Goal: Information Seeking & Learning: Learn about a topic

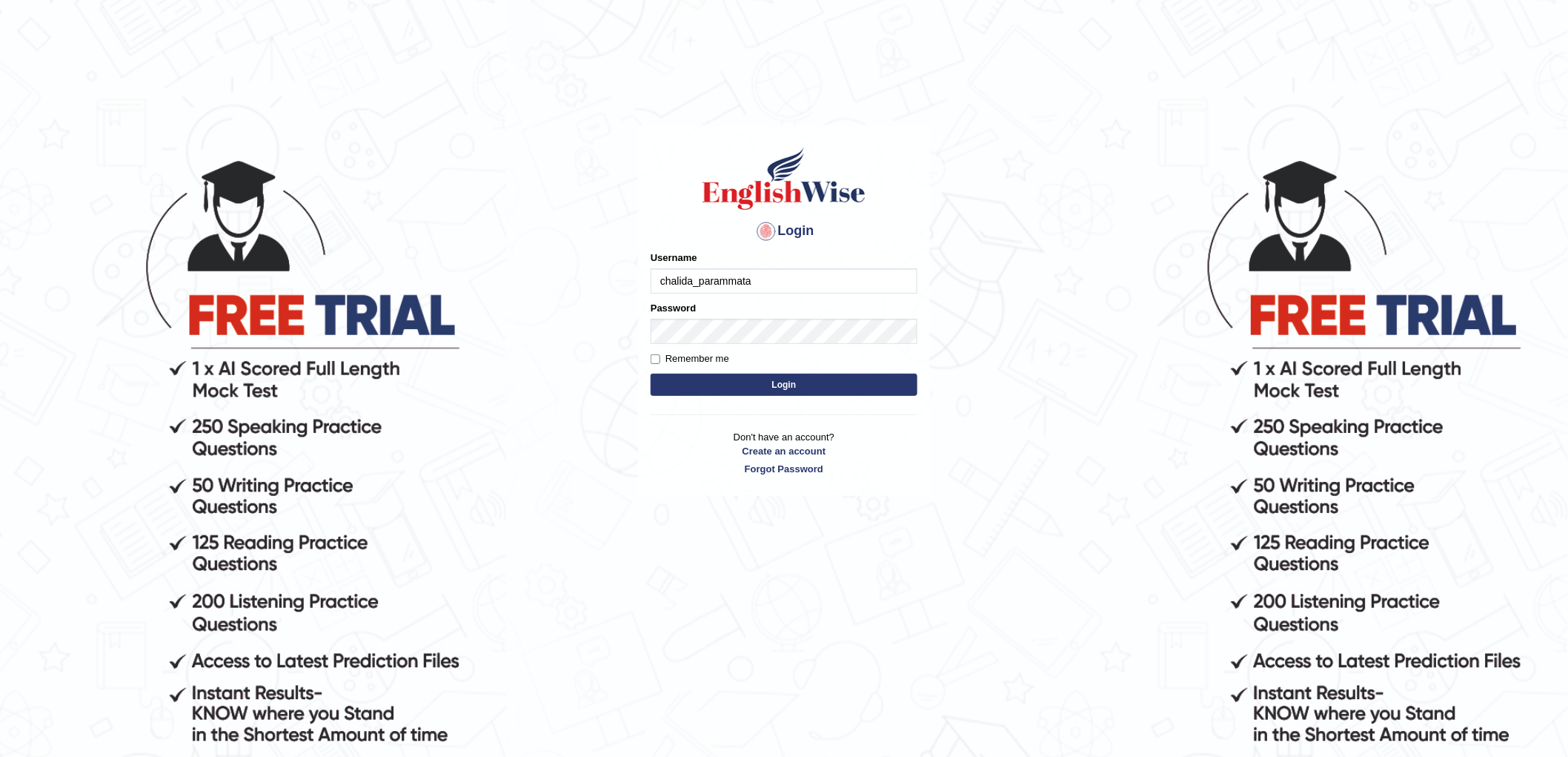
click at [725, 282] on input "chalida_parammata" at bounding box center [784, 281] width 267 height 25
click at [741, 283] on input "chalida_paramata" at bounding box center [784, 281] width 267 height 25
type input "chalida_paramatta"
click at [651, 374] on button "Login" at bounding box center [784, 385] width 267 height 22
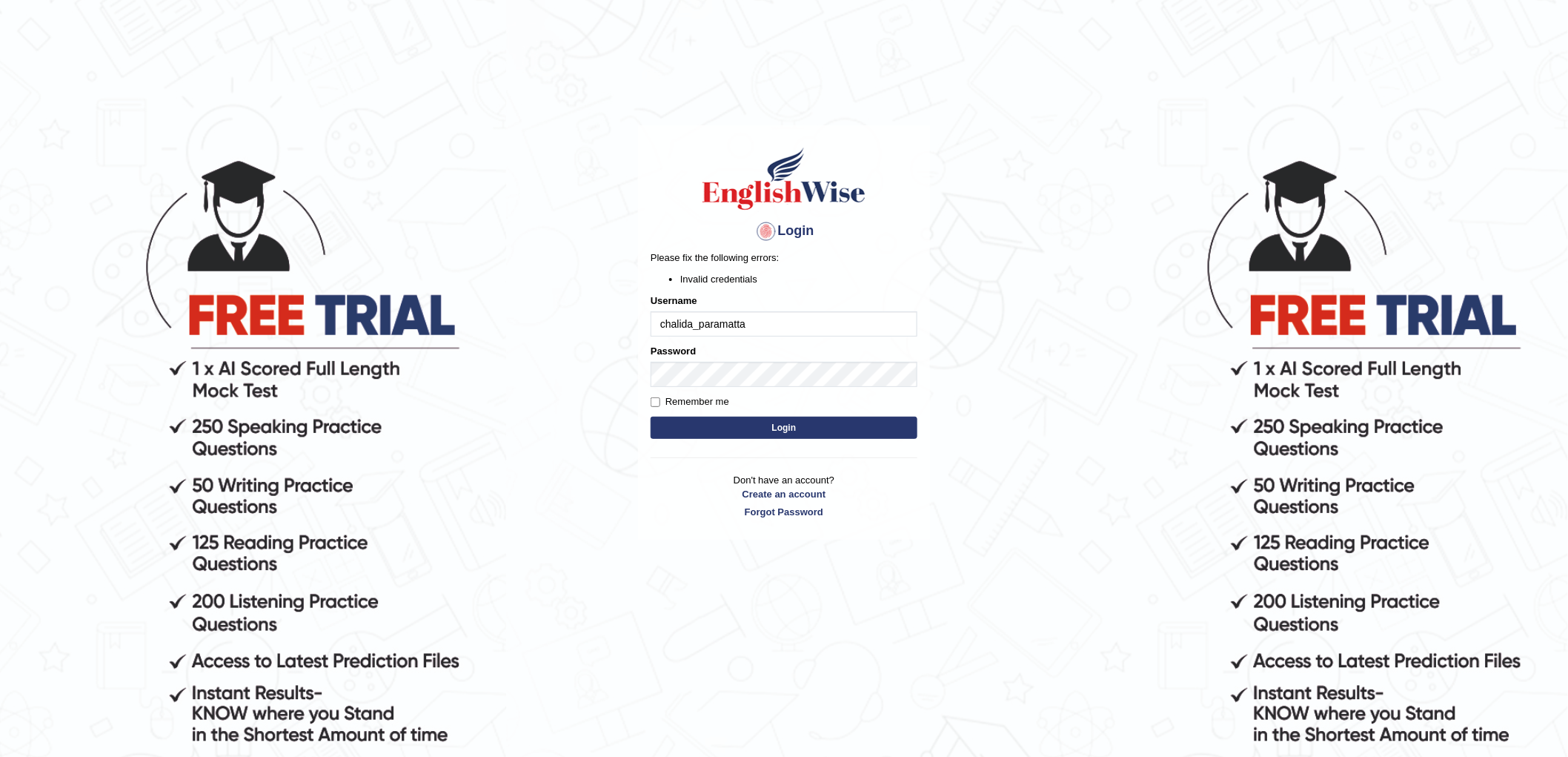
click at [805, 432] on button "Login" at bounding box center [784, 427] width 267 height 22
click at [651, 416] on button "Login" at bounding box center [784, 427] width 267 height 22
click at [783, 334] on input "chalida_paramatta" at bounding box center [784, 324] width 267 height 25
type input "chalida_paramatta"
click at [743, 401] on div "Remember me" at bounding box center [784, 402] width 267 height 15
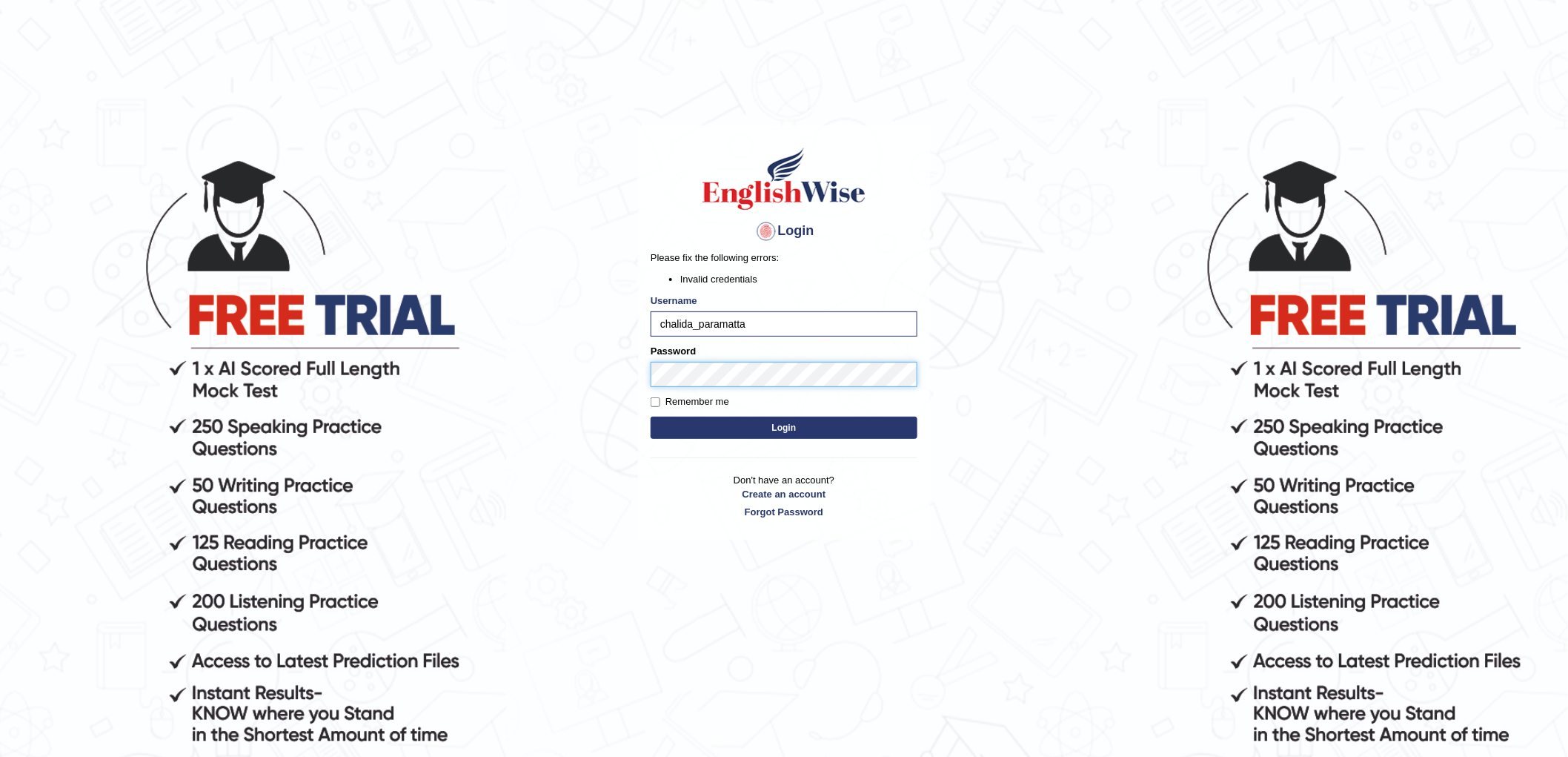
click at [651, 416] on button "Login" at bounding box center [784, 427] width 267 height 22
click at [756, 326] on input "chalida_paramatta" at bounding box center [784, 324] width 267 height 25
type input "chalida_parramatta"
click at [651, 416] on button "Login" at bounding box center [784, 427] width 267 height 22
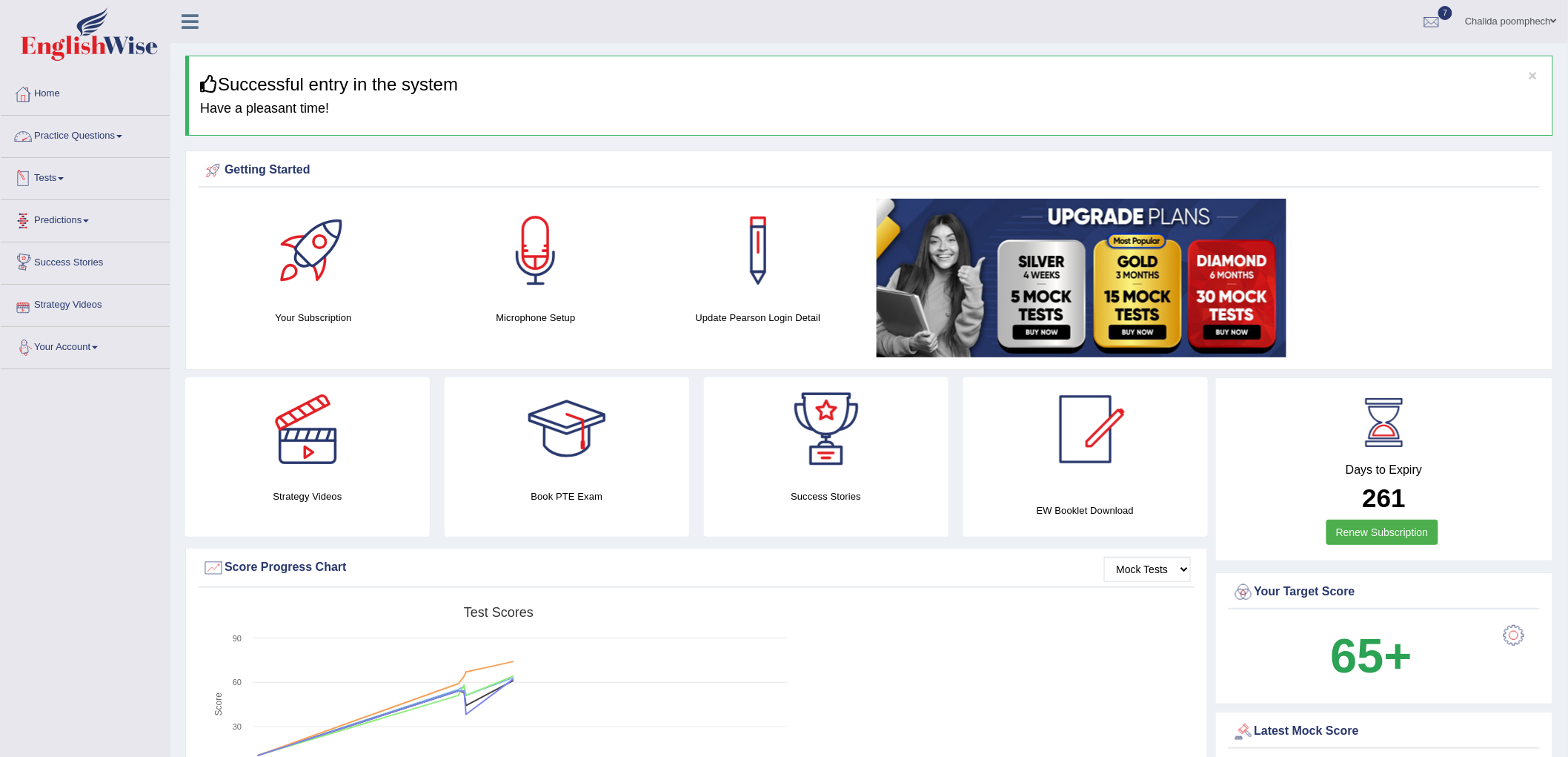
click at [64, 180] on link "Tests" at bounding box center [85, 177] width 169 height 37
click at [77, 213] on link "Take Practice Sectional Test" at bounding box center [97, 213] width 139 height 27
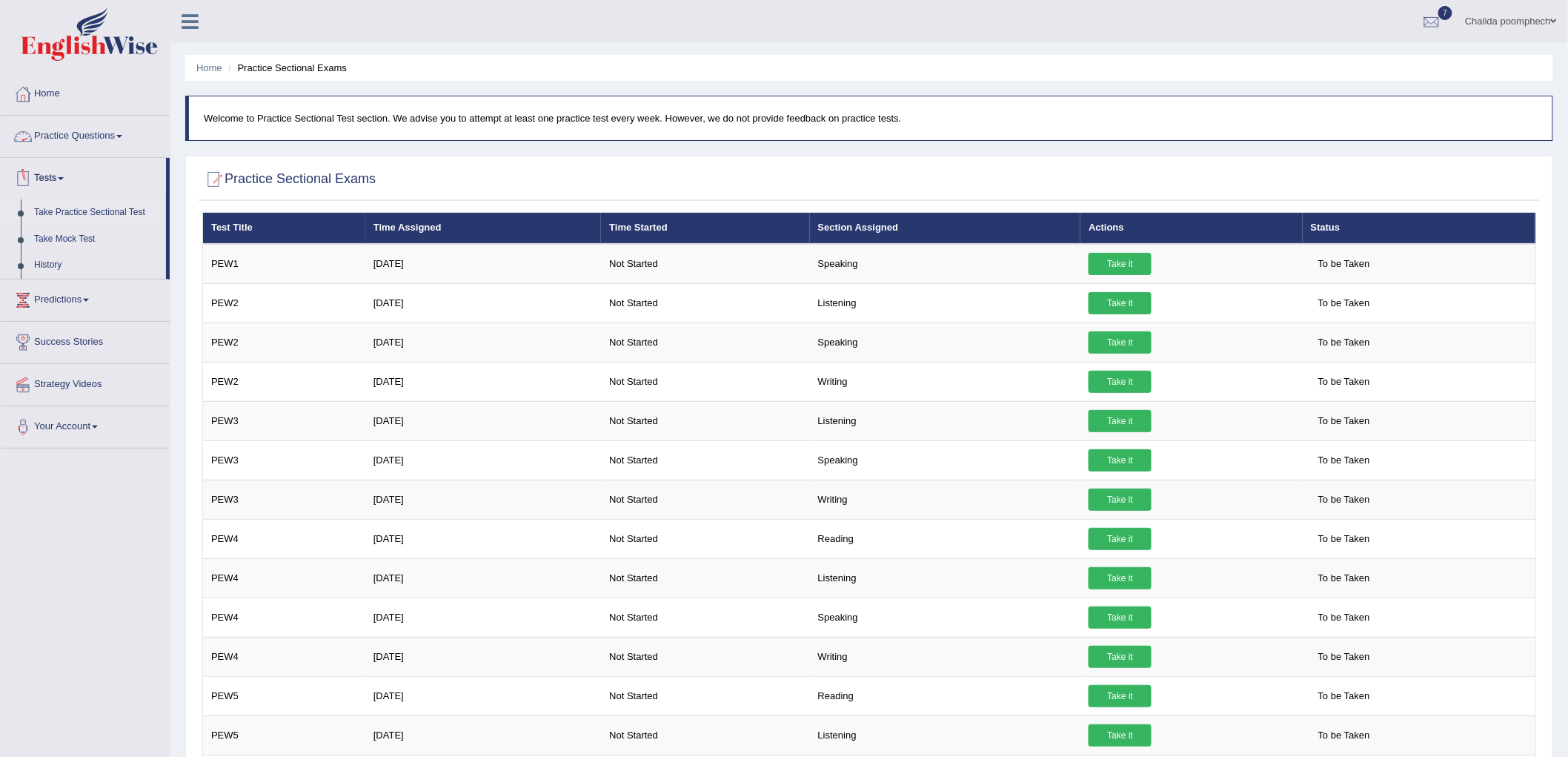
click at [90, 129] on link "Practice Questions" at bounding box center [85, 135] width 169 height 37
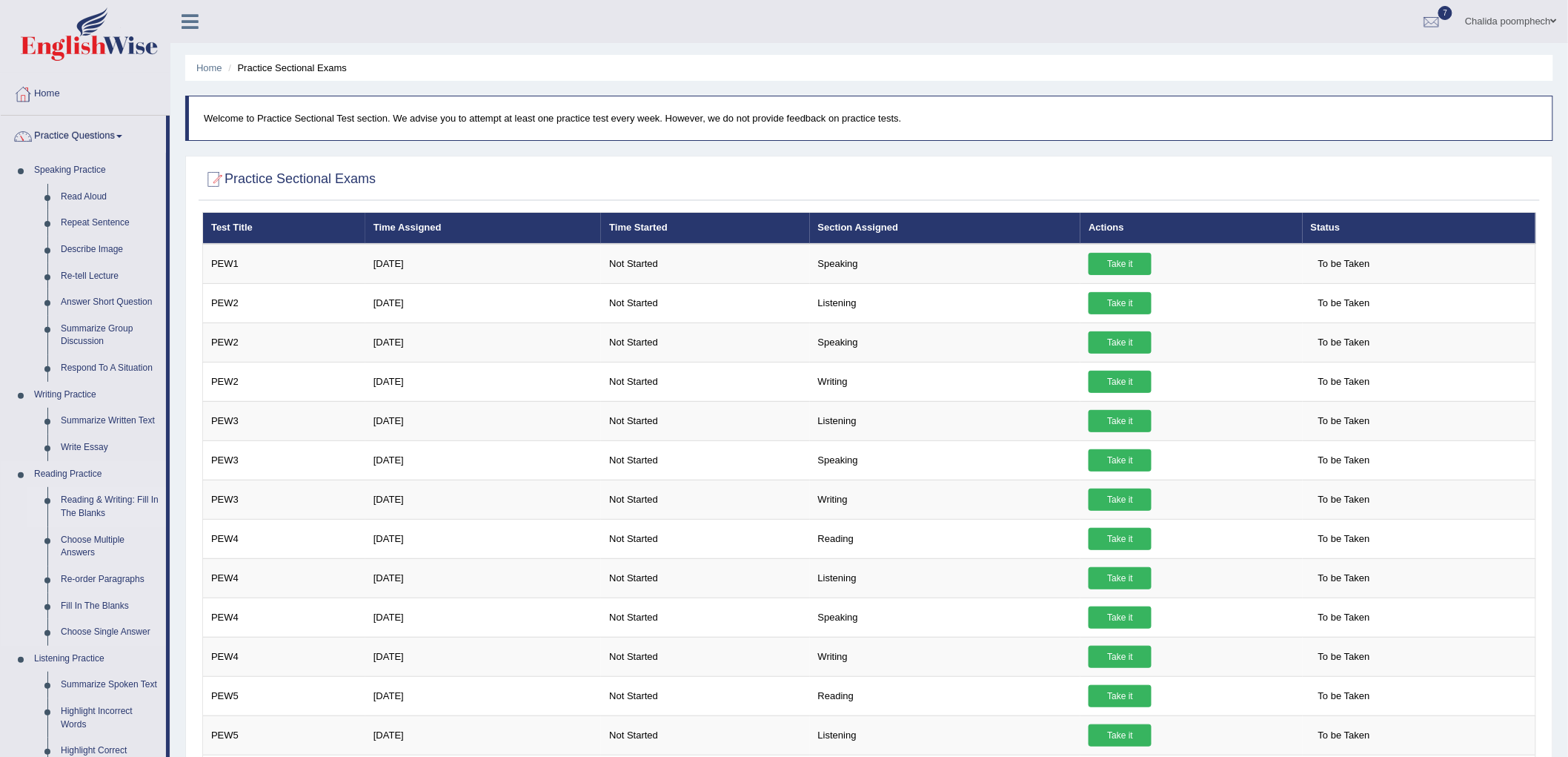
click at [98, 504] on link "Reading & Writing: Fill In The Blanks" at bounding box center [110, 506] width 112 height 39
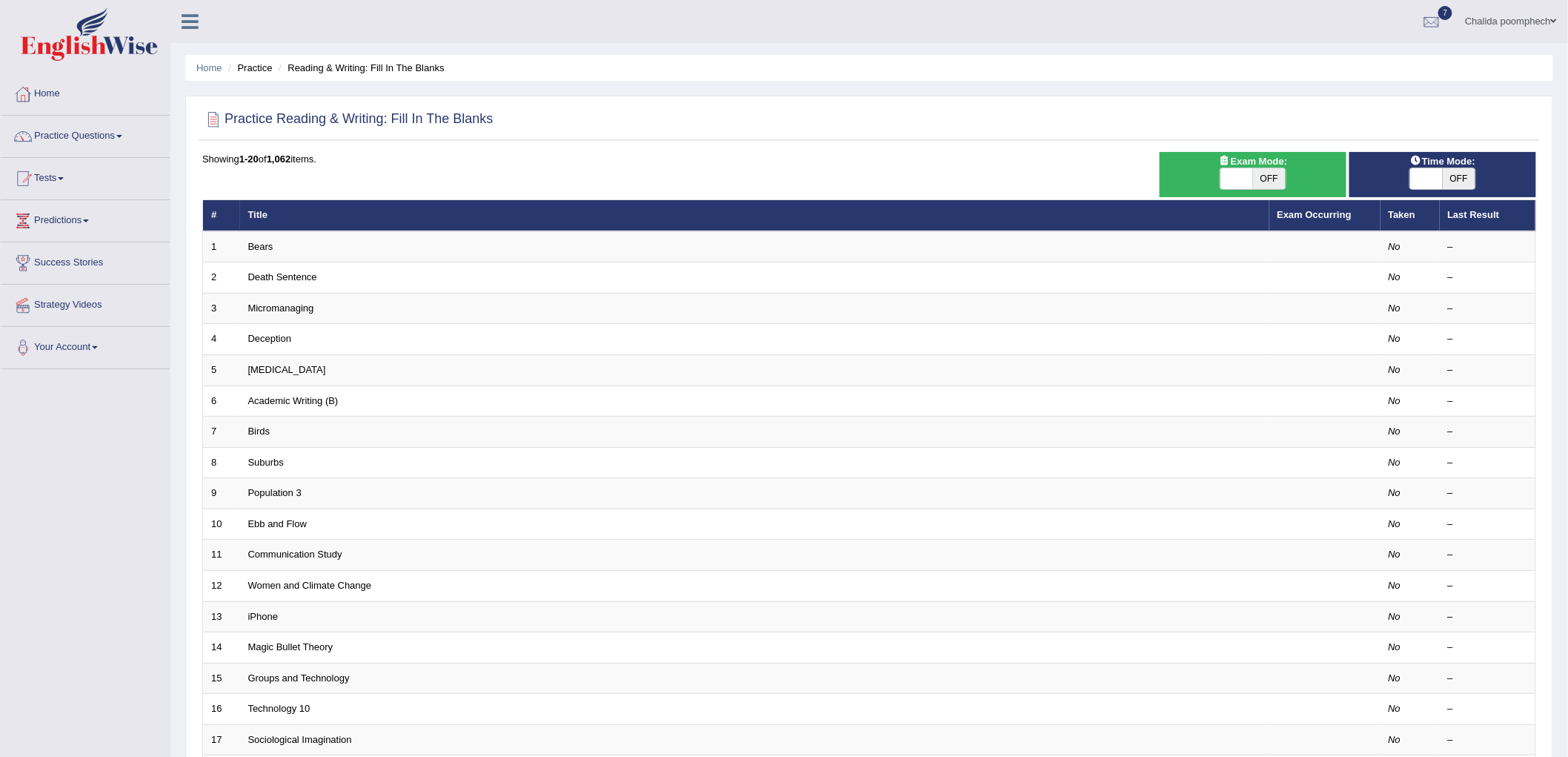
click at [1271, 179] on span "OFF" at bounding box center [1269, 178] width 32 height 21
checkbox input "true"
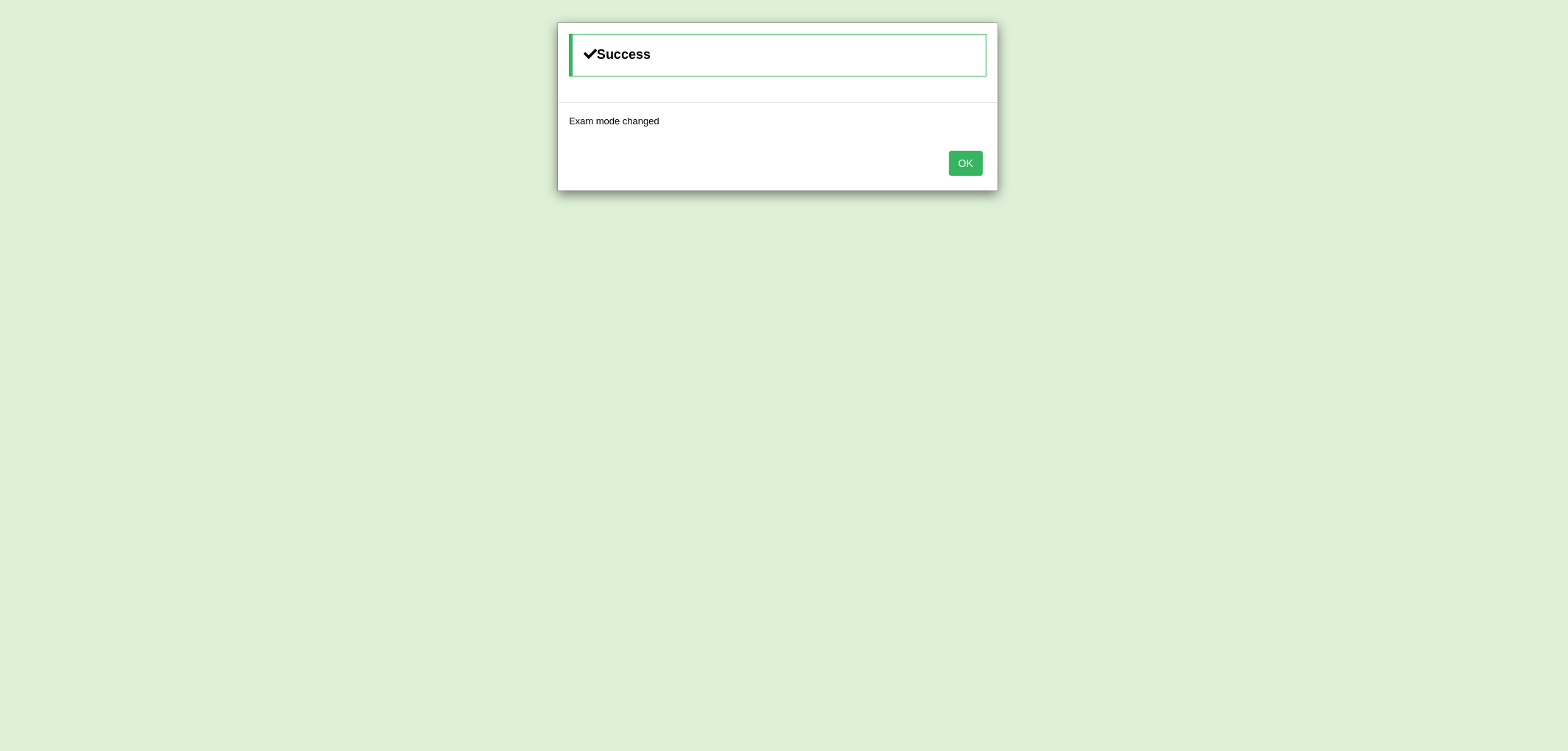
drag, startPoint x: 965, startPoint y: 166, endPoint x: 1060, endPoint y: 159, distance: 95.3
click at [966, 166] on button "OK" at bounding box center [966, 163] width 34 height 25
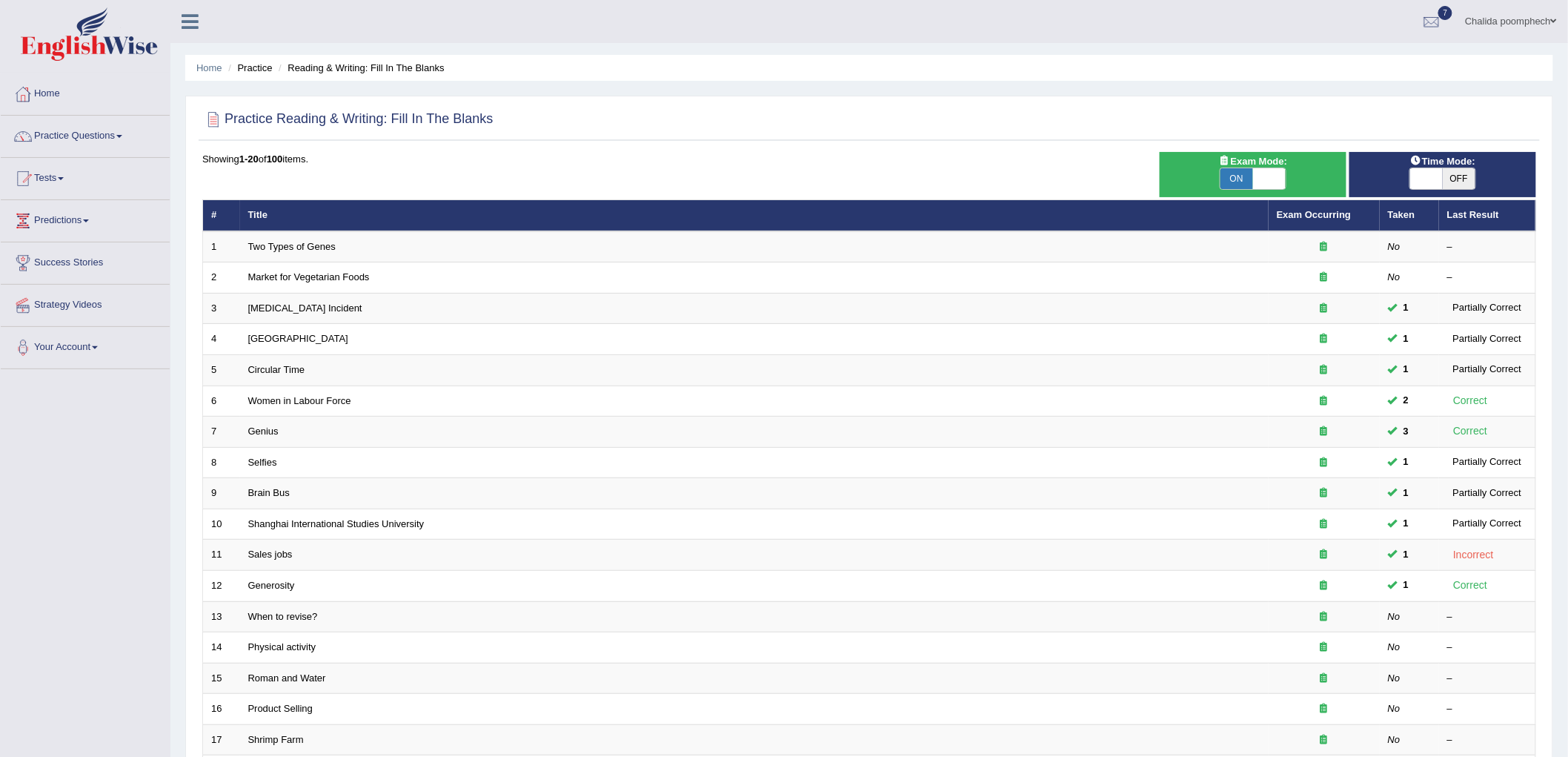
click at [1458, 178] on span "OFF" at bounding box center [1459, 178] width 32 height 21
checkbox input "true"
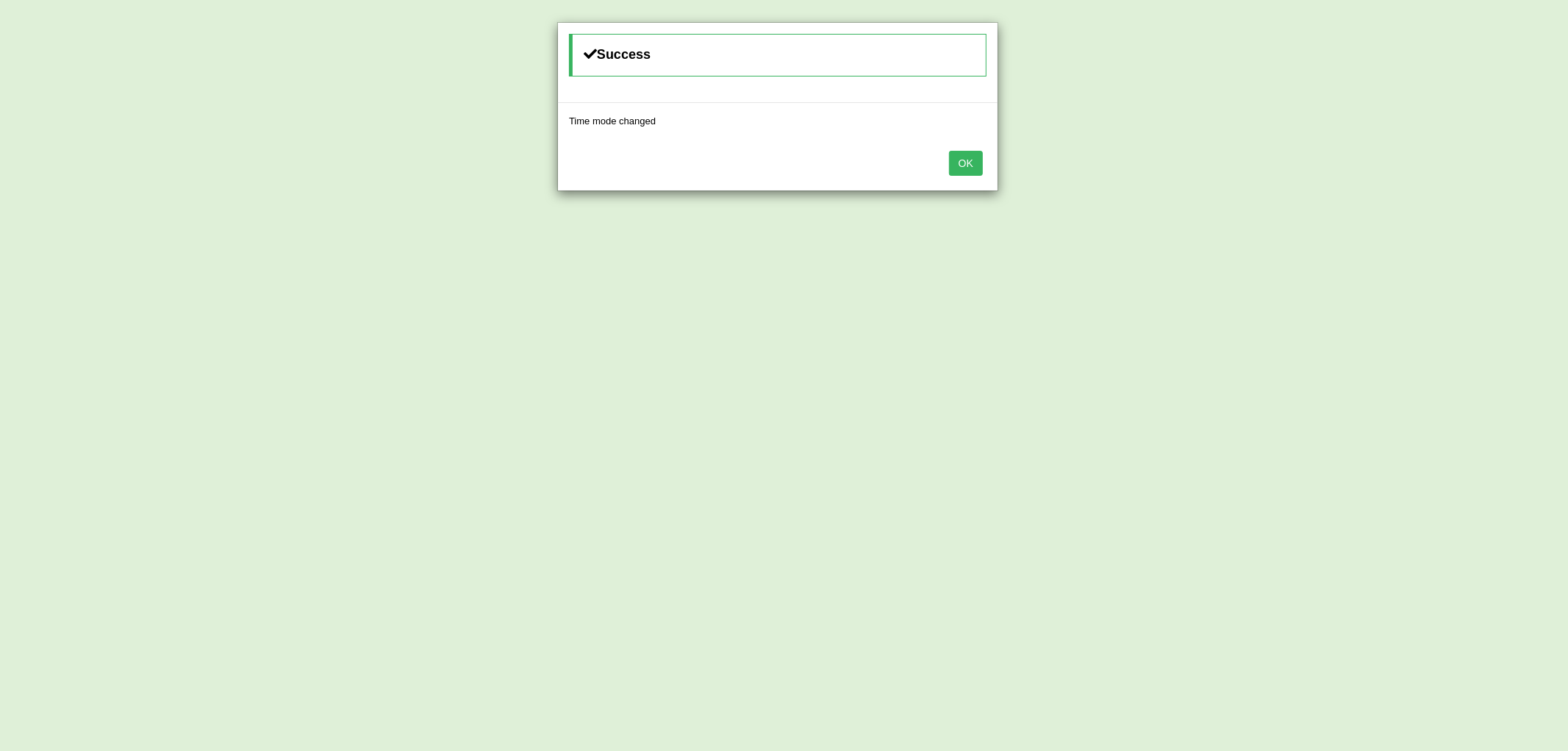
click at [968, 157] on button "OK" at bounding box center [966, 163] width 34 height 25
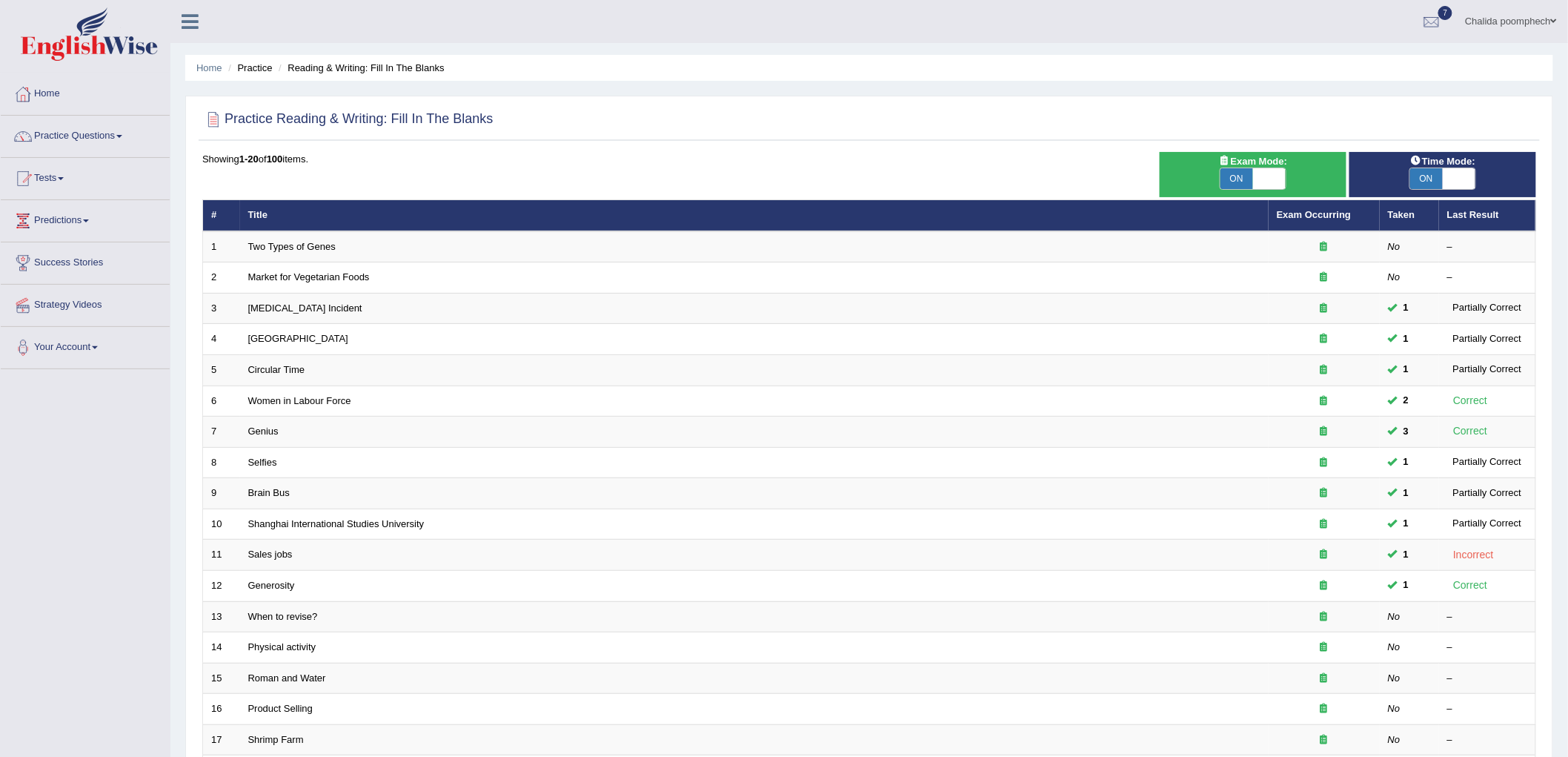
click at [1480, 174] on div "ON OFF" at bounding box center [1443, 178] width 172 height 22
click at [1411, 153] on span "Time Mode:" at bounding box center [1442, 161] width 77 height 15
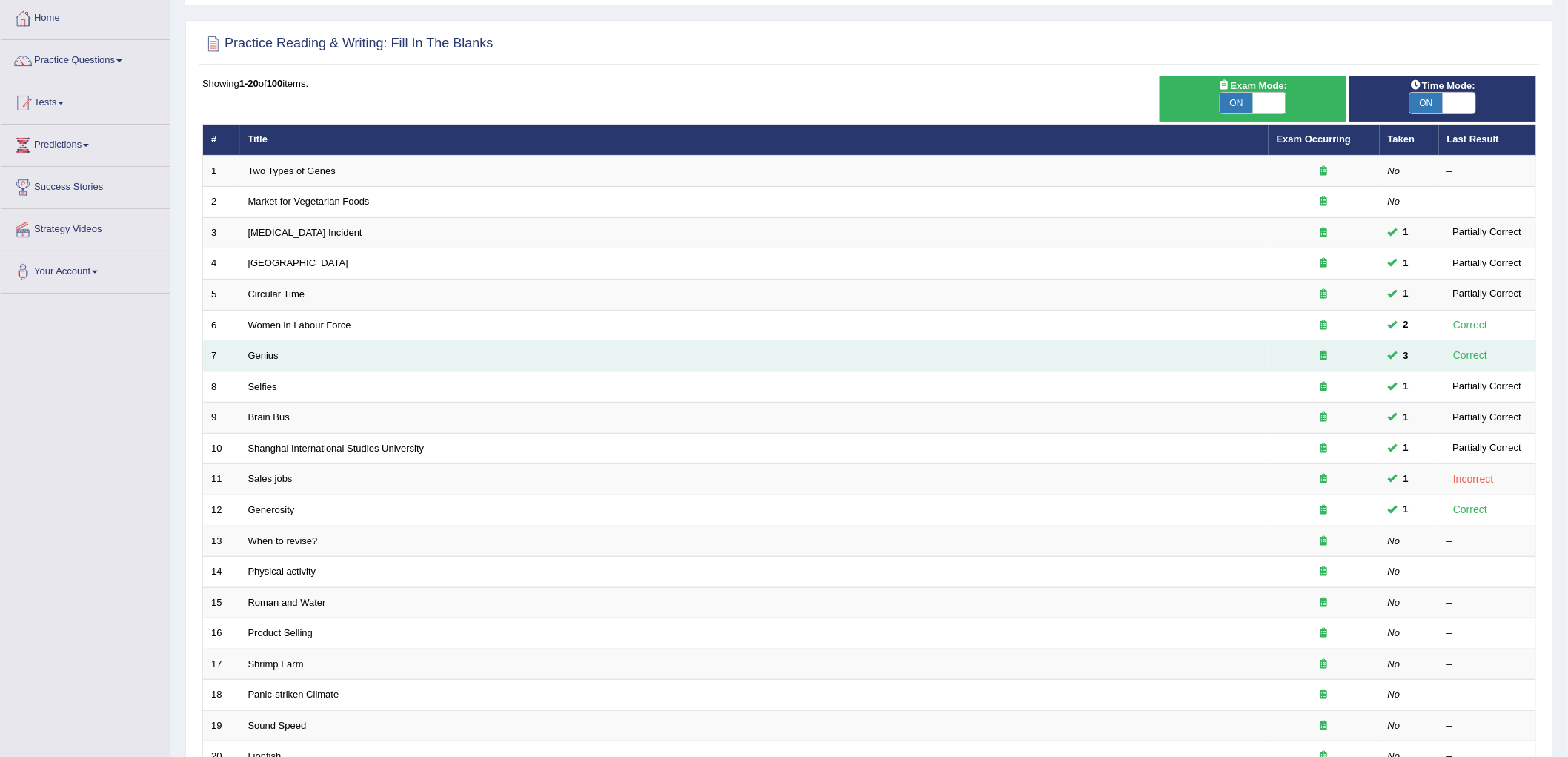
scroll to position [225, 0]
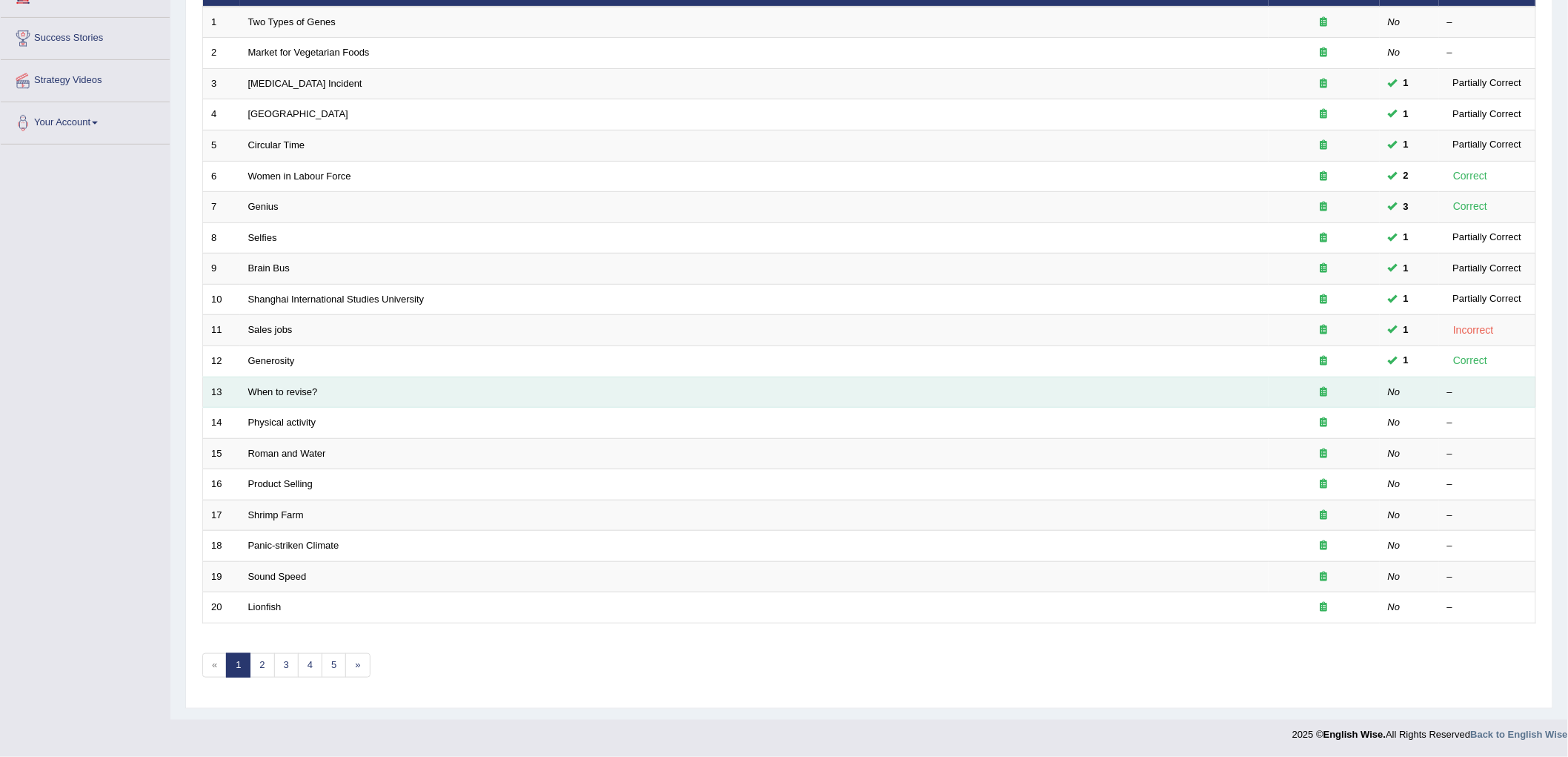
click at [1299, 395] on div at bounding box center [1324, 392] width 95 height 14
click at [1298, 394] on div at bounding box center [1324, 392] width 95 height 14
click at [294, 394] on link "When to revise?" at bounding box center [283, 392] width 70 height 11
click at [294, 395] on link "When to revise?" at bounding box center [283, 392] width 70 height 11
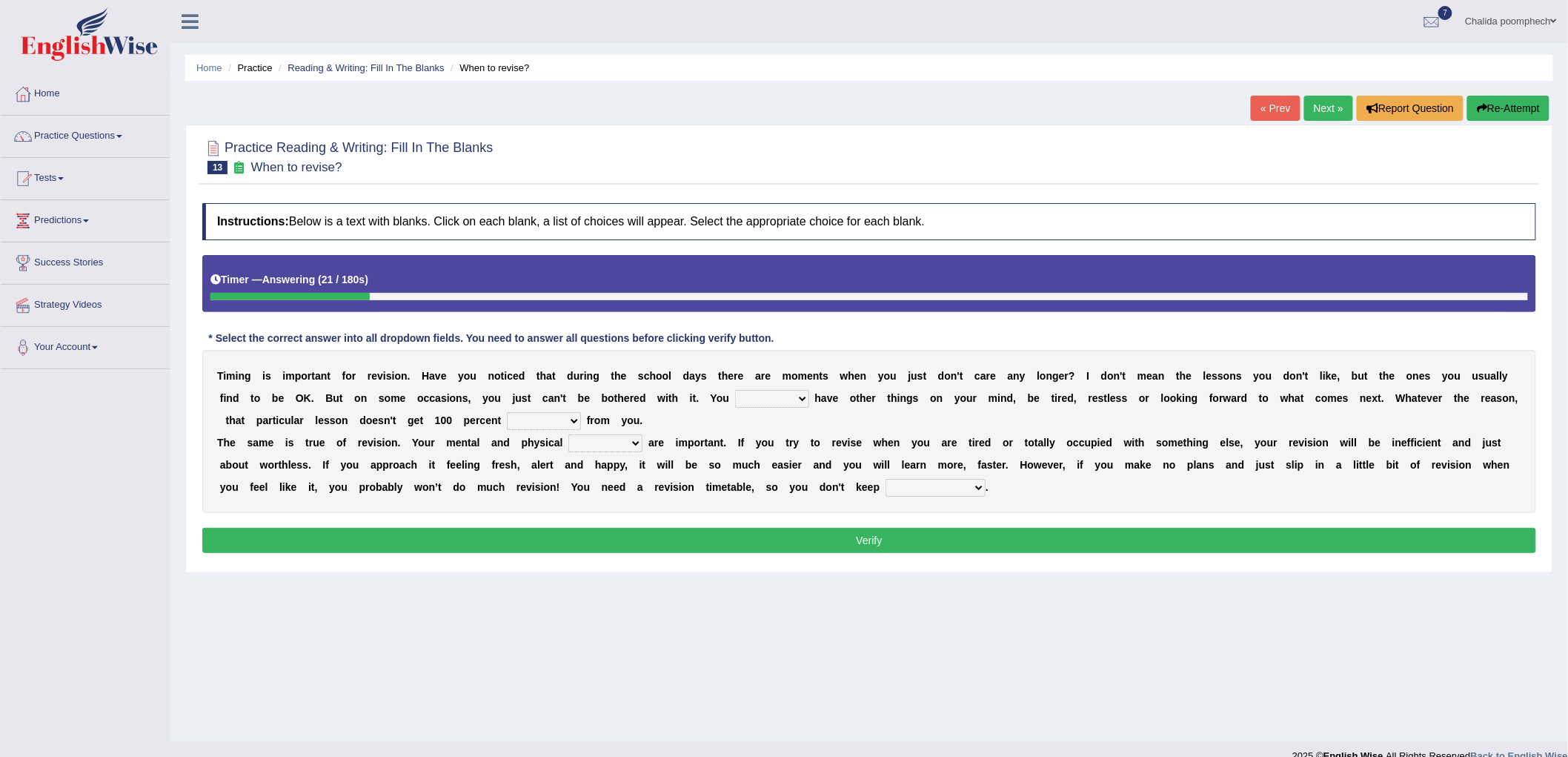
click at [784, 395] on select "may can will must" at bounding box center [771, 399] width 74 height 18
select select "may"
click at [735, 390] on select "may can will must" at bounding box center [771, 399] width 74 height 18
click at [551, 425] on select "effect afford effort affect" at bounding box center [543, 421] width 74 height 18
select select "effort"
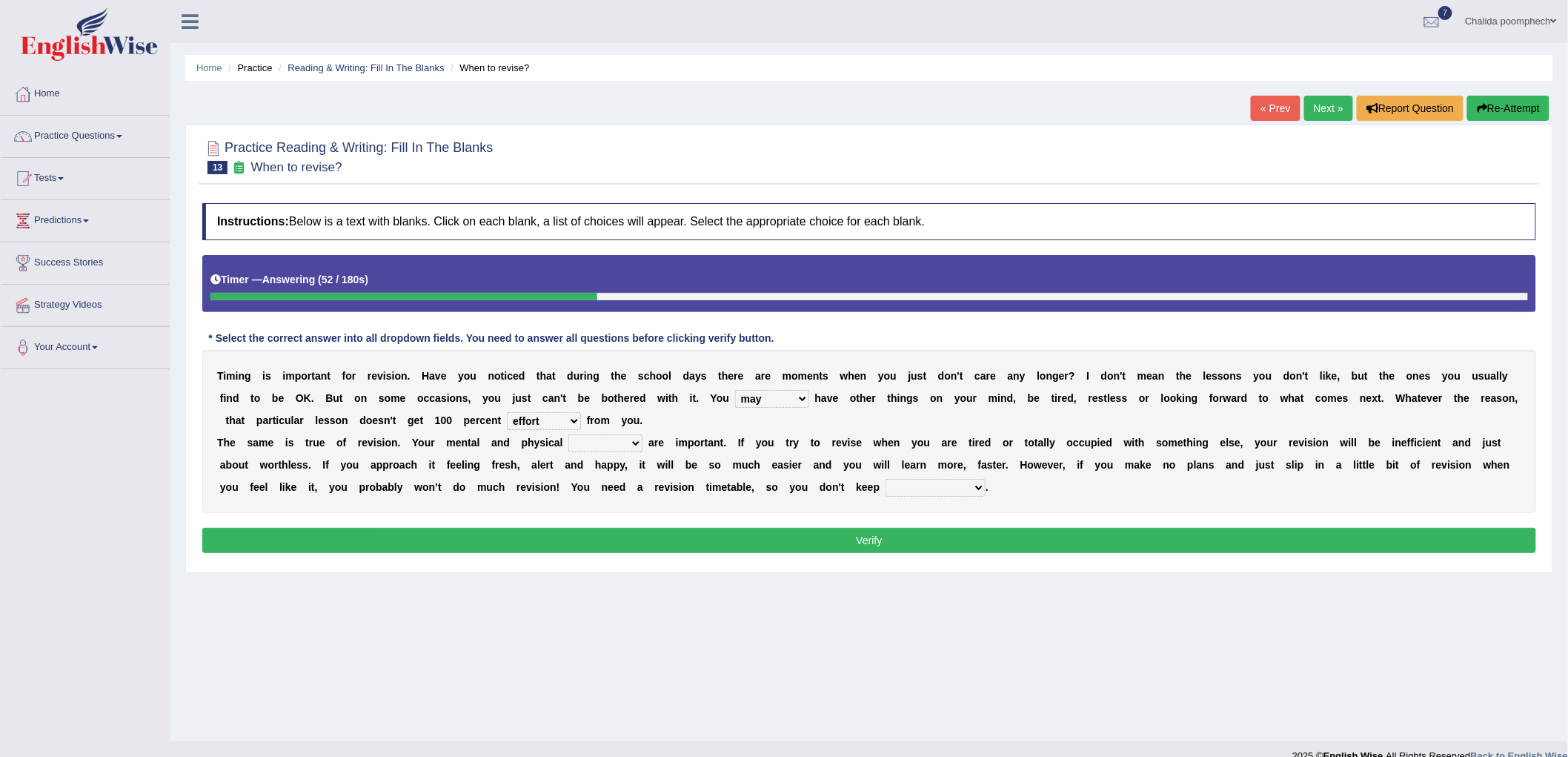
click at [507, 412] on select "effect afford effort affect" at bounding box center [543, 421] width 74 height 18
click at [539, 426] on select "effect afford effort affect" at bounding box center [543, 421] width 74 height 18
click at [507, 412] on select "effect afford effort affect" at bounding box center [543, 421] width 74 height 18
click at [630, 437] on select "altitude strength attitudes talent" at bounding box center [605, 443] width 74 height 18
select select "strength"
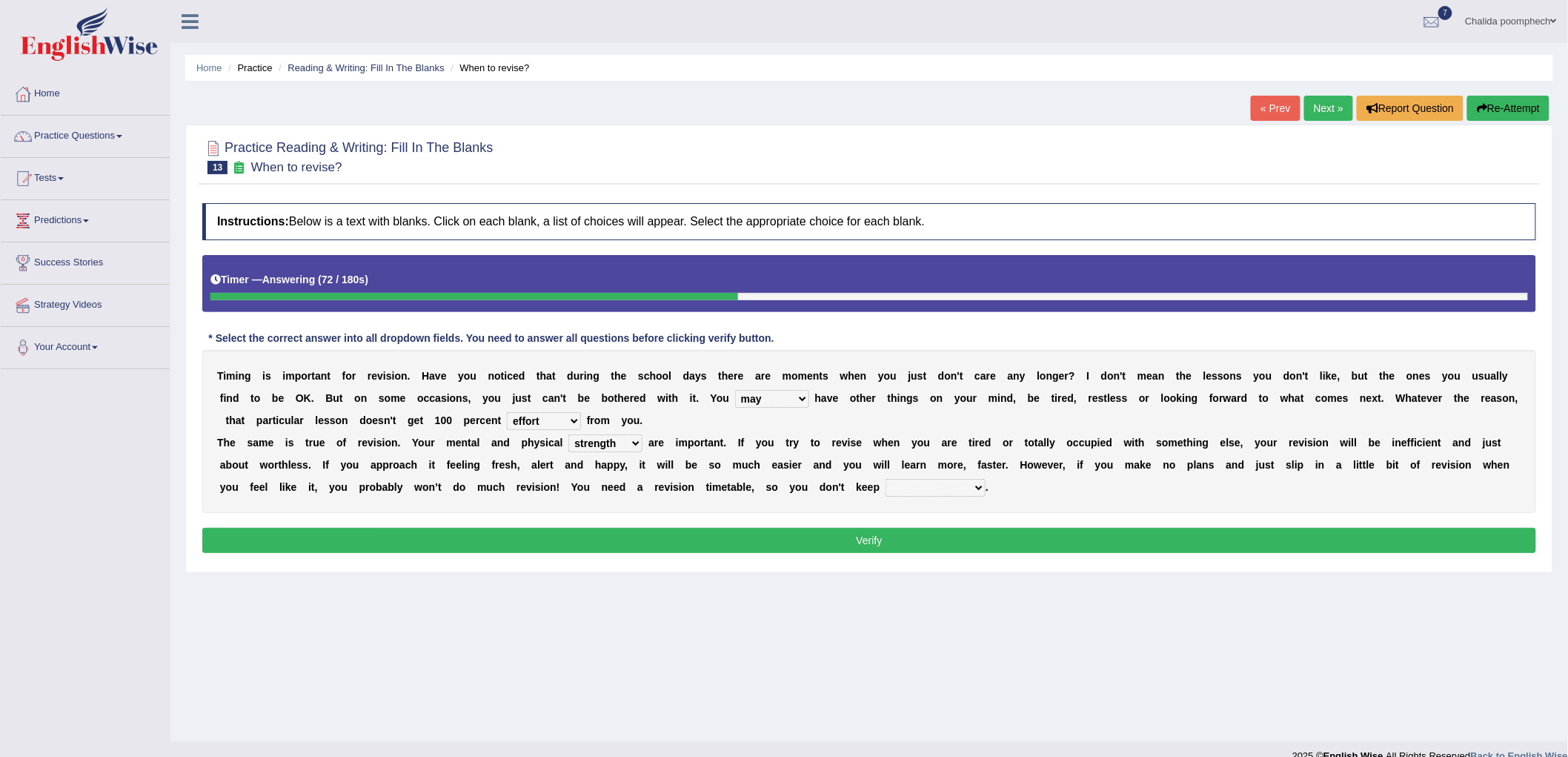
click at [569, 434] on select "altitude strength attitudes talent" at bounding box center [605, 443] width 74 height 18
click at [952, 493] on select "stopping it from putting it off giving it out getting it wrong" at bounding box center [935, 488] width 100 height 18
select select "getting it wrong"
click at [886, 479] on select "stopping it from putting it off giving it out getting it wrong" at bounding box center [935, 488] width 100 height 18
click at [937, 538] on button "Verify" at bounding box center [869, 540] width 1334 height 25
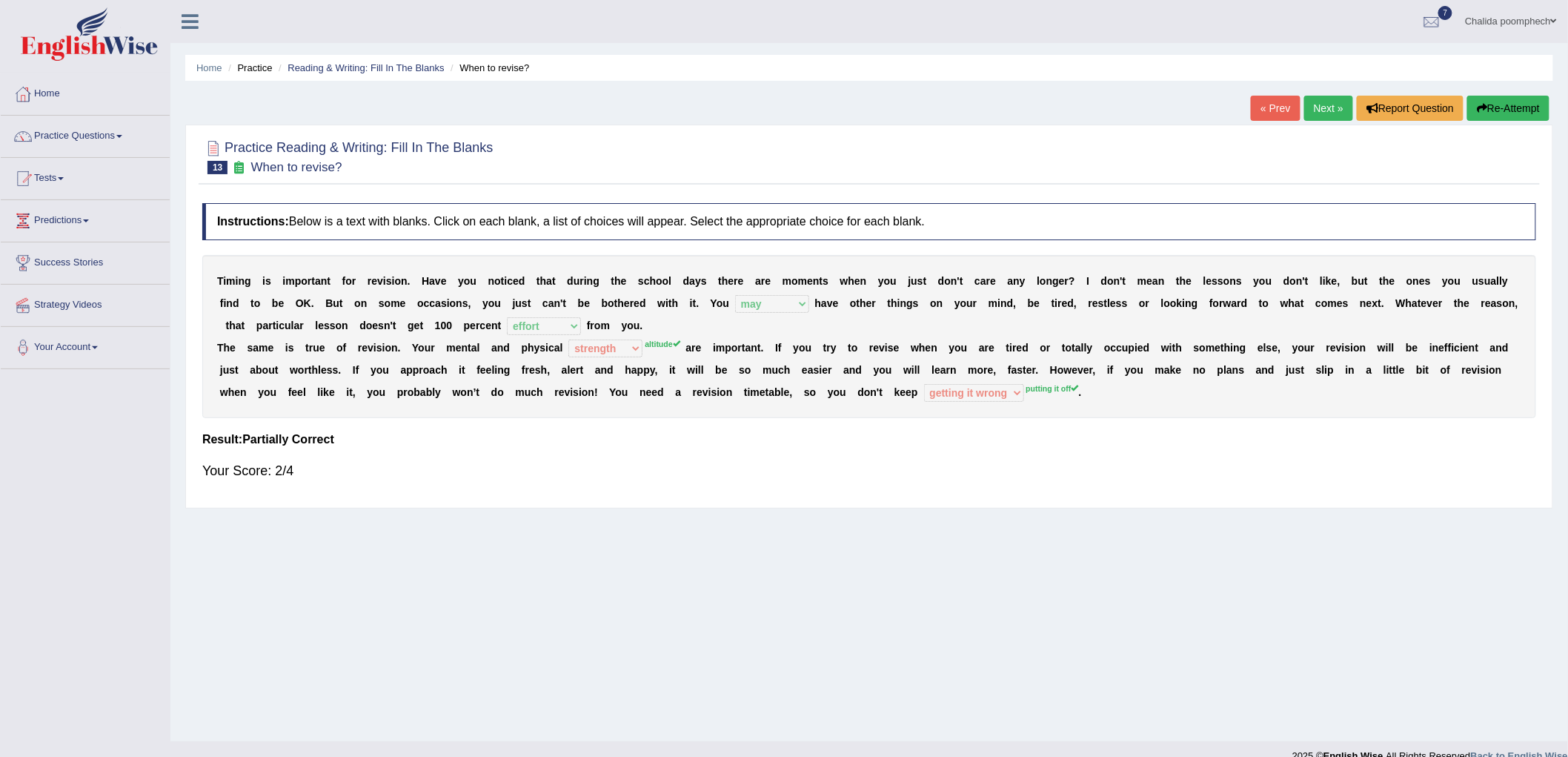
click at [1325, 109] on link "Next »" at bounding box center [1329, 108] width 49 height 25
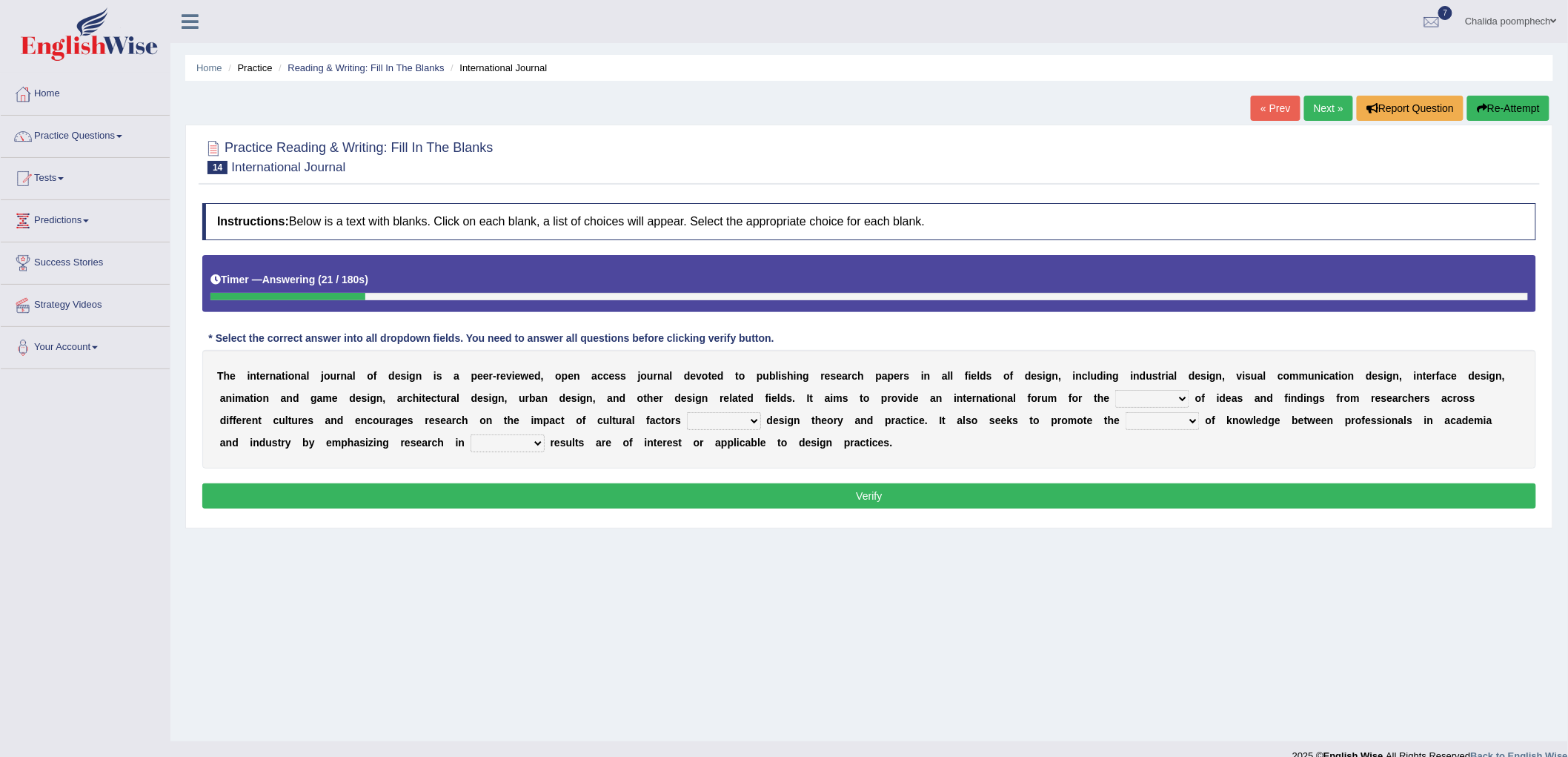
click at [1171, 394] on select "infliction change exchange occurence" at bounding box center [1152, 399] width 74 height 18
select select "change"
click at [1116, 390] on select "infliction change exchange occurence" at bounding box center [1152, 399] width 74 height 18
click at [738, 419] on select "on without inside at" at bounding box center [724, 421] width 74 height 18
select select "on"
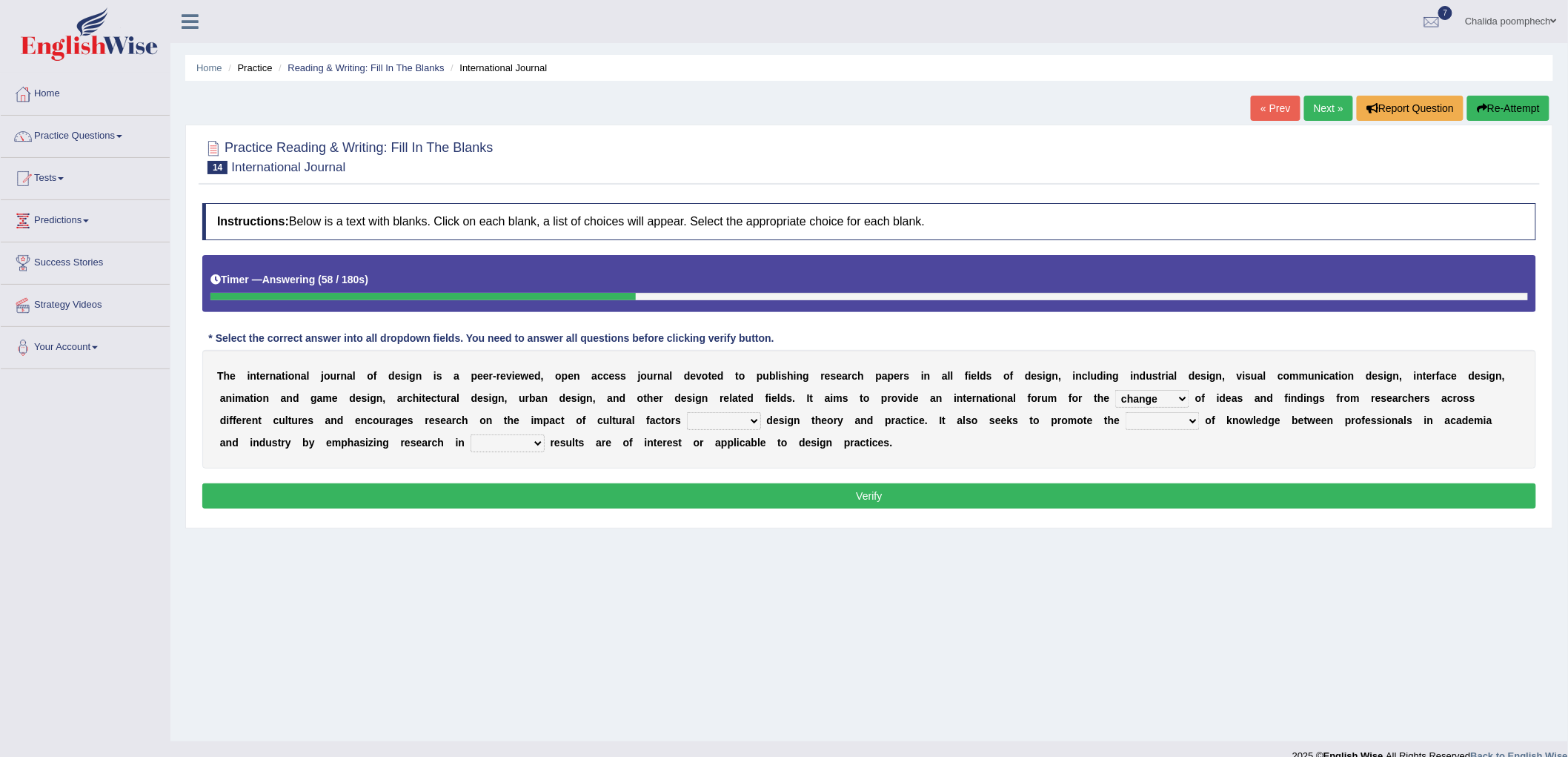
click at [687, 412] on select "on without inside at" at bounding box center [724, 421] width 74 height 18
click at [1170, 425] on select "overlap transplant transfer estimation" at bounding box center [1162, 421] width 74 height 18
select select "overlap"
click at [1126, 412] on select "overlap transplant transfer estimation" at bounding box center [1162, 421] width 74 height 18
click at [520, 438] on select "the which that what" at bounding box center [507, 443] width 74 height 18
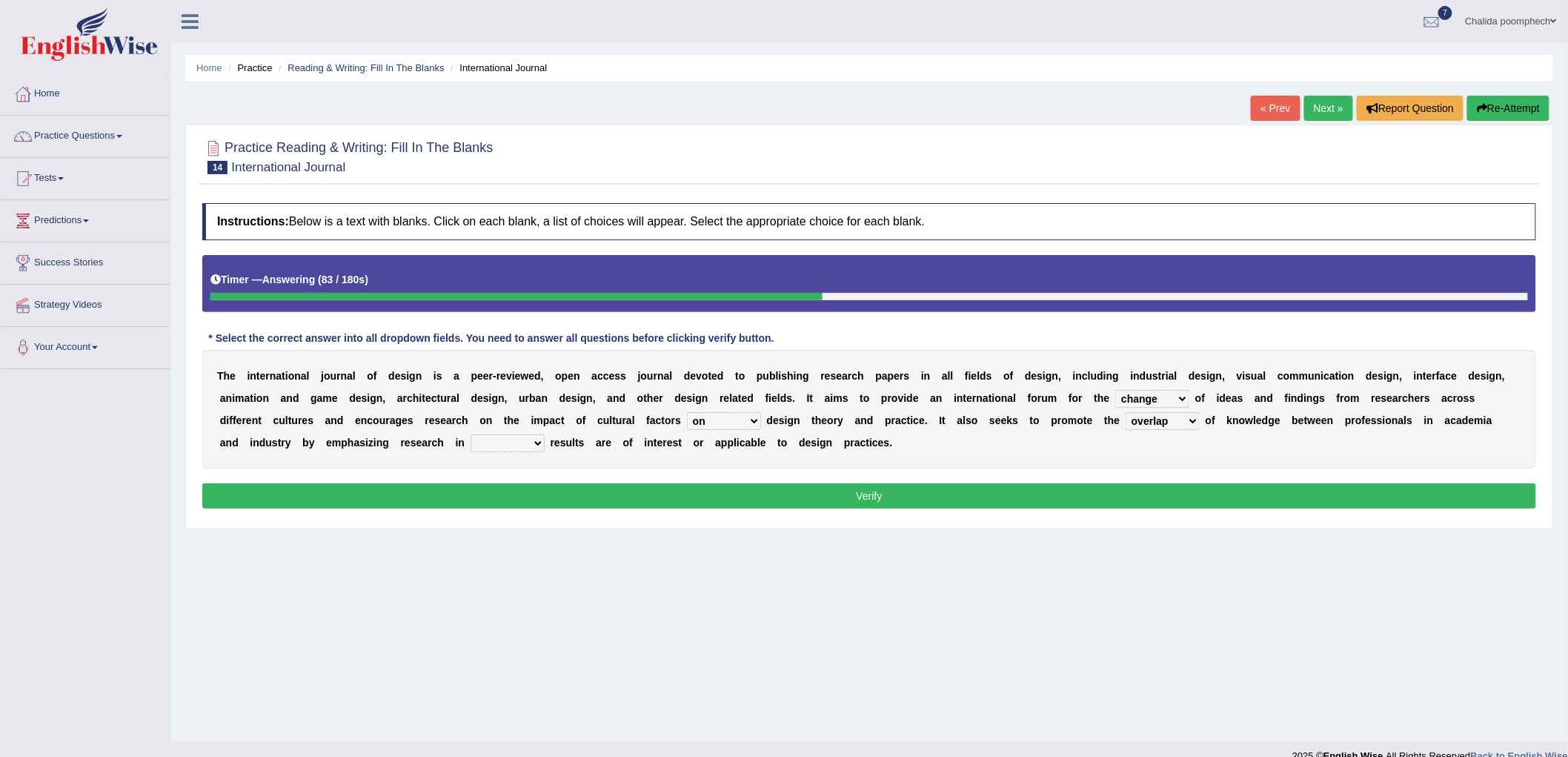
select select "which"
click at [470, 434] on select "the which that what" at bounding box center [507, 443] width 74 height 18
click at [552, 486] on button "Verify" at bounding box center [869, 496] width 1334 height 25
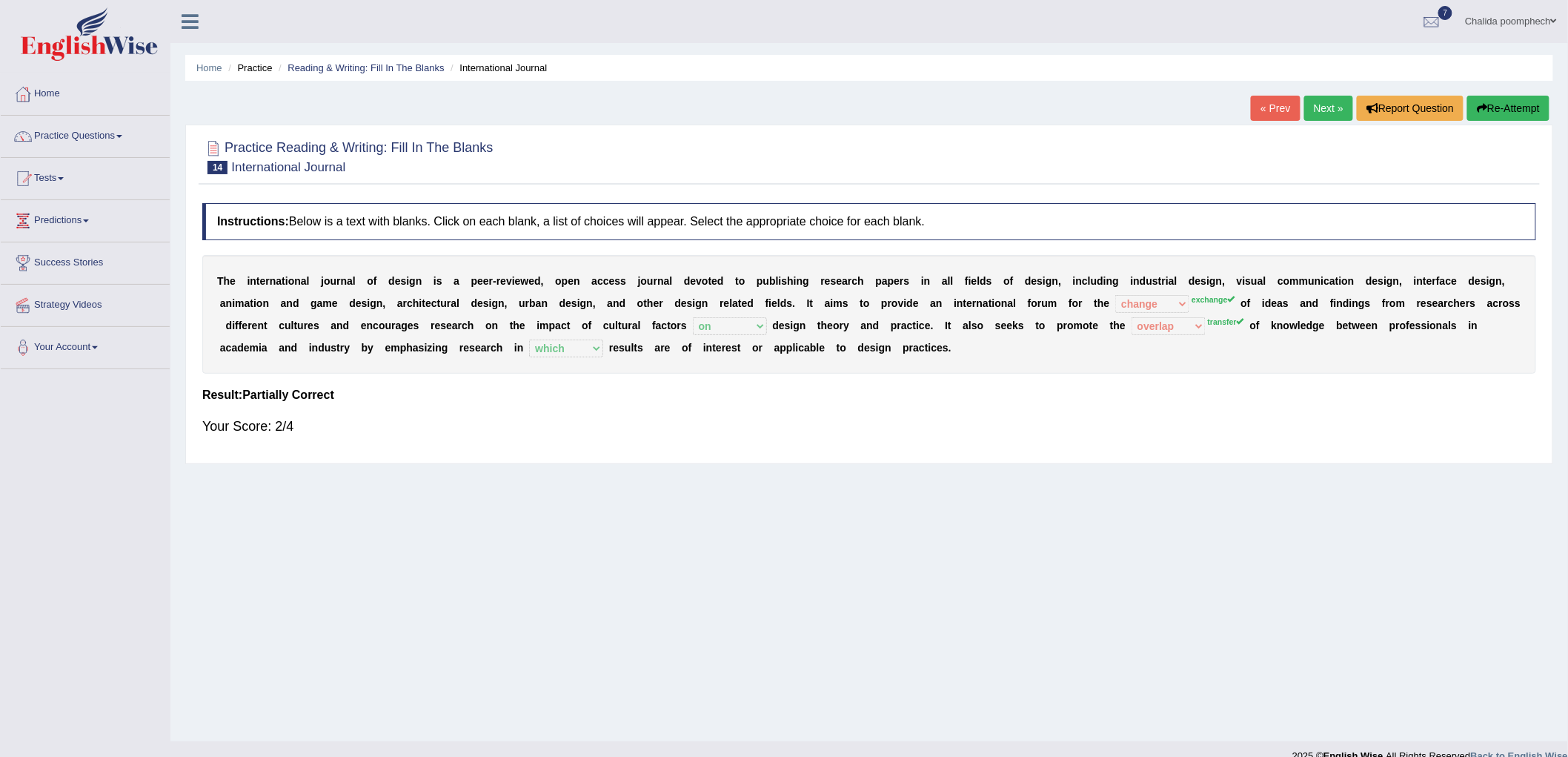
click at [1496, 109] on button "Re-Attempt" at bounding box center [1508, 108] width 82 height 25
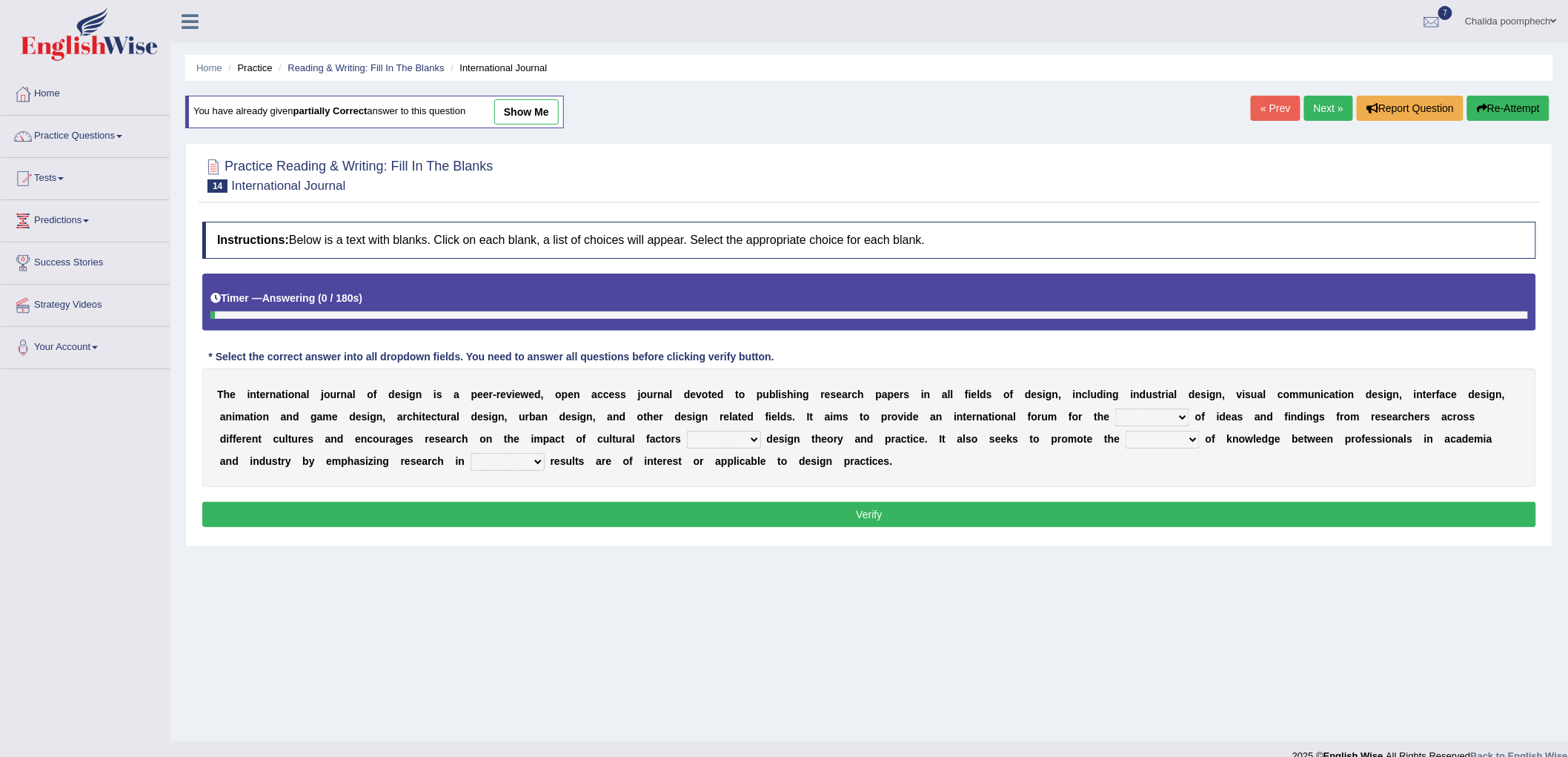
click at [756, 434] on select "on without inside at" at bounding box center [724, 440] width 74 height 18
click at [1160, 416] on select "infliction change exchange occurence" at bounding box center [1152, 417] width 74 height 18
select select "exchange"
click at [1116, 408] on select "infliction change exchange occurence" at bounding box center [1152, 417] width 74 height 18
click at [751, 443] on select "on without inside at" at bounding box center [724, 440] width 74 height 18
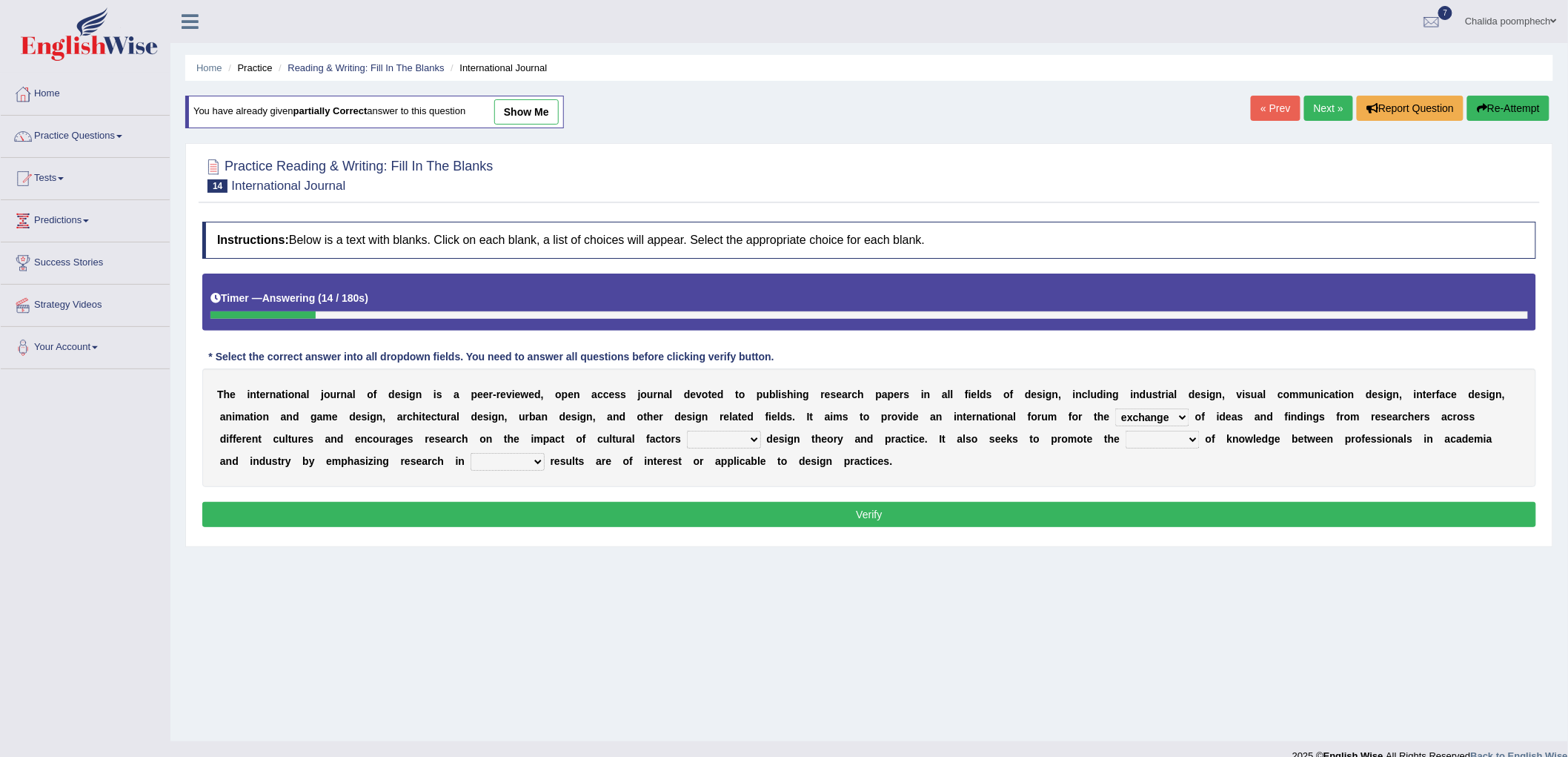
select select "on"
click at [687, 431] on select "on without inside at" at bounding box center [724, 440] width 74 height 18
click at [1179, 442] on select "overlap transplant transfer estimation" at bounding box center [1162, 440] width 74 height 18
select select "transfer"
click at [1126, 431] on select "overlap transplant transfer estimation" at bounding box center [1162, 440] width 74 height 18
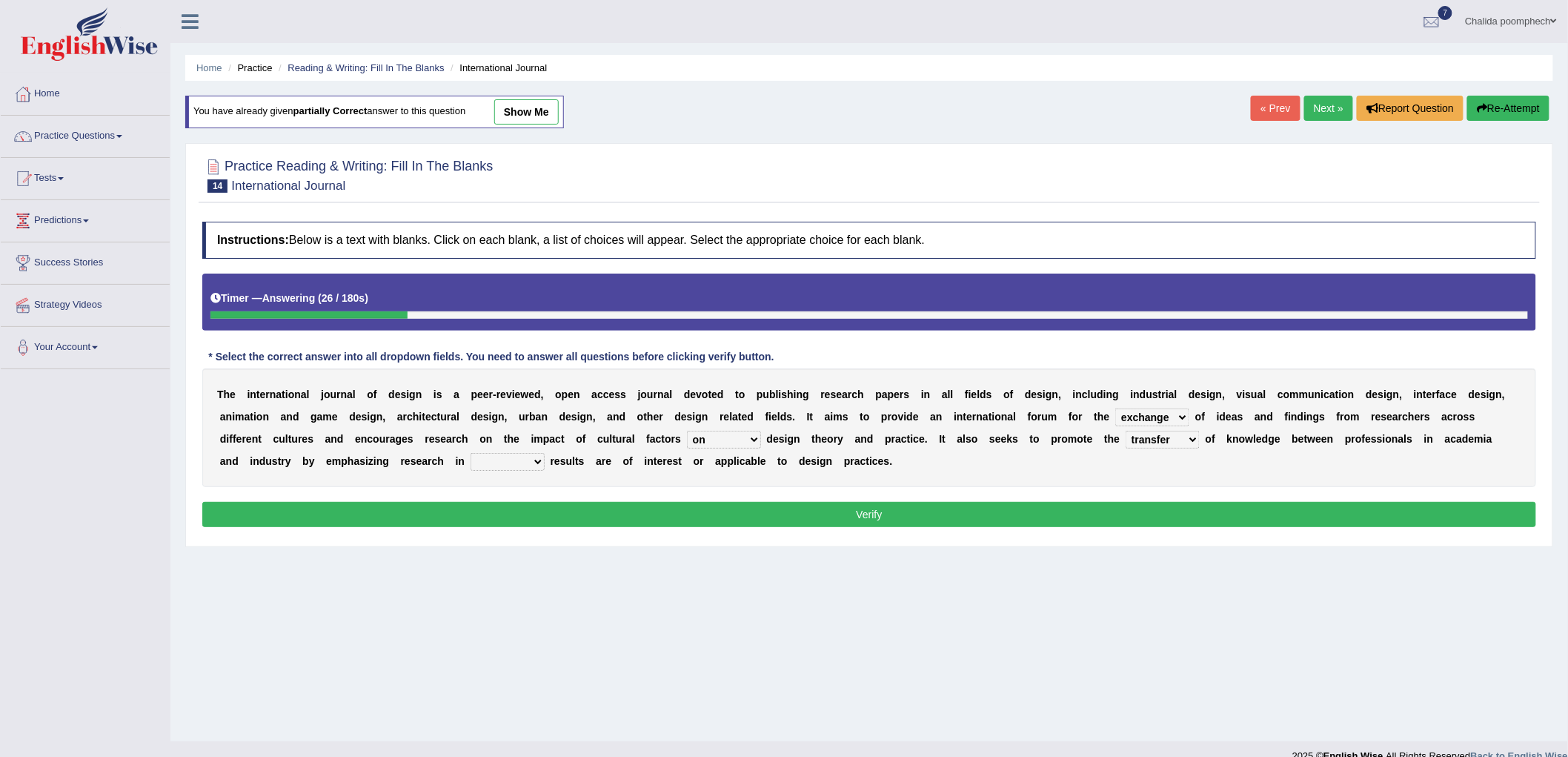
click at [539, 461] on select "the which that what" at bounding box center [507, 462] width 74 height 18
select select "which"
click at [470, 453] on select "the which that what" at bounding box center [507, 462] width 74 height 18
click at [821, 513] on button "Verify" at bounding box center [869, 514] width 1334 height 25
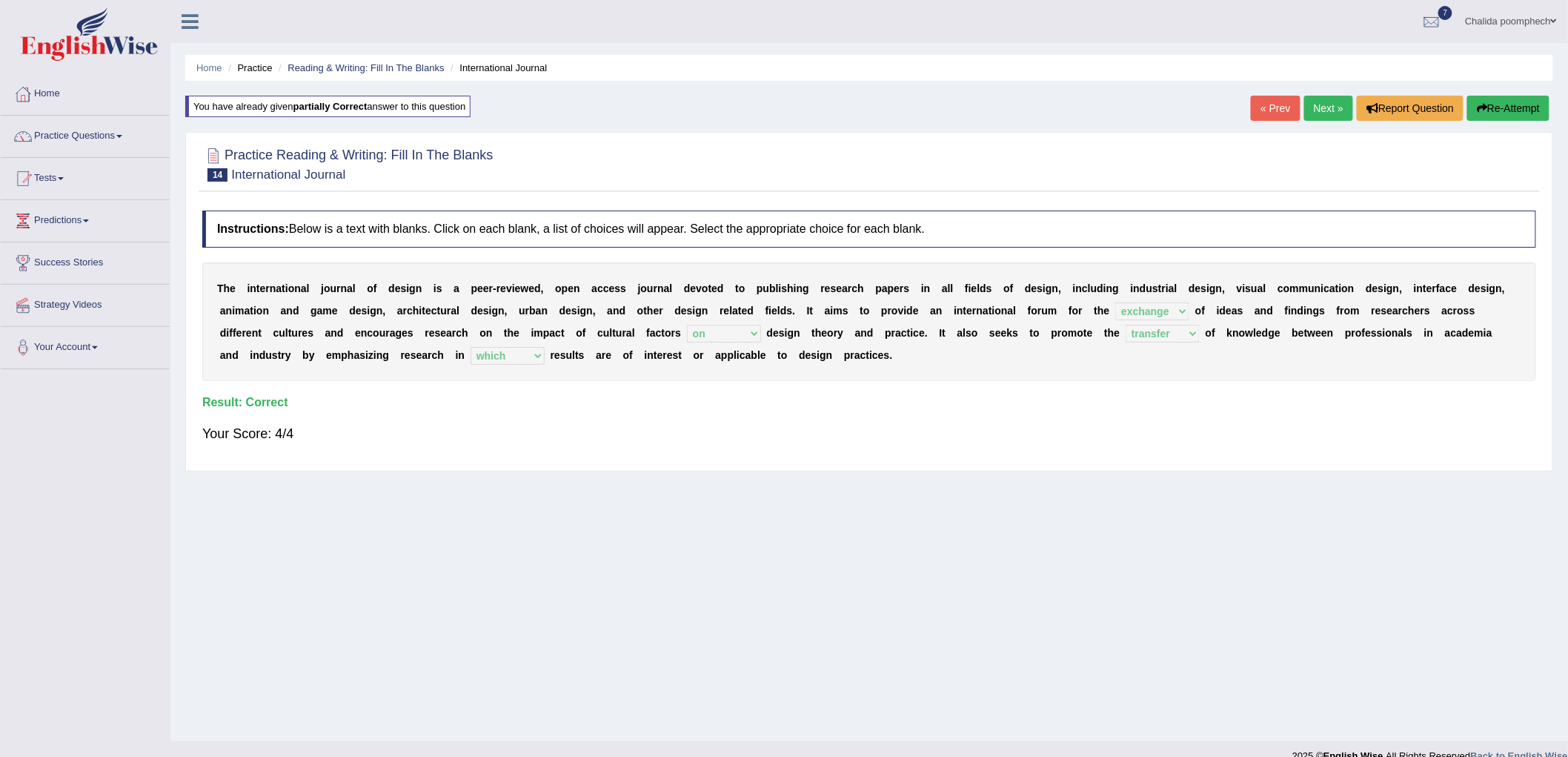
click at [1318, 107] on link "Next »" at bounding box center [1329, 108] width 49 height 25
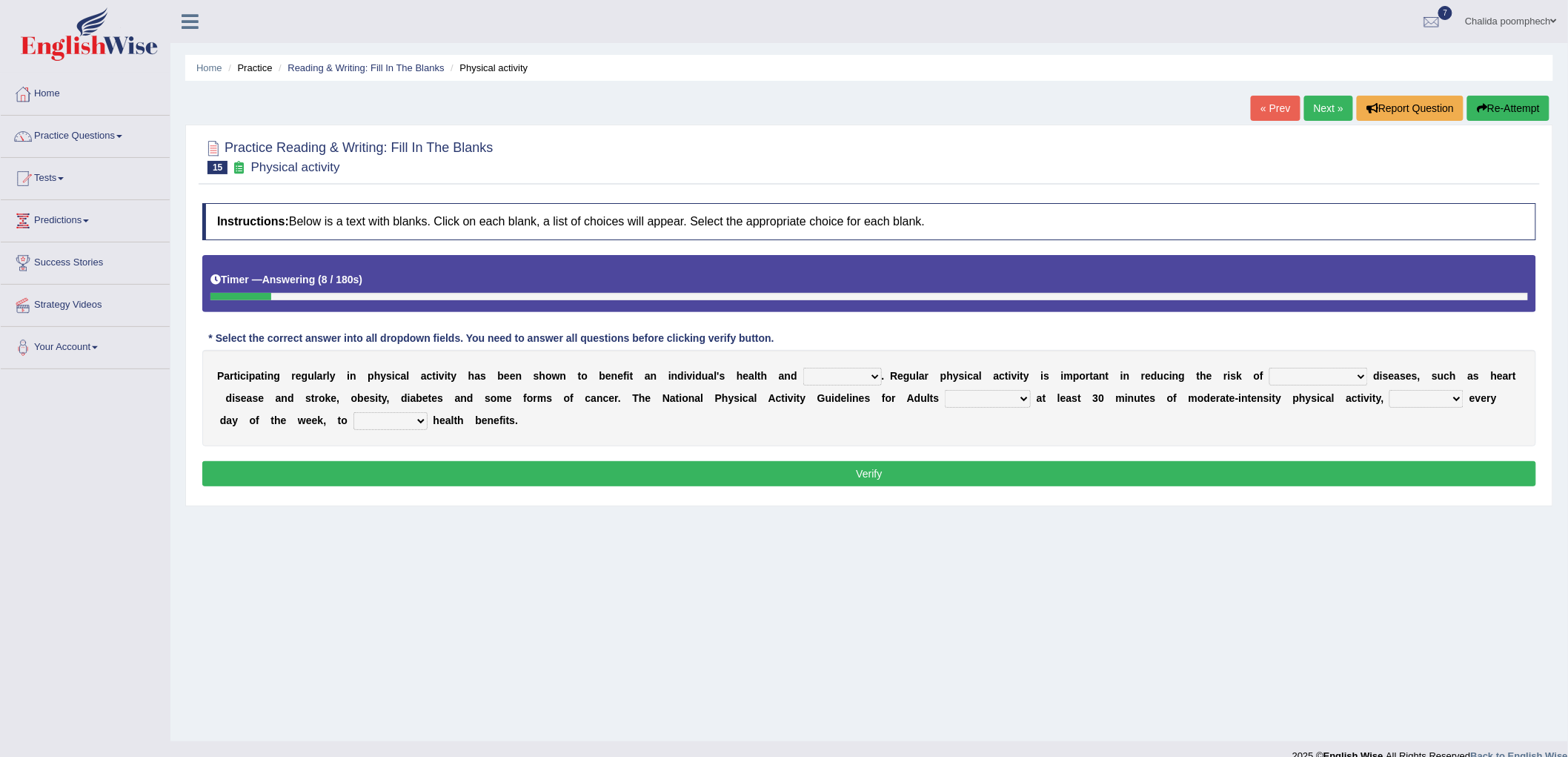
click at [877, 376] on select "values immortality expectation wellbeing" at bounding box center [842, 376] width 79 height 18
select select "wellbeing"
click at [803, 368] on select "values immortality expectation wellbeing" at bounding box center [842, 376] width 79 height 18
click at [1336, 372] on select "chronic contraindicated untouched detectable" at bounding box center [1319, 376] width 99 height 18
select select "chronic"
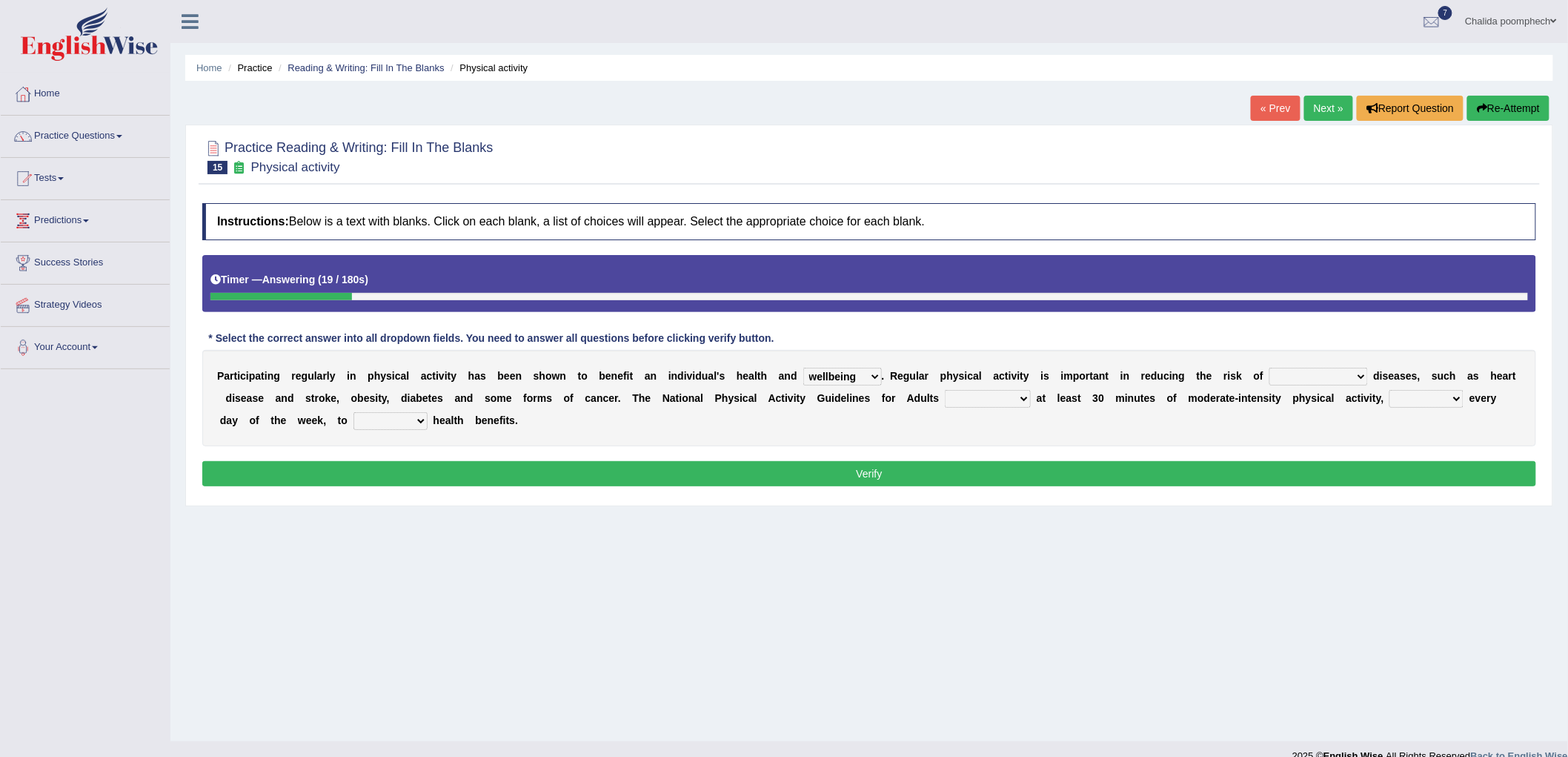
click at [1270, 368] on select "chronic contraindicated untouched detectable" at bounding box center [1319, 376] width 99 height 18
click at [1004, 394] on select "excludes recommends denotes defies" at bounding box center [988, 399] width 86 height 18
select select "recommends"
click at [946, 390] on select "excludes recommends denotes defies" at bounding box center [988, 399] width 86 height 18
click at [1453, 406] on select "relatively absolutely preferably namely" at bounding box center [1426, 399] width 74 height 18
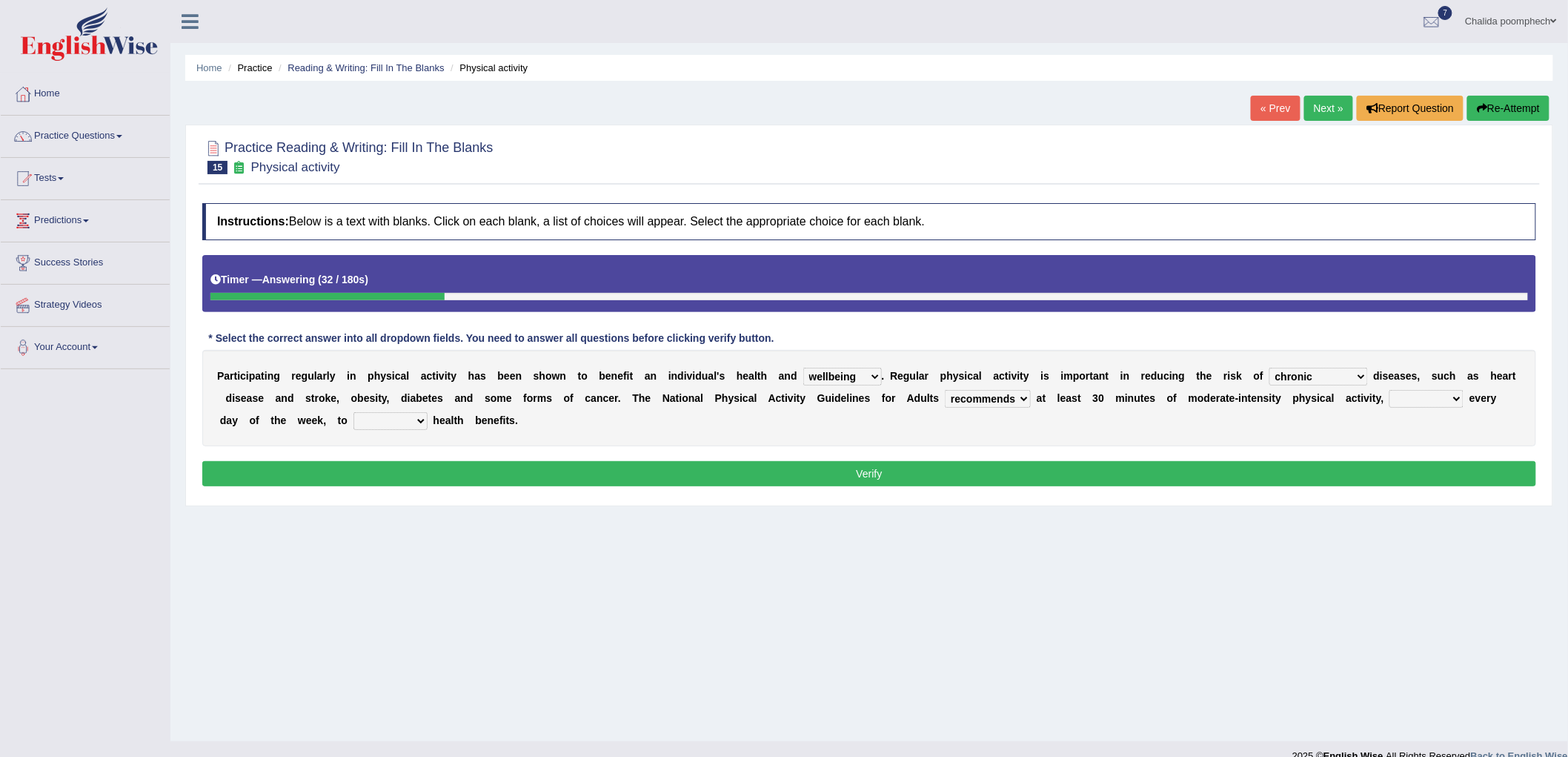
select select "relatively"
click at [1390, 390] on select "relatively absolutely preferably namely" at bounding box center [1426, 399] width 74 height 18
click at [412, 413] on select "charge obtain weigh estimate" at bounding box center [390, 421] width 74 height 18
select select "obtain"
click at [354, 412] on select "charge obtain weigh estimate" at bounding box center [390, 421] width 74 height 18
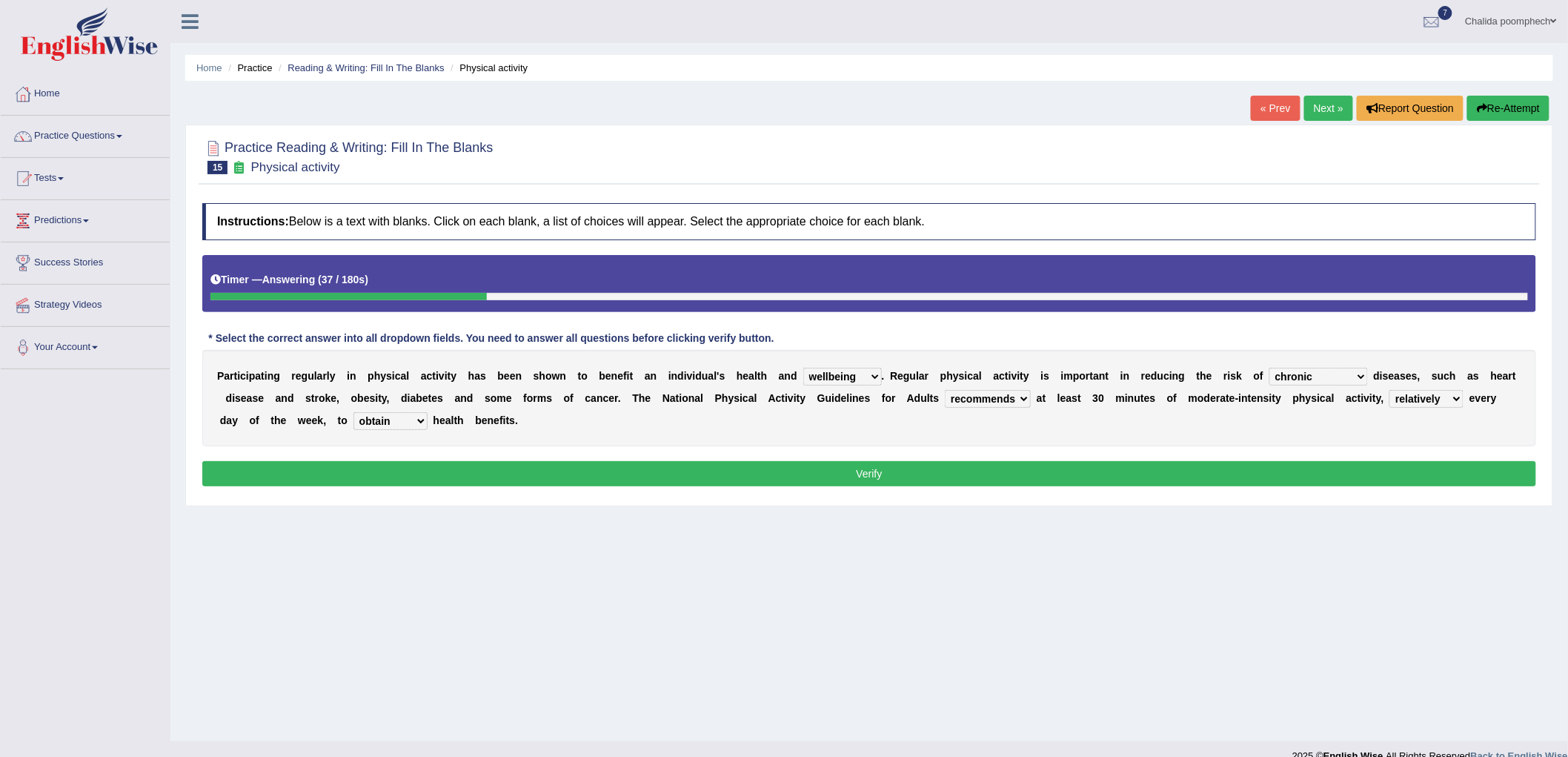
click at [441, 475] on button "Verify" at bounding box center [869, 473] width 1334 height 25
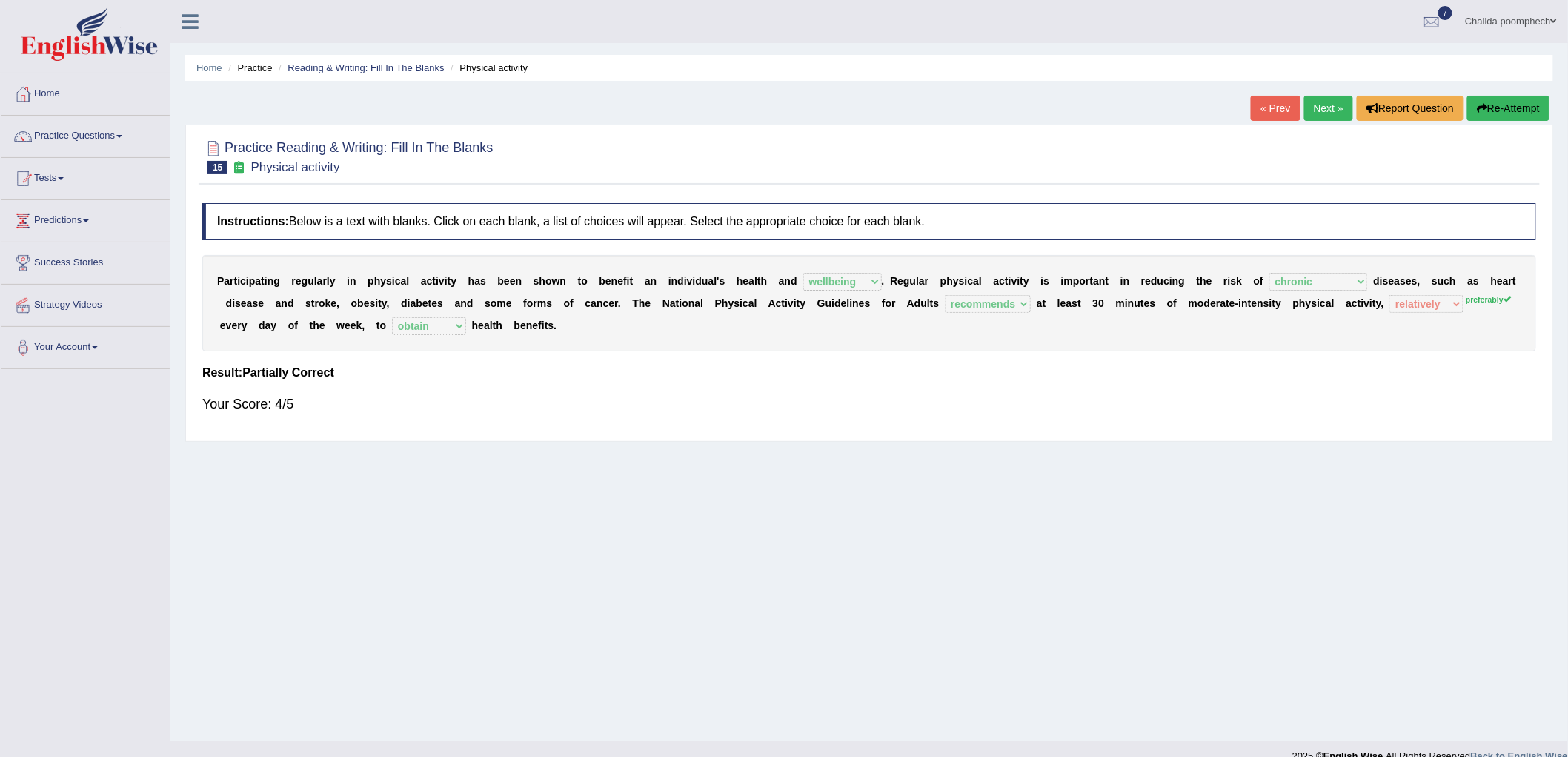
click at [1317, 108] on link "Next »" at bounding box center [1329, 108] width 49 height 25
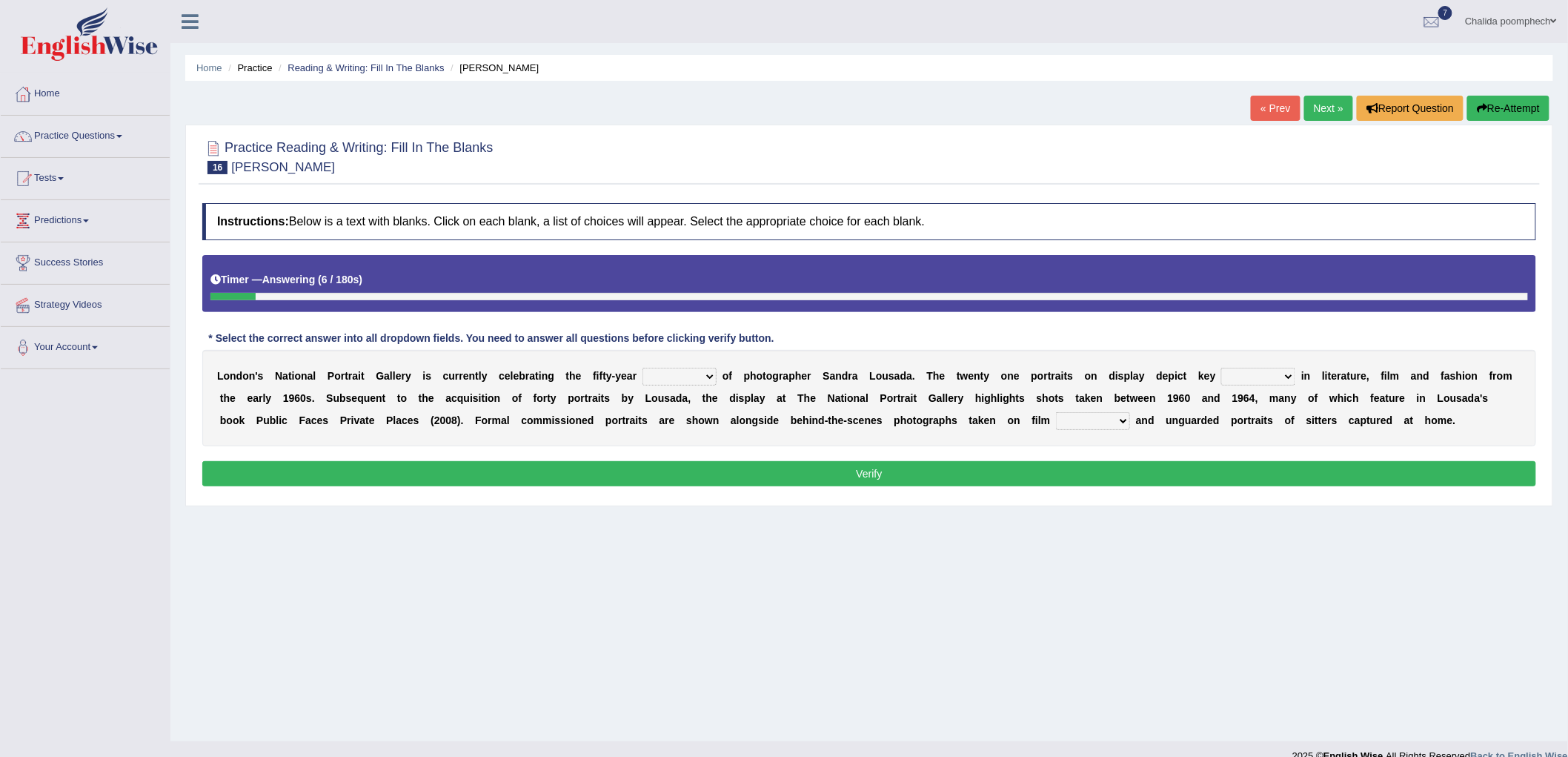
click at [687, 376] on select "invitation promotion training career" at bounding box center [679, 376] width 74 height 18
select select "career"
click at [642, 368] on select "invitation promotion training career" at bounding box center [679, 376] width 74 height 18
click at [1254, 374] on select "figures gadgets fashions genres" at bounding box center [1258, 376] width 74 height 18
select select "figures"
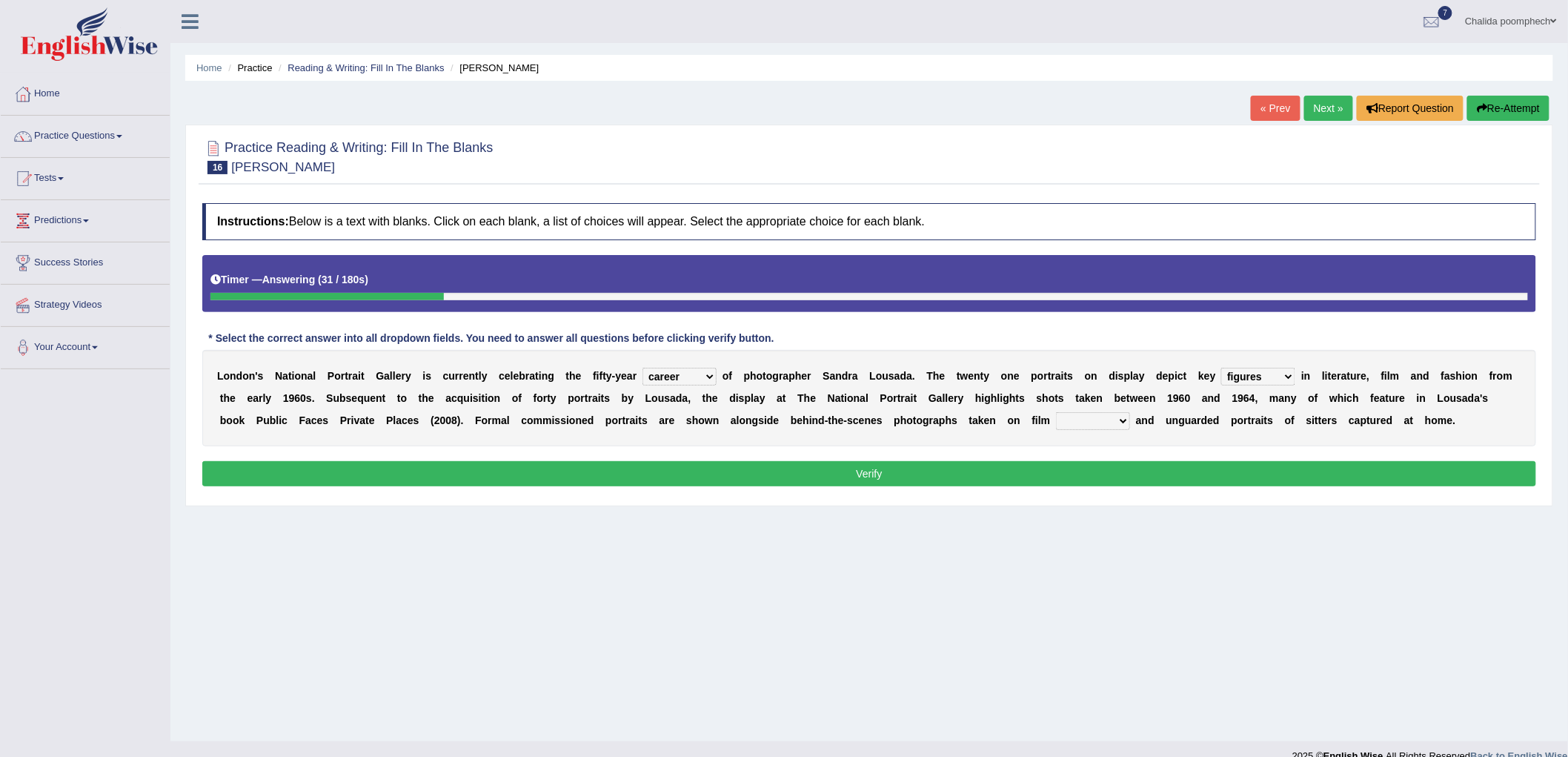
click at [1222, 368] on select "figures gadgets fashions genres" at bounding box center [1258, 376] width 74 height 18
click at [1083, 416] on select "gists sets tickets aisles" at bounding box center [1093, 421] width 74 height 18
select select "sets"
click at [1056, 412] on select "gists sets tickets aisles" at bounding box center [1093, 421] width 74 height 18
click at [1043, 469] on button "Verify" at bounding box center [869, 473] width 1334 height 25
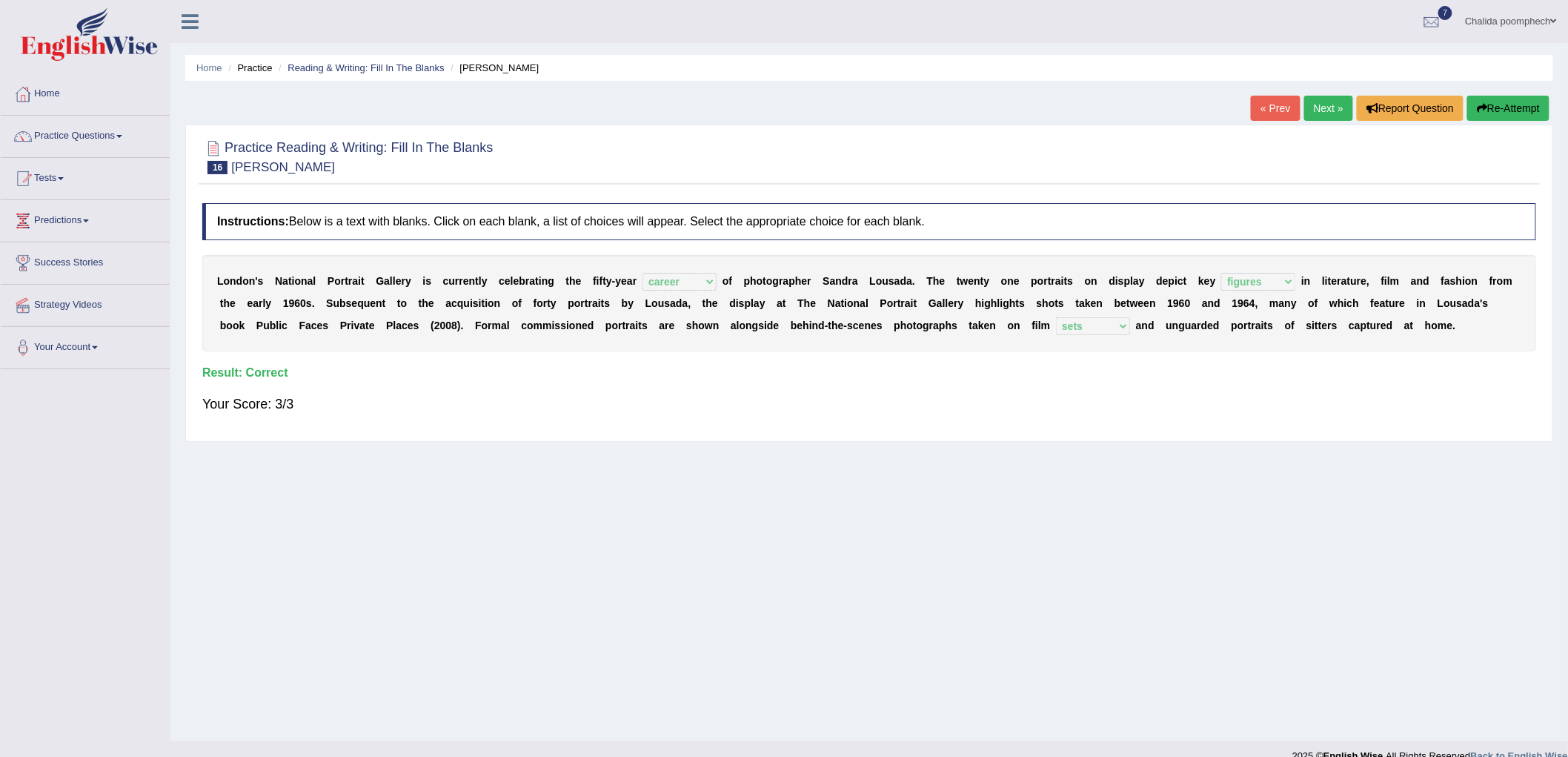
click at [1320, 107] on link "Next »" at bounding box center [1329, 108] width 49 height 25
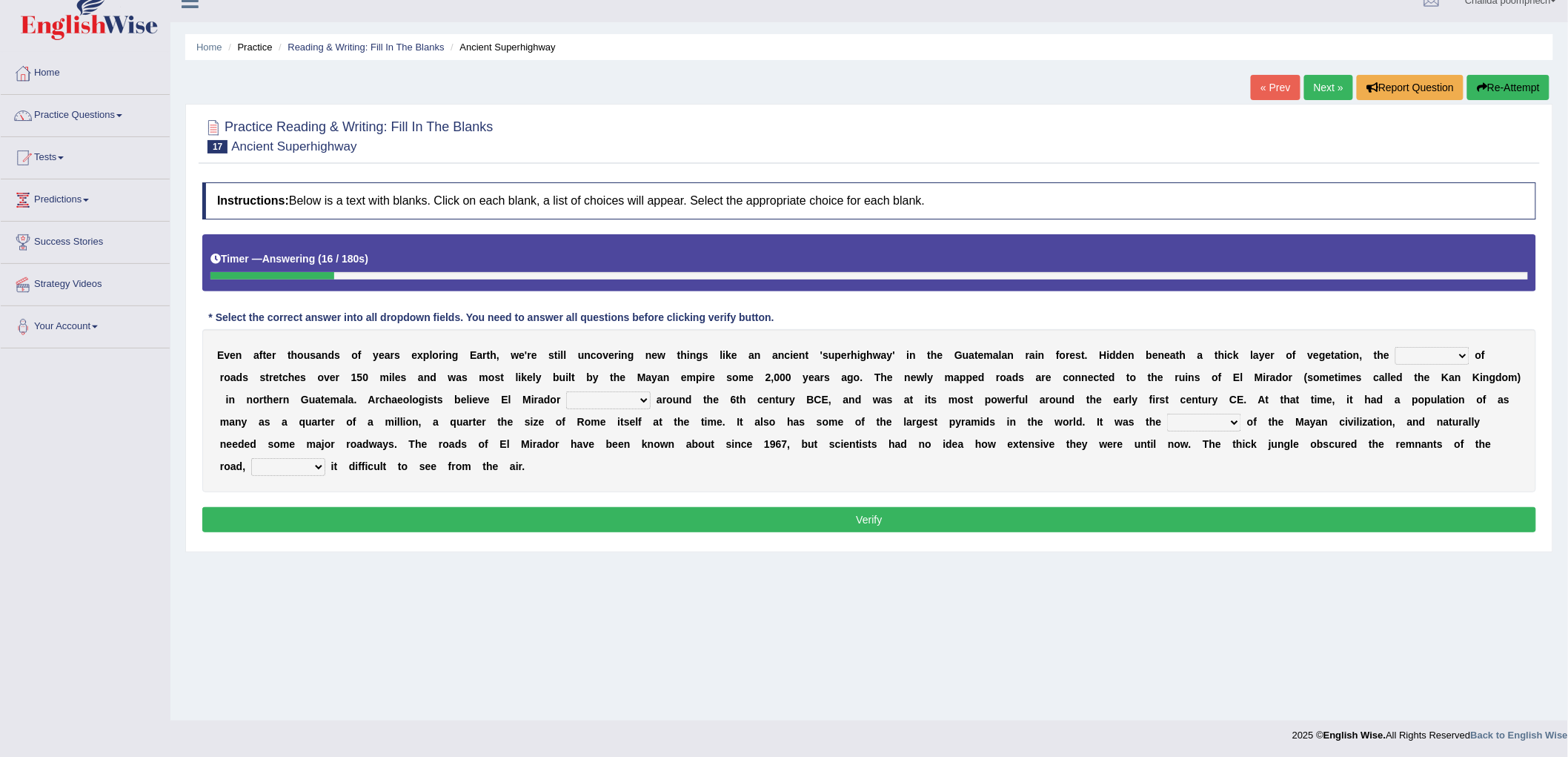
click at [1455, 354] on select "network surface interface width" at bounding box center [1432, 356] width 74 height 18
click at [1396, 347] on select "network surface interface width" at bounding box center [1432, 356] width 74 height 18
click at [651, 398] on select "has founded founded was founded was found" at bounding box center [608, 400] width 84 height 18
click at [1440, 351] on select "network surface interface width" at bounding box center [1432, 356] width 74 height 18
select select "width"
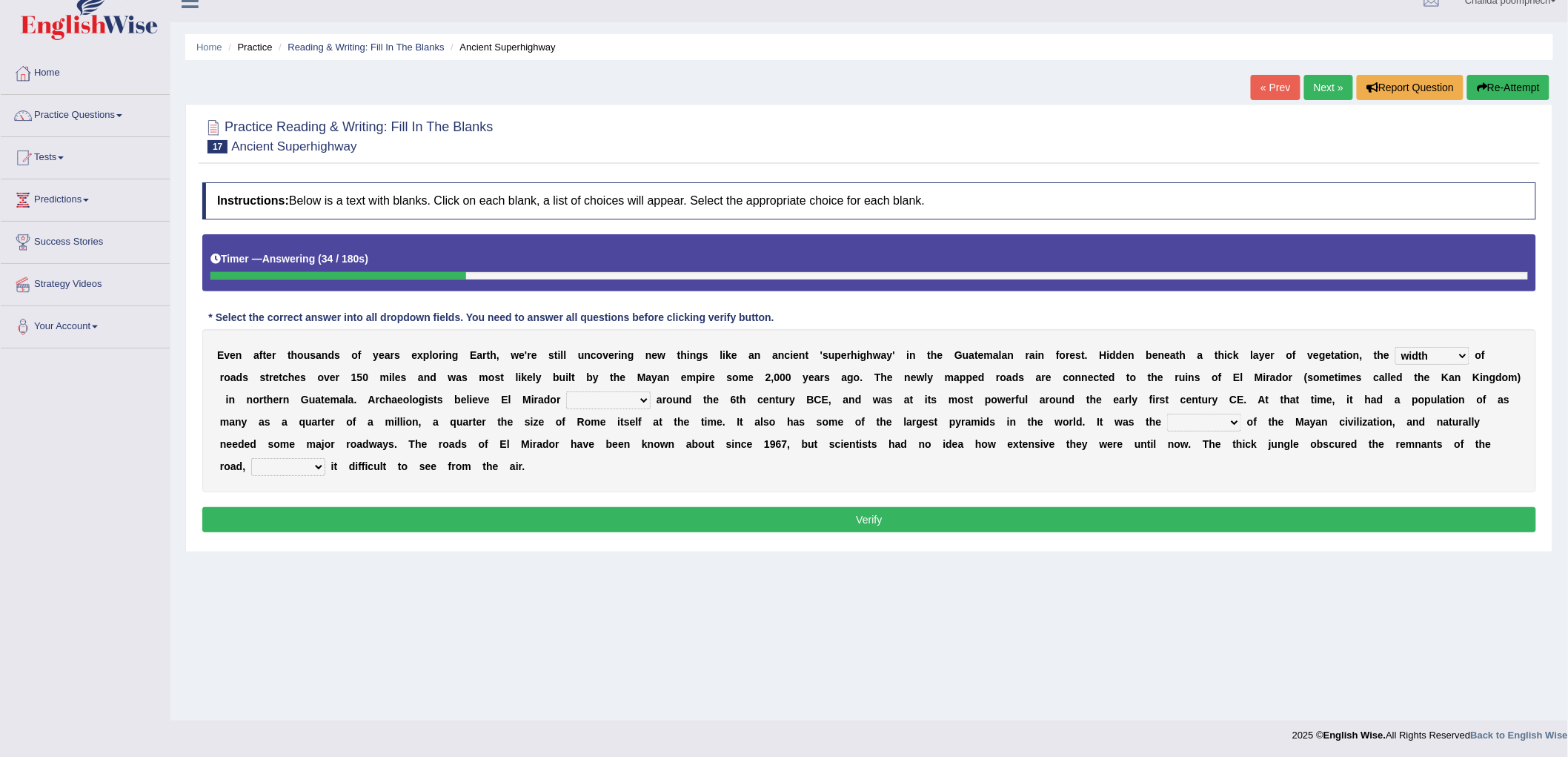
click at [1396, 347] on select "network surface interface width" at bounding box center [1432, 356] width 74 height 18
click at [651, 391] on select "has founded founded was founded was found" at bounding box center [608, 400] width 84 height 18
click at [621, 391] on select "has founded founded was founded was found" at bounding box center [608, 400] width 84 height 18
click at [651, 399] on select "has founded founded was founded was found" at bounding box center [608, 400] width 84 height 18
click at [621, 391] on select "has founded founded was founded was found" at bounding box center [608, 400] width 84 height 18
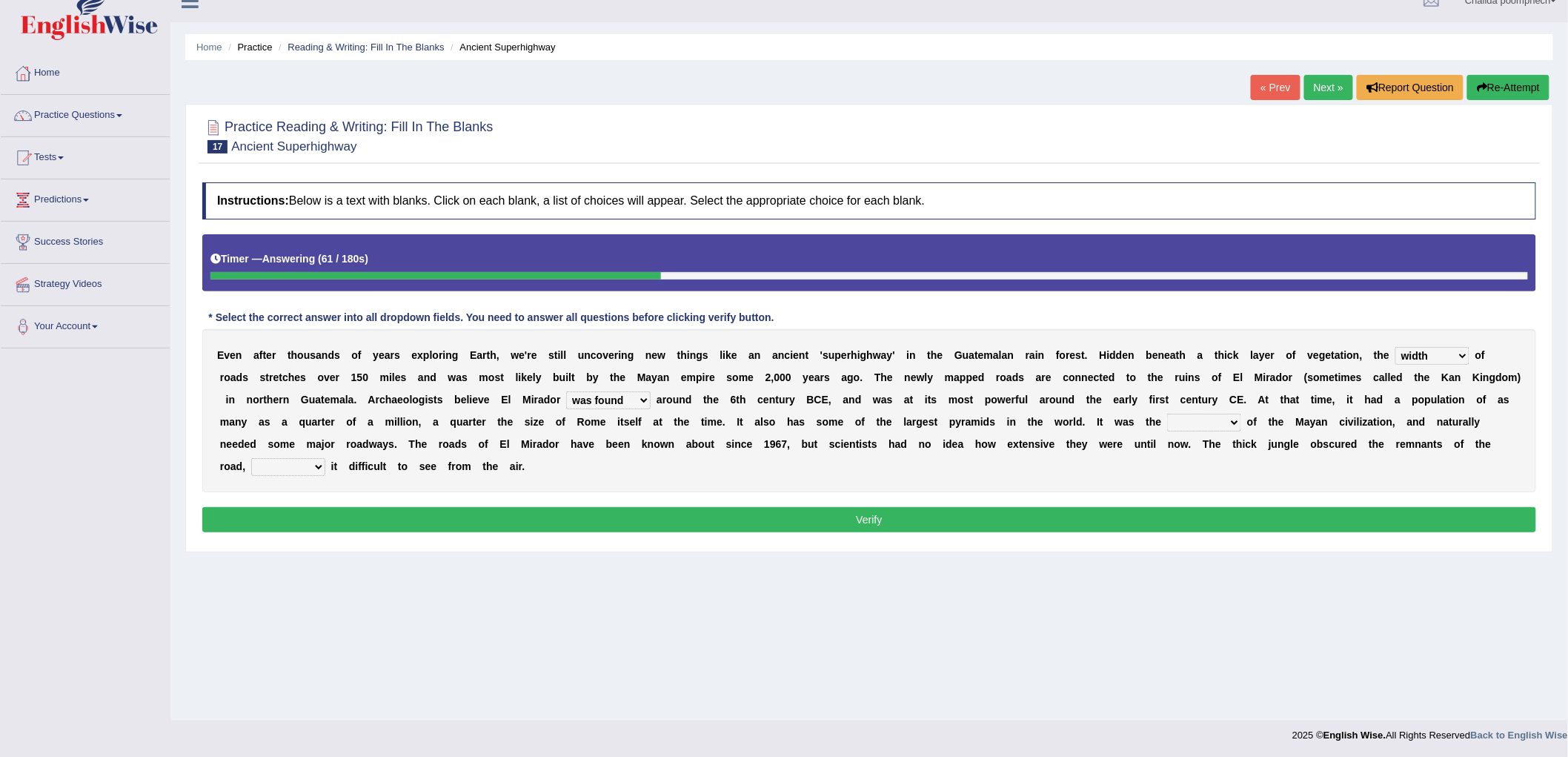
click at [651, 395] on select "has founded founded was founded was found" at bounding box center [608, 400] width 84 height 18
select select "was founded"
click at [621, 391] on select "has founded founded was founded was found" at bounding box center [608, 400] width 84 height 18
click at [1241, 421] on select "volume heart column facet" at bounding box center [1204, 423] width 74 height 18
select select "heart"
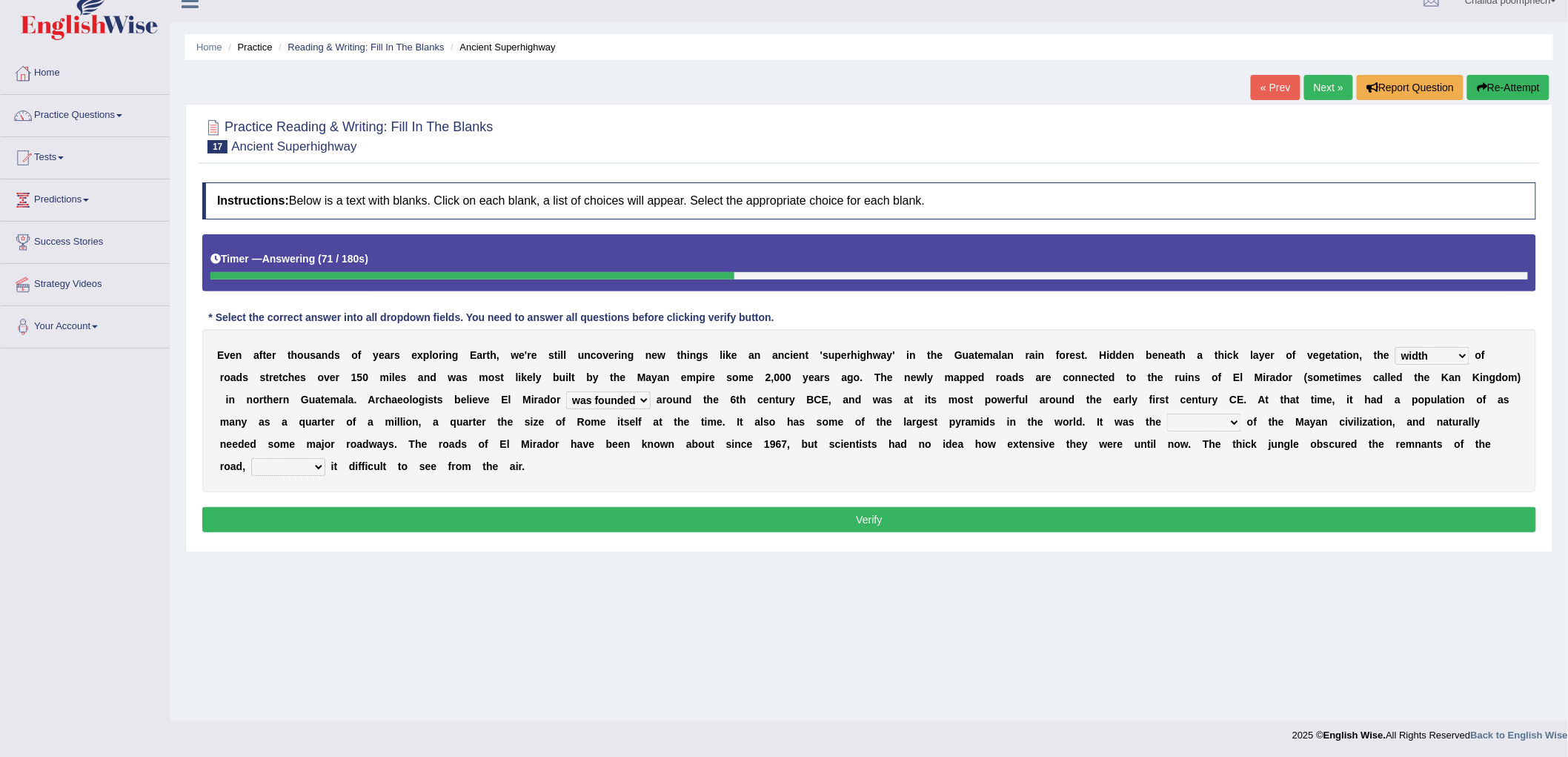
click at [1218, 414] on select "volume heart column facet" at bounding box center [1204, 423] width 74 height 18
click at [325, 464] on select "makes making make made" at bounding box center [288, 467] width 74 height 18
select select "making"
click at [284, 458] on select "makes making make made" at bounding box center [288, 467] width 74 height 18
click at [424, 514] on button "Verify" at bounding box center [869, 519] width 1334 height 25
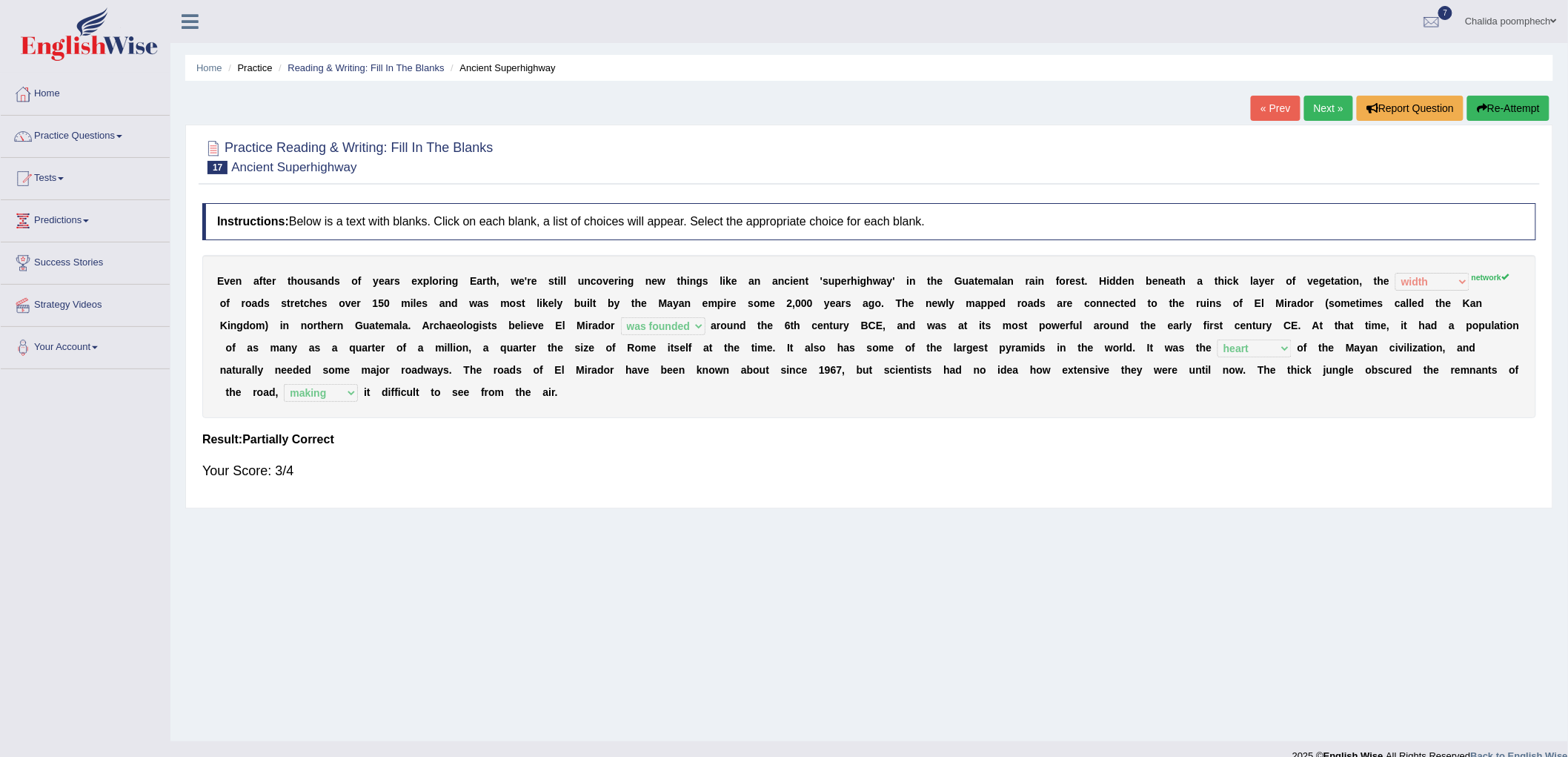
click at [1337, 105] on link "Next »" at bounding box center [1329, 108] width 49 height 25
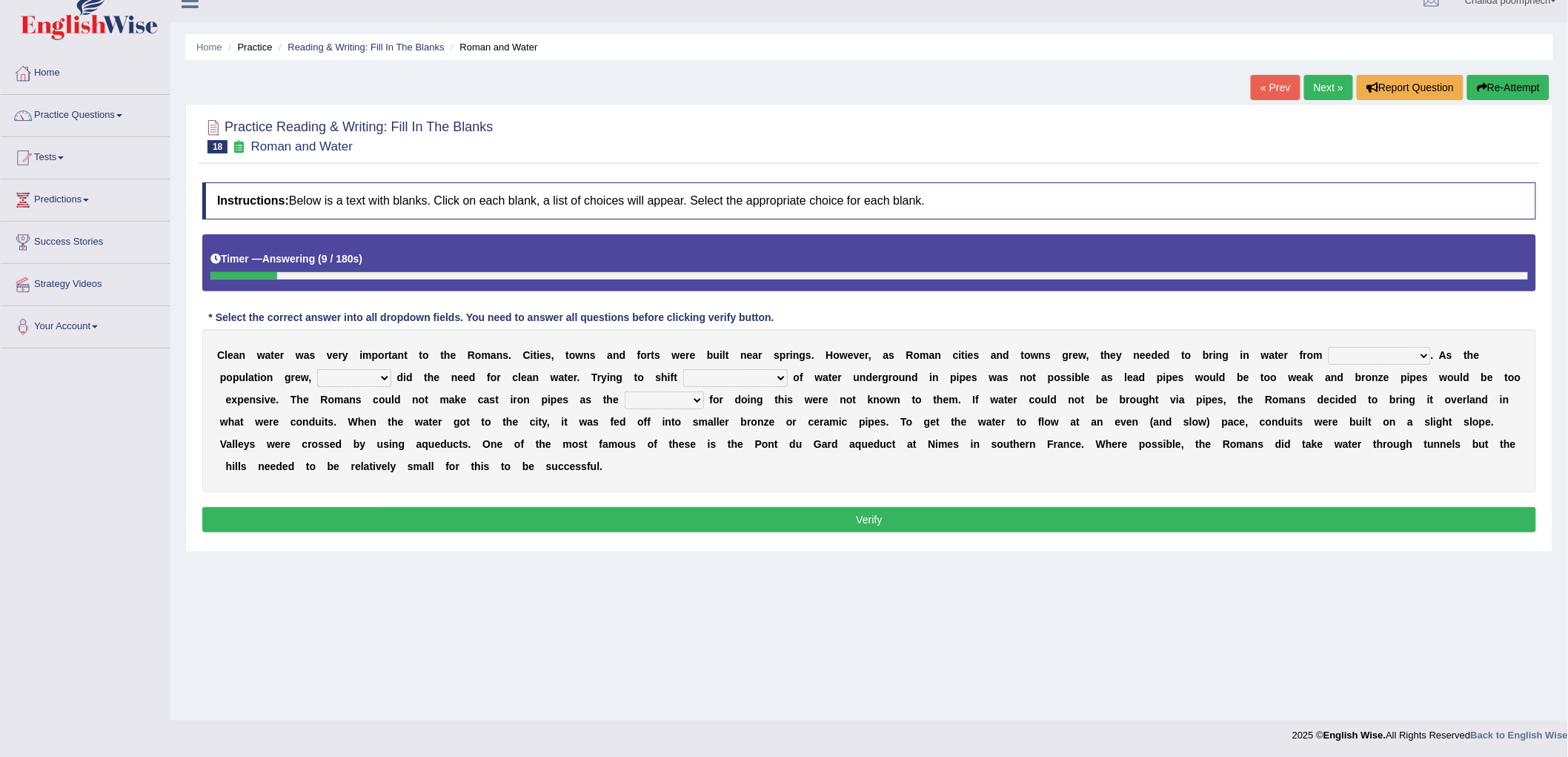
click at [1395, 352] on select "further afield these origins different parts specific sources" at bounding box center [1380, 356] width 102 height 18
select select "specific sources"
click at [1330, 347] on select "further afield these origins different parts specific sources" at bounding box center [1380, 356] width 102 height 18
click at [342, 379] on select "as well so how thus" at bounding box center [354, 378] width 74 height 18
select select "so"
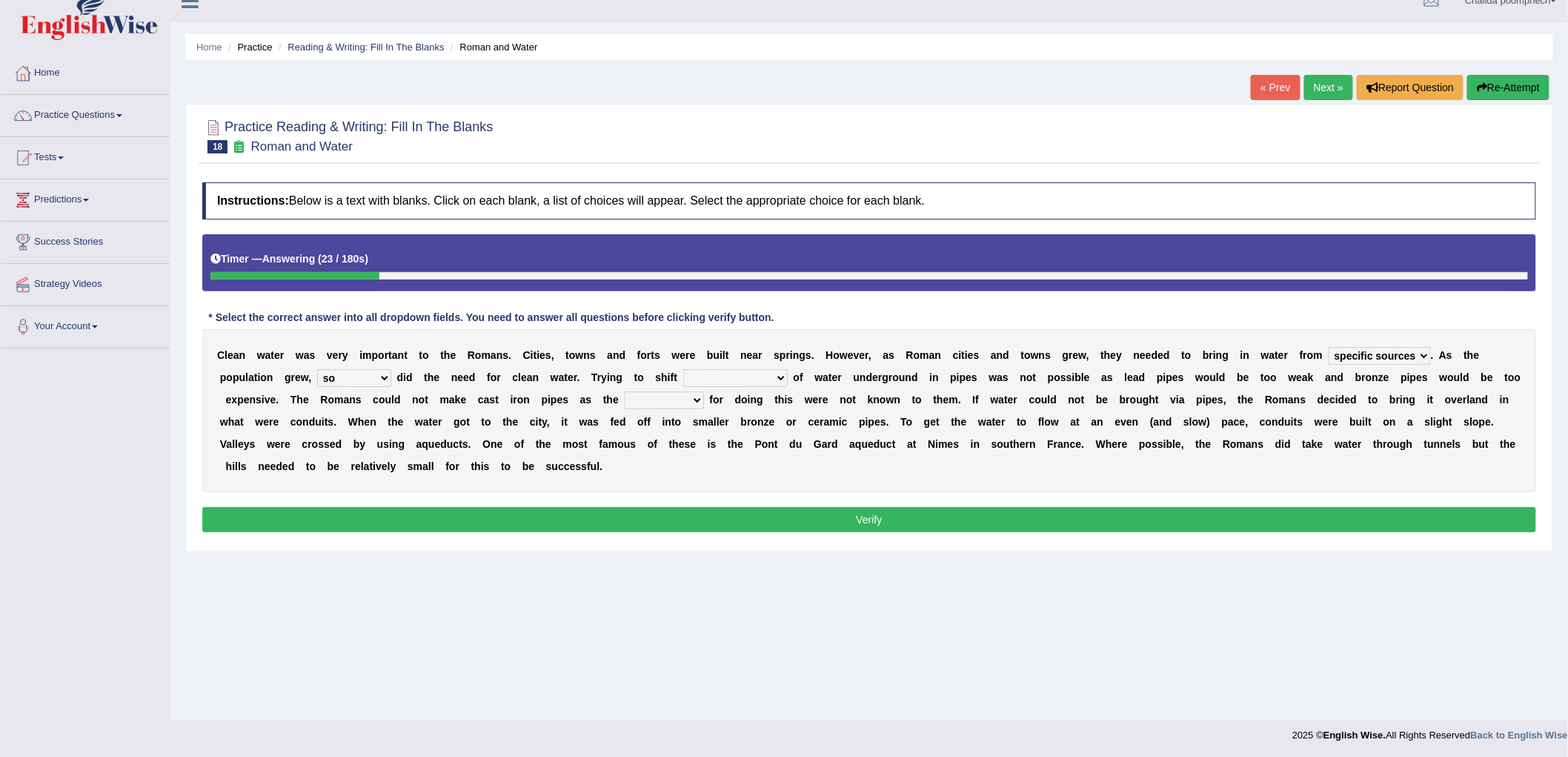
click at [317, 369] on select "as well so how thus" at bounding box center [354, 378] width 74 height 18
click at [765, 378] on select "few loads improper intakes relative levels large volumes" at bounding box center [735, 378] width 105 height 18
select select "large volumes"
click at [683, 369] on select "few loads improper intakes relative levels large volumes" at bounding box center [735, 378] width 105 height 18
click at [704, 395] on select "spans scales proportions techniques" at bounding box center [664, 400] width 79 height 18
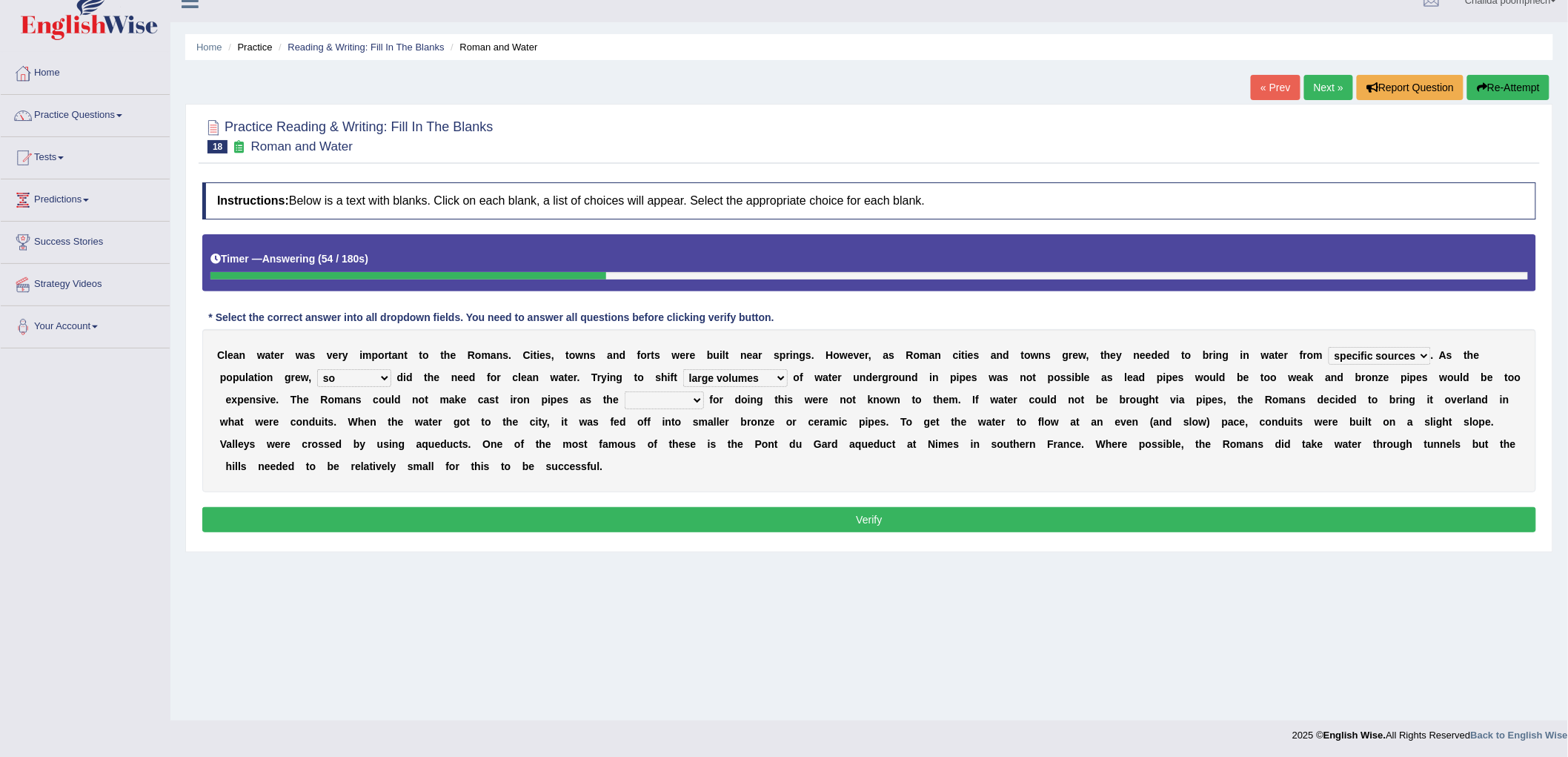
select select "techniques"
click at [647, 391] on select "spans scales proportions techniques" at bounding box center [664, 400] width 79 height 18
click at [692, 519] on button "Verify" at bounding box center [869, 519] width 1334 height 25
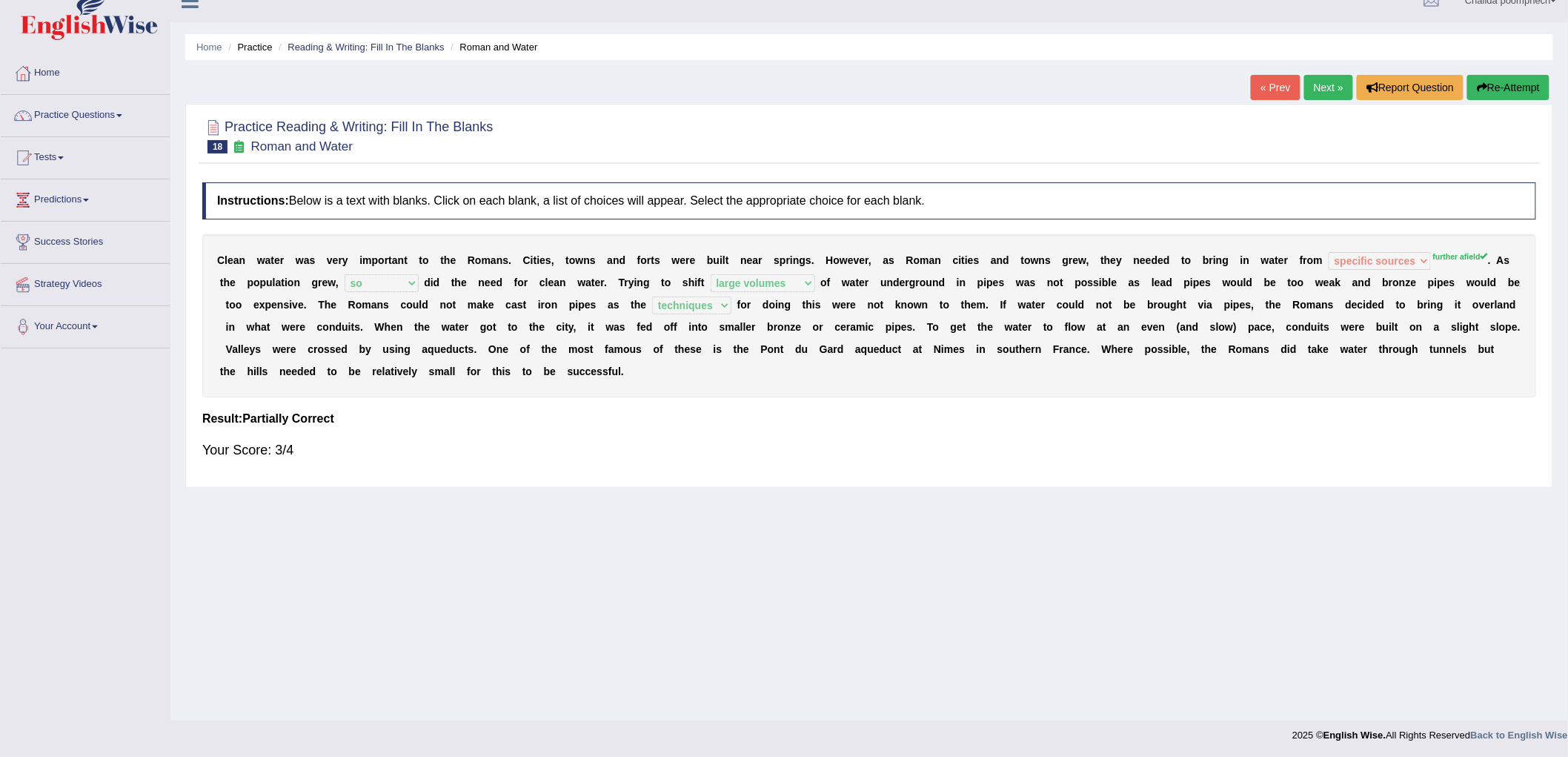
click at [1328, 90] on link "Next »" at bounding box center [1329, 87] width 49 height 25
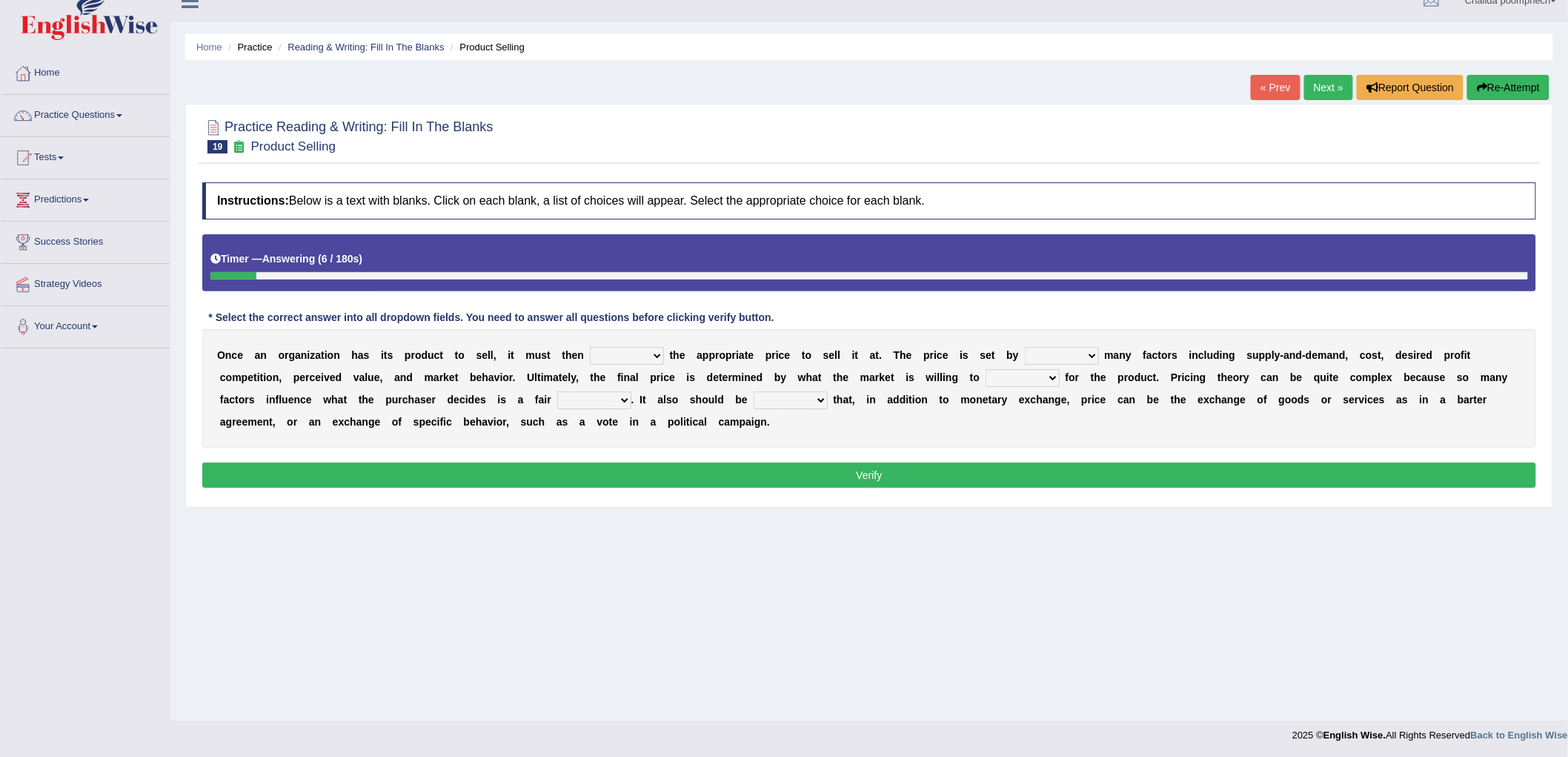
click at [647, 347] on select "tolerate determine fabricate fancy" at bounding box center [626, 356] width 74 height 18
select select "determine"
click at [590, 347] on select "tolerate determine fabricate fancy" at bounding box center [626, 356] width 74 height 18
click select "comparing begetting balancing offsetting"
select select "comparing"
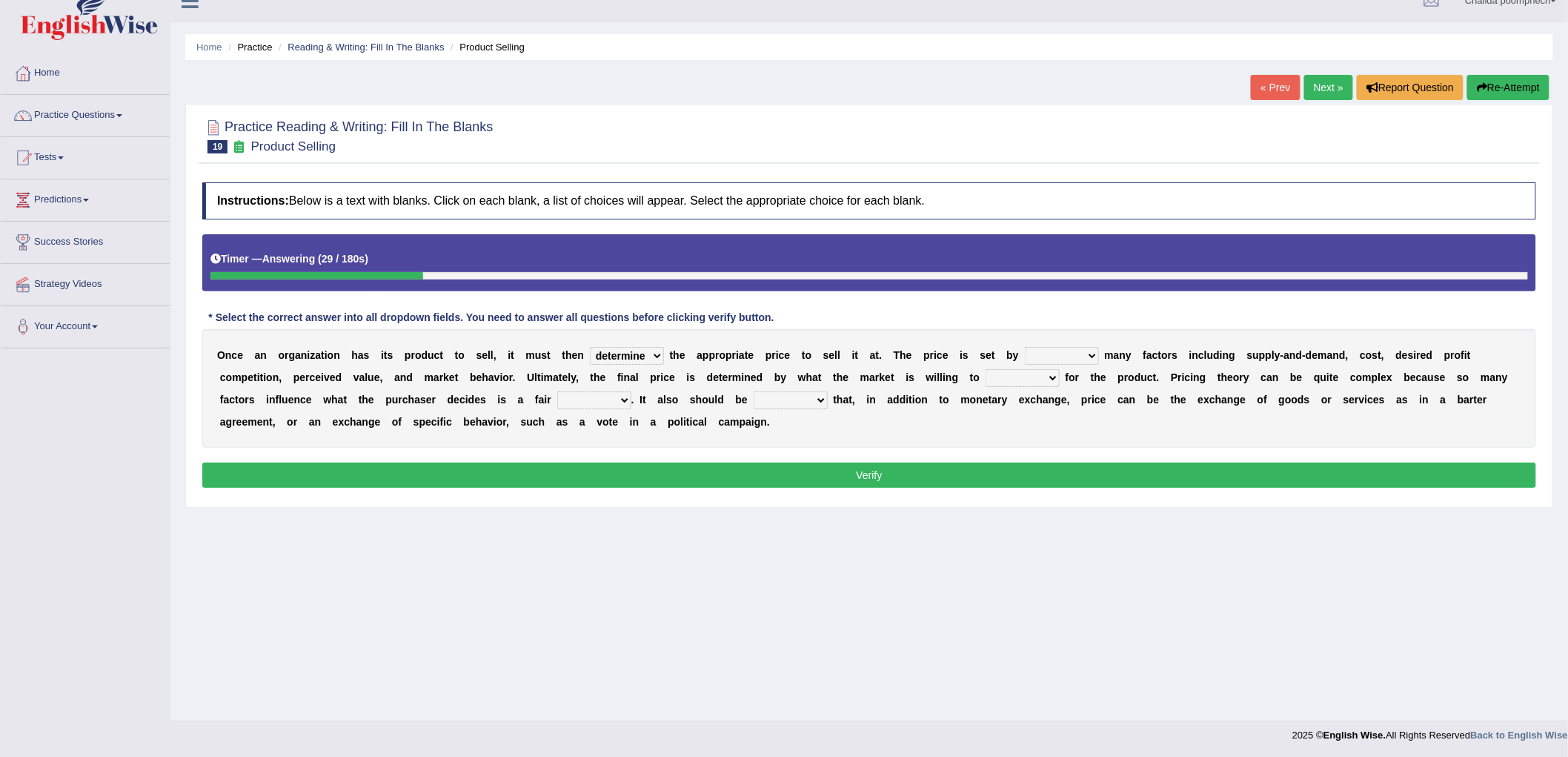
click select "comparing begetting balancing offsetting"
click select "consign design exchange prepare"
select select "exchange"
click select "consign design exchange prepare"
click select "addition shape content value"
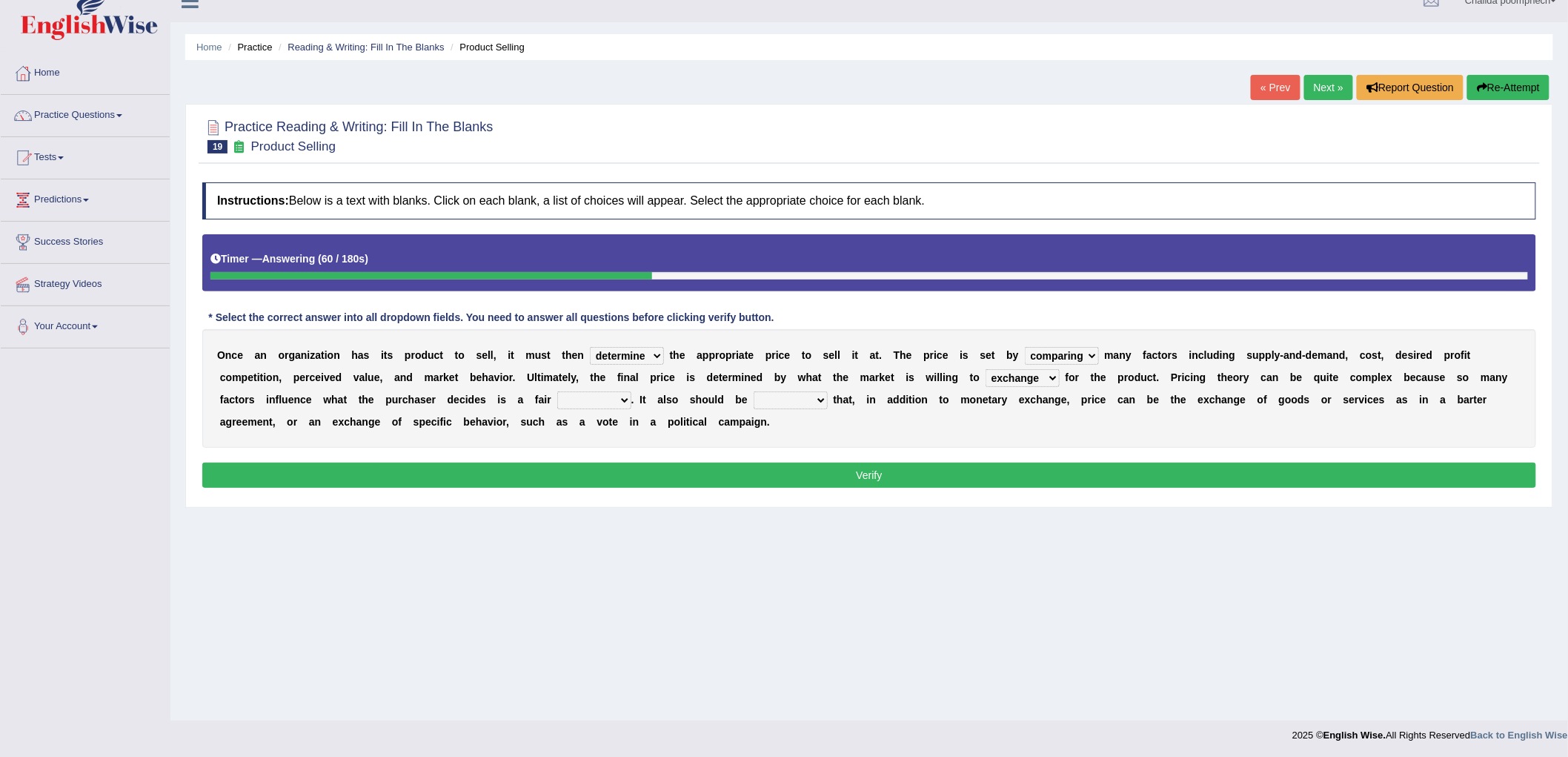
select select "value"
click select "addition shape content value"
click select "explained enlarged overrated noted"
select select "noted"
click select "explained enlarged overrated noted"
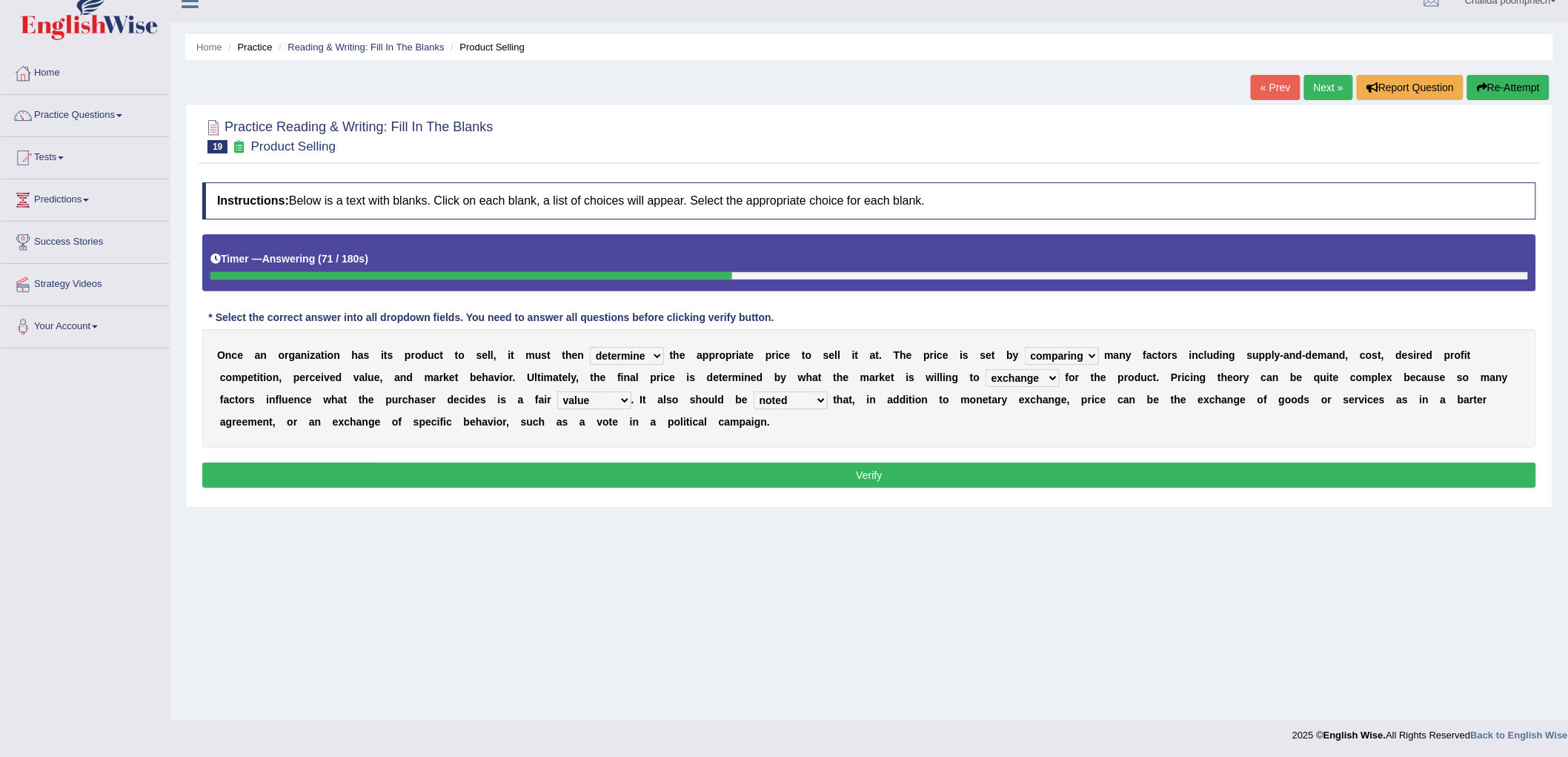
click button "Verify"
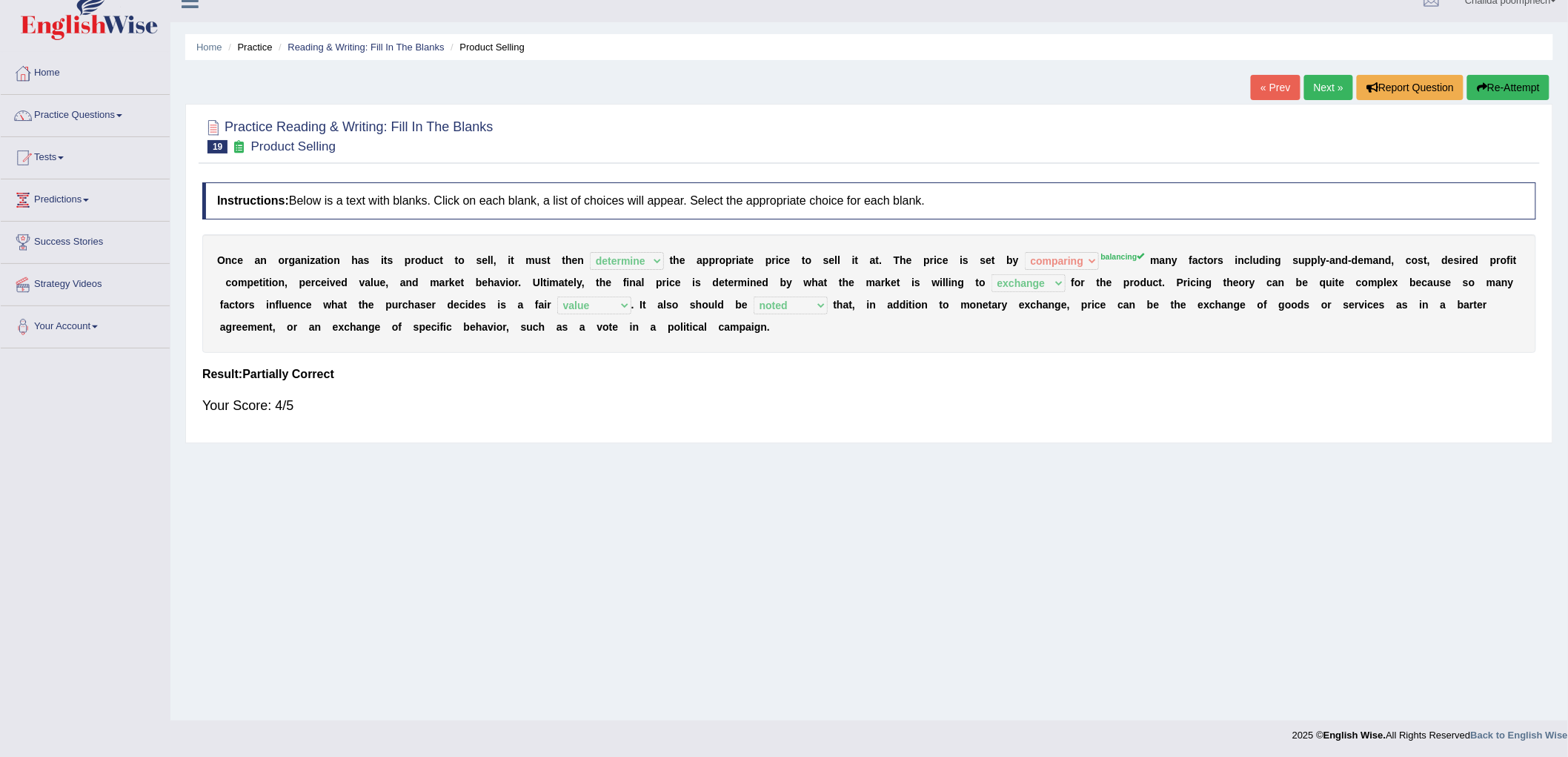
click button "Re-Attempt"
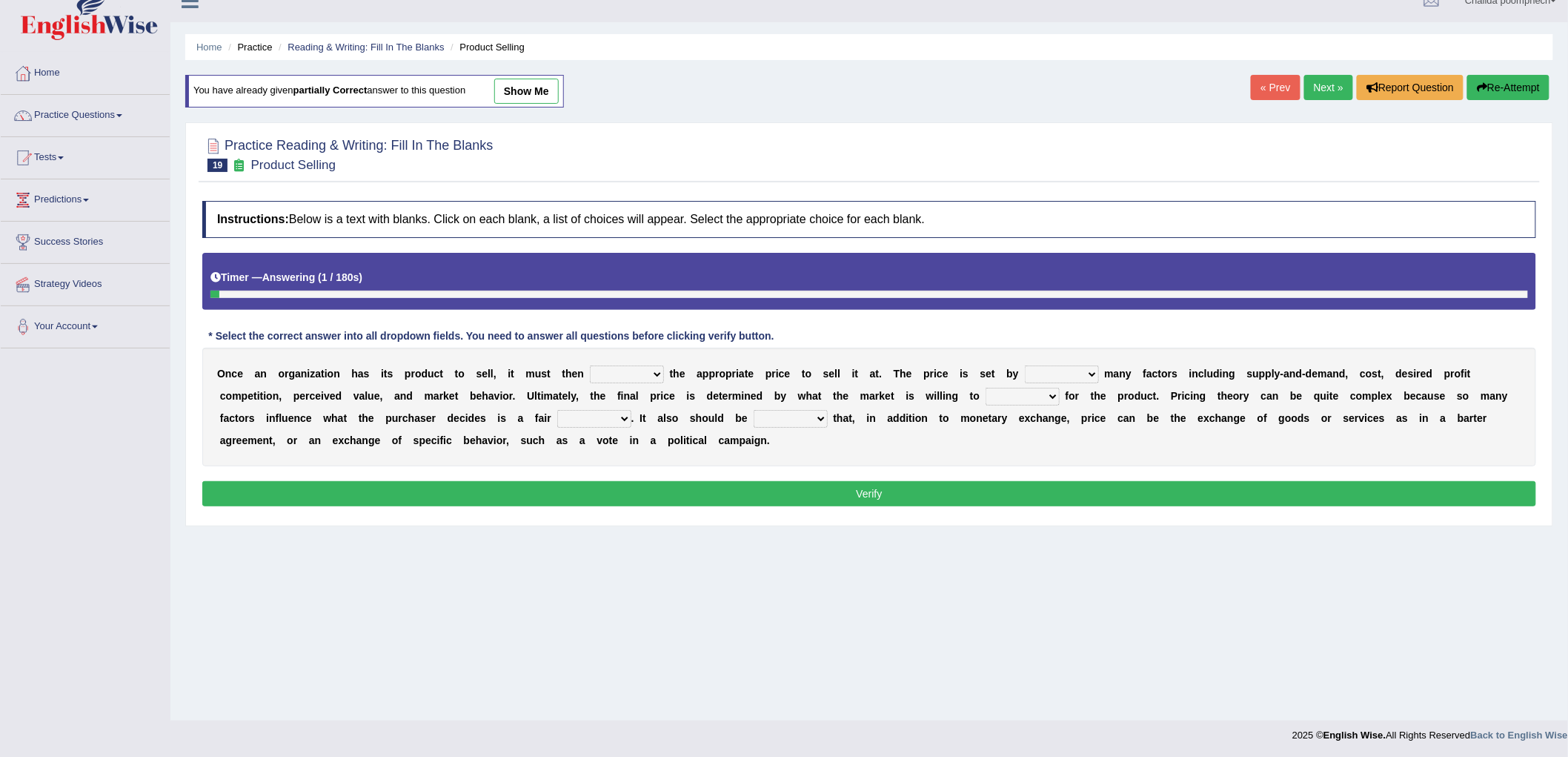
click at [656, 368] on select "tolerate determine fabricate fancy" at bounding box center [626, 374] width 74 height 18
select select "determine"
click at [590, 365] on select "tolerate determine fabricate fancy" at bounding box center [626, 374] width 74 height 18
click at [1062, 372] on select "comparing begetting balancing offsetting" at bounding box center [1062, 374] width 74 height 18
select select "balancing"
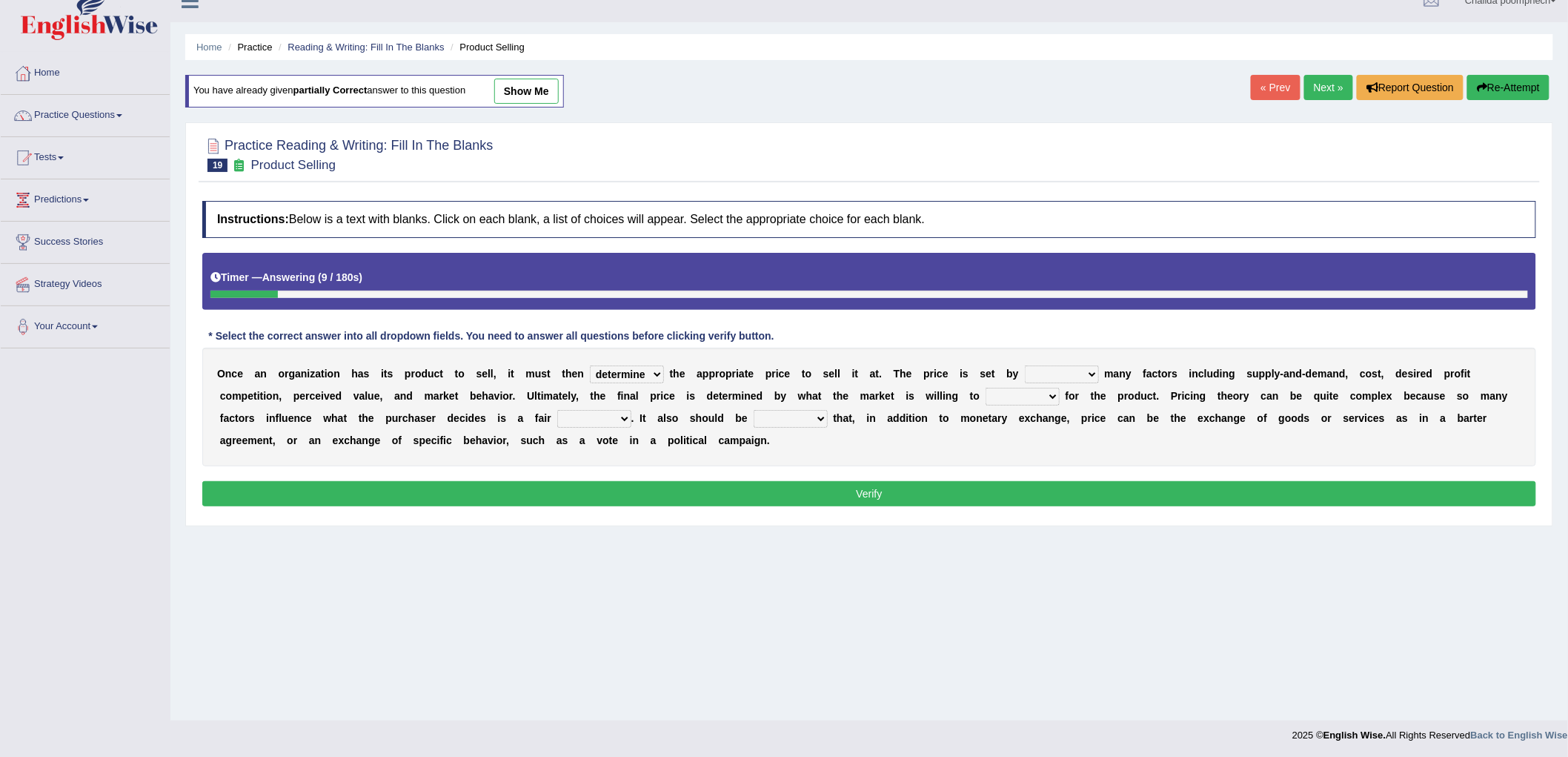
click at [1025, 365] on select "comparing begetting balancing offsetting" at bounding box center [1062, 374] width 74 height 18
click at [1019, 394] on select "consign design exchange prepare" at bounding box center [1022, 397] width 74 height 18
select select "exchange"
click at [986, 388] on select "consign design exchange prepare" at bounding box center [1022, 397] width 74 height 18
click at [1033, 394] on select "consign design exchange prepare" at bounding box center [1022, 397] width 74 height 18
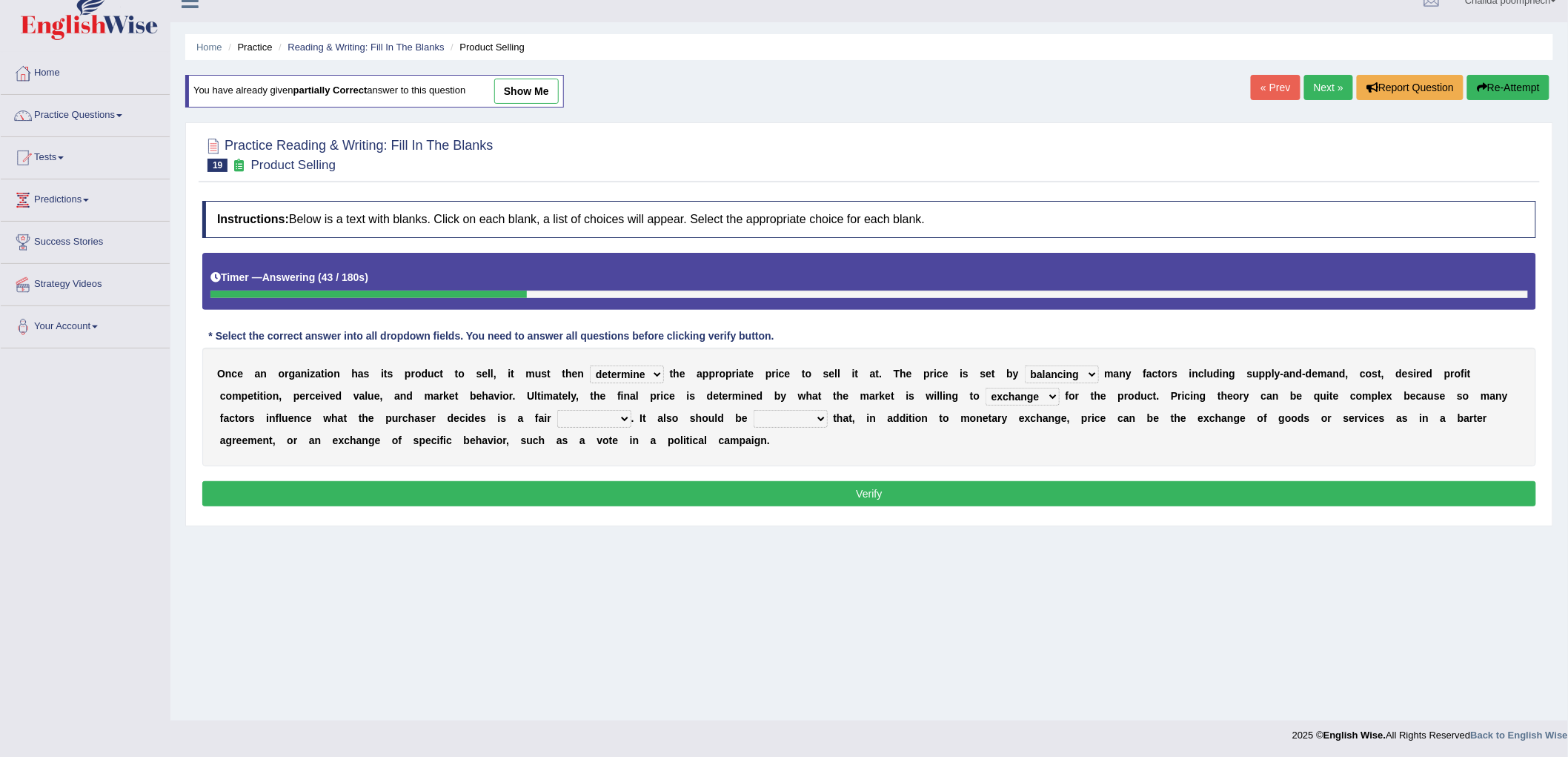
click at [947, 451] on div "O n c e a n o r g a n i z a t i o n h a s i t s p r o d u c t t o s e l l , i t…" at bounding box center [869, 407] width 1334 height 118
click at [608, 419] on select "addition shape content value" at bounding box center [594, 419] width 74 height 18
select select "value"
click at [557, 410] on select "addition shape content value" at bounding box center [594, 419] width 74 height 18
click at [786, 414] on select "explained enlarged overrated noted" at bounding box center [790, 419] width 74 height 18
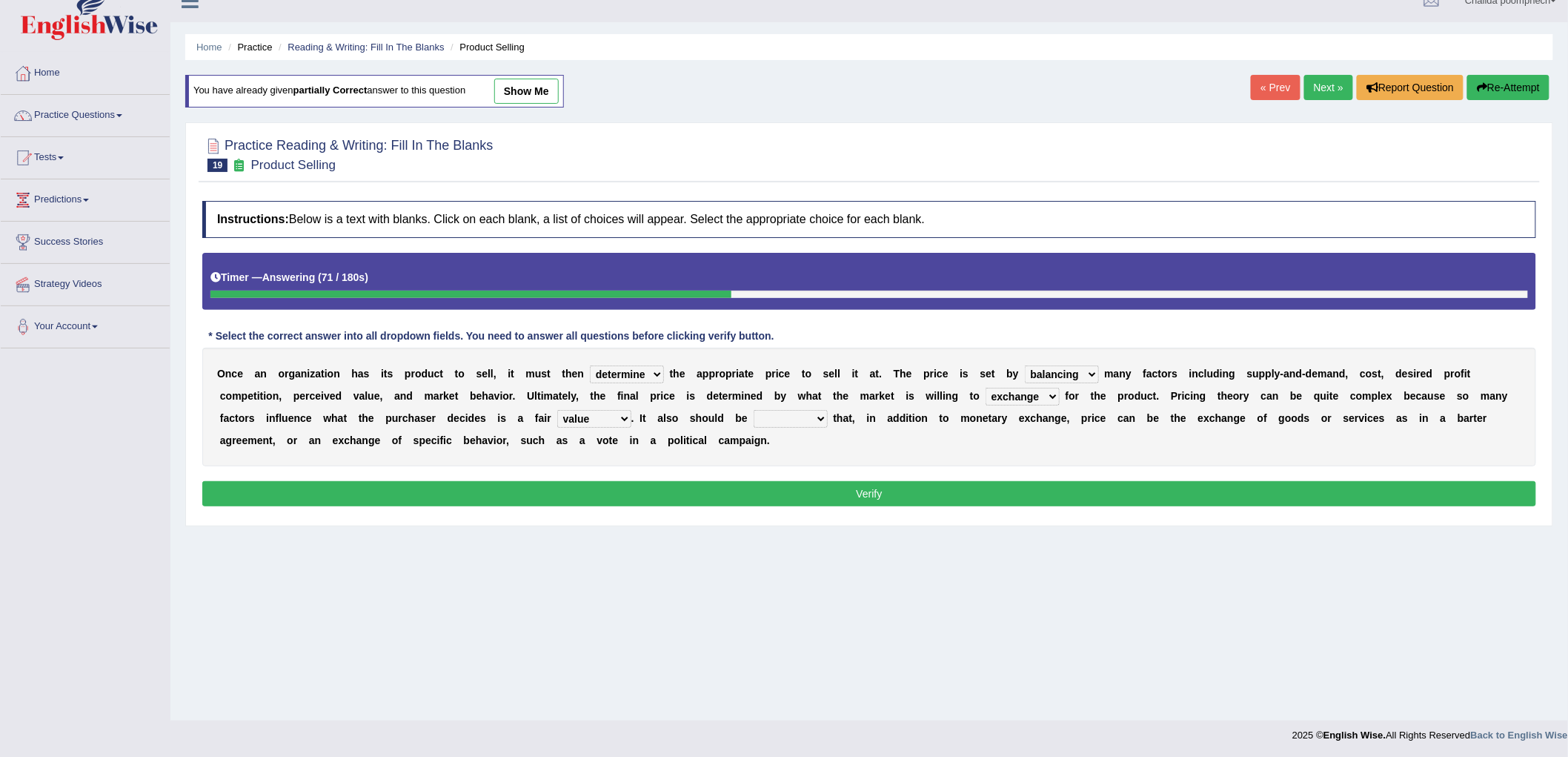
select select "noted"
click at [754, 410] on select "explained enlarged overrated noted" at bounding box center [790, 419] width 74 height 18
click at [798, 414] on select "explained enlarged overrated noted" at bounding box center [790, 419] width 74 height 18
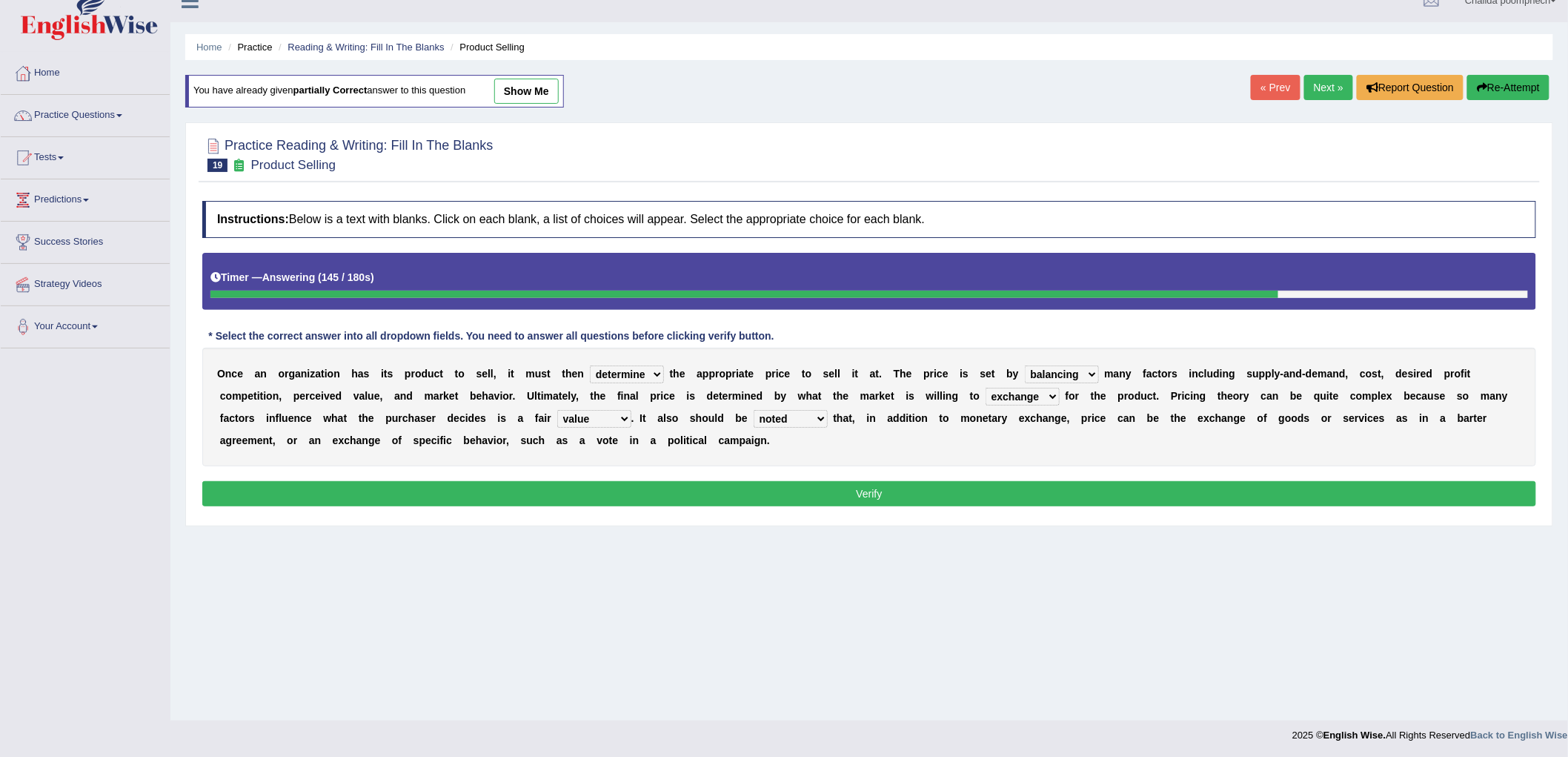
click at [754, 410] on select "explained enlarged overrated noted" at bounding box center [790, 419] width 74 height 18
click at [810, 416] on select "explained enlarged overrated noted" at bounding box center [790, 419] width 74 height 18
click at [917, 445] on div "O n c e a n o r g a n i z a t i o n h a s i t s p r o d u c t t o s e l l , i t…" at bounding box center [869, 407] width 1334 height 118
click at [920, 497] on button "Verify" at bounding box center [869, 493] width 1334 height 25
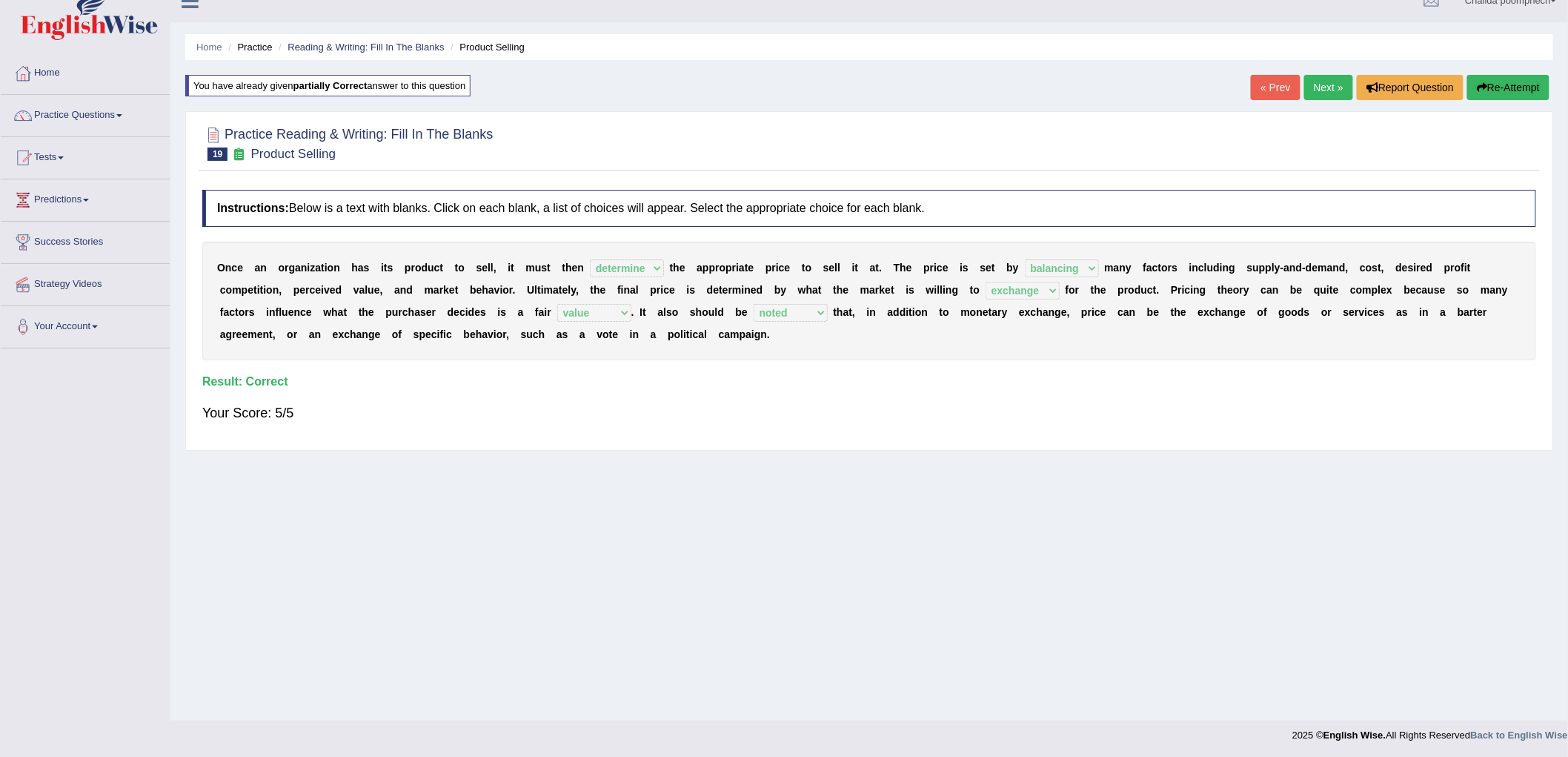
click at [1313, 90] on link "Next »" at bounding box center [1329, 87] width 49 height 25
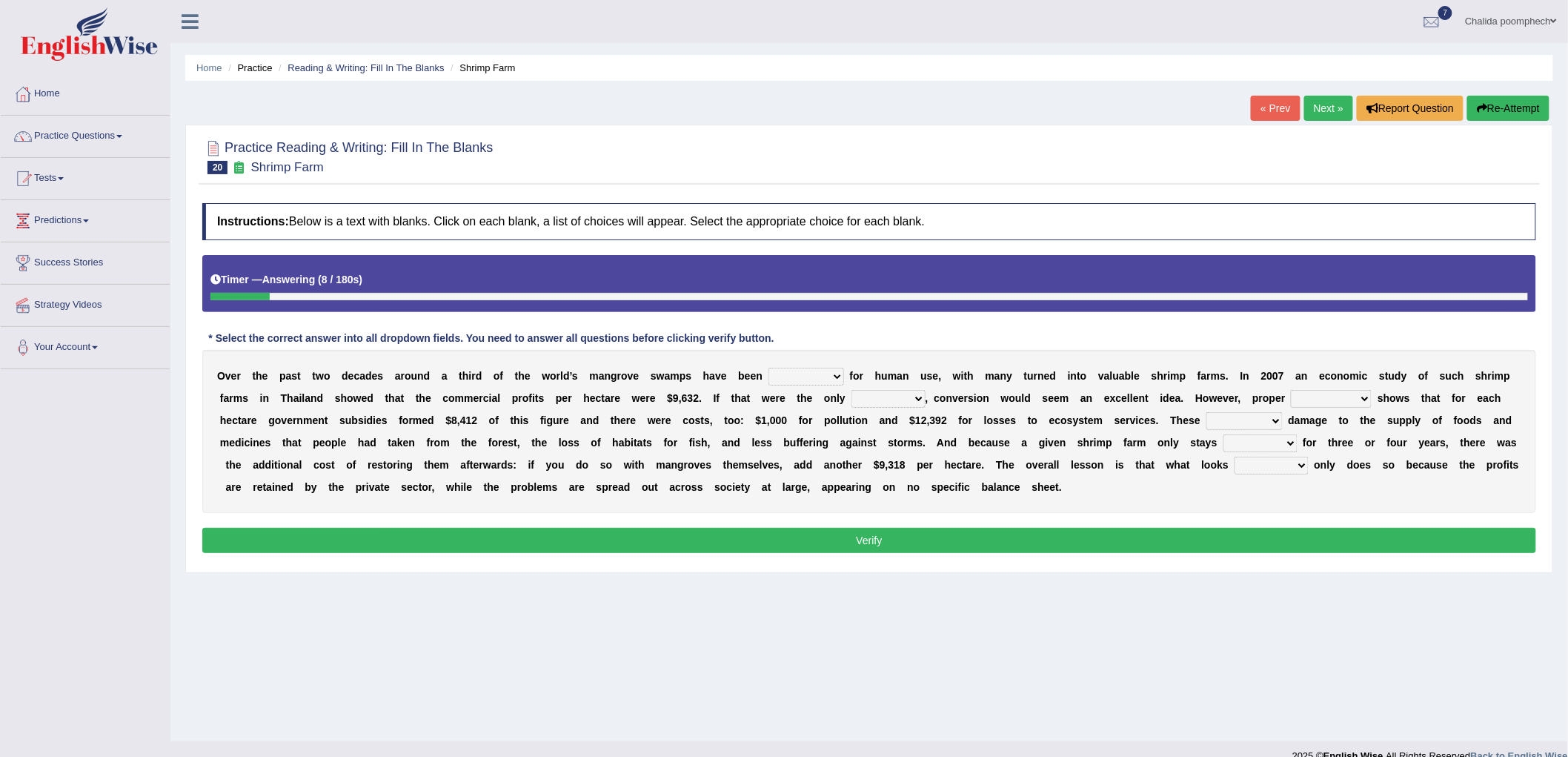
click at [816, 374] on select "rearranged exchanged conserved converted" at bounding box center [806, 376] width 75 height 18
select select "converted"
click at [769, 368] on select "rearranged exchanged conserved converted" at bounding box center [806, 376] width 75 height 18
click at [1364, 393] on select "accounting percentage aggregation division" at bounding box center [1332, 399] width 81 height 18
click at [908, 402] on select "index eliment choice factor" at bounding box center [888, 399] width 74 height 18
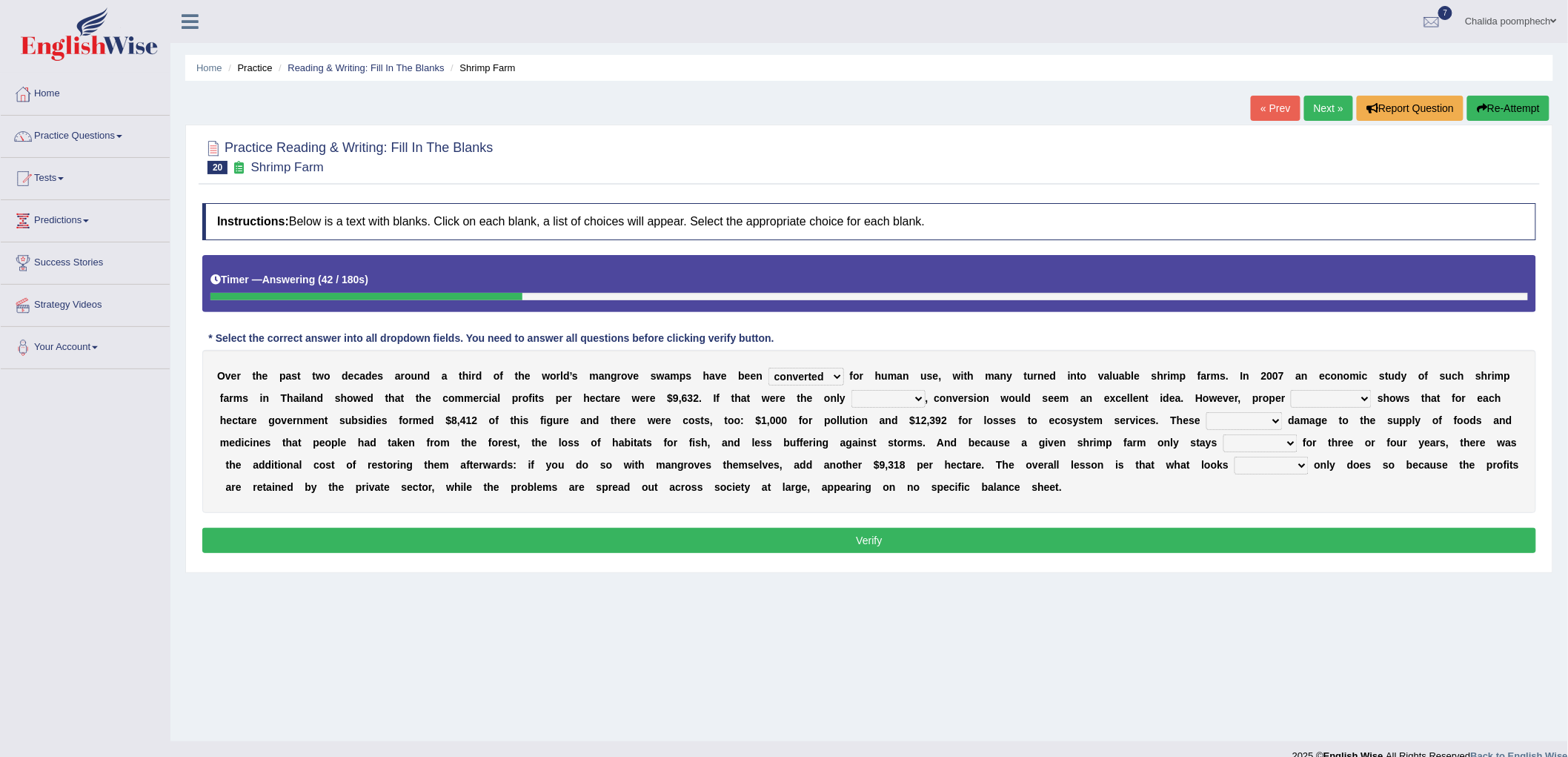
select select "factor"
click at [852, 390] on select "index eliment choice factor" at bounding box center [888, 399] width 74 height 18
click at [1339, 397] on select "accounting percentage aggregation division" at bounding box center [1332, 399] width 81 height 18
select select "percentage"
click at [1292, 390] on select "accounting percentage aggregation division" at bounding box center [1332, 399] width 81 height 18
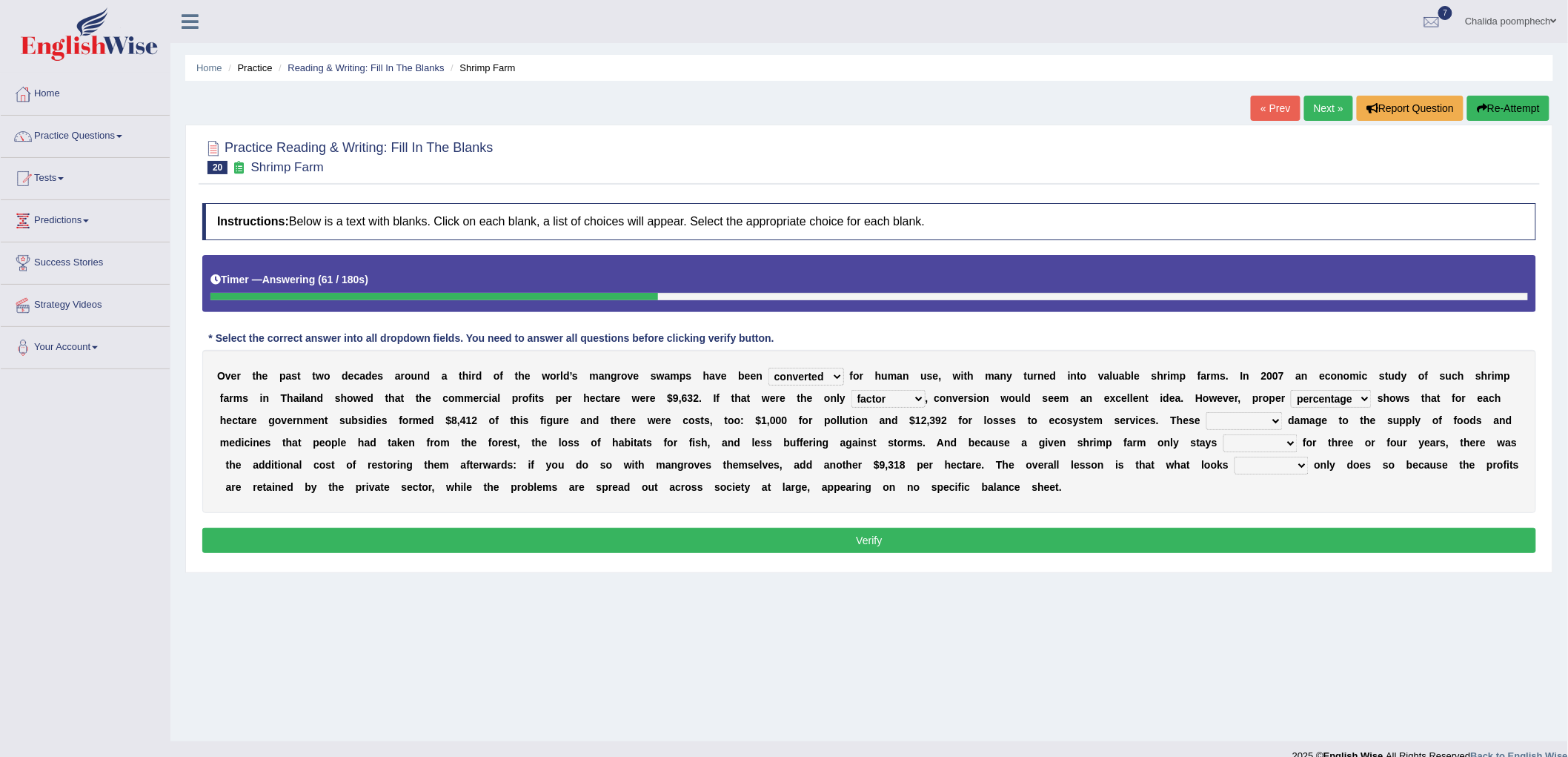
click at [1231, 416] on select "comprised uneven neglected augmented" at bounding box center [1244, 421] width 76 height 18
select select "comprised"
click at [1206, 412] on select "comprised uneven neglected augmented" at bounding box center [1244, 421] width 76 height 18
click at [1254, 440] on select "interactive distinctive productive collective" at bounding box center [1261, 443] width 74 height 18
select select "productive"
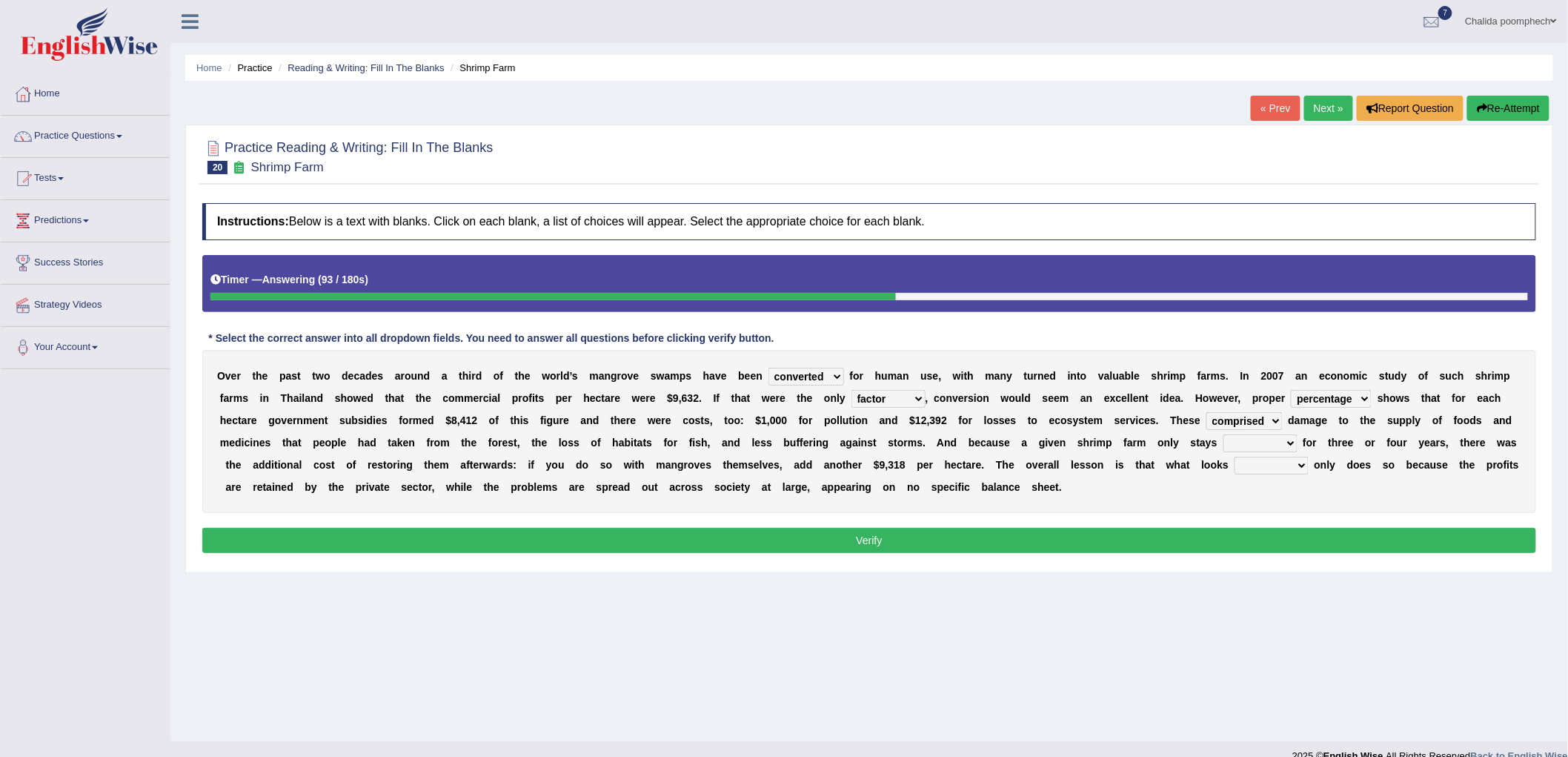
click at [1224, 434] on select "interactive distinctive productive collective" at bounding box center [1261, 443] width 74 height 18
click at [1271, 466] on select "beneficial immediate modest moderate" at bounding box center [1271, 466] width 74 height 18
select select "beneficial"
click at [1235, 457] on select "beneficial immediate modest moderate" at bounding box center [1271, 466] width 74 height 18
click at [1236, 419] on select "comprised uneven neglected augmented" at bounding box center [1244, 421] width 76 height 18
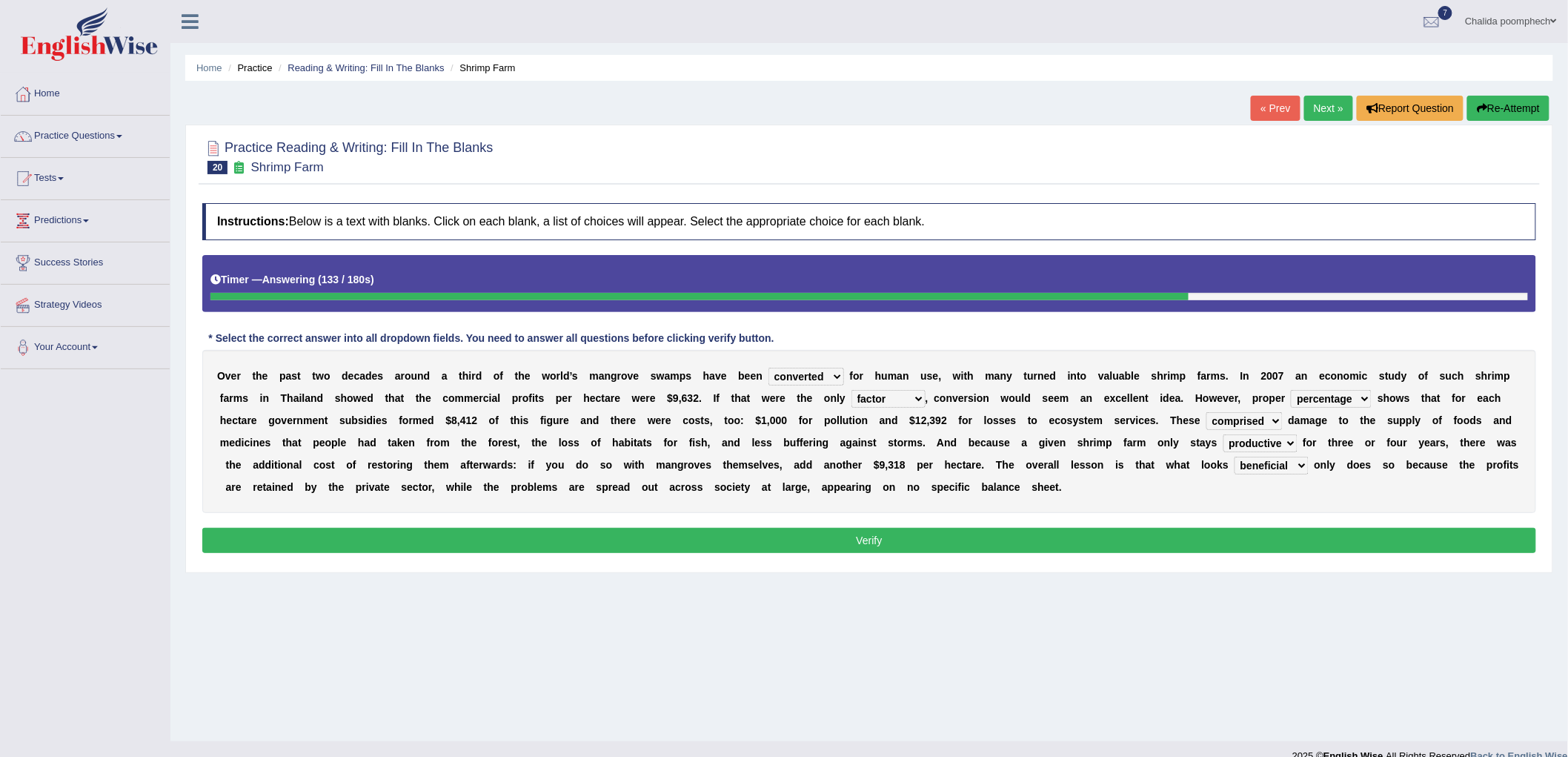
select select "uneven"
click at [1206, 412] on select "comprised uneven neglected augmented" at bounding box center [1244, 421] width 76 height 18
click at [1069, 536] on button "Verify" at bounding box center [869, 540] width 1334 height 25
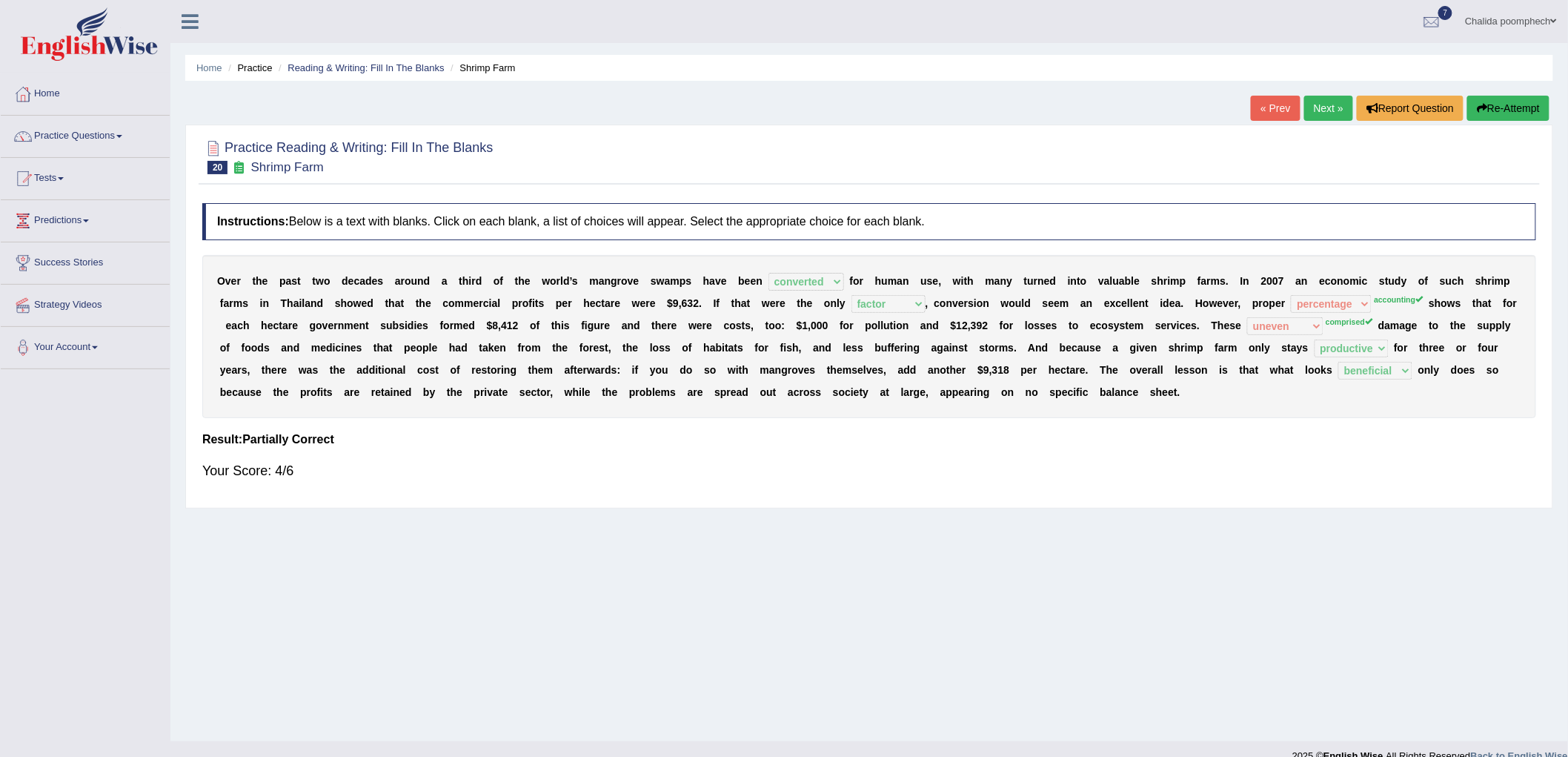
click at [1496, 105] on button "Re-Attempt" at bounding box center [1508, 108] width 82 height 25
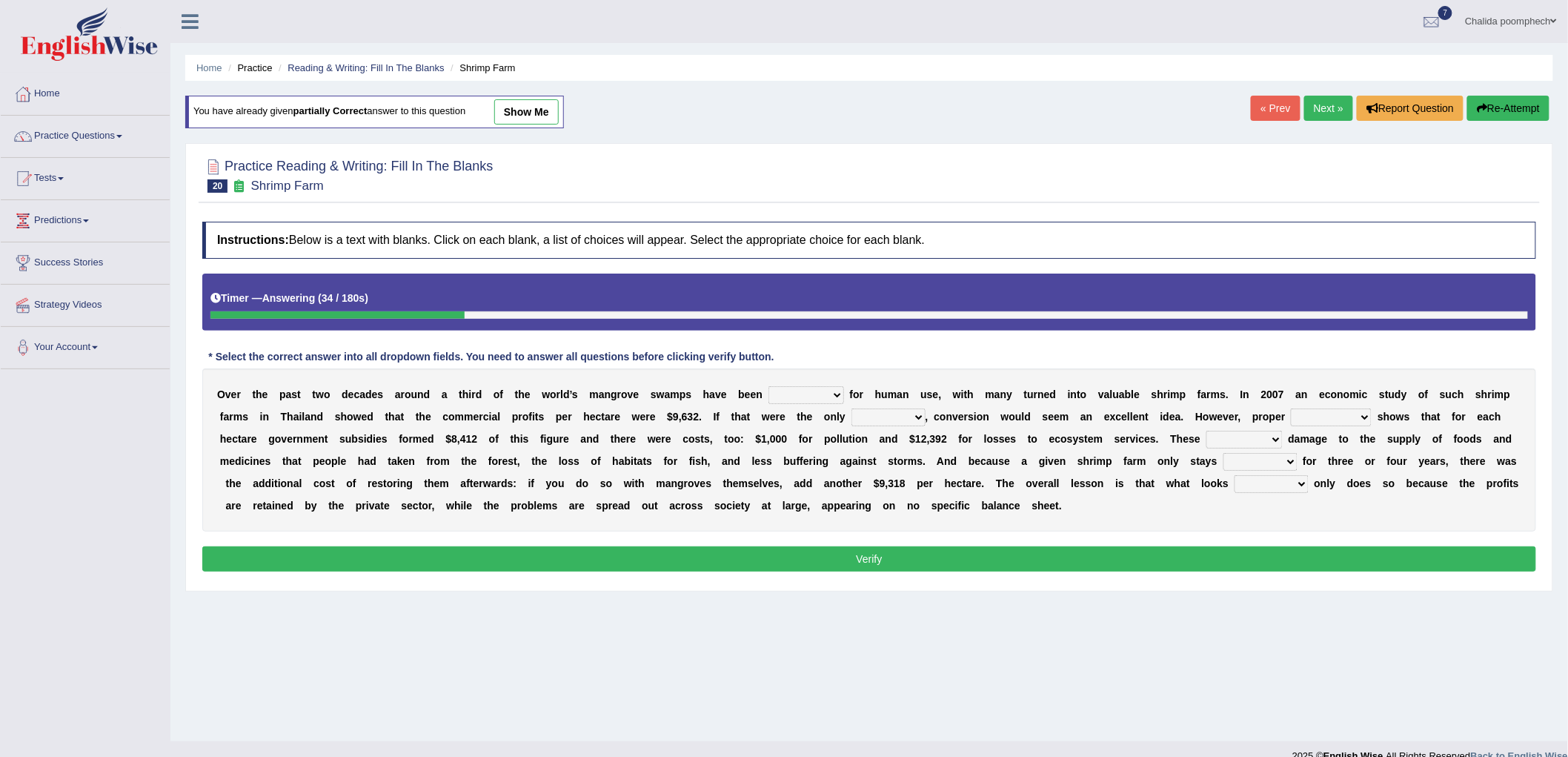
select select "converted"
click at [769, 386] on select "rearranged exchanged conserved converted" at bounding box center [806, 395] width 75 height 18
click at [910, 418] on select "index eliment choice factor" at bounding box center [888, 417] width 74 height 18
select select "factor"
click at [852, 408] on select "index eliment choice factor" at bounding box center [888, 417] width 74 height 18
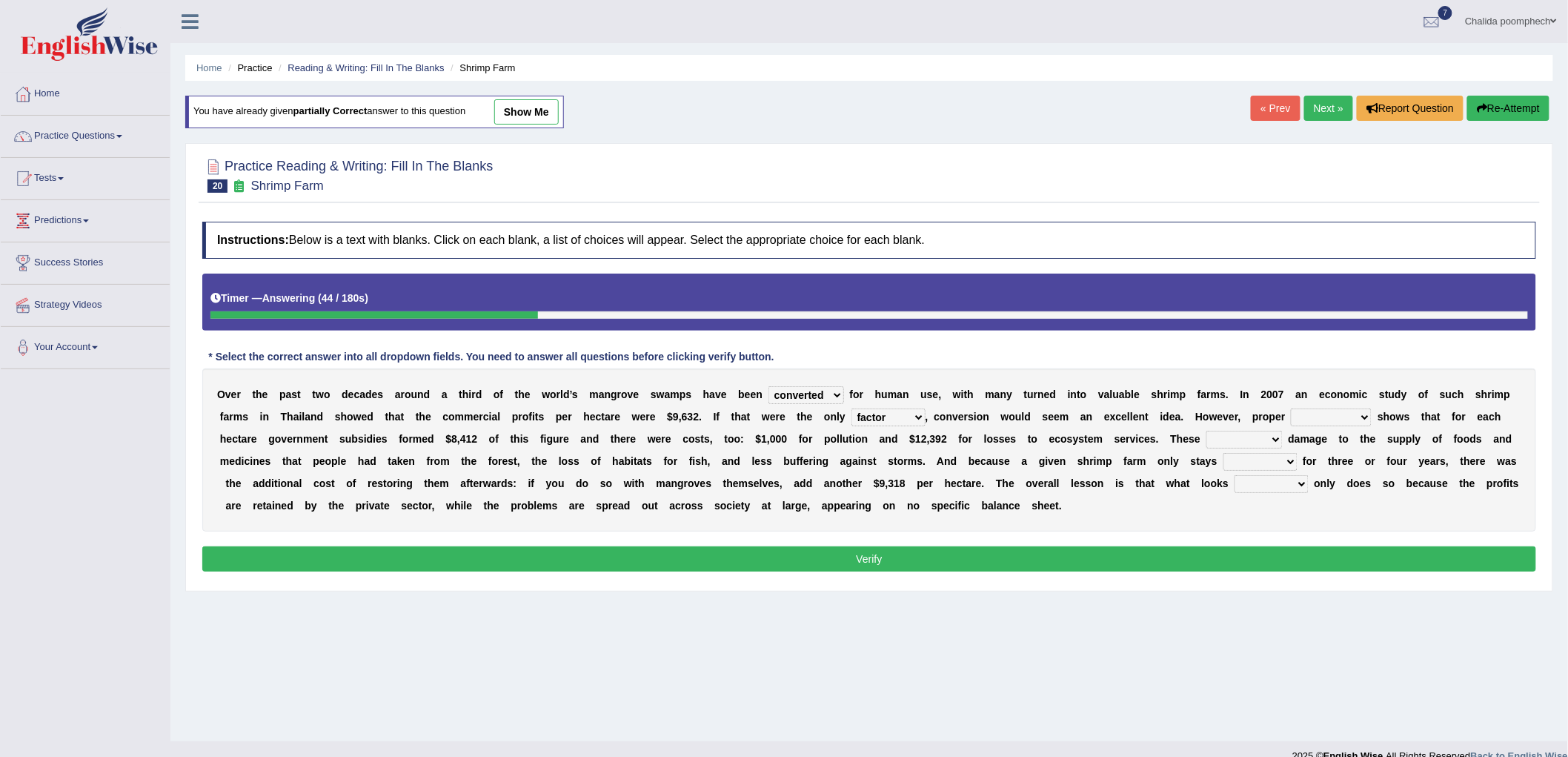
click at [1325, 405] on div "O v e r t h e p a s t t w o d e c a d e s a r o u n d a t h i r d o f t h e w o…" at bounding box center [869, 449] width 1334 height 163
click at [1327, 416] on select "accounting percentage aggregation division" at bounding box center [1332, 417] width 81 height 18
select select "accounting"
click at [1292, 408] on select "accounting percentage aggregation division" at bounding box center [1332, 417] width 81 height 18
click at [1244, 434] on select "comprised uneven neglected augmented" at bounding box center [1244, 440] width 76 height 18
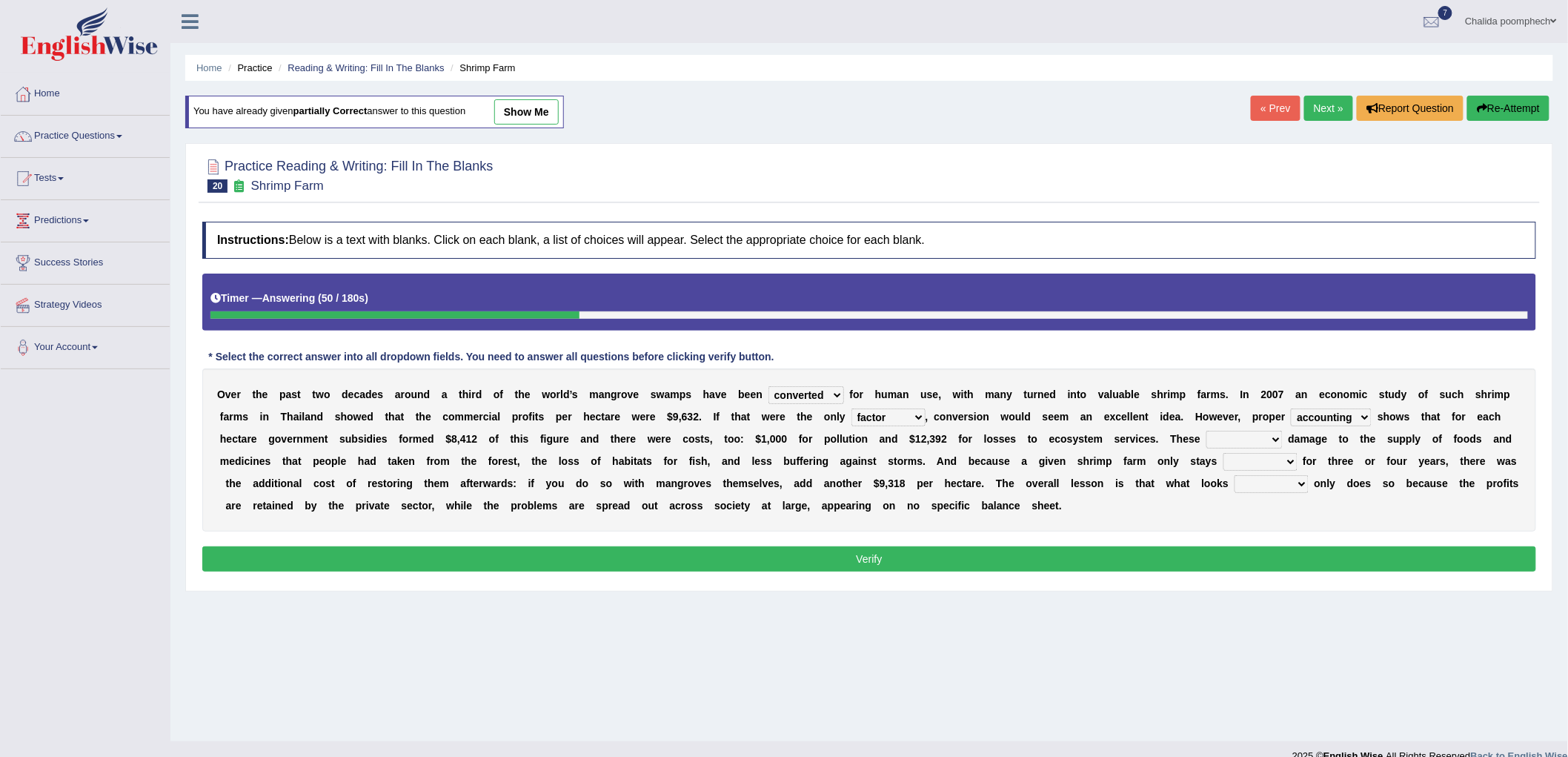
select select "comprised"
click at [1206, 431] on select "comprised uneven neglected augmented" at bounding box center [1244, 440] width 76 height 18
click at [1248, 459] on select "interactive distinctive productive collective" at bounding box center [1261, 462] width 74 height 18
select select "productive"
click at [1224, 453] on select "interactive distinctive productive collective" at bounding box center [1261, 462] width 74 height 18
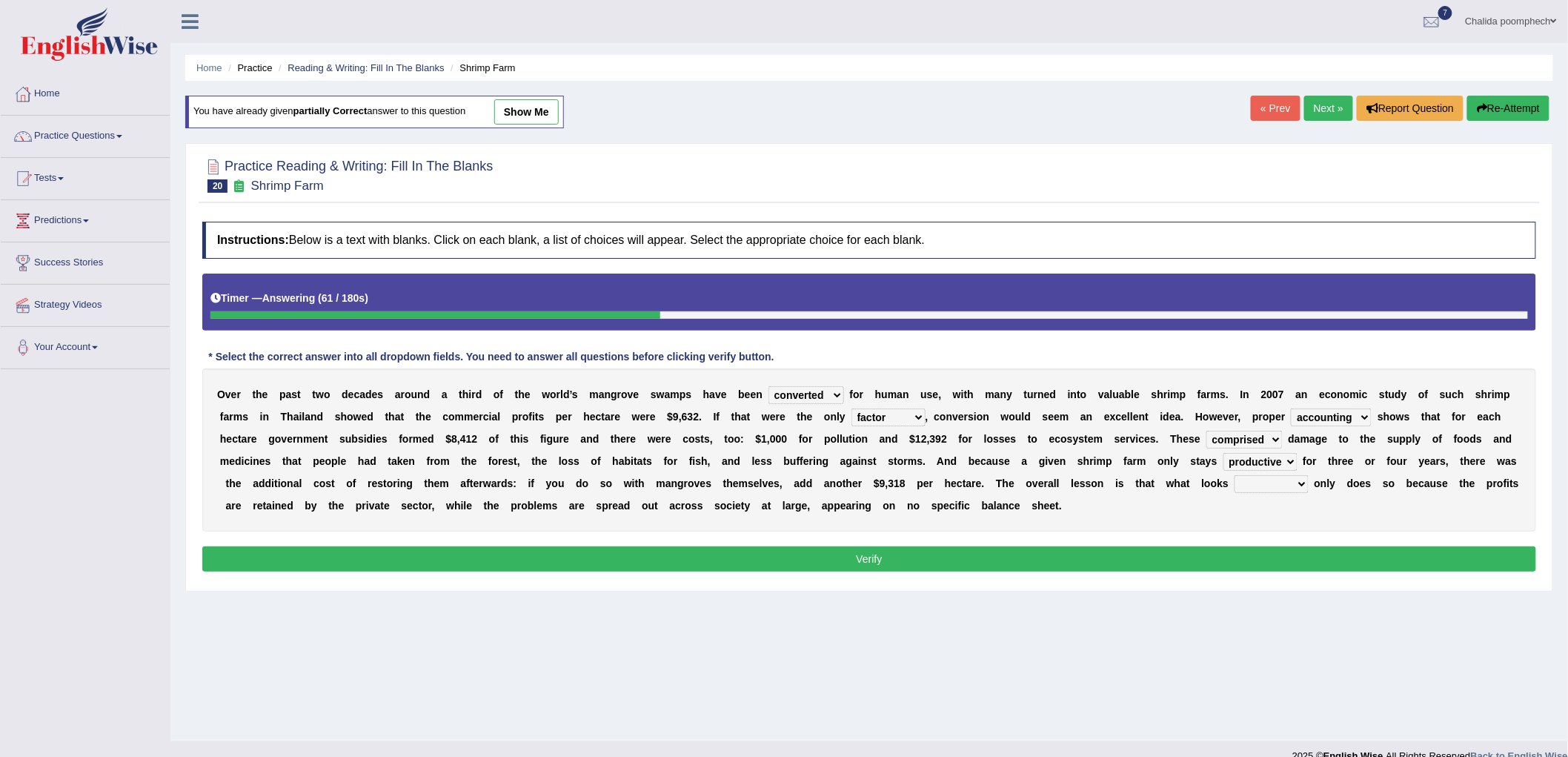
click at [1266, 484] on select "beneficial immediate modest moderate" at bounding box center [1271, 484] width 74 height 18
select select "beneficial"
click at [1235, 475] on select "beneficial immediate modest moderate" at bounding box center [1271, 484] width 74 height 18
click at [1152, 566] on button "Verify" at bounding box center [869, 558] width 1334 height 25
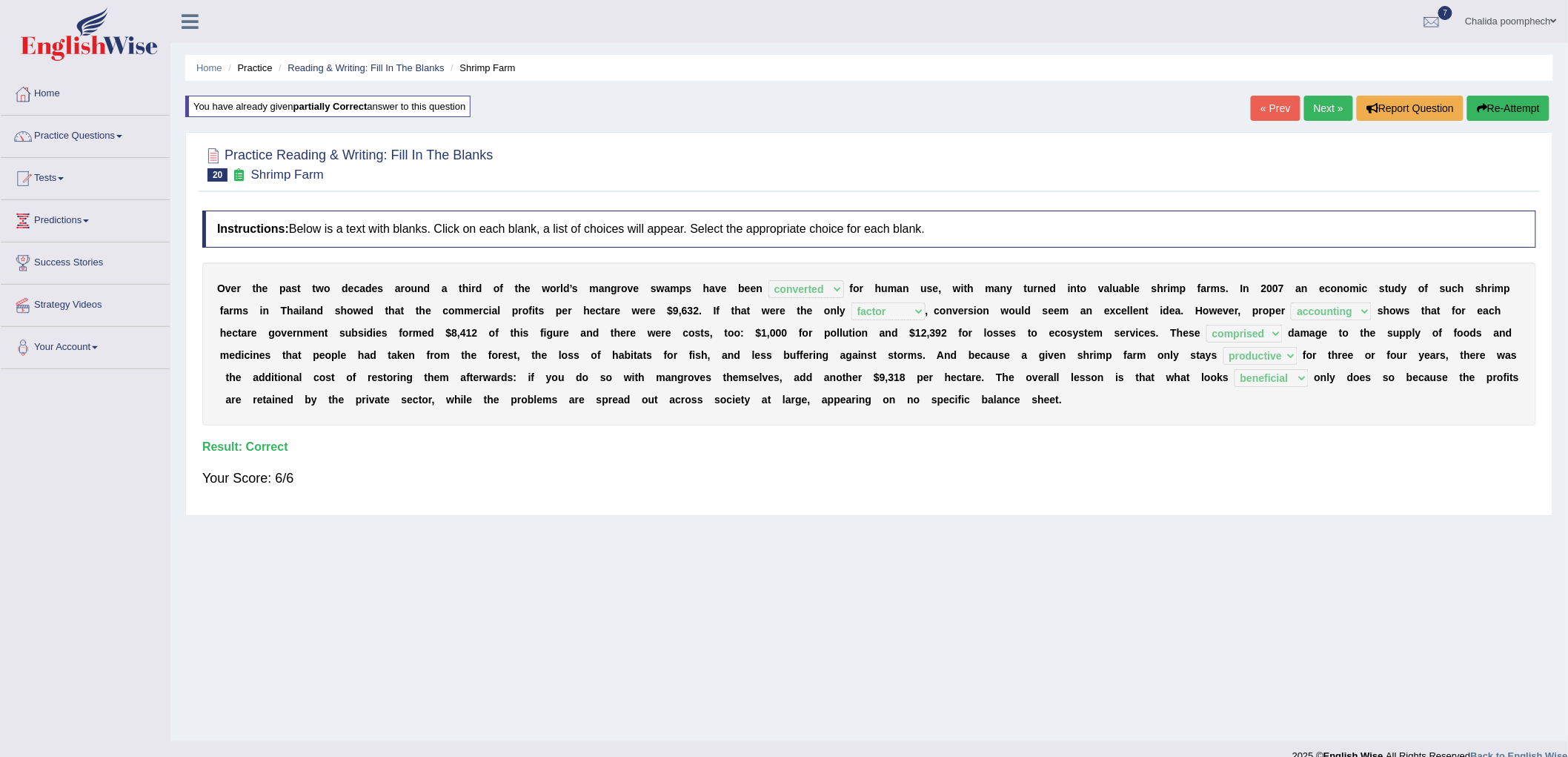
click at [1323, 106] on link "Next »" at bounding box center [1329, 108] width 49 height 25
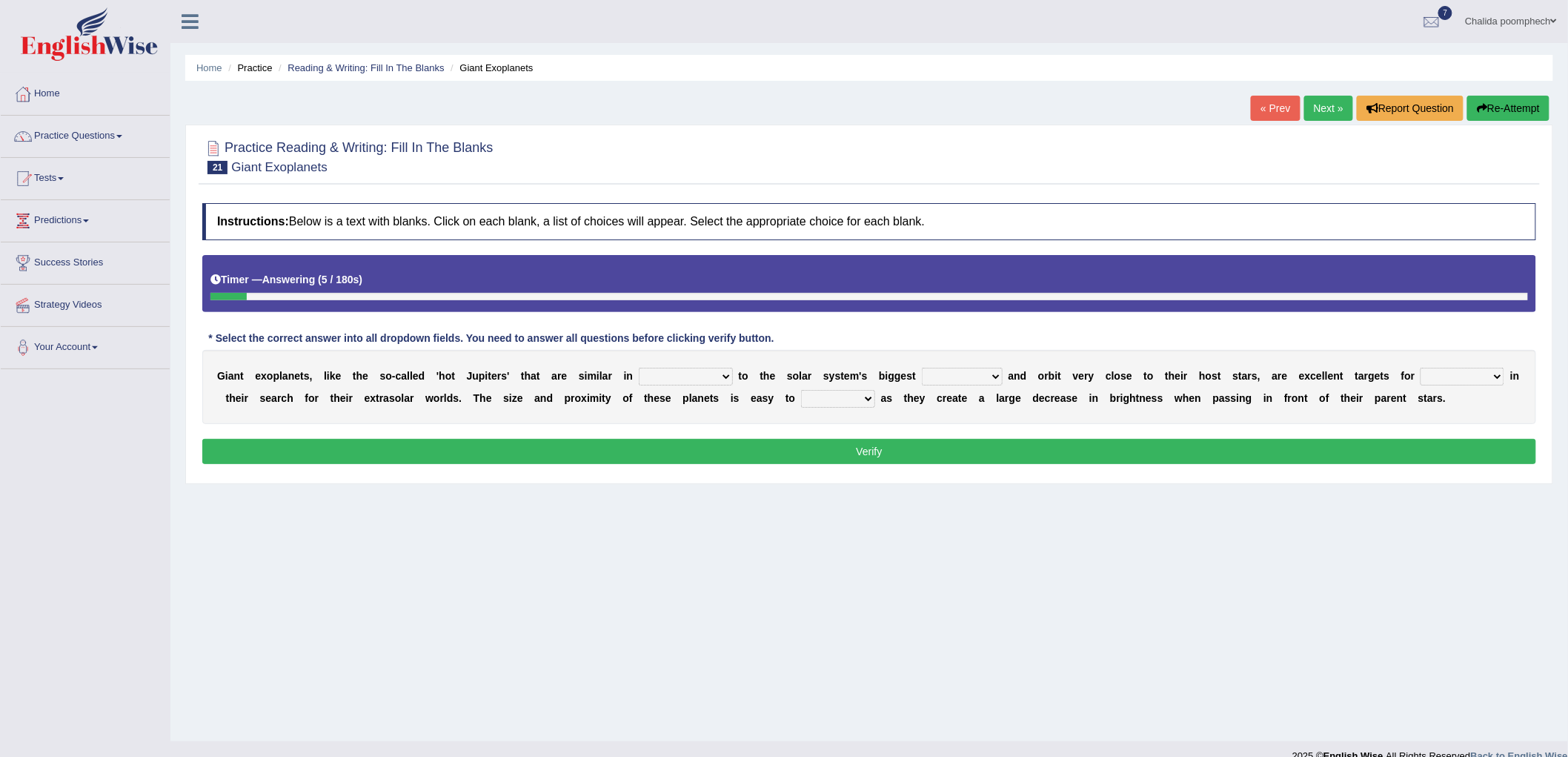
click at [690, 373] on select "borders expressions shapes characteristics" at bounding box center [686, 376] width 94 height 18
select select "shapes"
click at [639, 368] on select "borders expressions shapes characteristics" at bounding box center [686, 376] width 94 height 18
click at [979, 381] on select "frame subordinate planet comet" at bounding box center [963, 376] width 81 height 18
select select "planet"
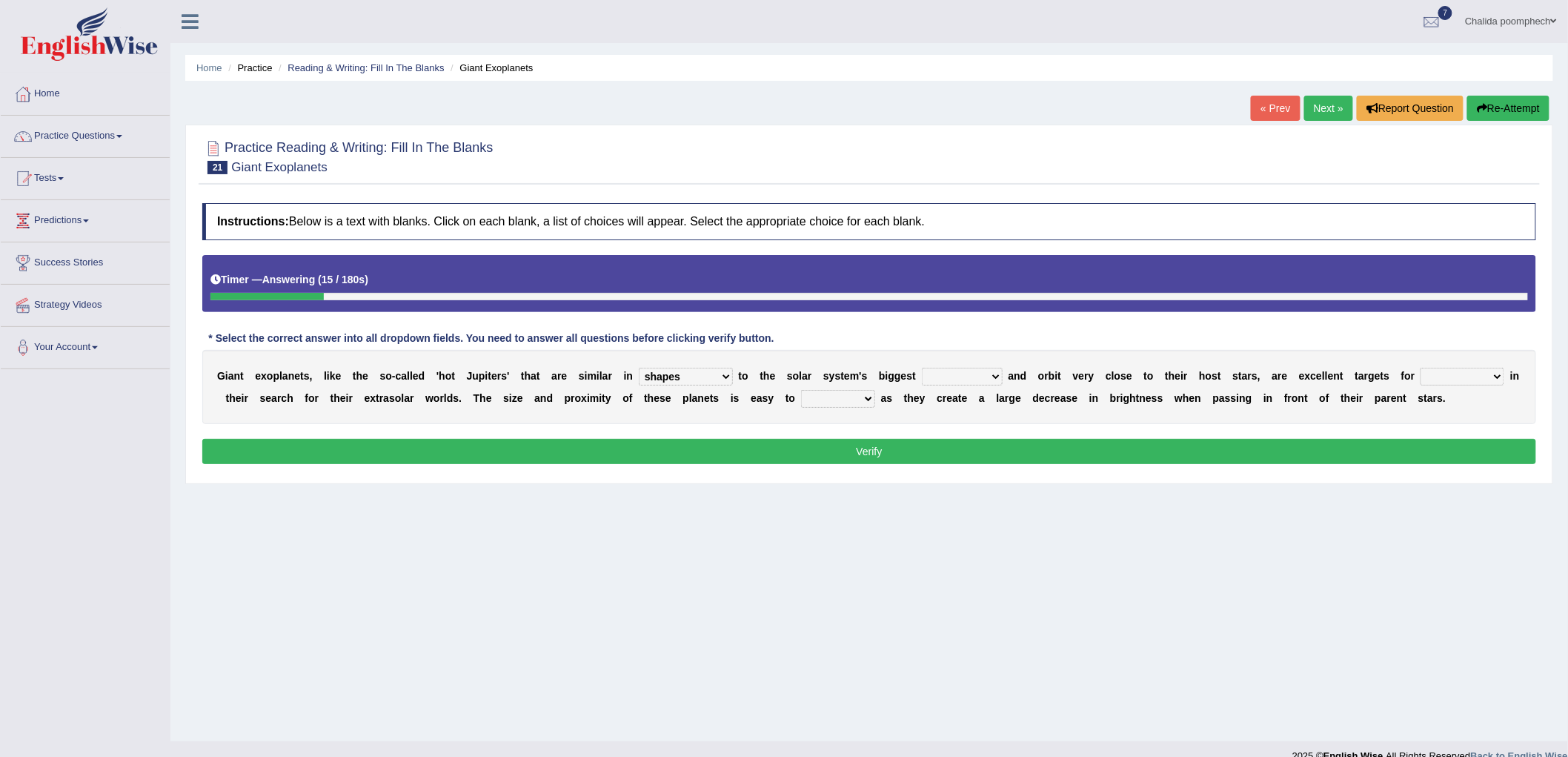
click at [922, 368] on select "frame subordinate planet comet" at bounding box center [963, 376] width 81 height 18
click at [1451, 378] on select "members astronomers parties makers" at bounding box center [1463, 376] width 84 height 18
select select "astronomers"
click at [1421, 368] on select "members astronomers parties makers" at bounding box center [1463, 376] width 84 height 18
click at [864, 399] on select "detect denounce deflect direct" at bounding box center [838, 399] width 74 height 18
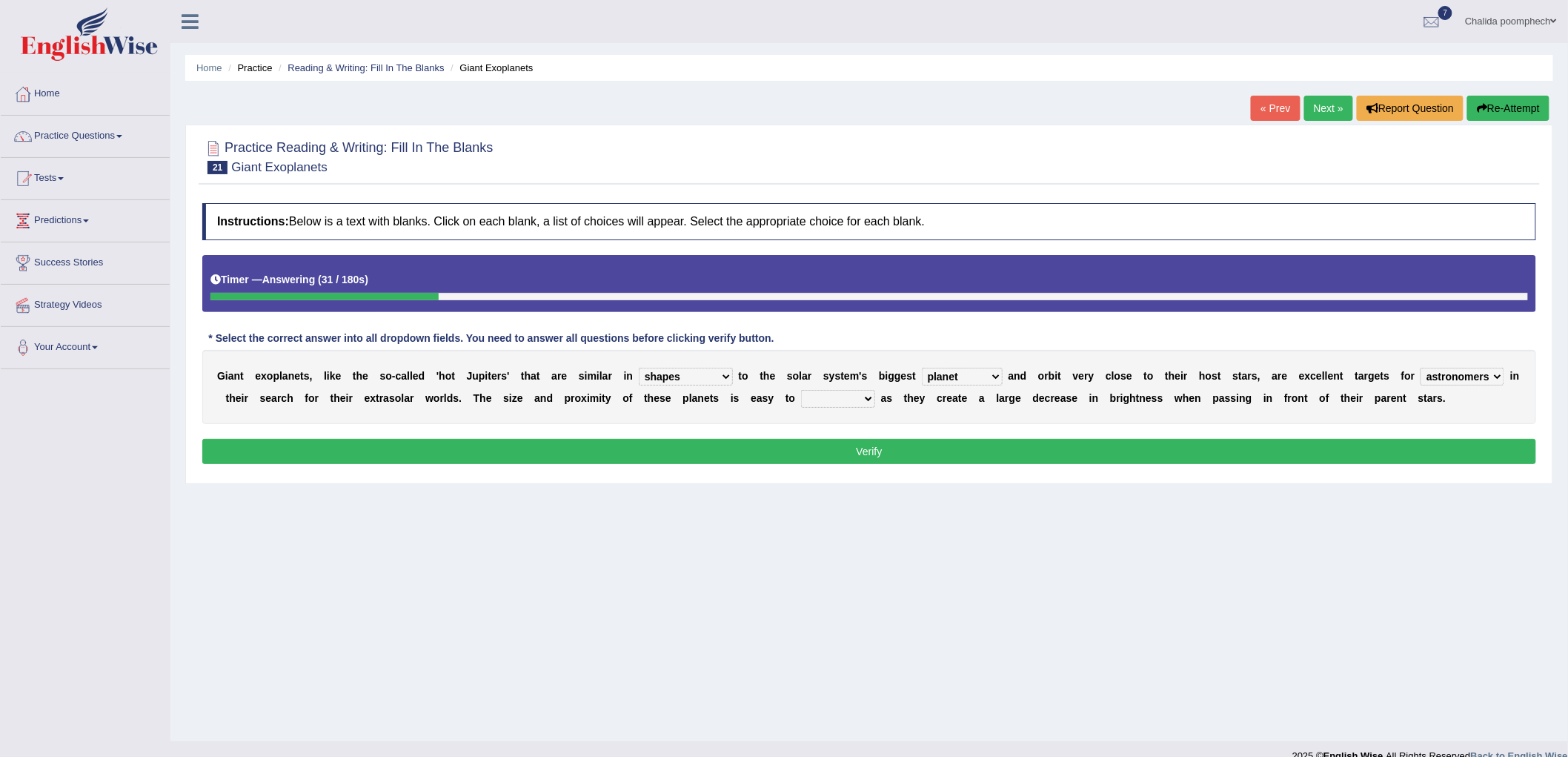
select select "detect"
click at [801, 390] on select "detect denounce deflect direct" at bounding box center [838, 399] width 74 height 18
click at [838, 447] on button "Verify" at bounding box center [869, 451] width 1334 height 25
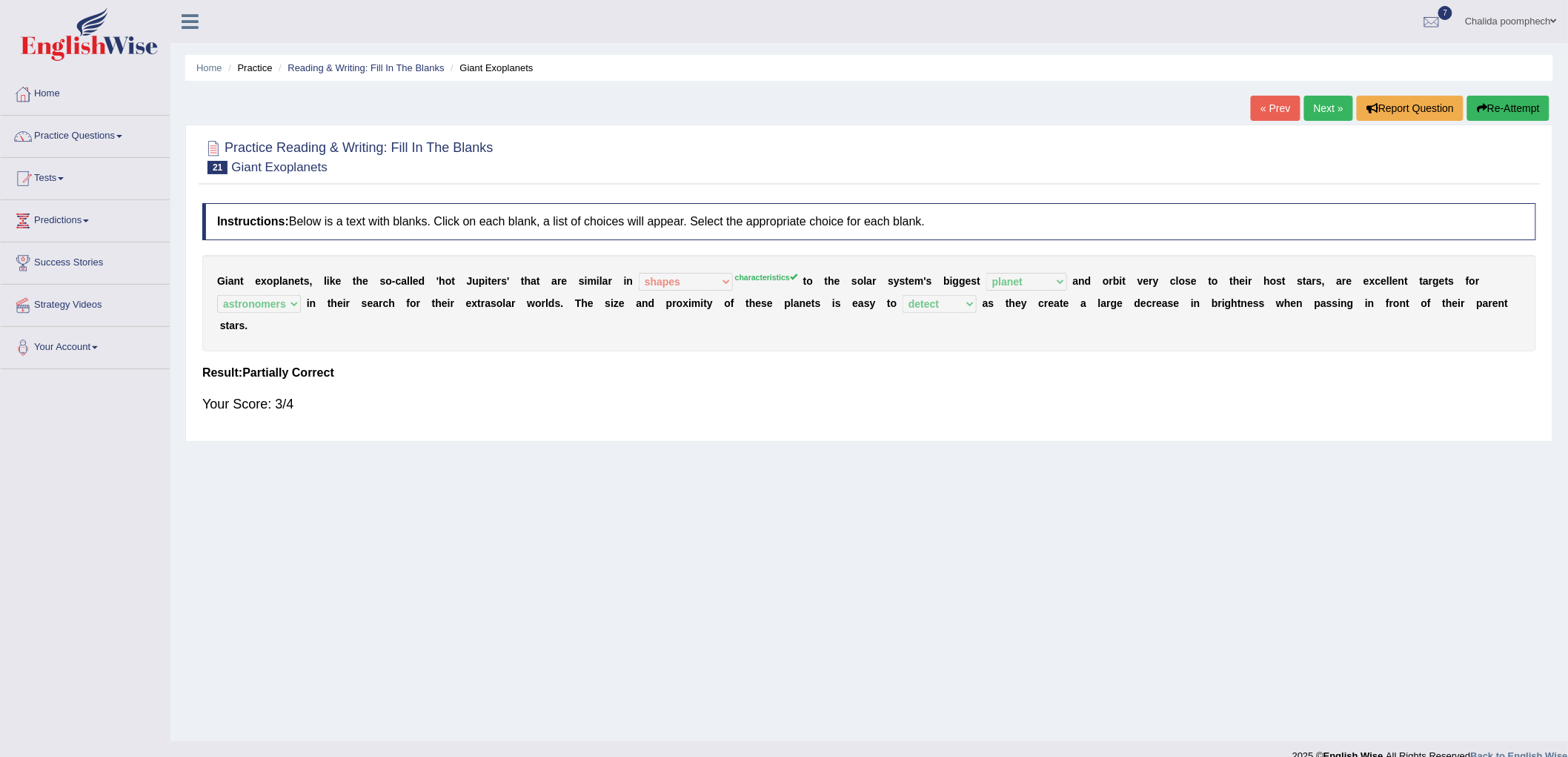
click at [1324, 111] on link "Next »" at bounding box center [1329, 108] width 49 height 25
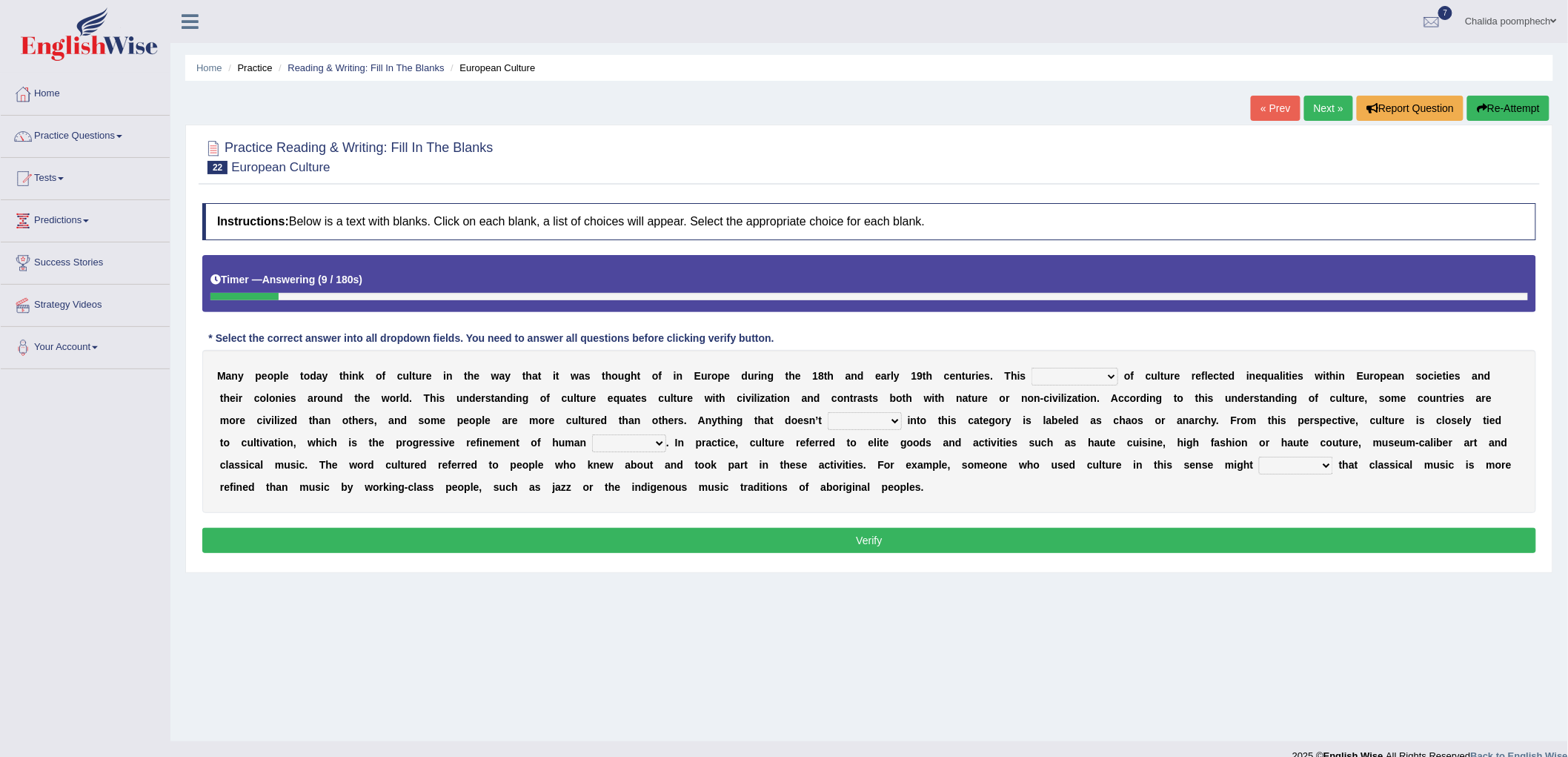
click at [1092, 364] on div "M a n y p e o p l e [DATE] a y t h i n k o f c u l t u r e i n t h e w a y t h …" at bounding box center [869, 431] width 1334 height 163
click at [1094, 376] on select "classification concept renovation identity" at bounding box center [1075, 376] width 87 height 18
select select "concept"
click at [1033, 368] on select "classification concept renovation identity" at bounding box center [1075, 376] width 87 height 18
click at [867, 419] on select "cut dismiss fit solve" at bounding box center [865, 421] width 74 height 18
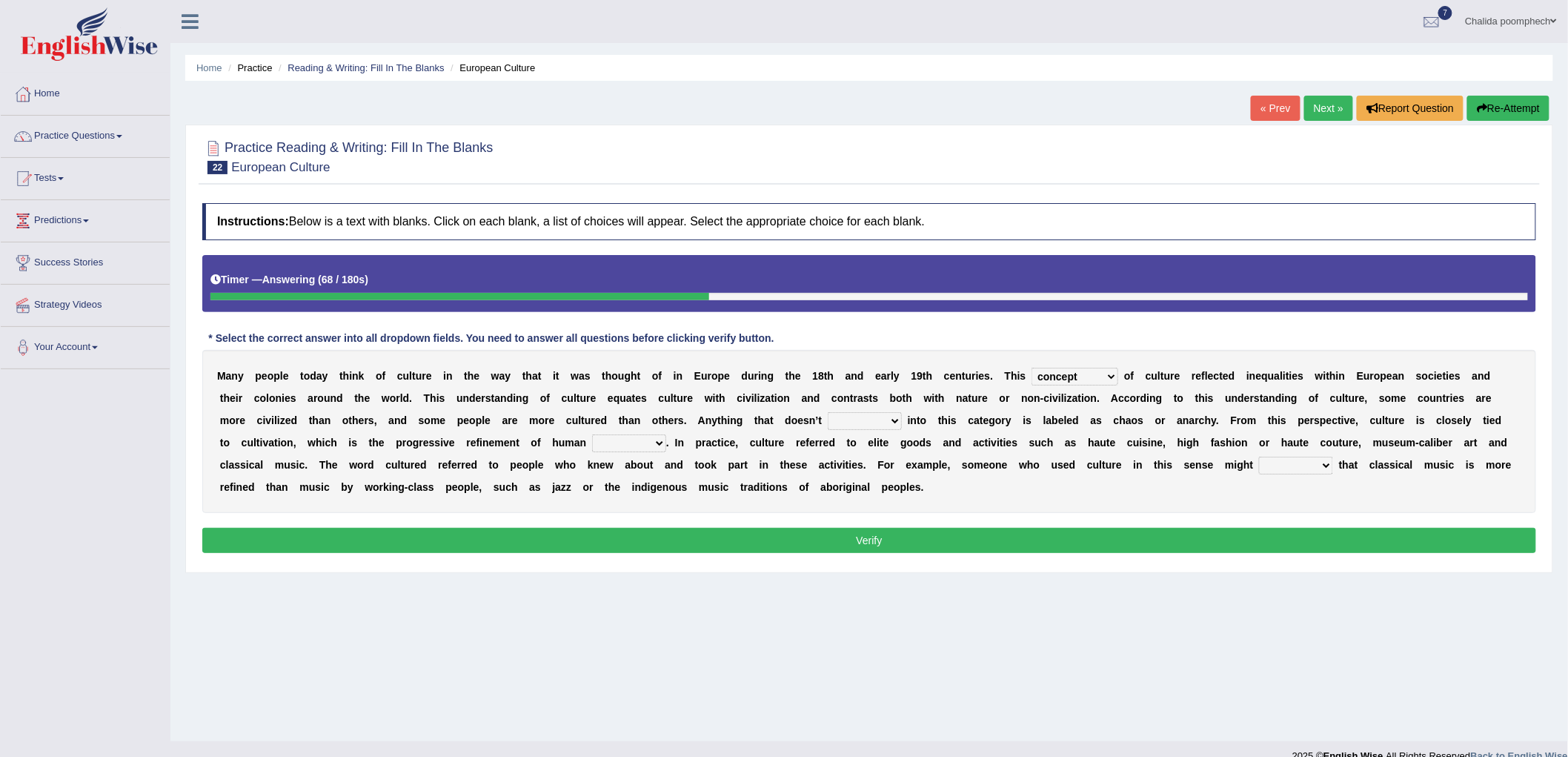
select select "fit"
click at [828, 412] on select "cut dismiss fit solve" at bounding box center [865, 421] width 74 height 18
click at [634, 440] on select "blessing curse habit behaviour" at bounding box center [629, 443] width 74 height 18
select select "blessing"
click at [592, 434] on select "blessing curse habit behaviour" at bounding box center [629, 443] width 74 height 18
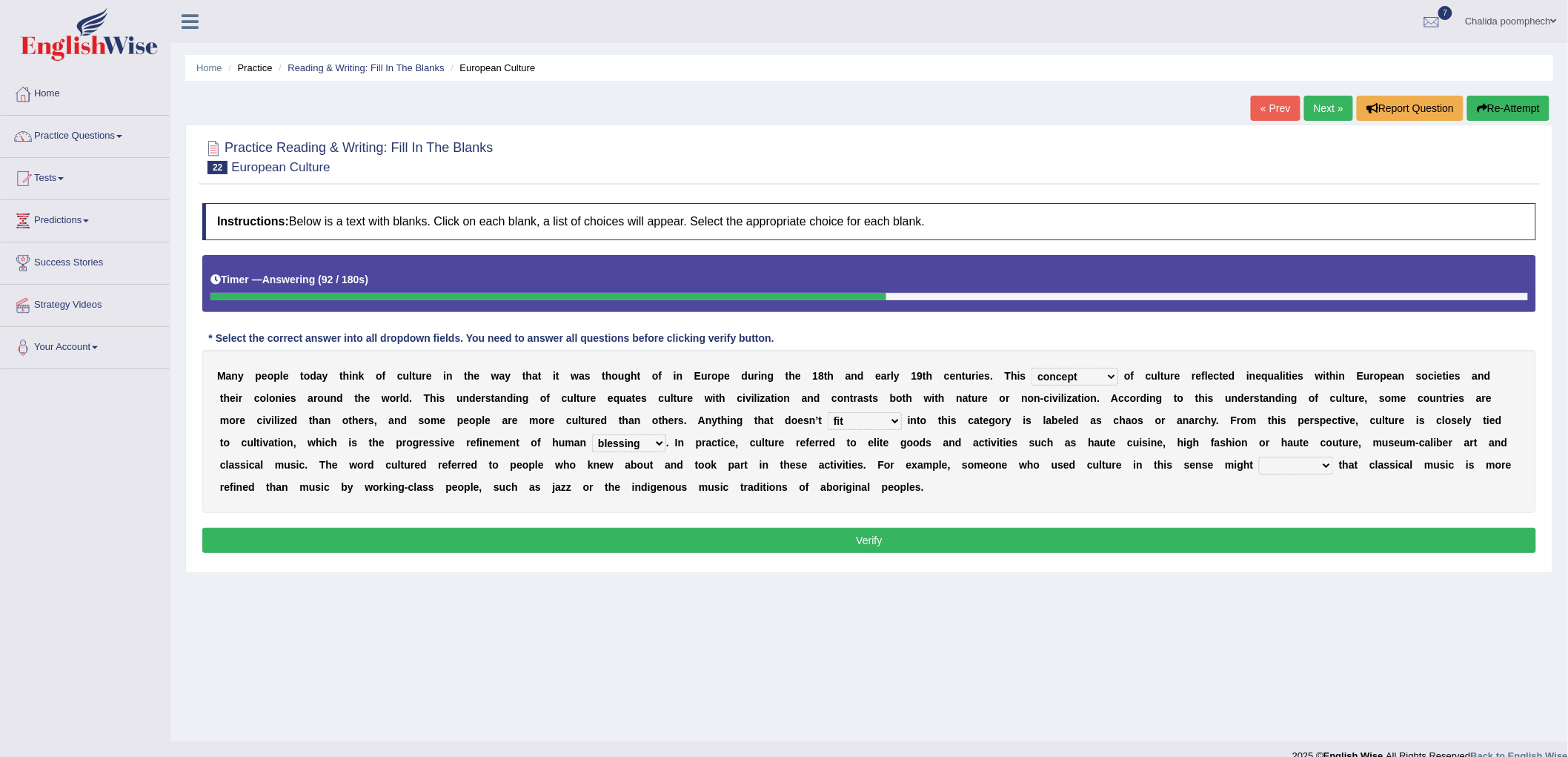
click at [1301, 462] on select "argue pretend doubt reveal" at bounding box center [1295, 466] width 74 height 18
select select "reveal"
click at [1260, 457] on select "argue pretend doubt reveal" at bounding box center [1295, 466] width 74 height 18
click at [1124, 538] on button "Verify" at bounding box center [869, 540] width 1334 height 25
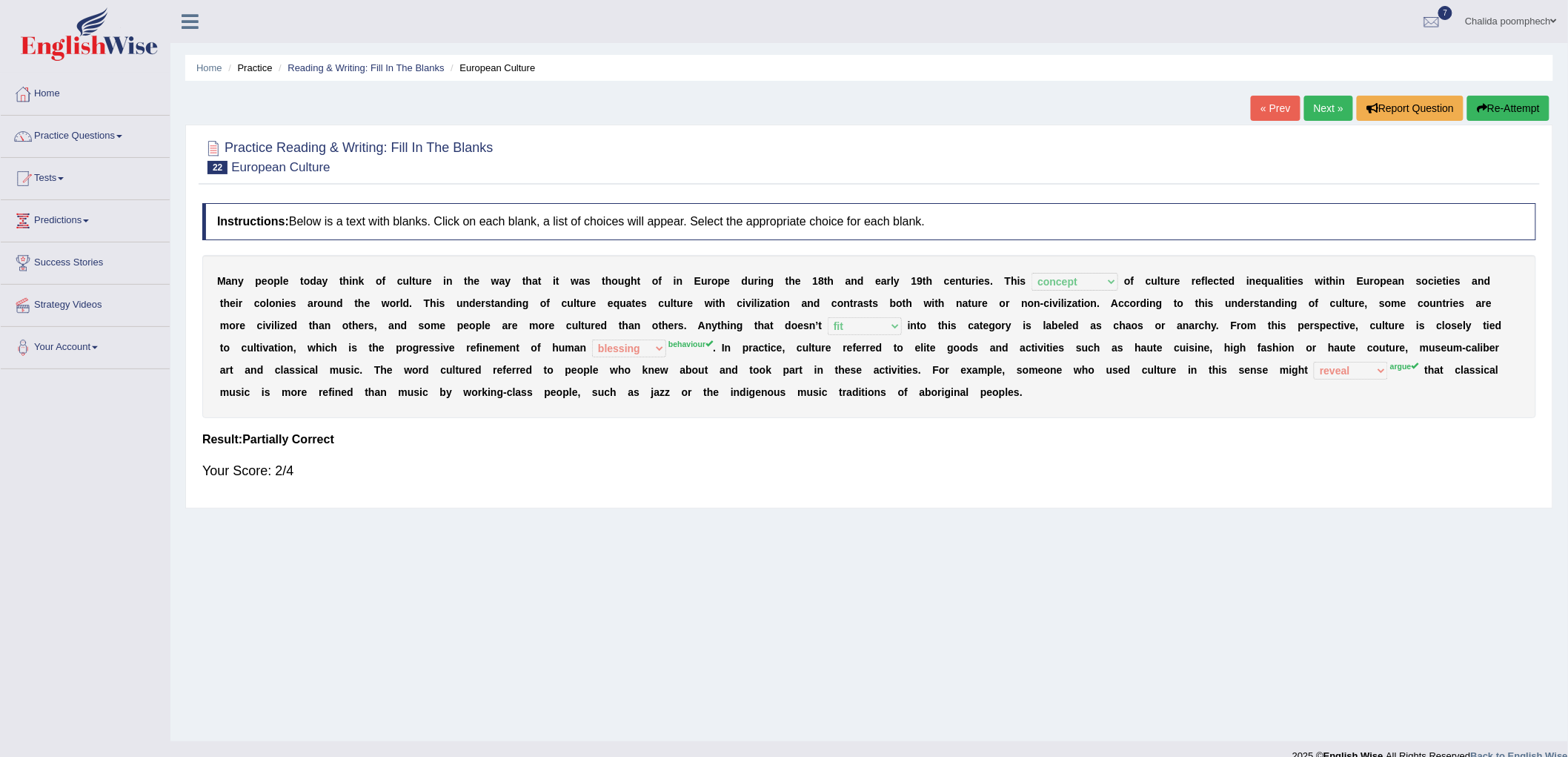
click at [1325, 100] on link "Next »" at bounding box center [1329, 108] width 49 height 25
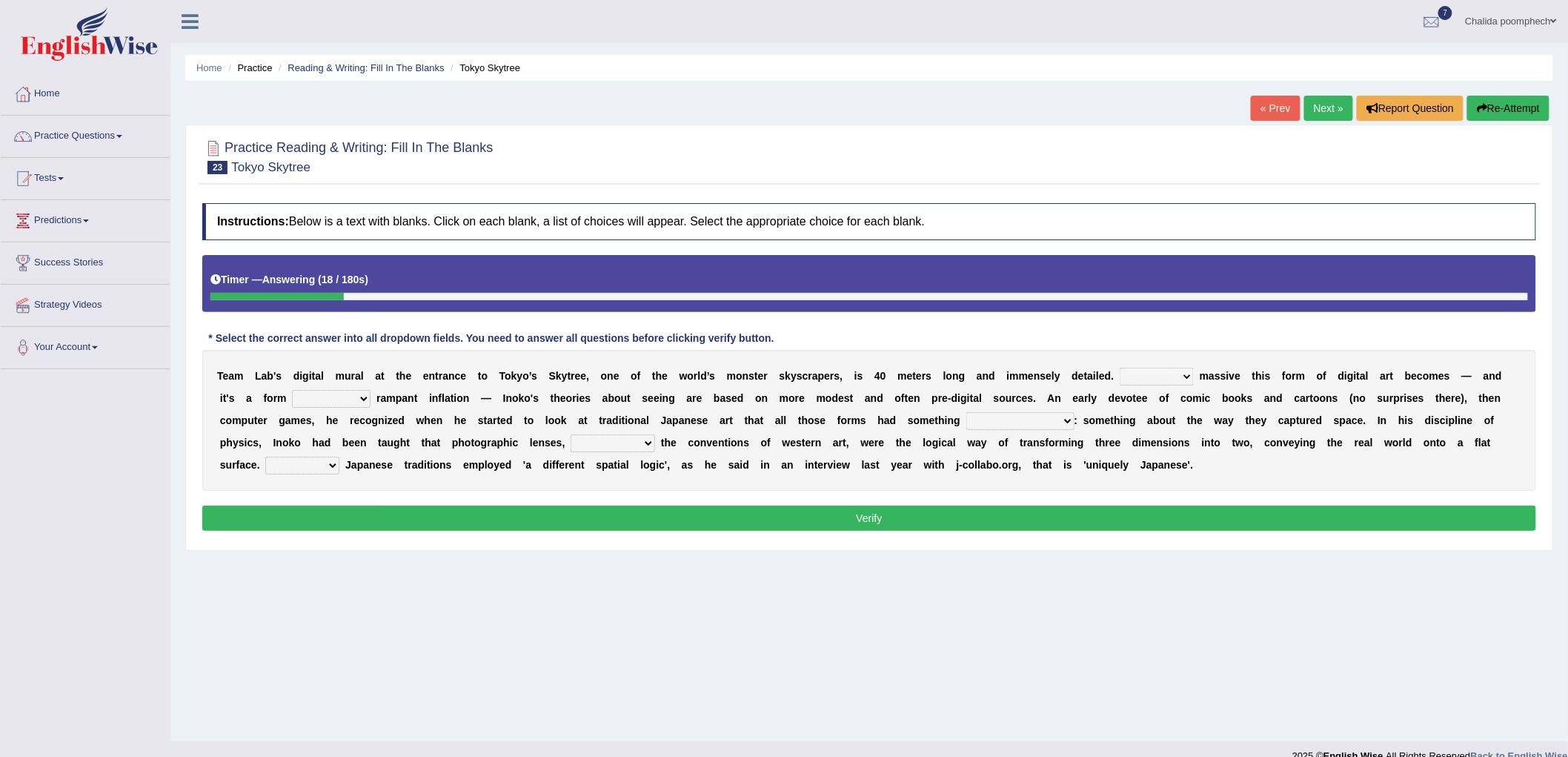
drag, startPoint x: 1179, startPoint y: 372, endPoint x: 1174, endPoint y: 365, distance: 8.6
click at [1174, 365] on div "T e a m L a b ' s d i g i t a l m u r a l a t t h e e n t r a n c e t o T o k y…" at bounding box center [869, 420] width 1334 height 141
select select "However"
click at [1121, 368] on select "However Whereas Whichever Wherever" at bounding box center [1157, 376] width 74 height 18
click at [353, 393] on select "subject to related with apart from based on" at bounding box center [331, 399] width 79 height 18
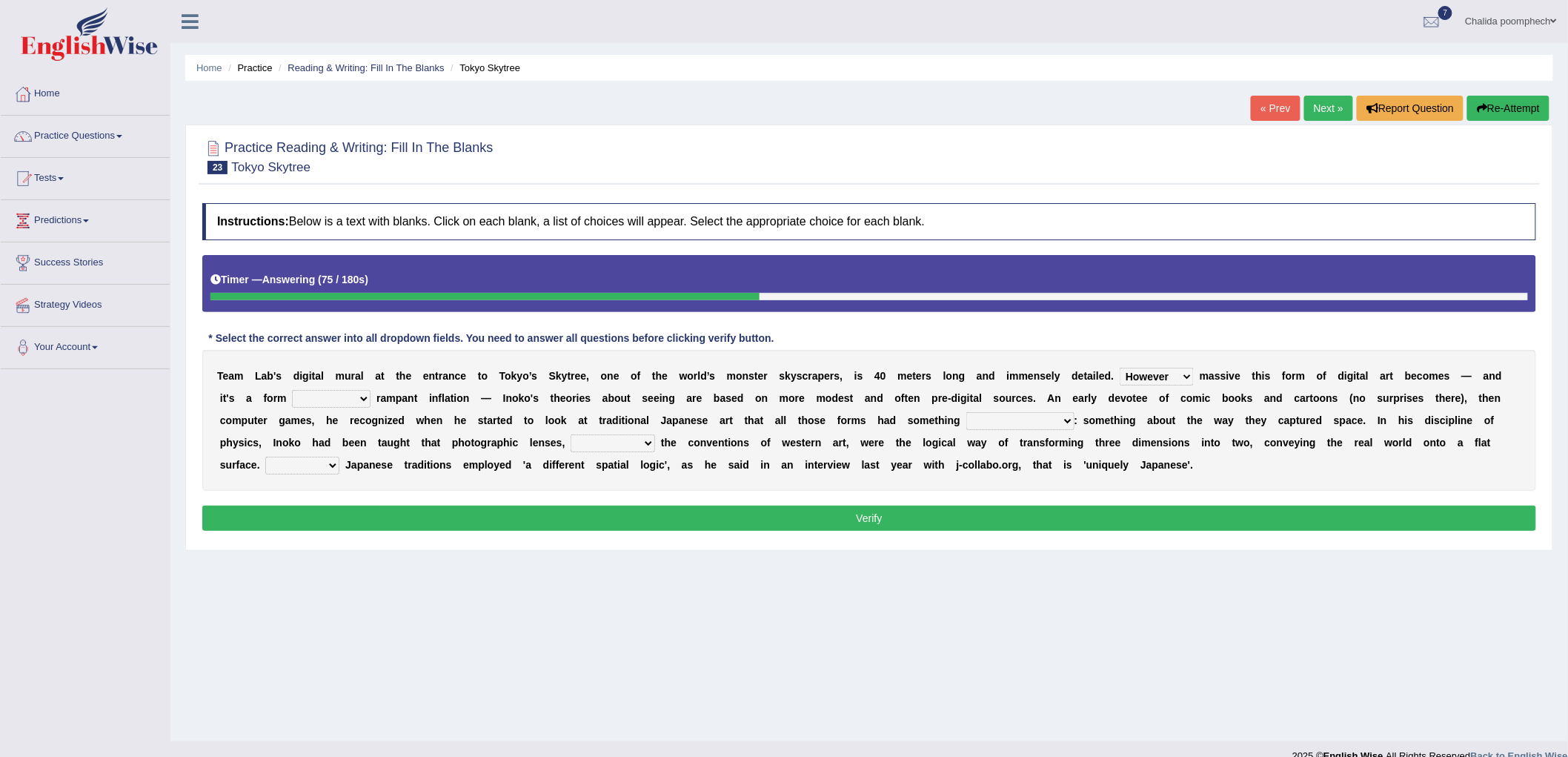
select select "related with"
click at [292, 390] on select "subject to related with apart from based on" at bounding box center [331, 399] width 79 height 18
click at [1031, 424] on select "in fact as whole in common in the same times" at bounding box center [1020, 421] width 108 height 18
select select "in common"
click at [966, 412] on select "in fact as whole in common in the same times" at bounding box center [1020, 421] width 108 height 18
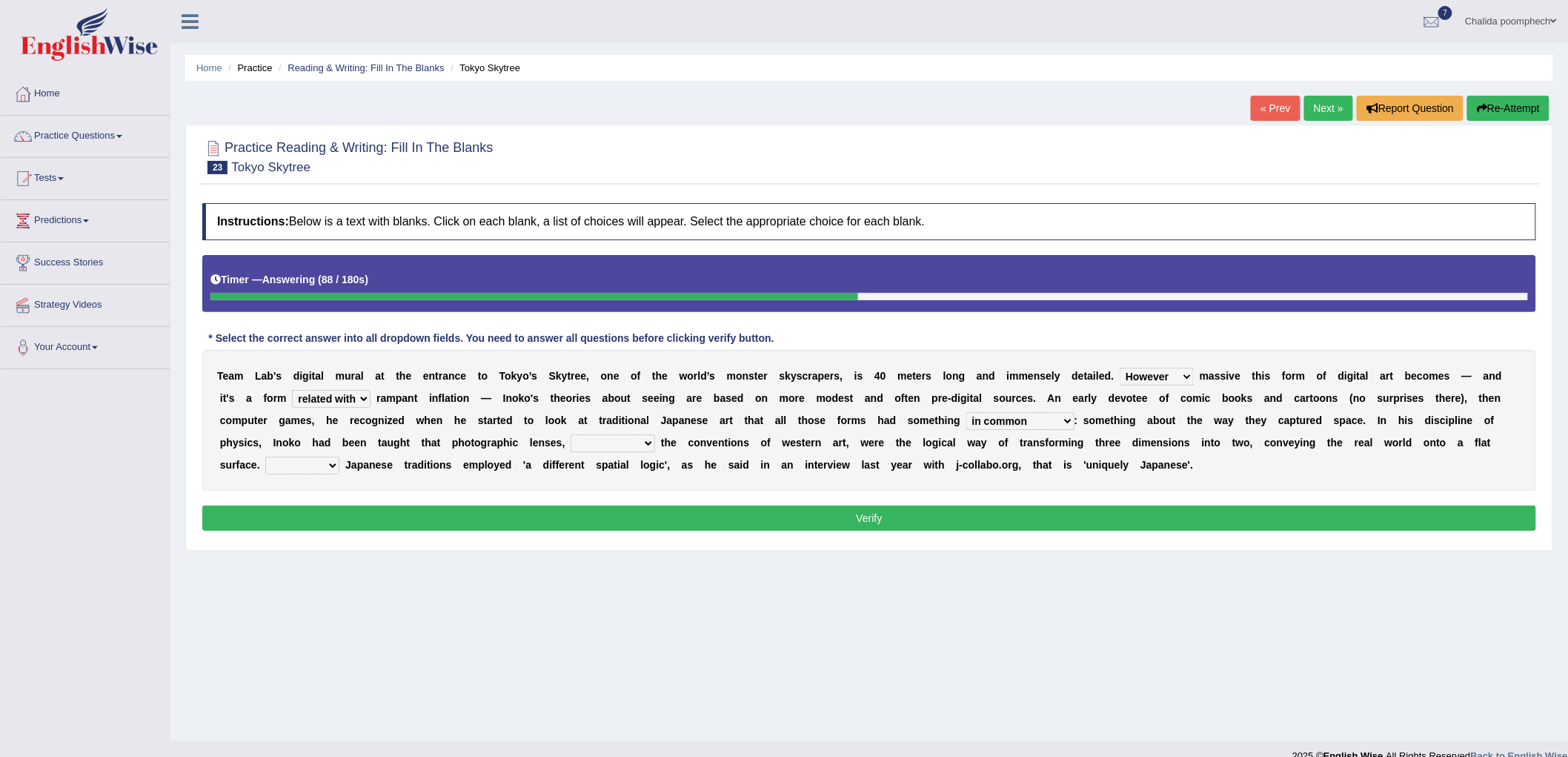
click at [613, 436] on select "along with out of apart with [PERSON_NAME]" at bounding box center [613, 443] width 84 height 18
select select "along with"
click at [571, 434] on select "along with out of apart with [PERSON_NAME]" at bounding box center [613, 443] width 84 height 18
click at [313, 465] on select "Thus But So Therefore" at bounding box center [302, 466] width 74 height 18
select select "Therefore"
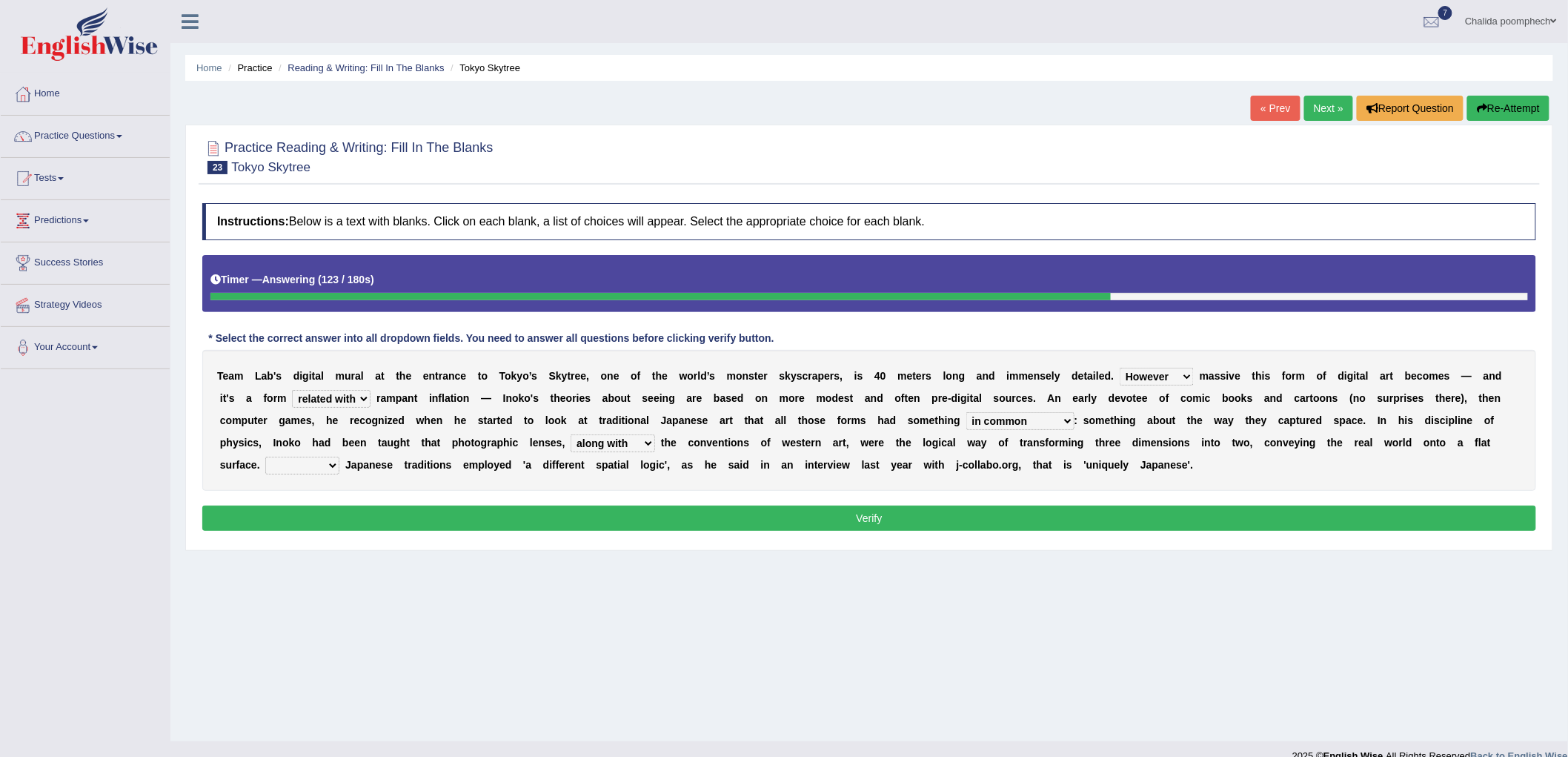
click at [265, 457] on select "Thus But So Therefore" at bounding box center [302, 466] width 74 height 18
click at [410, 519] on button "Verify" at bounding box center [869, 518] width 1334 height 25
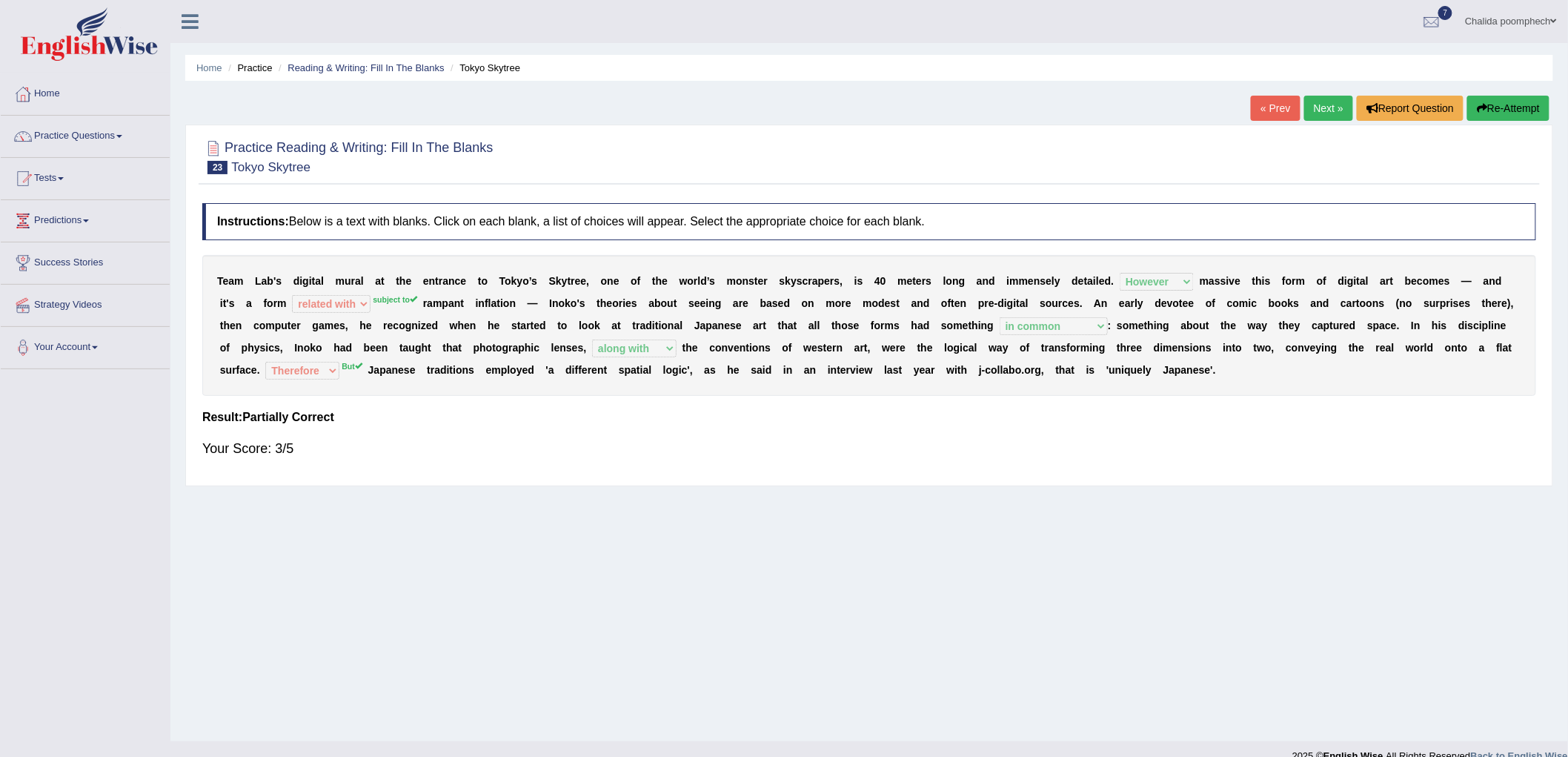
click at [1334, 114] on link "Next »" at bounding box center [1329, 108] width 49 height 25
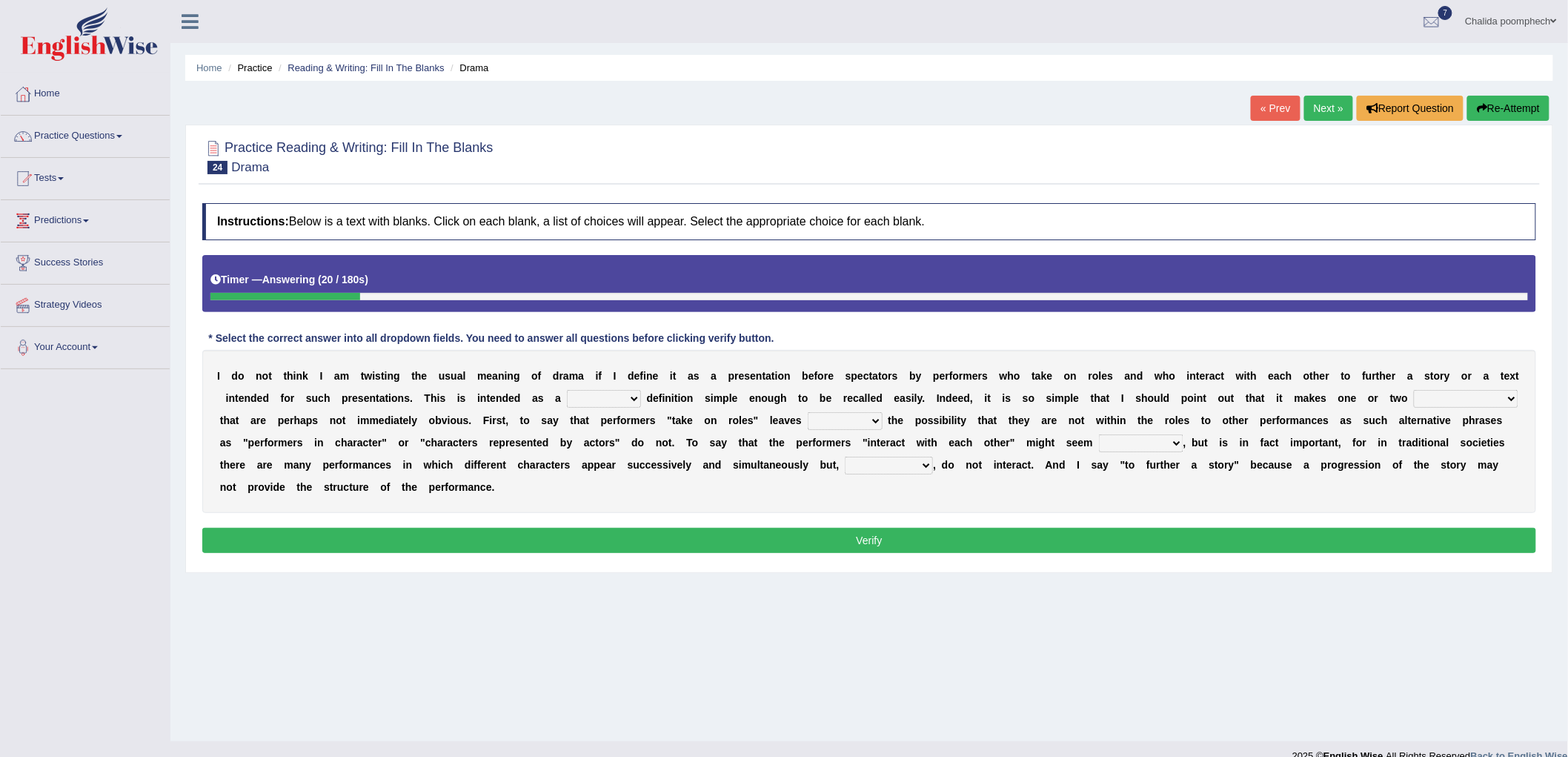
click at [626, 401] on select "handing working using applying" at bounding box center [604, 399] width 74 height 18
select select "working"
click at [567, 390] on select "handing working using applying" at bounding box center [604, 399] width 74 height 18
click at [1466, 397] on select "implementations distributions distinctions comprehensions" at bounding box center [1466, 399] width 105 height 18
select select "distinctions"
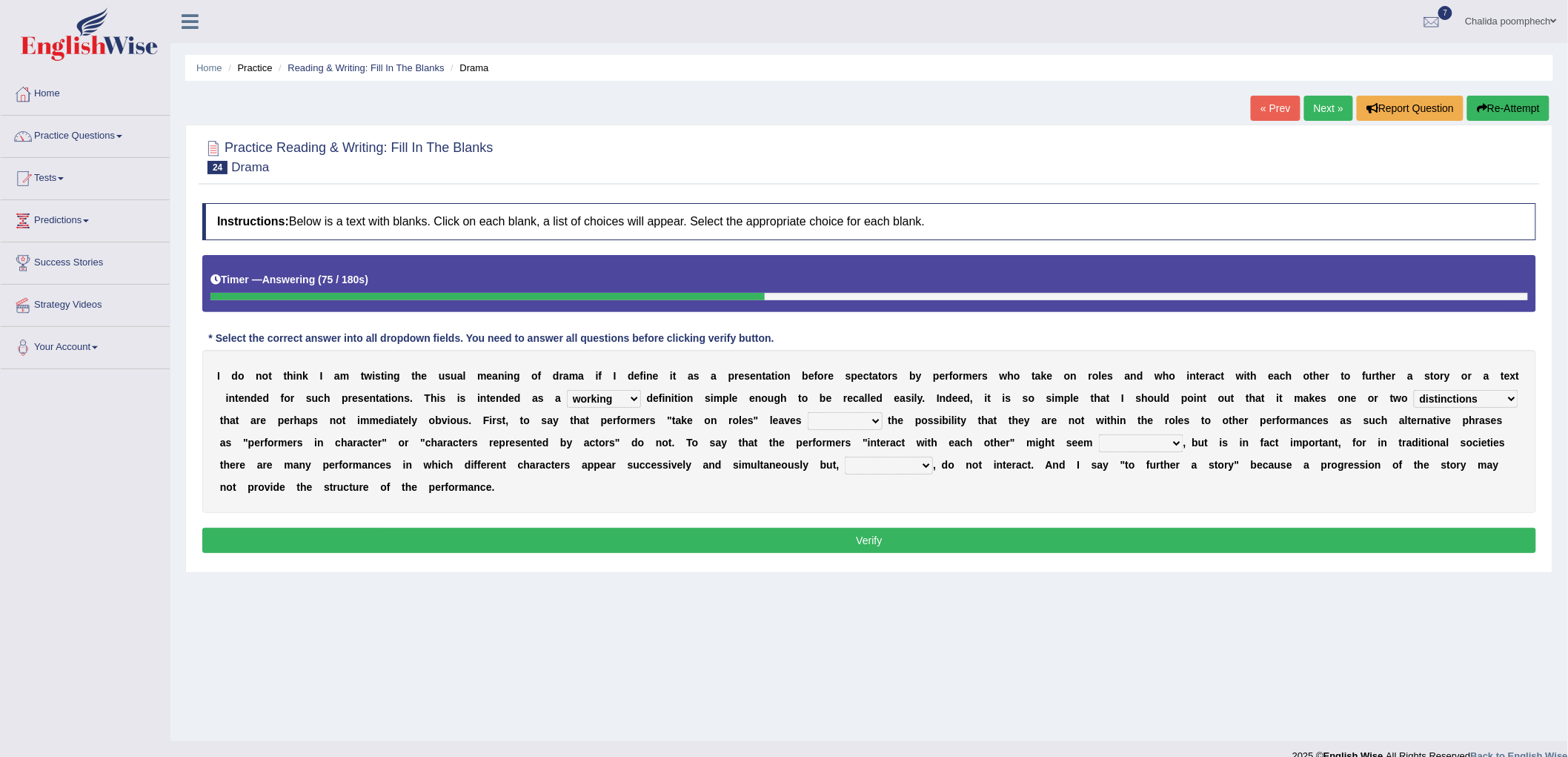
click at [1415, 390] on select "implementations distributions distinctions comprehensions" at bounding box center [1466, 399] width 105 height 18
click at [853, 419] on select "go covered undoubted open" at bounding box center [845, 421] width 75 height 18
select select "open"
click at [808, 412] on select "go covered undoubted open" at bounding box center [845, 421] width 75 height 18
click at [1179, 445] on select "uneven unnecessary unabated uncaring" at bounding box center [1141, 443] width 84 height 18
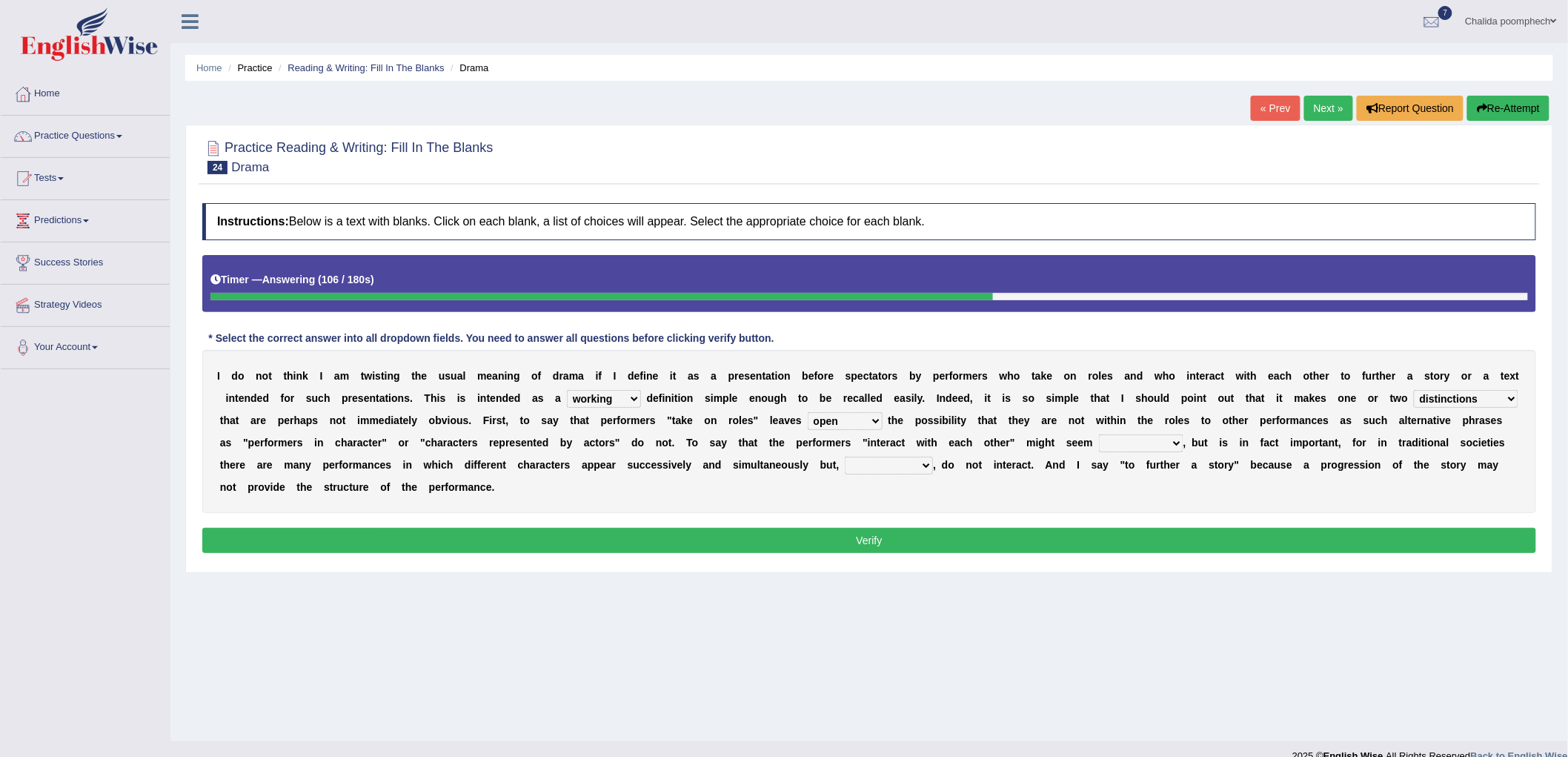
select select "unnecessary"
click at [1099, 434] on select "uneven unnecessary unabated uncaring" at bounding box center [1141, 443] width 84 height 18
click at [873, 460] on select "accordingly timely nevertheless subsequently" at bounding box center [889, 466] width 88 height 18
select select "nevertheless"
click at [845, 457] on select "accordingly timely nevertheless subsequently" at bounding box center [889, 466] width 88 height 18
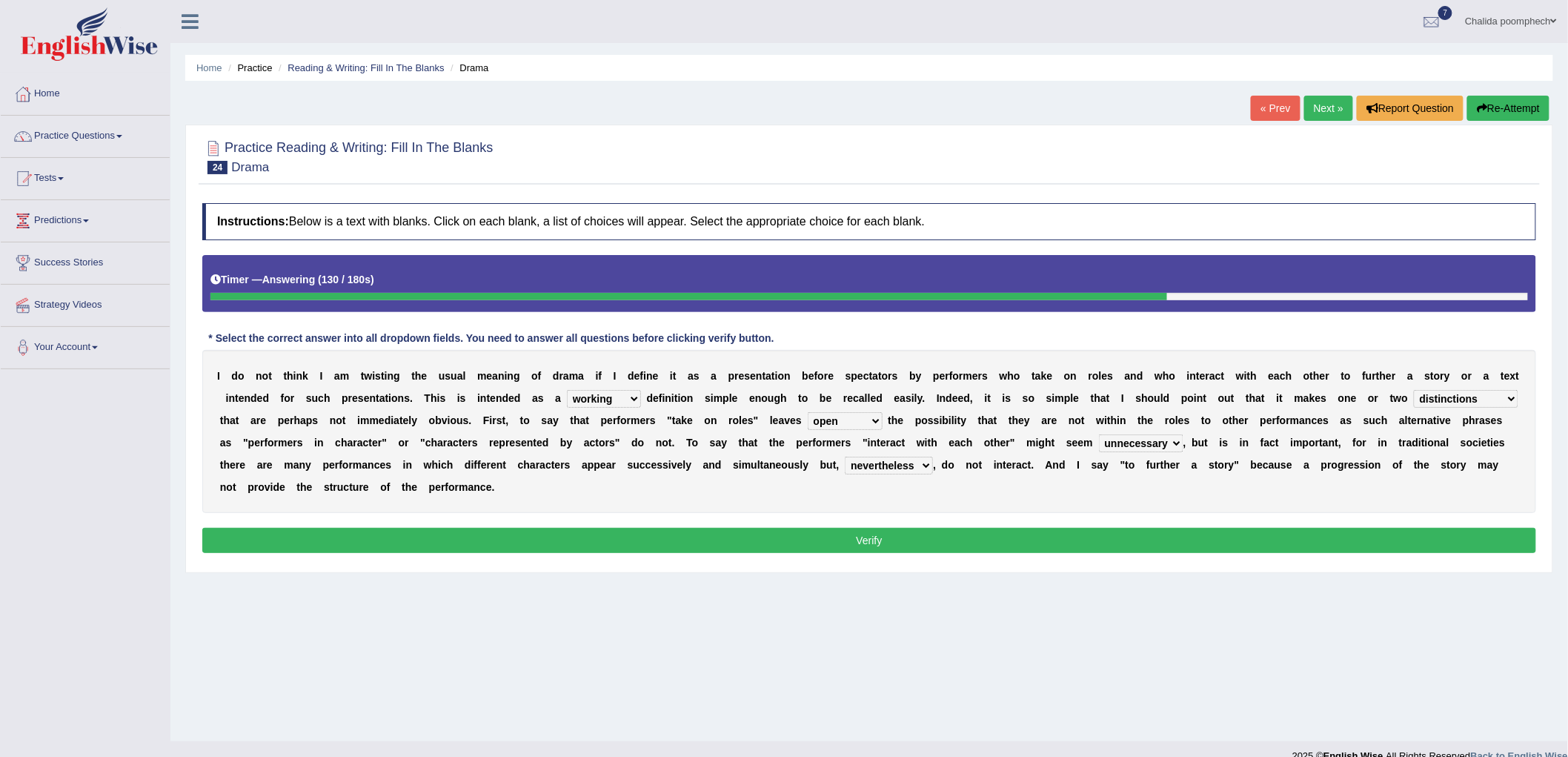
click at [956, 542] on button "Verify" at bounding box center [869, 540] width 1334 height 25
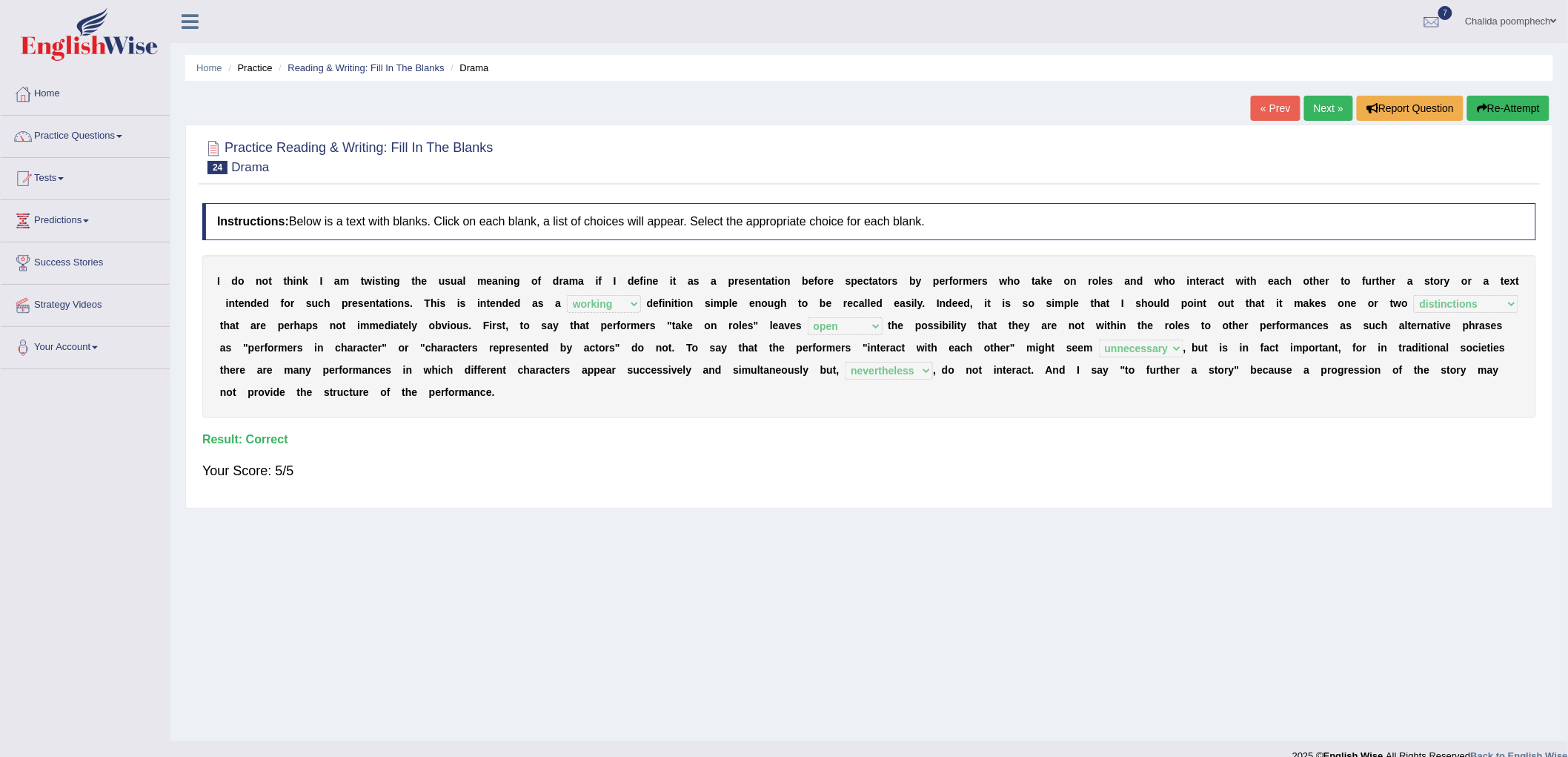
click at [1494, 112] on button "Re-Attempt" at bounding box center [1508, 108] width 82 height 25
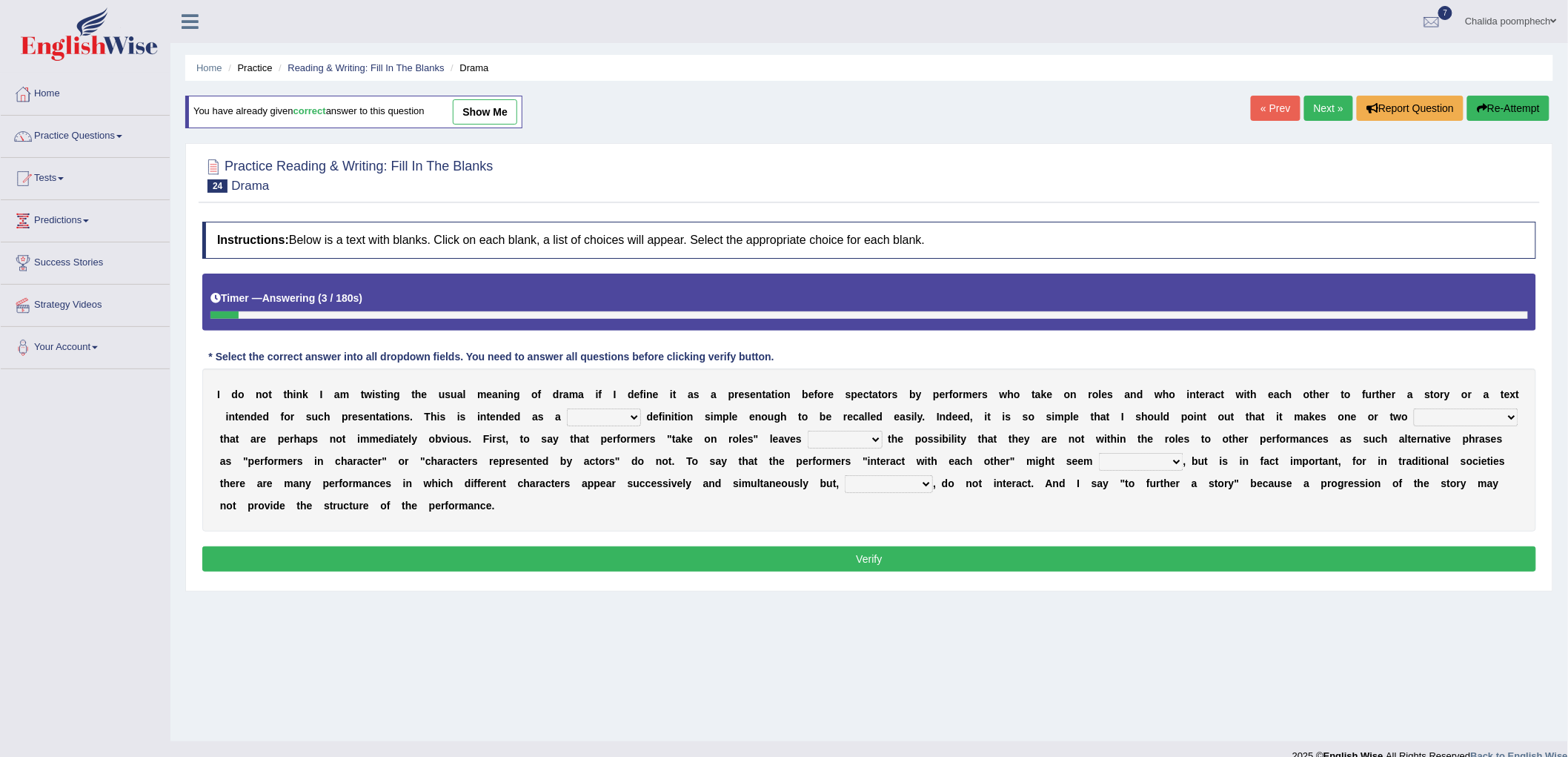
click at [612, 412] on select "handing working using applying" at bounding box center [604, 417] width 74 height 18
select select "working"
click at [567, 408] on select "handing working using applying" at bounding box center [604, 417] width 74 height 18
click at [608, 419] on select "handing working using applying" at bounding box center [604, 417] width 74 height 18
click at [1446, 417] on select "implementations distributions distinctions comprehensions" at bounding box center [1466, 417] width 105 height 18
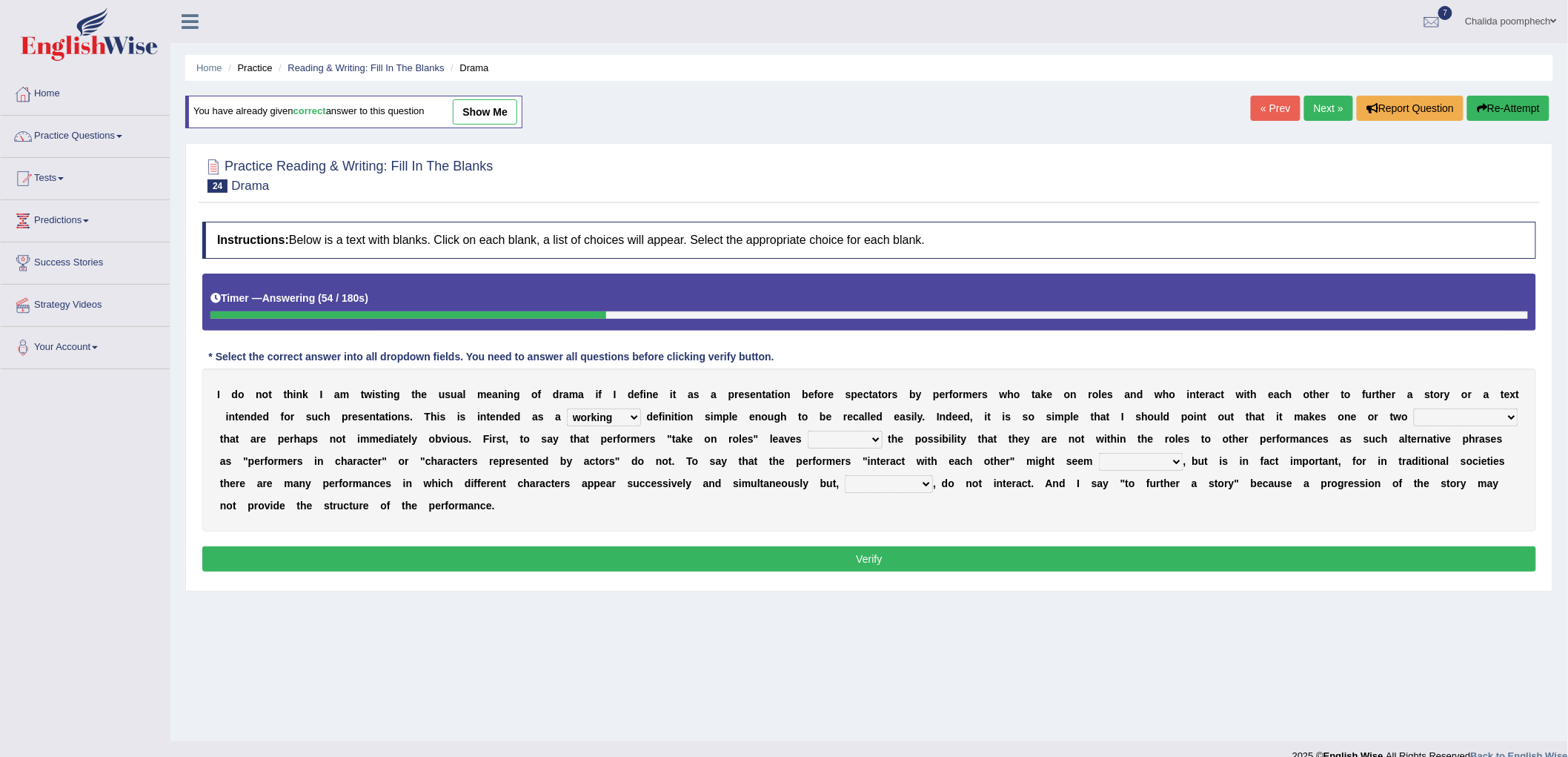
select select "distinctions"
click at [1415, 408] on select "implementations distributions distinctions comprehensions" at bounding box center [1466, 417] width 105 height 18
click at [631, 406] on div "I d o n o t t h i n k I a m t w i s t i n g t h e u s u a l m e a n i n g o f d…" at bounding box center [869, 449] width 1334 height 163
click at [626, 421] on select "handing working using applying" at bounding box center [604, 417] width 74 height 18
click at [567, 408] on select "handing working using applying" at bounding box center [604, 417] width 74 height 18
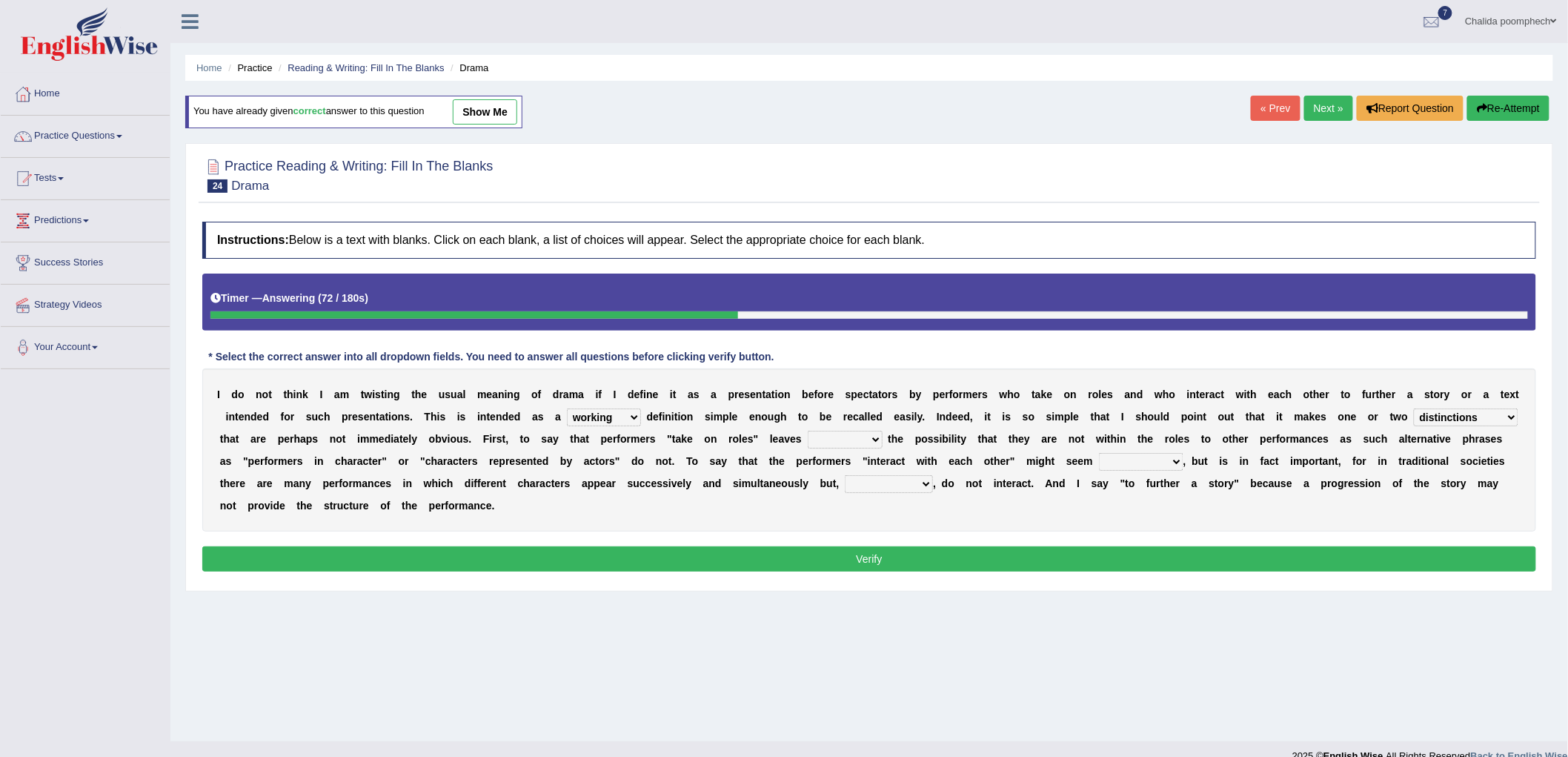
click at [840, 441] on select "go covered undoubted open" at bounding box center [845, 440] width 75 height 18
select select "open"
click at [808, 431] on select "go covered undoubted open" at bounding box center [845, 440] width 75 height 18
click at [1144, 462] on select "uneven unnecessary unabated uncaring" at bounding box center [1141, 462] width 84 height 18
select select "unnecessary"
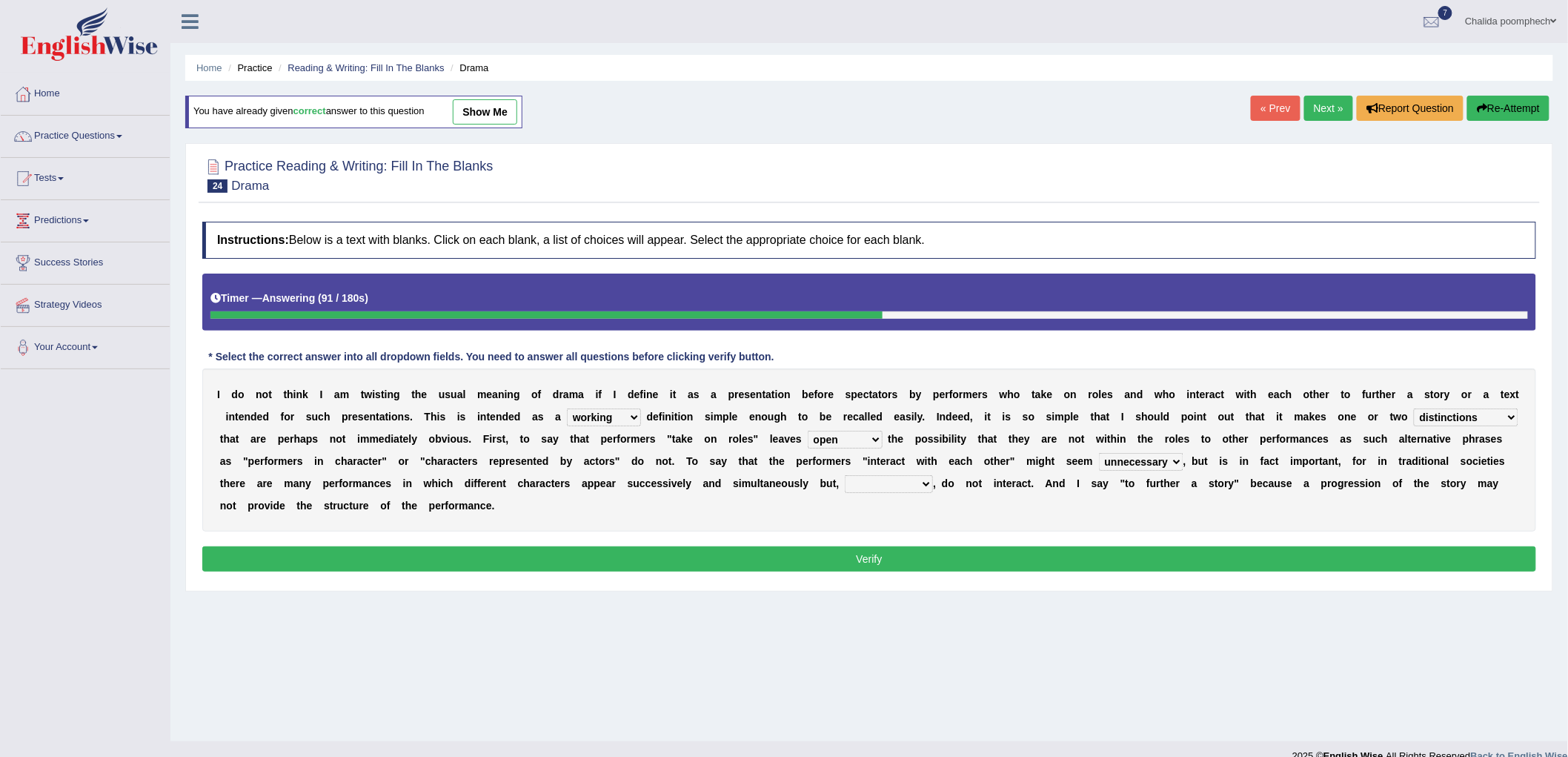
click at [1099, 453] on select "uneven unnecessary unabated uncaring" at bounding box center [1141, 462] width 84 height 18
click at [906, 484] on select "accordingly timely nevertheless subsequently" at bounding box center [889, 484] width 88 height 18
click at [867, 438] on select "go covered undoubted open" at bounding box center [845, 440] width 75 height 18
click at [864, 438] on select "go covered undoubted open" at bounding box center [845, 440] width 75 height 18
click at [1141, 458] on select "uneven unnecessary unabated uncaring" at bounding box center [1141, 462] width 84 height 18
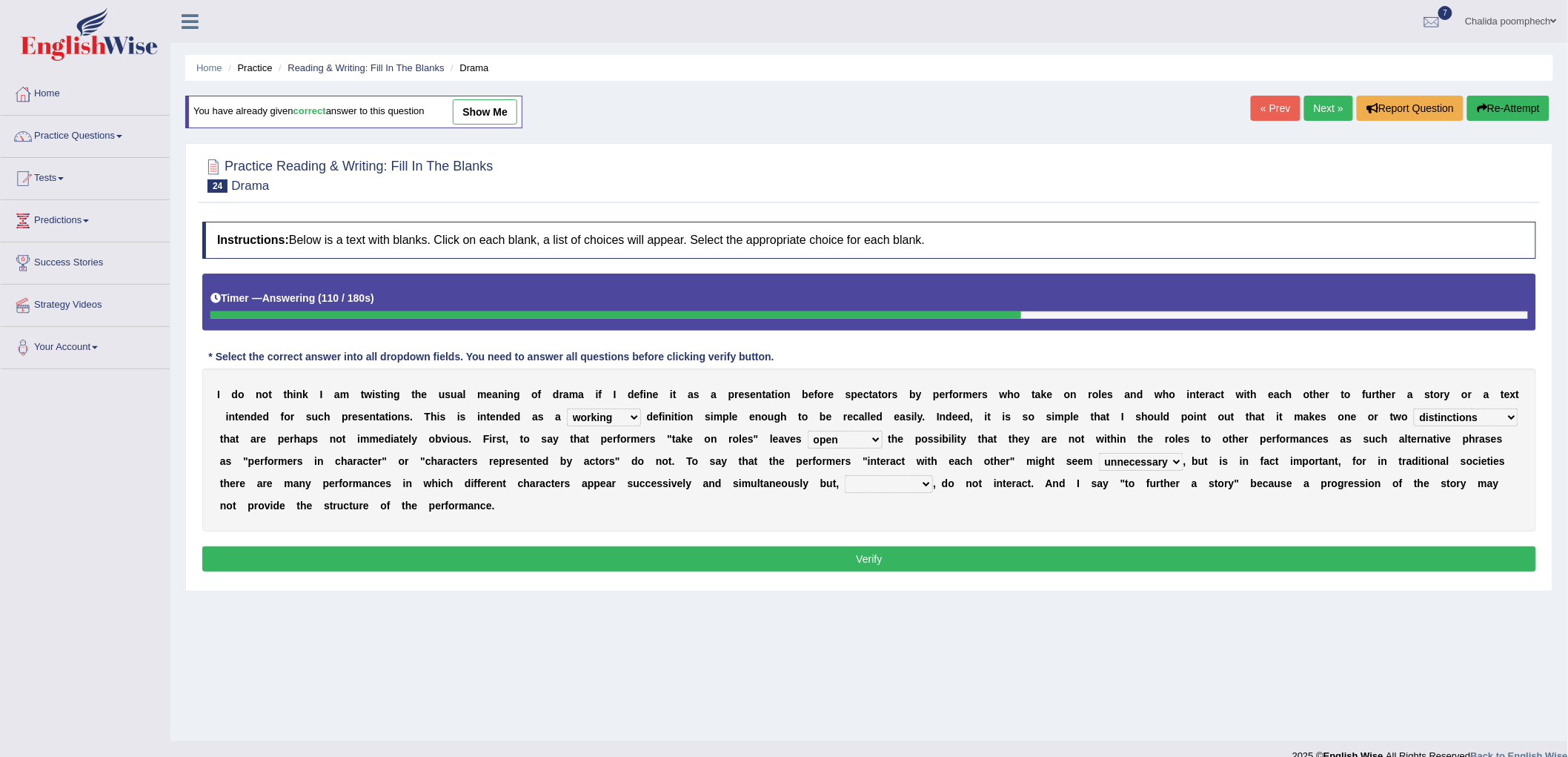
click at [1099, 453] on select "uneven unnecessary unabated uncaring" at bounding box center [1141, 462] width 84 height 18
click at [894, 480] on select "accordingly timely nevertheless subsequently" at bounding box center [889, 484] width 88 height 18
select select "nevertheless"
click at [845, 475] on select "accordingly timely nevertheless subsequently" at bounding box center [889, 484] width 88 height 18
click at [808, 561] on button "Verify" at bounding box center [869, 558] width 1334 height 25
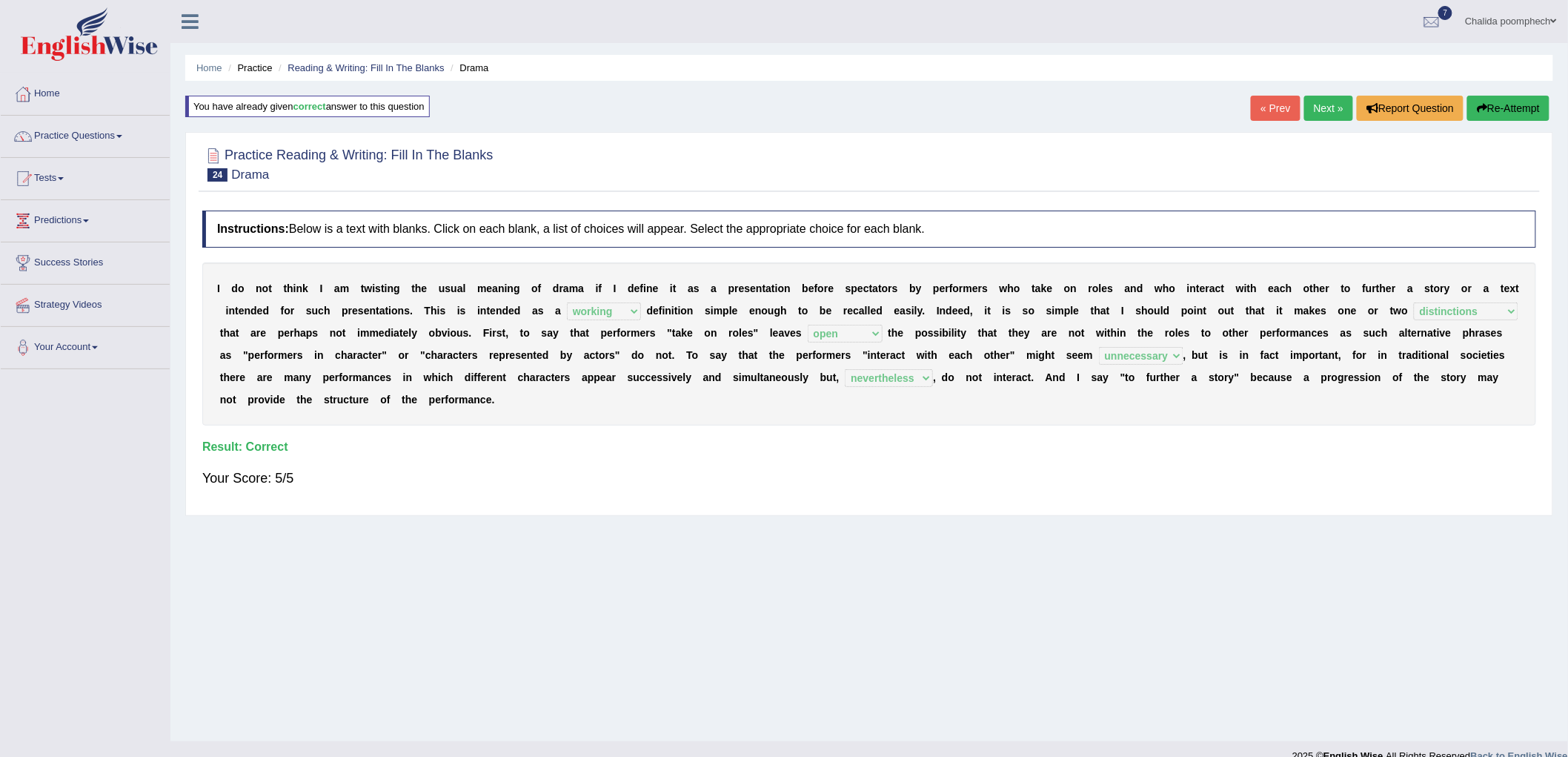
click at [1324, 112] on link "Next »" at bounding box center [1329, 108] width 49 height 25
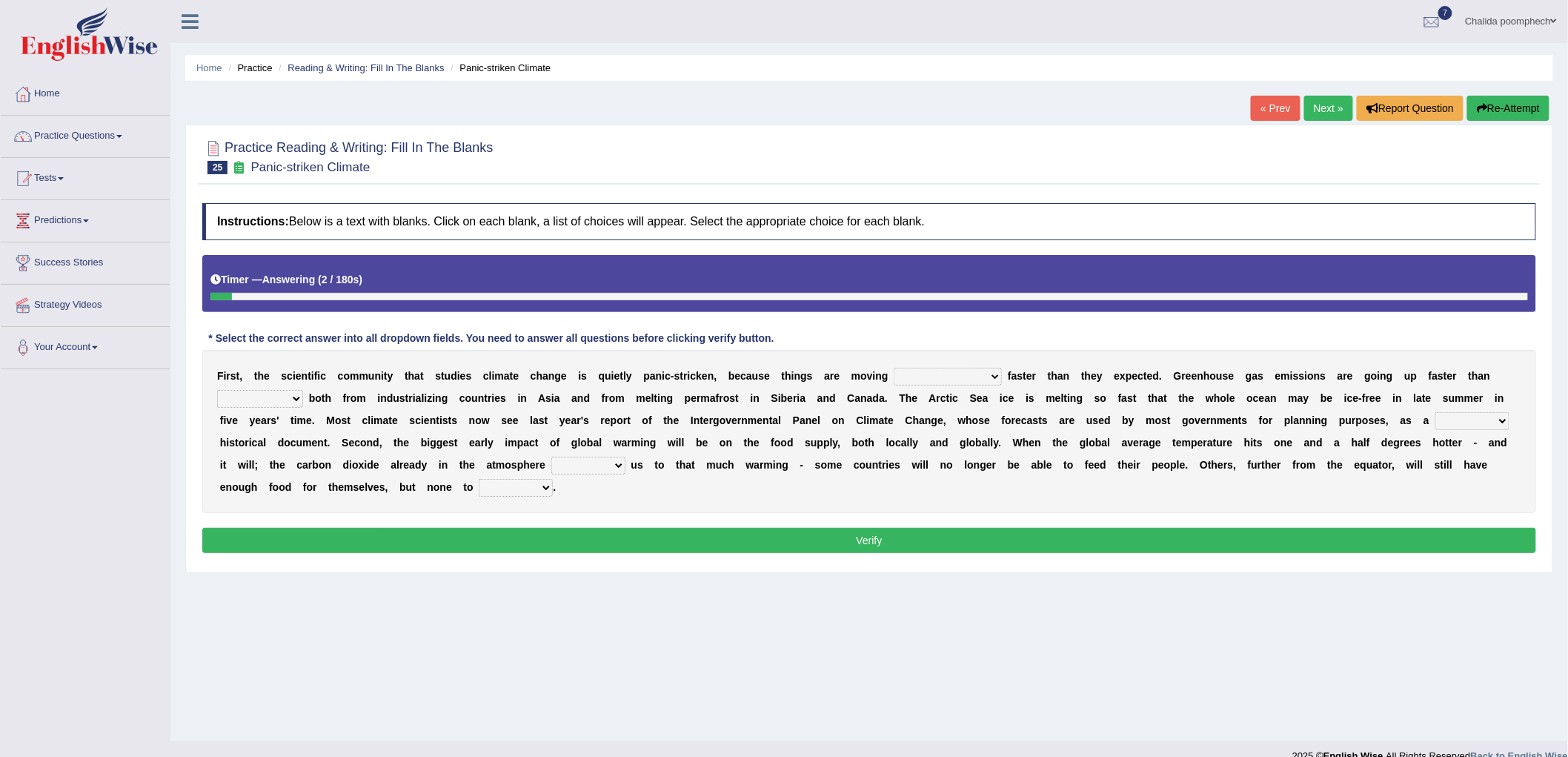
click at [937, 373] on select "few same [PERSON_NAME] most" at bounding box center [947, 376] width 108 height 18
select select "[PERSON_NAME]"
click at [895, 368] on select "few same [PERSON_NAME] most" at bounding box center [947, 376] width 108 height 18
click at [959, 376] on select "few same [PERSON_NAME] most" at bounding box center [947, 376] width 108 height 18
click at [895, 368] on select "few same [PERSON_NAME] most" at bounding box center [947, 376] width 108 height 18
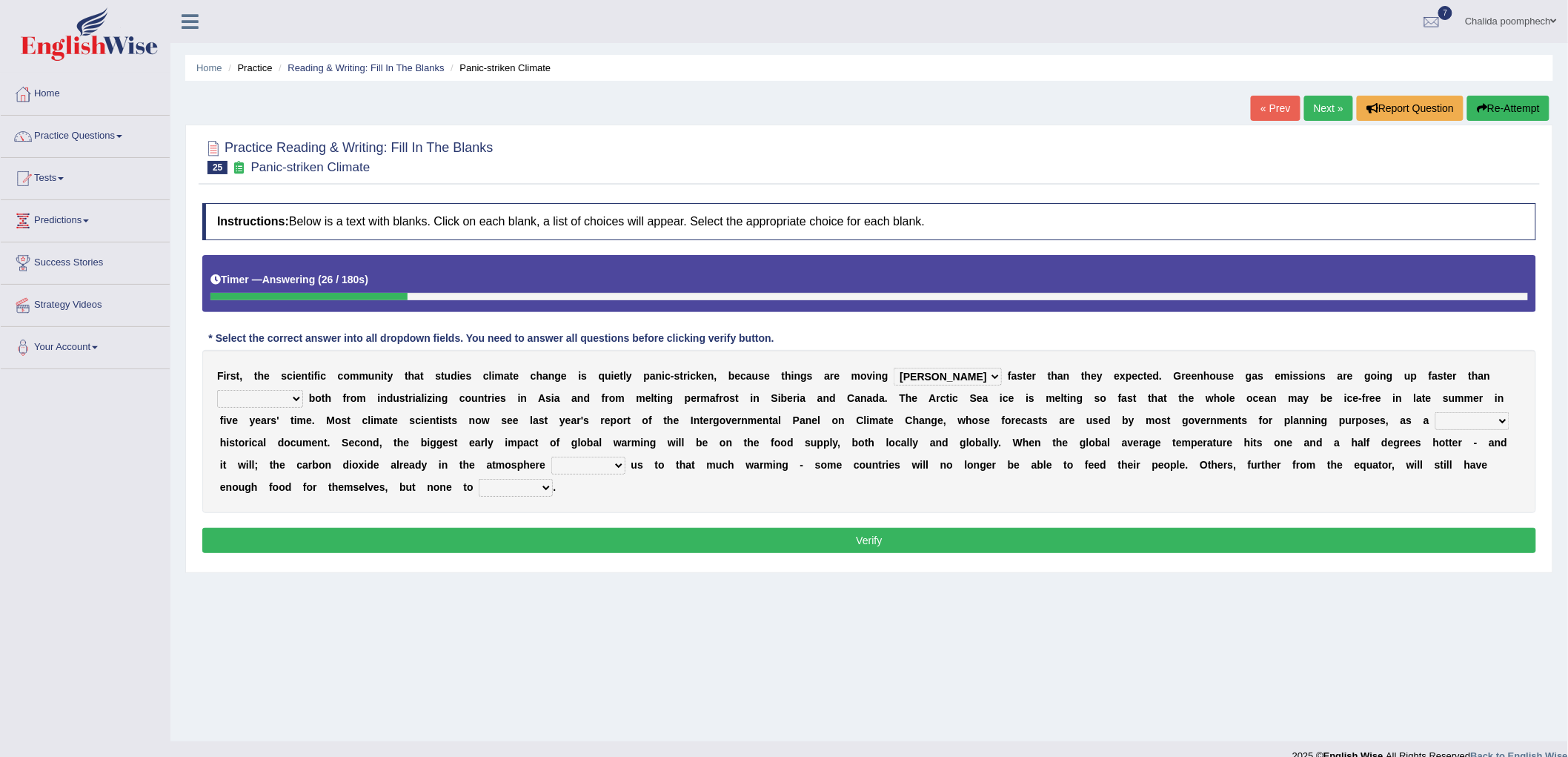
click at [277, 398] on select "anticipation predictability ptredicts predicted" at bounding box center [260, 399] width 86 height 18
select select "predicted"
click at [217, 390] on select "anticipation predictability ptredicts predicted" at bounding box center [260, 399] width 86 height 18
click at [1466, 421] on select "purely evenly firmly actively" at bounding box center [1472, 421] width 74 height 18
select select "purely"
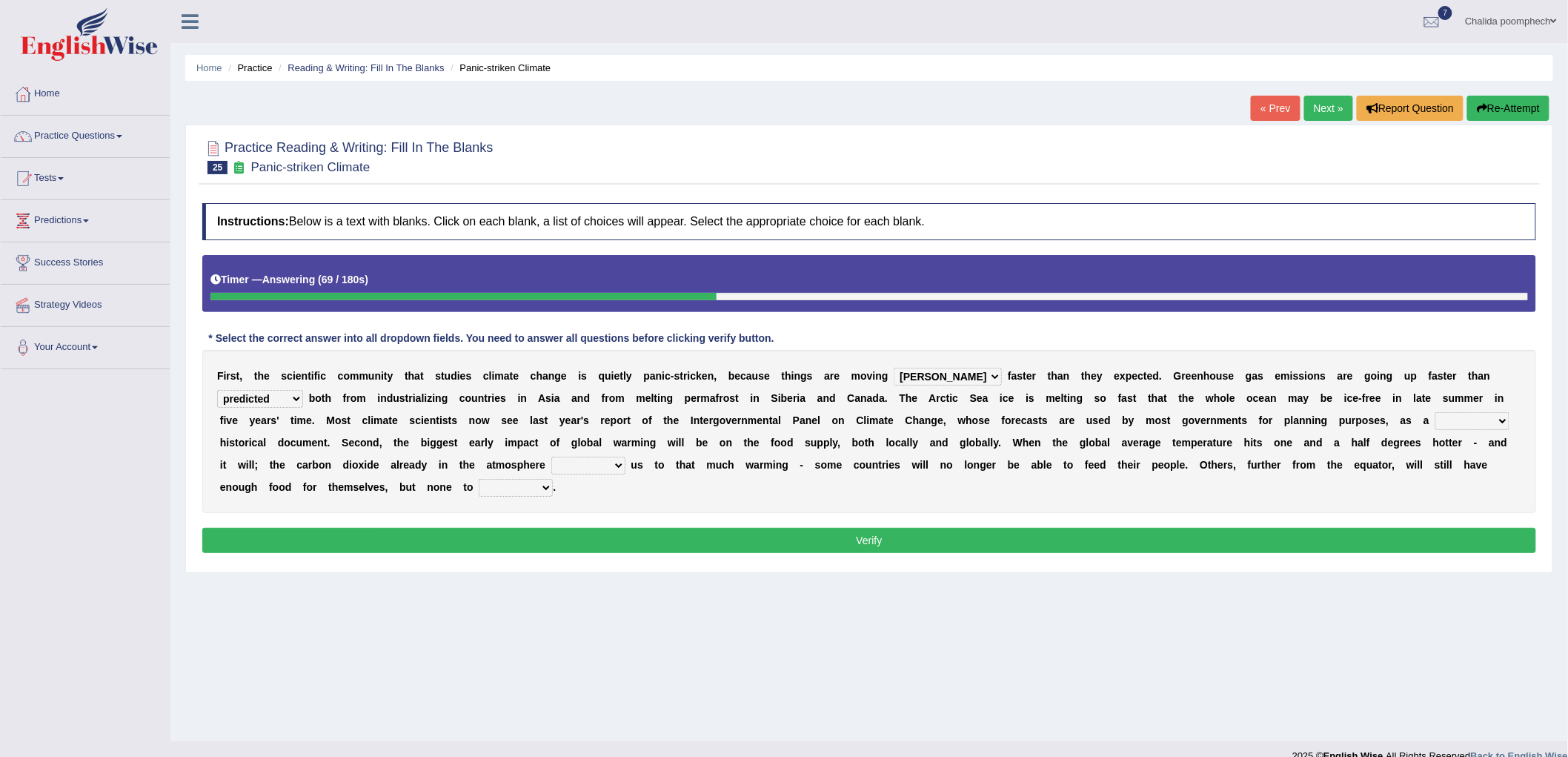
click at [1436, 412] on select "purely evenly firmly actively" at bounding box center [1472, 421] width 74 height 18
click at [597, 467] on select "commits directs allows addresses" at bounding box center [588, 466] width 74 height 18
click at [552, 457] on select "commits directs allows addresses" at bounding box center [588, 466] width 74 height 18
click at [578, 463] on select "commits directs allows addresses" at bounding box center [588, 466] width 74 height 18
select select "addresses"
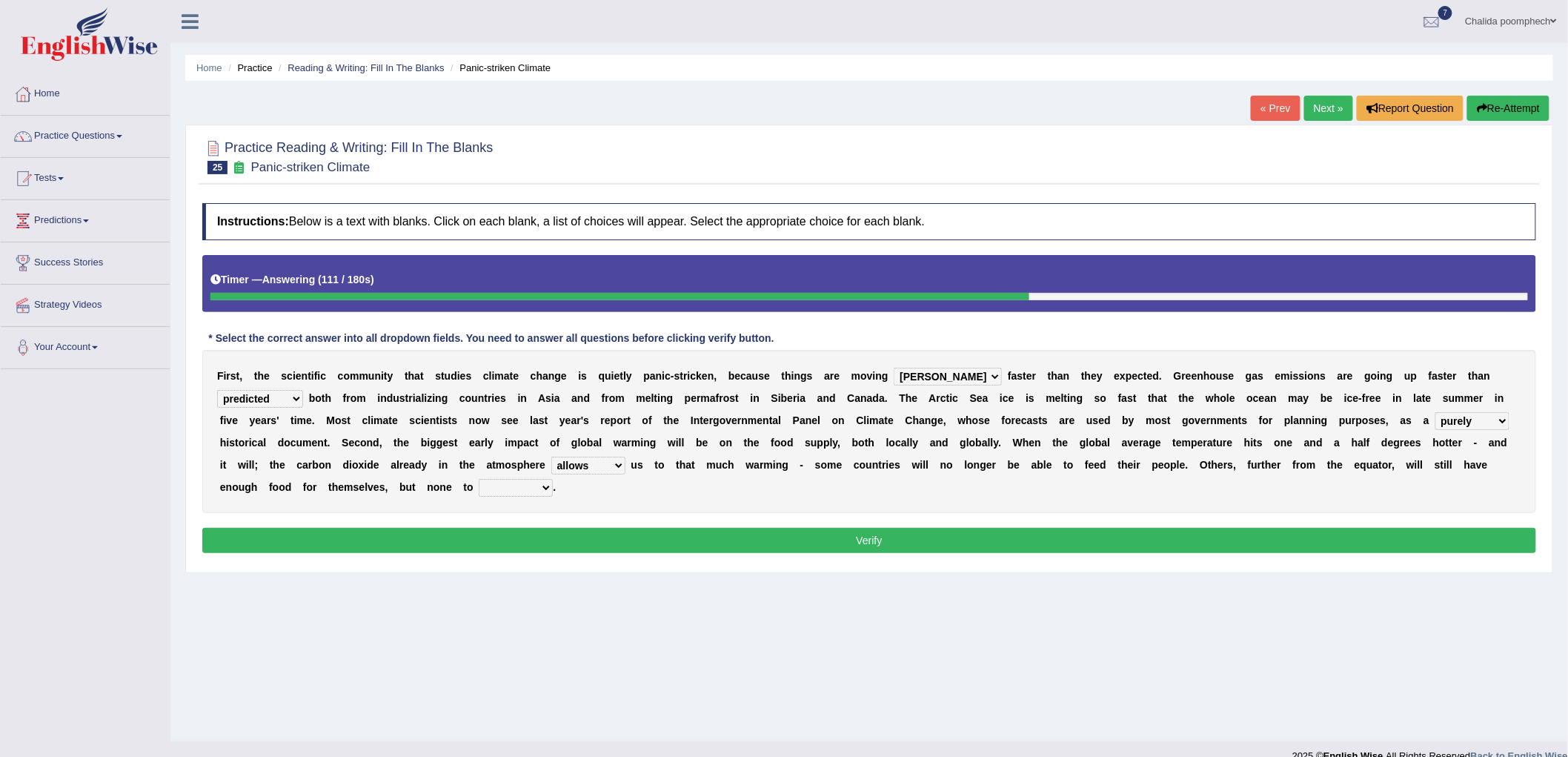
click at [552, 457] on select "commits directs allows addresses" at bounding box center [588, 466] width 74 height 18
click at [521, 484] on select "spare apply dispense consume" at bounding box center [515, 488] width 74 height 18
click at [479, 479] on select "spare apply dispense consume" at bounding box center [515, 488] width 74 height 18
click at [542, 485] on select "spare apply dispense consume" at bounding box center [515, 488] width 74 height 18
click at [479, 479] on select "spare apply dispense consume" at bounding box center [515, 488] width 74 height 18
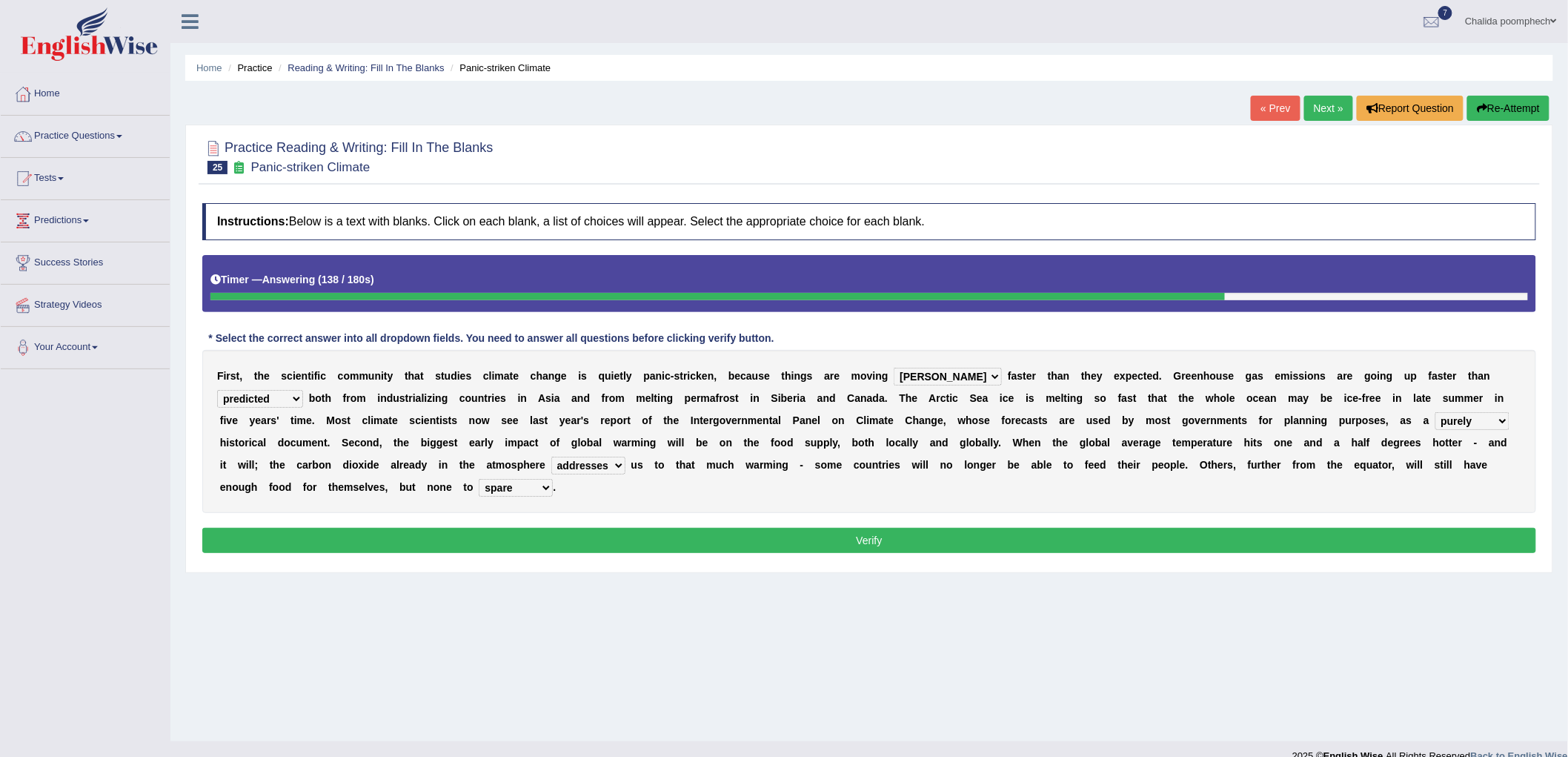
click at [535, 490] on select "spare apply dispense consume" at bounding box center [515, 488] width 74 height 18
select select "dispense"
click at [479, 479] on select "spare apply dispense consume" at bounding box center [515, 488] width 74 height 18
click at [564, 540] on button "Verify" at bounding box center [869, 540] width 1334 height 25
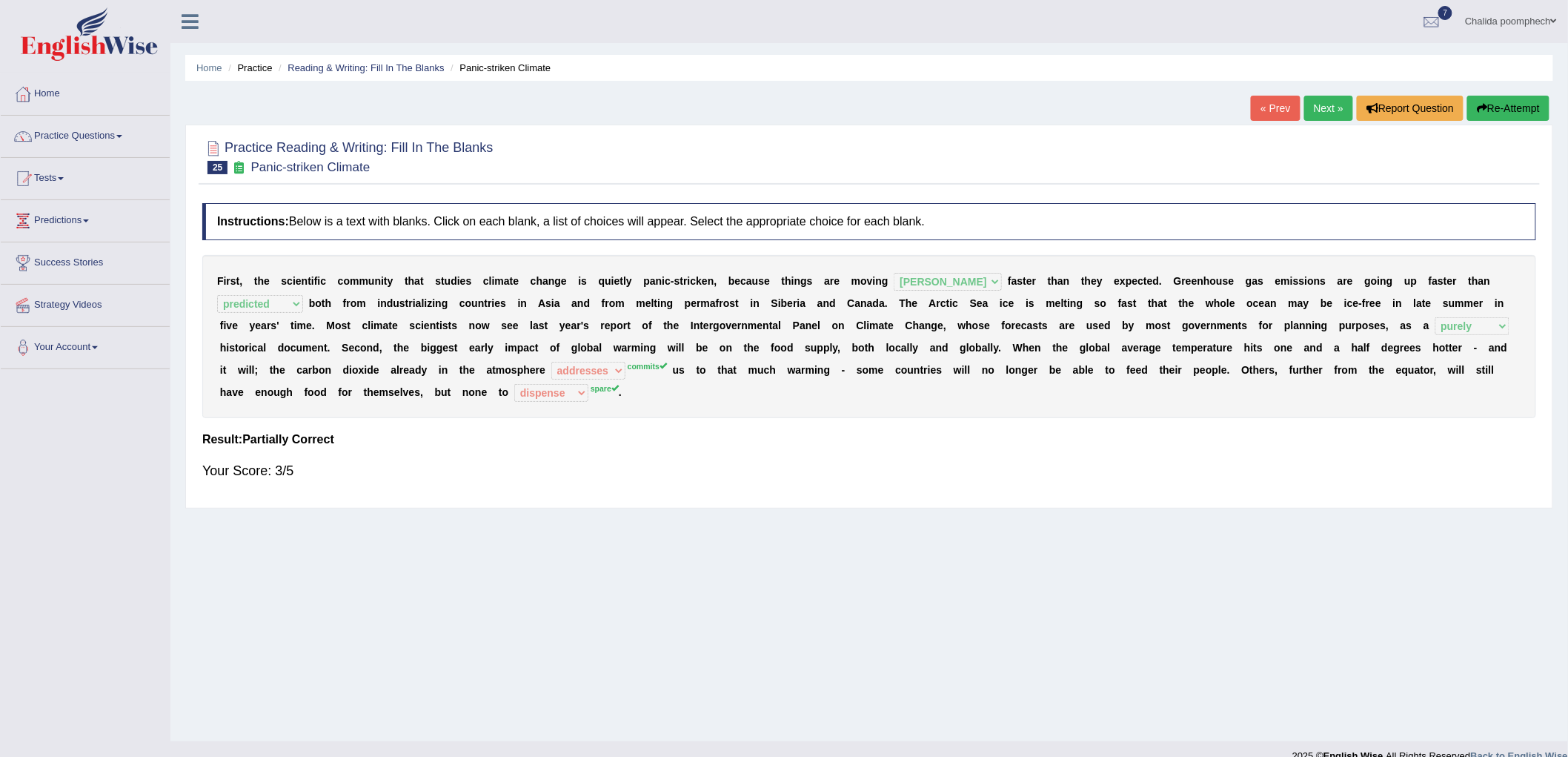
click at [1506, 114] on button "Re-Attempt" at bounding box center [1508, 108] width 82 height 25
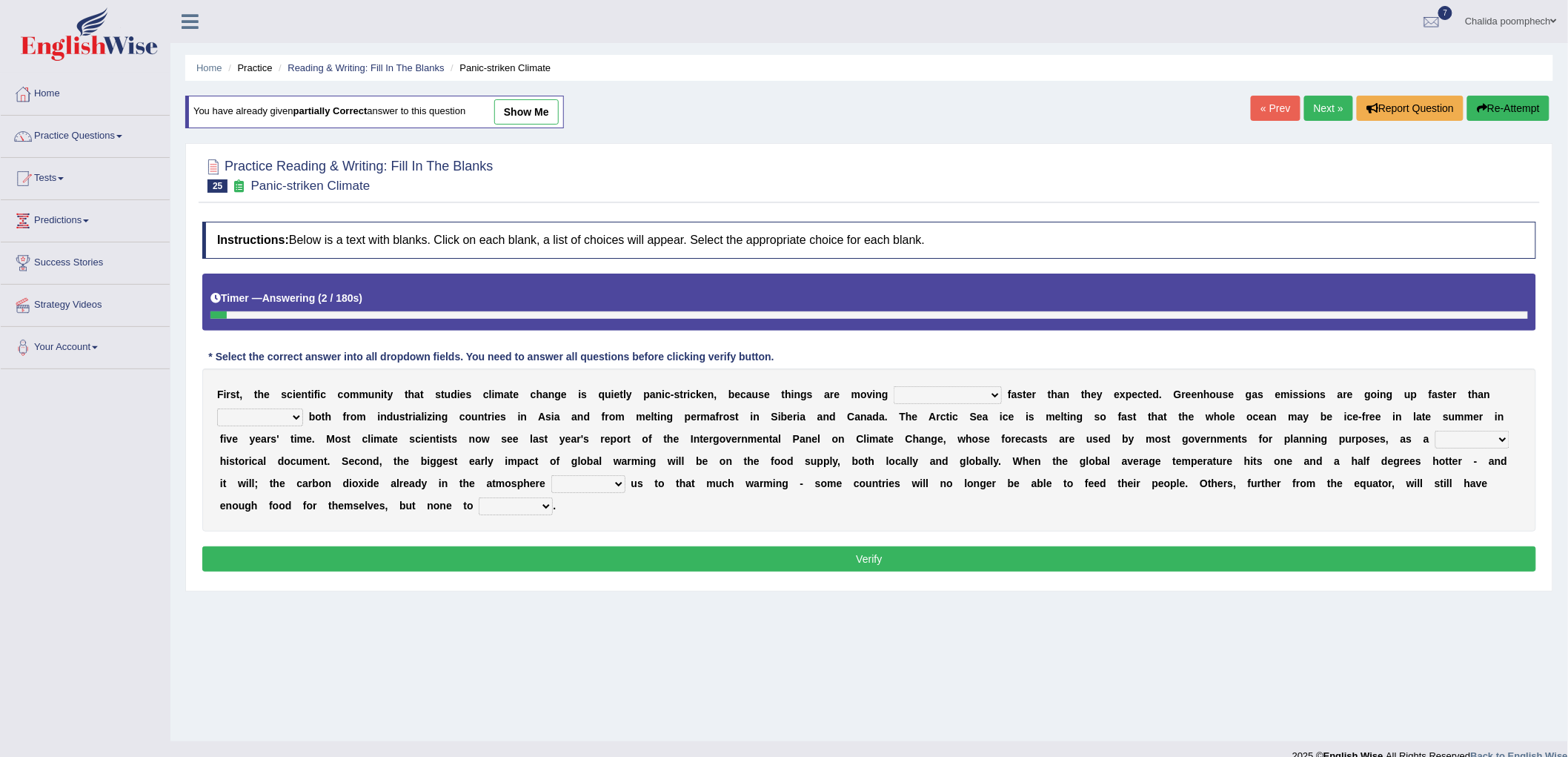
select select "[PERSON_NAME]"
click at [895, 386] on select "few same [PERSON_NAME] most" at bounding box center [947, 395] width 108 height 18
click at [277, 418] on select "anticipation predictability ptredicts predicted" at bounding box center [260, 417] width 86 height 18
select select "predicted"
click at [217, 408] on select "anticipation predictability ptredicts predicted" at bounding box center [260, 417] width 86 height 18
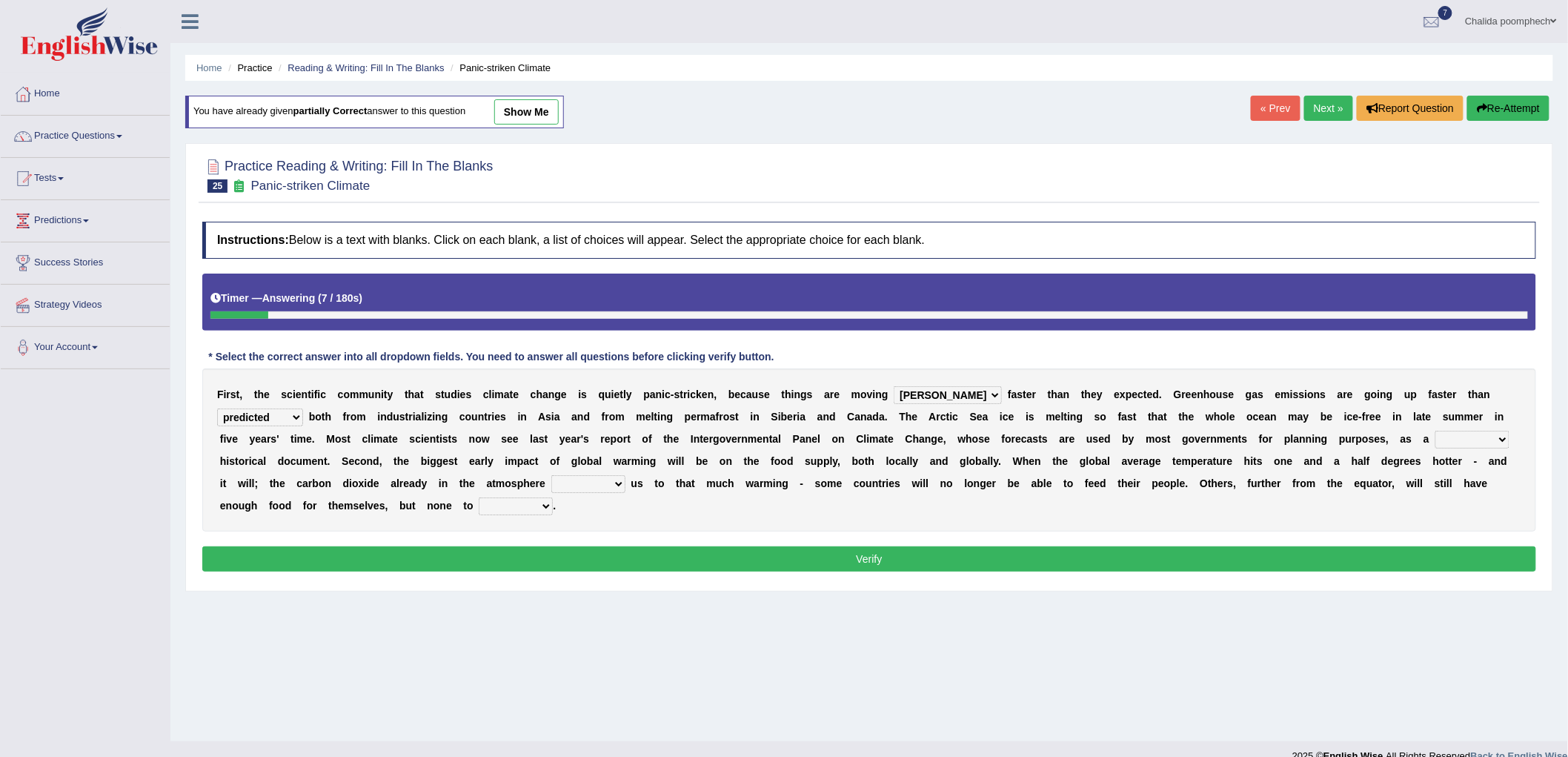
click at [584, 484] on select "commits directs allows addresses" at bounding box center [588, 484] width 74 height 18
select select "commits"
click at [552, 475] on select "commits directs allows addresses" at bounding box center [588, 484] width 74 height 18
click at [530, 505] on select "spare apply dispense consume" at bounding box center [515, 506] width 74 height 18
select select "spare"
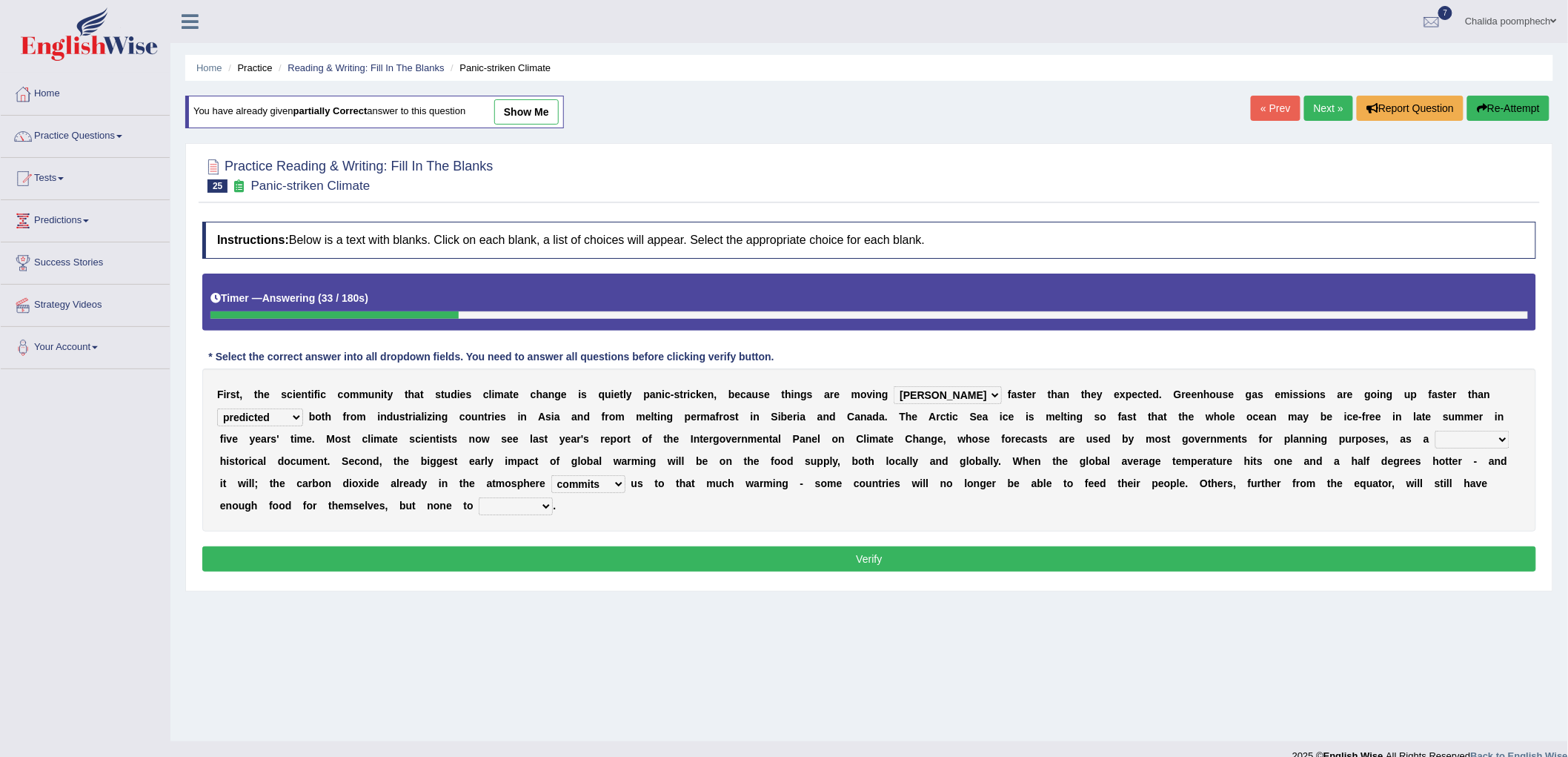
click at [479, 497] on select "spare apply dispense consume" at bounding box center [515, 506] width 74 height 18
click at [633, 554] on button "Verify" at bounding box center [869, 558] width 1334 height 25
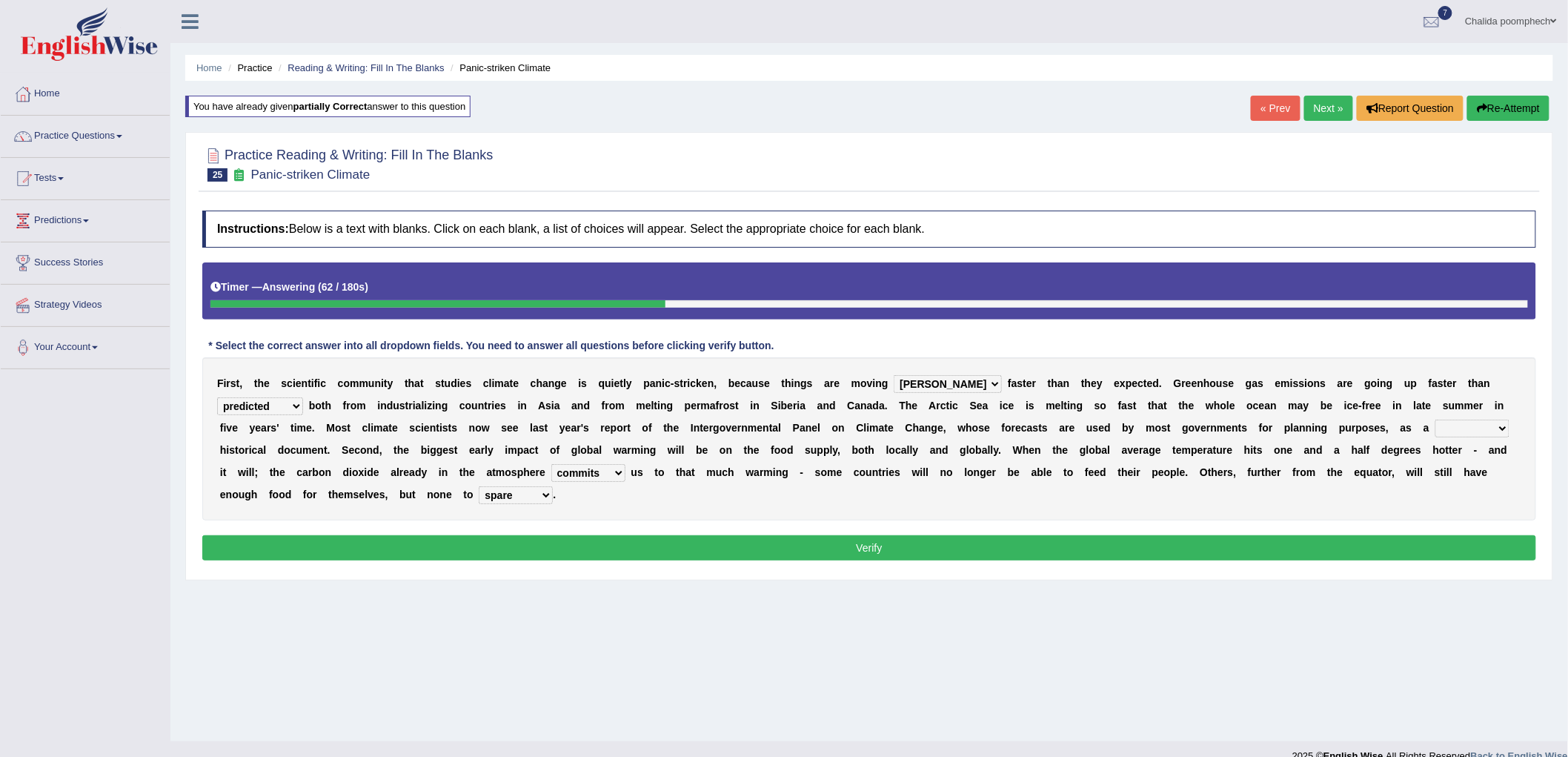
click at [1460, 432] on select "purely evenly firmly actively" at bounding box center [1472, 428] width 74 height 18
select select "purely"
click at [1436, 419] on select "purely evenly firmly actively" at bounding box center [1472, 428] width 74 height 18
click at [1308, 552] on button "Verify" at bounding box center [869, 548] width 1334 height 25
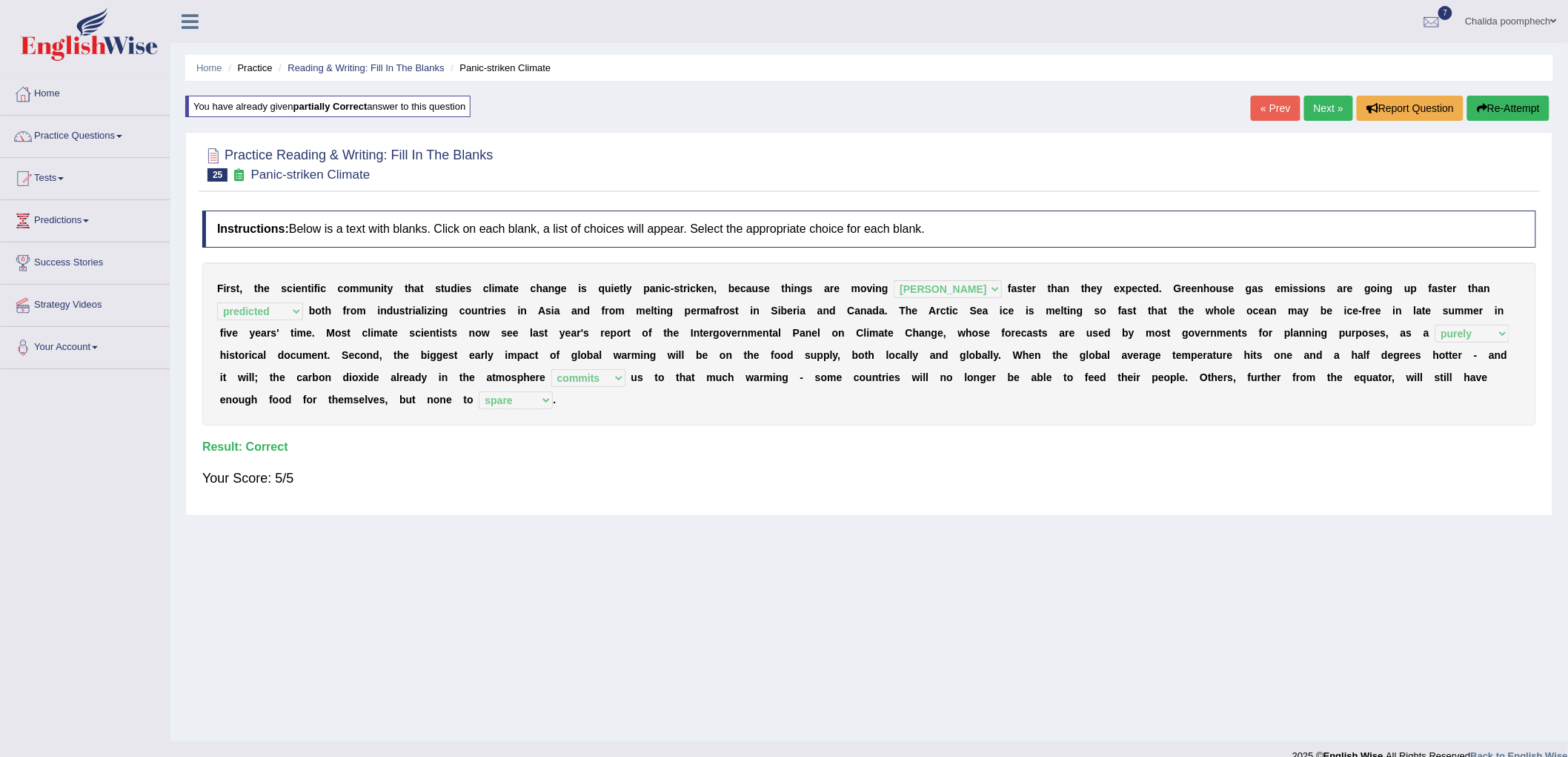
click at [1321, 110] on link "Next »" at bounding box center [1329, 108] width 49 height 25
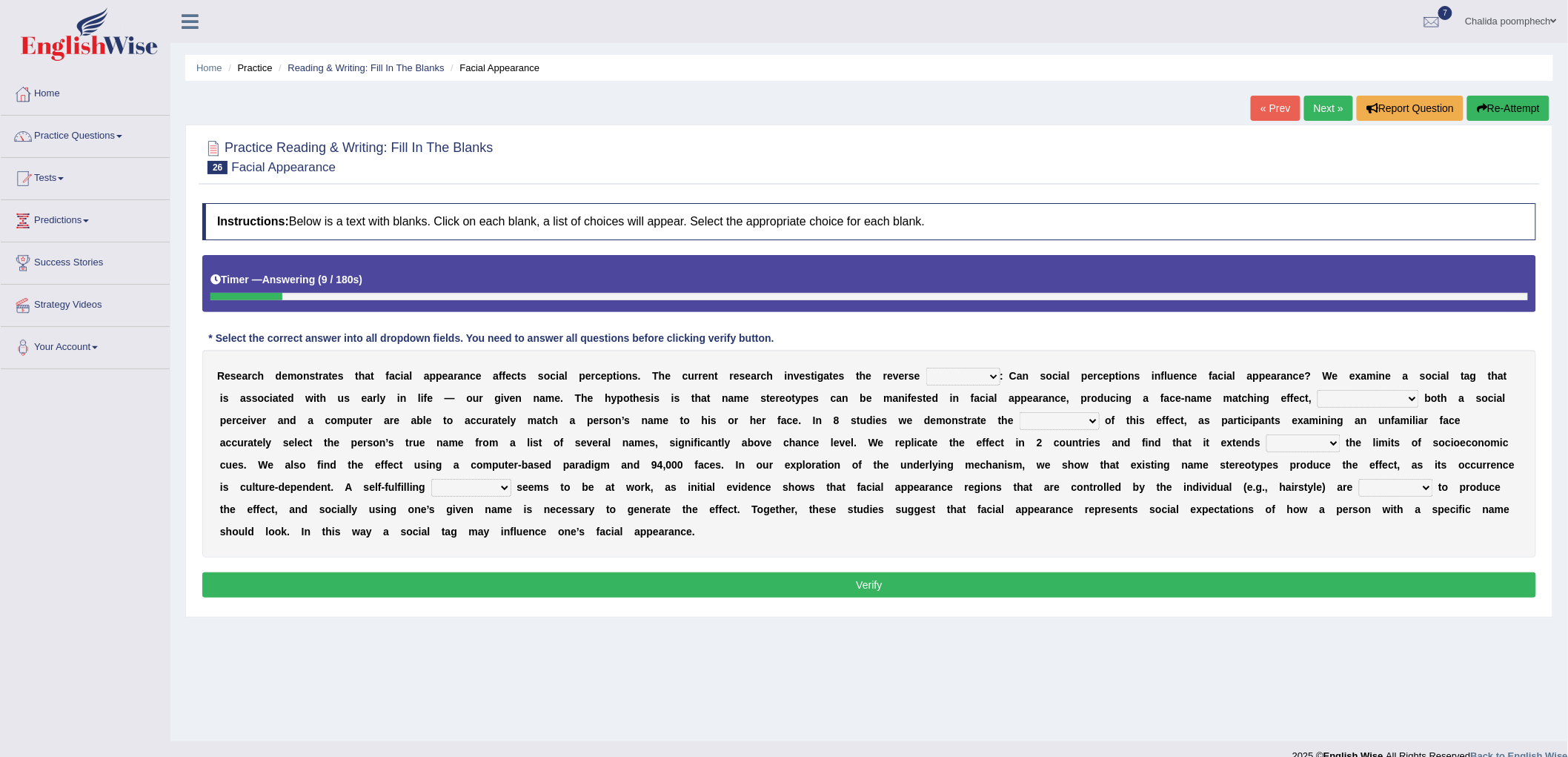
click at [956, 381] on select "link possiblity oddness polarity" at bounding box center [963, 376] width 74 height 18
select select "possiblity"
click at [926, 368] on select "link possiblity oddness polarity" at bounding box center [963, 376] width 74 height 18
click at [1373, 394] on select "notwithstanding ever whereby despite" at bounding box center [1368, 399] width 101 height 18
select select "whereby"
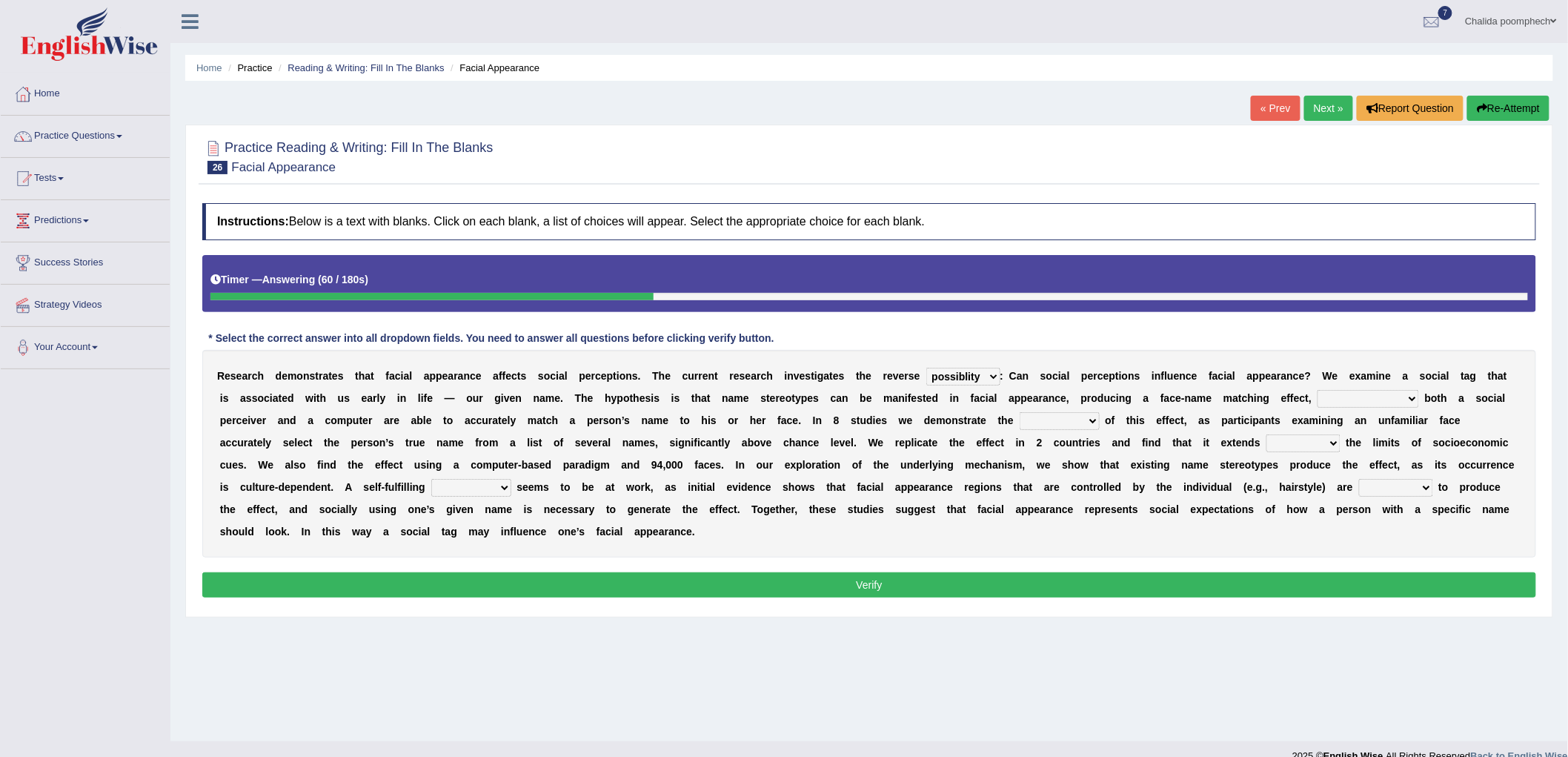
click at [1318, 390] on select "notwithstanding ever whereby despite" at bounding box center [1368, 399] width 101 height 18
click at [1050, 413] on select "indolence evanescene existence transact" at bounding box center [1059, 421] width 80 height 18
select select "existence"
click at [1020, 412] on select "indolence evanescene existence transact" at bounding box center [1059, 421] width 80 height 18
click at [486, 486] on select "prophecy observation preference stipulation" at bounding box center [471, 488] width 80 height 18
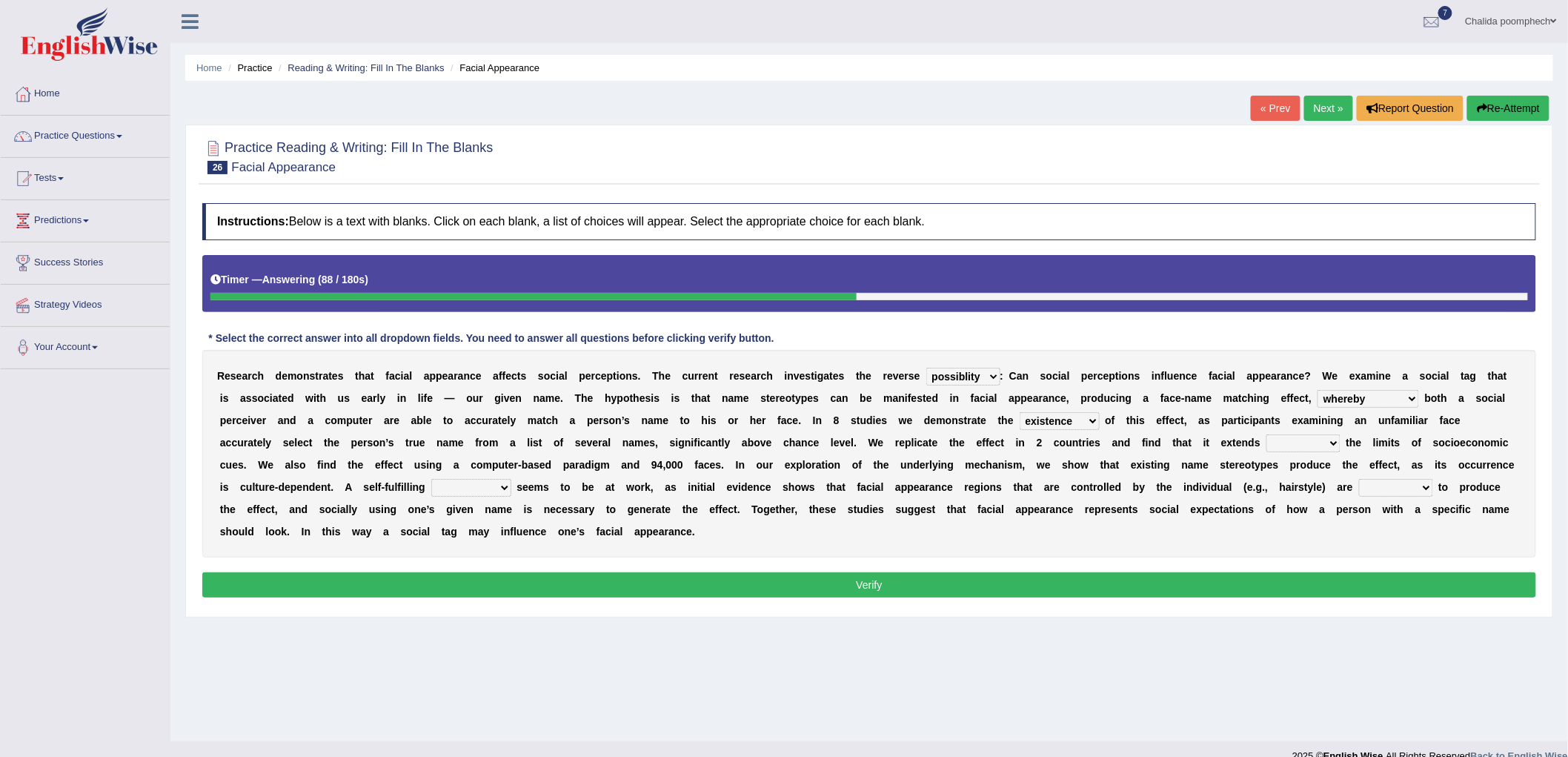
select select "preference"
click at [432, 479] on select "prophecy observation preference stipulation" at bounding box center [471, 488] width 80 height 18
click at [487, 586] on button "Verify" at bounding box center [869, 584] width 1334 height 25
click at [1308, 447] on select "within into beyond by" at bounding box center [1304, 443] width 74 height 18
select select "within"
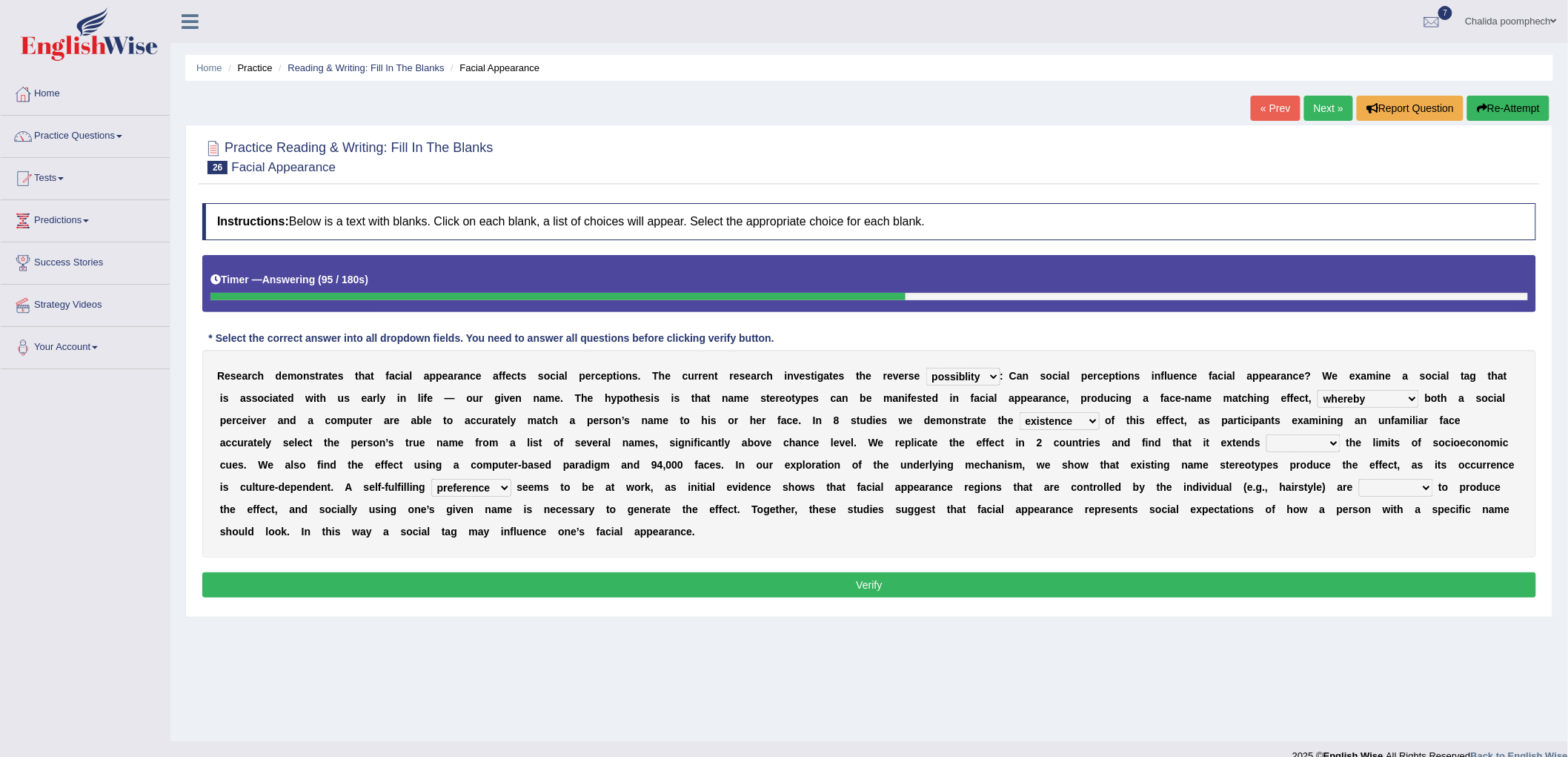
click at [1267, 434] on select "within into beyond by" at bounding box center [1304, 443] width 74 height 18
click at [1385, 492] on select "sufficient proficient scant efficient" at bounding box center [1396, 488] width 74 height 18
select select "sufficient"
click at [1360, 479] on select "sufficient proficient scant efficient" at bounding box center [1396, 488] width 74 height 18
click at [1295, 594] on button "Verify" at bounding box center [869, 584] width 1334 height 25
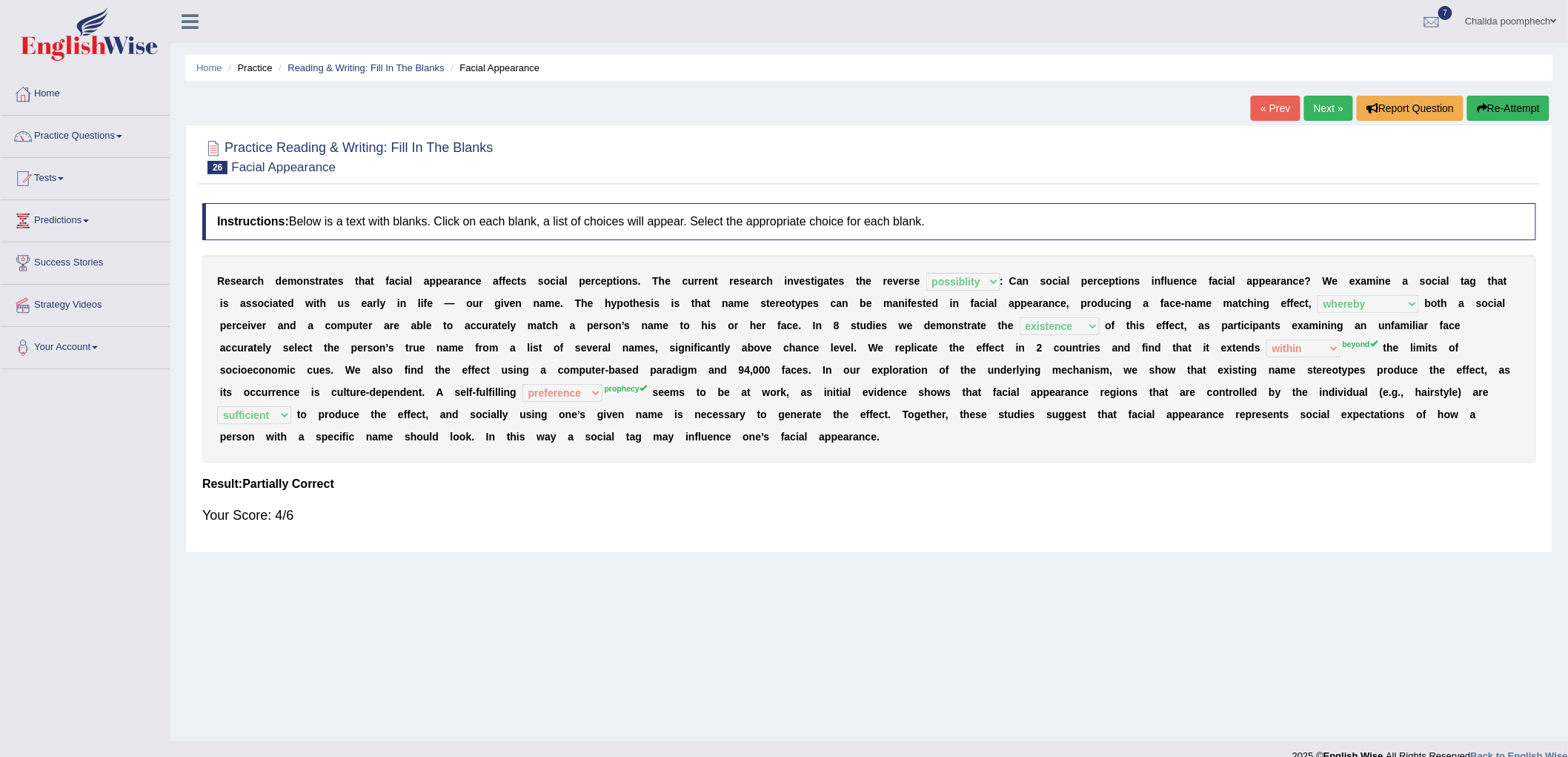
click at [1329, 106] on link "Next »" at bounding box center [1329, 108] width 49 height 25
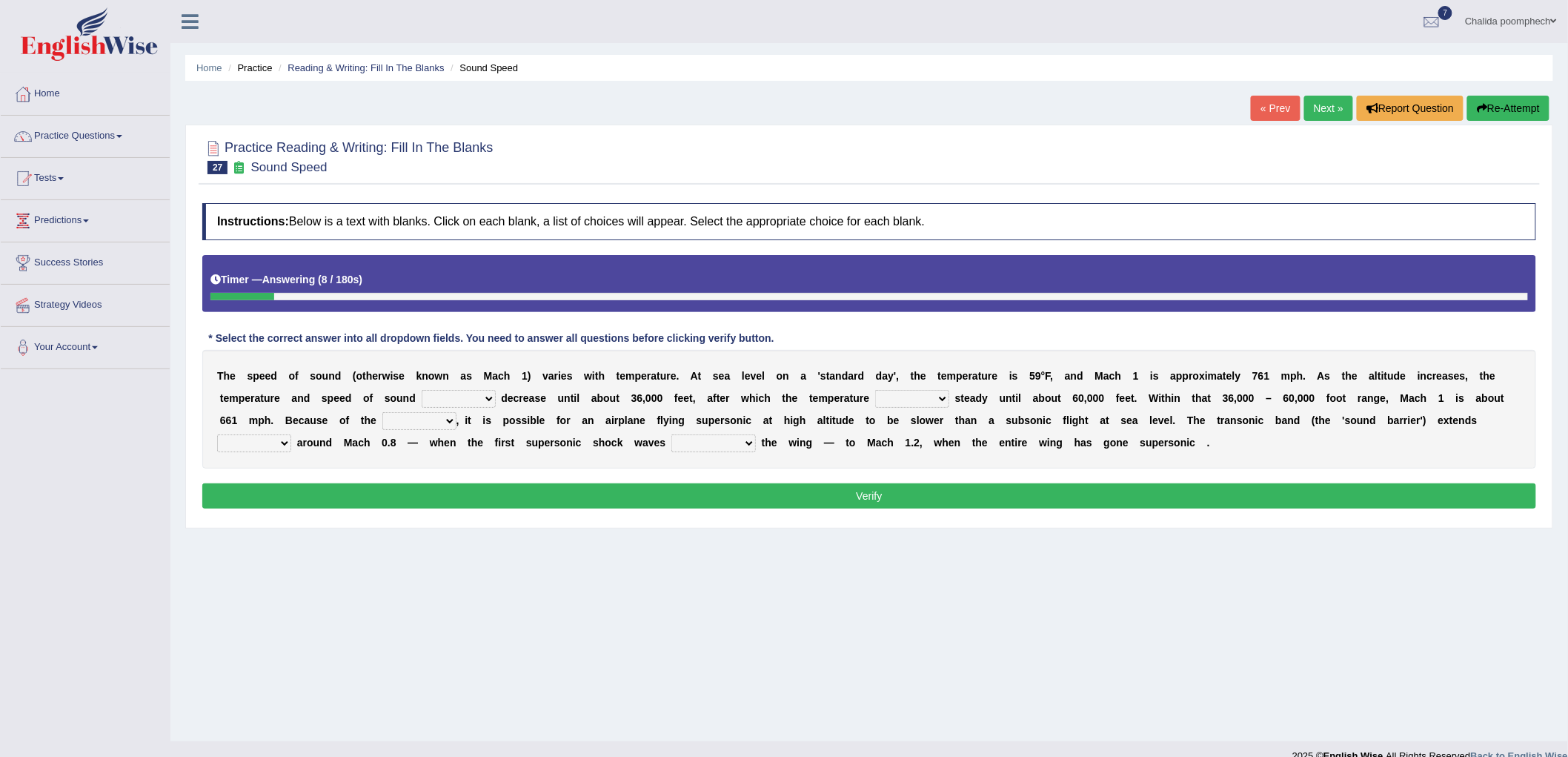
click at [479, 402] on select "not yet none both" at bounding box center [458, 399] width 74 height 18
select select "yet"
click at [422, 390] on select "not yet none both" at bounding box center [458, 399] width 74 height 18
click at [909, 395] on select "opposes remains plots mutates" at bounding box center [912, 399] width 74 height 18
select select "remains"
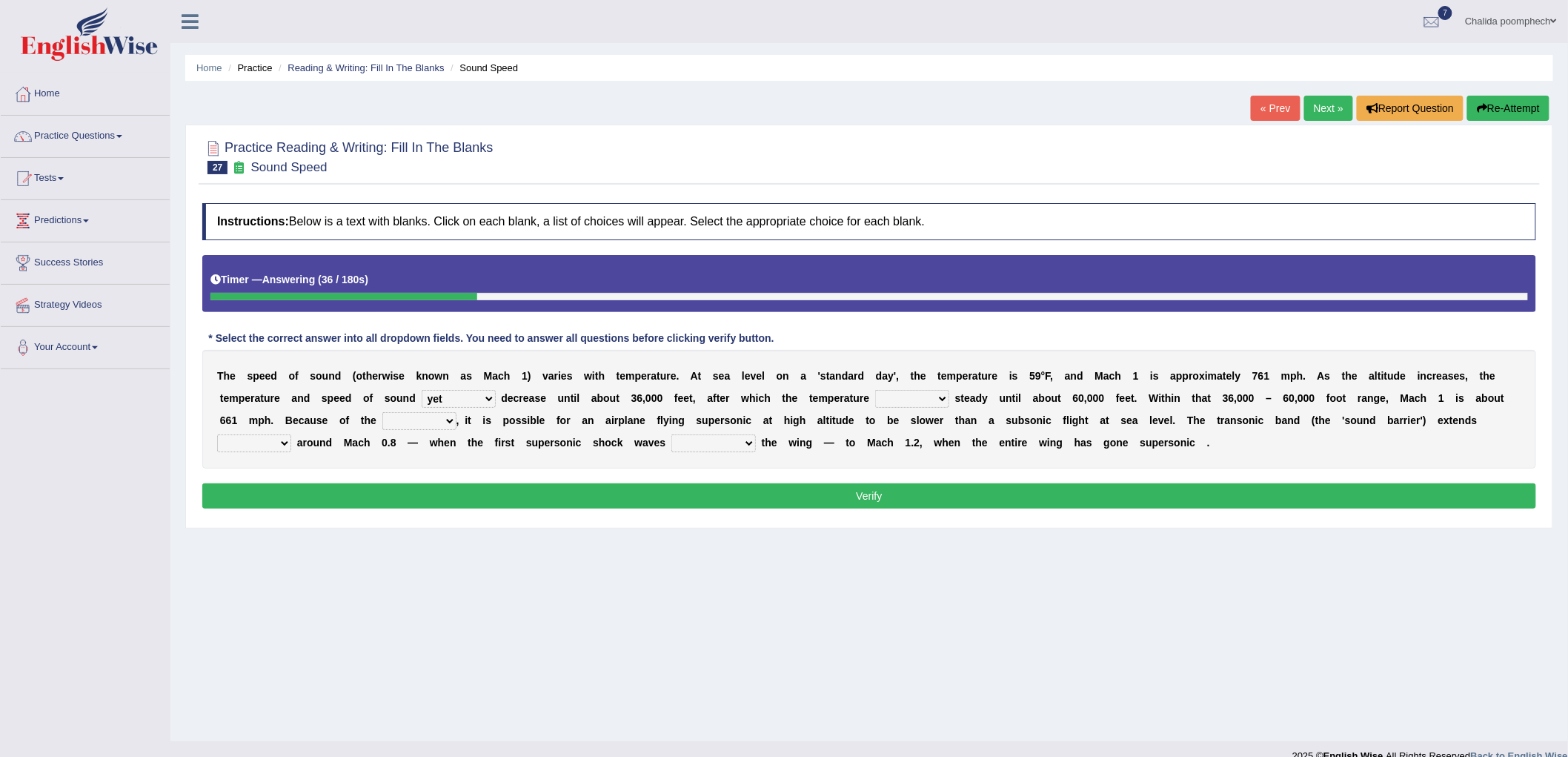
click at [875, 390] on select "opposes remains plots mutates" at bounding box center [912, 399] width 74 height 18
click at [424, 424] on select "veriety variation ventilation similarity" at bounding box center [419, 421] width 74 height 18
select select "variation"
click at [382, 412] on select "veriety variation ventilation similarity" at bounding box center [419, 421] width 74 height 18
click at [272, 440] on select "near from with in" at bounding box center [254, 443] width 74 height 18
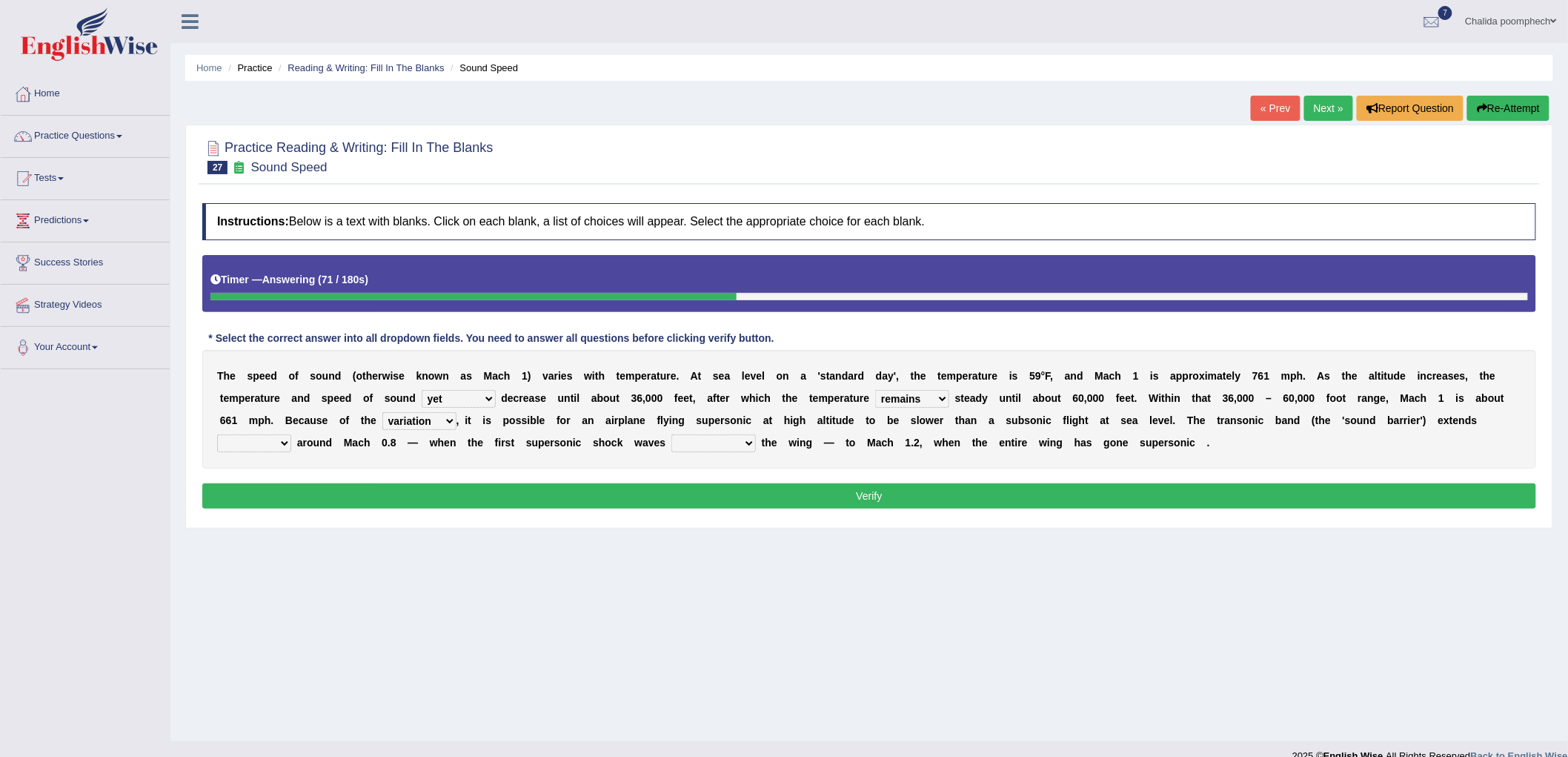
select select "in"
click at [217, 434] on select "near from with in" at bounding box center [254, 443] width 74 height 18
click at [697, 441] on select "diverge from form on add to prevent from" at bounding box center [714, 443] width 84 height 18
select select "diverge from"
click at [672, 434] on select "diverge from form on add to prevent from" at bounding box center [714, 443] width 84 height 18
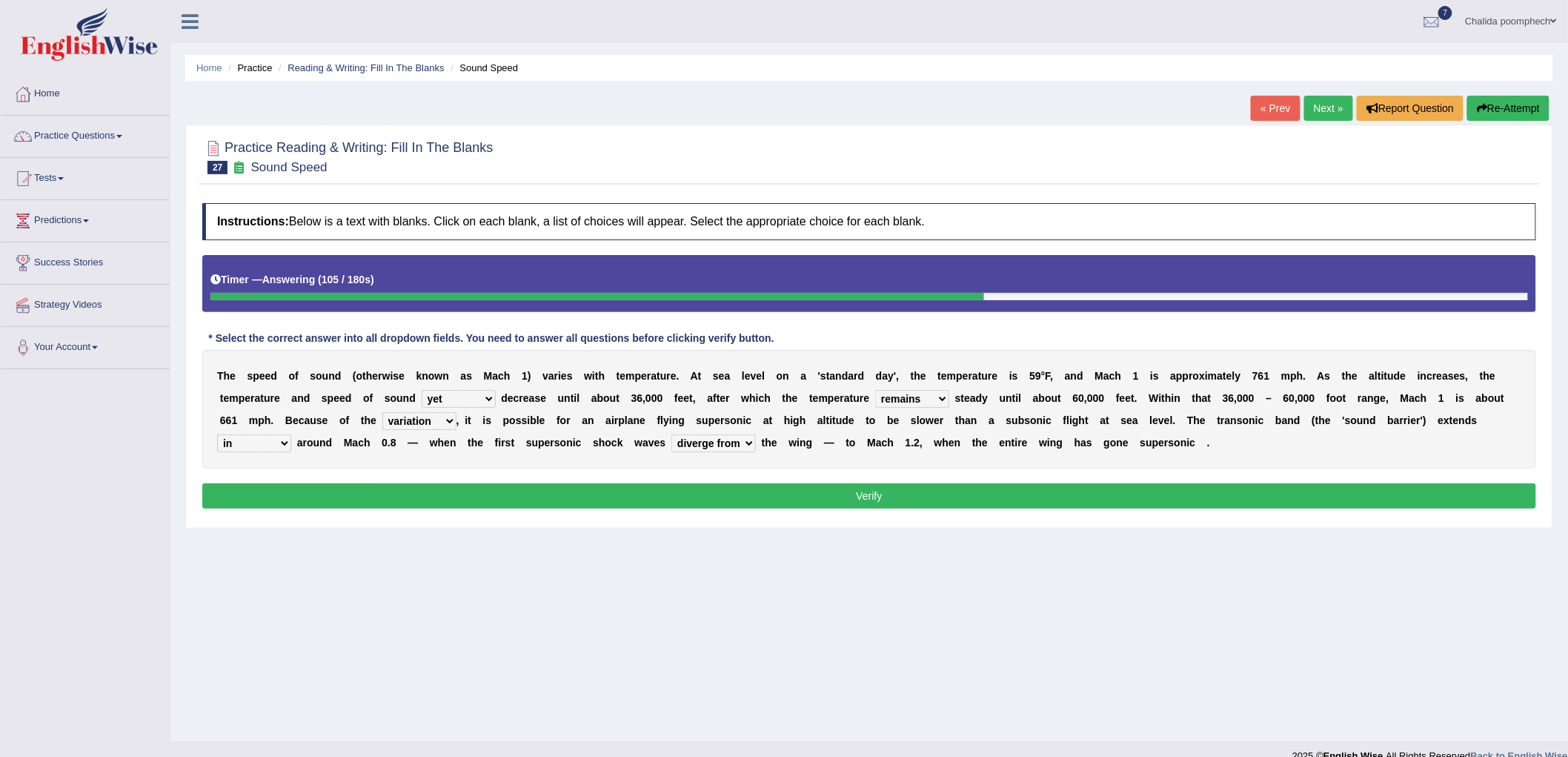
click at [715, 494] on button "Verify" at bounding box center [869, 496] width 1334 height 25
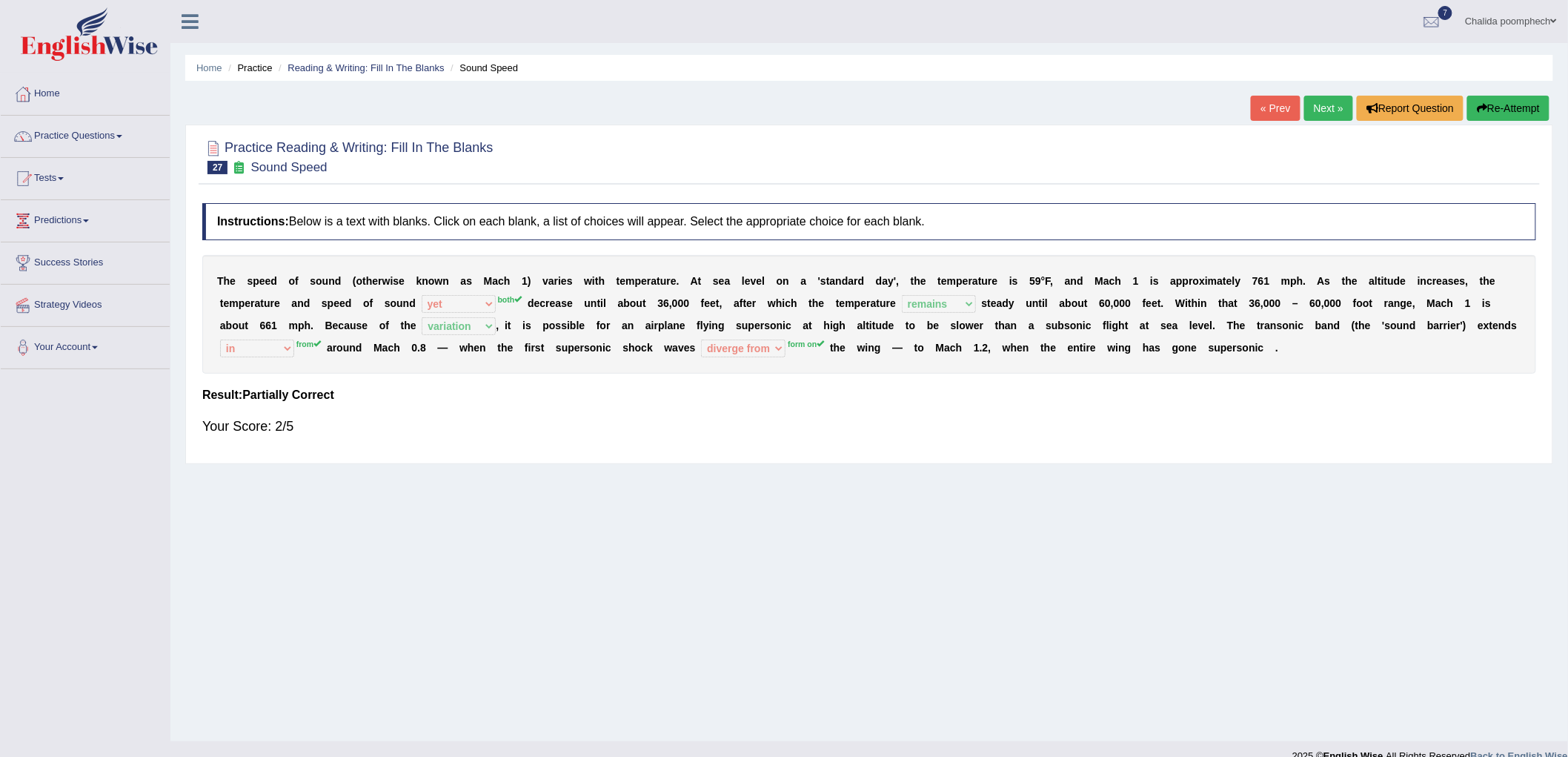
click at [1492, 107] on button "Re-Attempt" at bounding box center [1508, 108] width 82 height 25
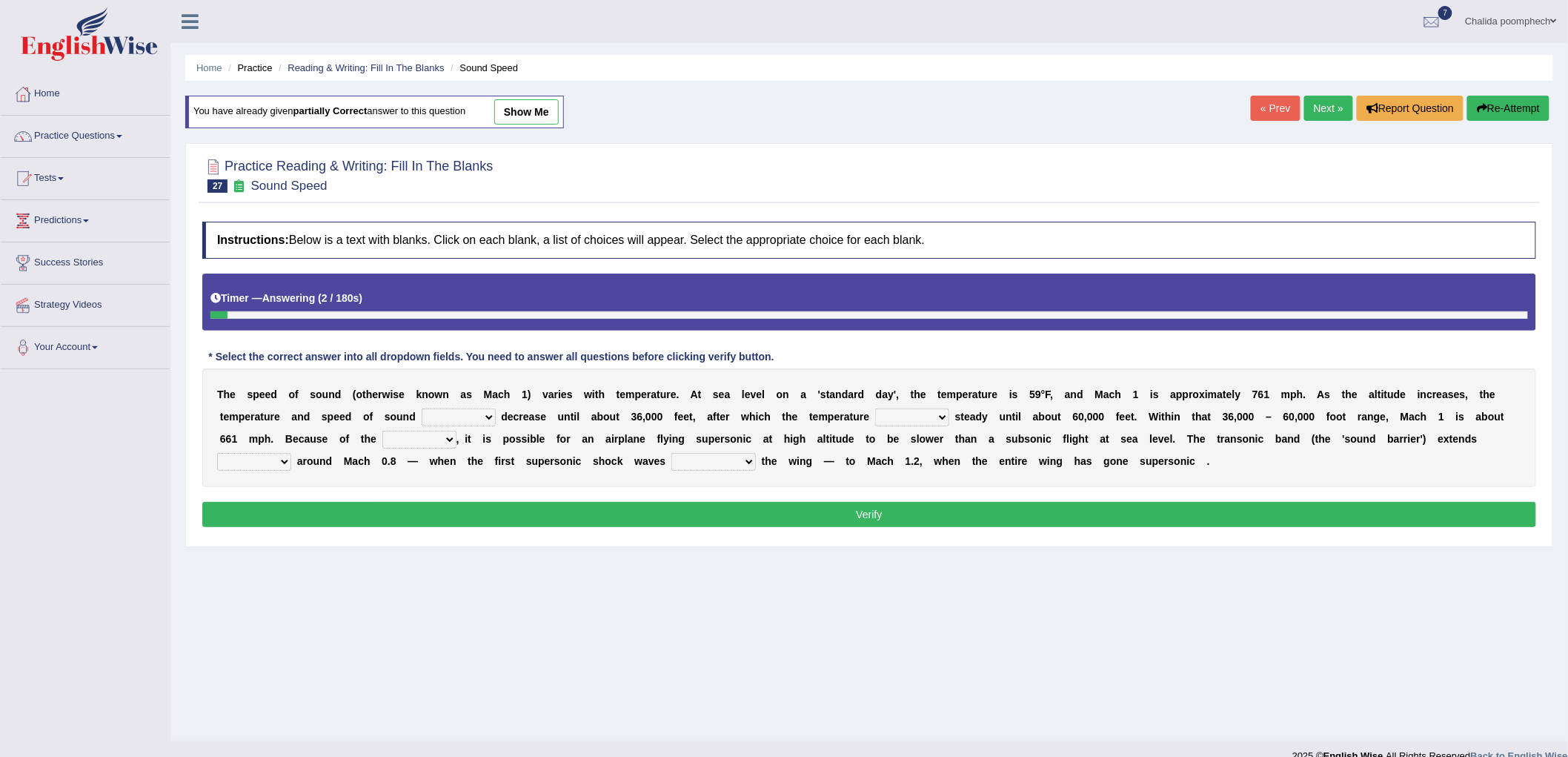
click at [483, 412] on select "not yet none both" at bounding box center [458, 417] width 74 height 18
select select "both"
click at [422, 408] on select "not yet none both" at bounding box center [458, 417] width 74 height 18
click at [913, 412] on select "opposes remains plots mutates" at bounding box center [912, 417] width 74 height 18
select select "remains"
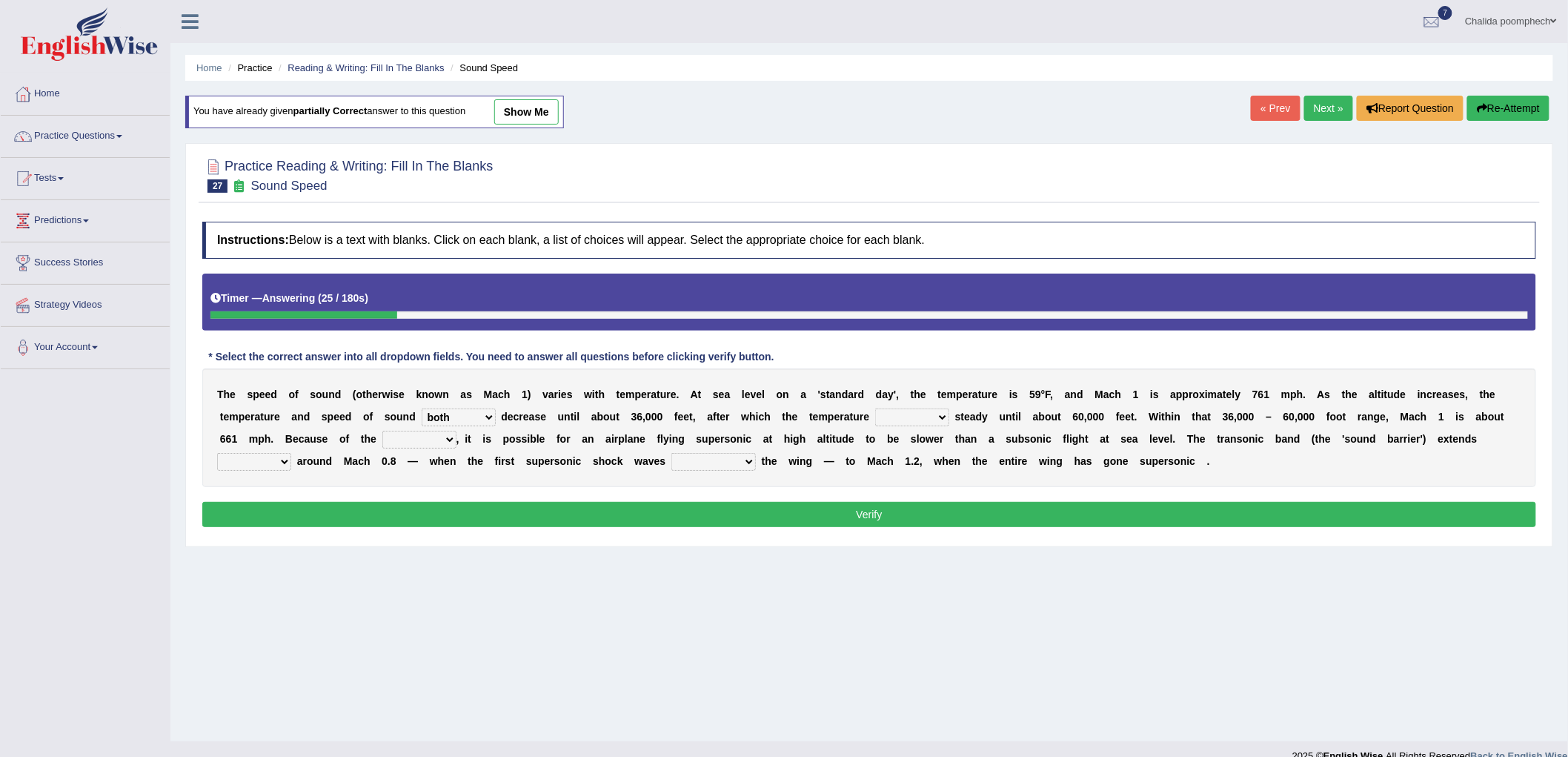
click at [875, 408] on select "opposes remains plots mutates" at bounding box center [912, 417] width 74 height 18
click at [449, 437] on select "veriety variation ventilation similarity" at bounding box center [419, 440] width 74 height 18
select select "variation"
click at [382, 431] on select "veriety variation ventilation similarity" at bounding box center [419, 440] width 74 height 18
click at [276, 466] on select "near from with in" at bounding box center [254, 462] width 74 height 18
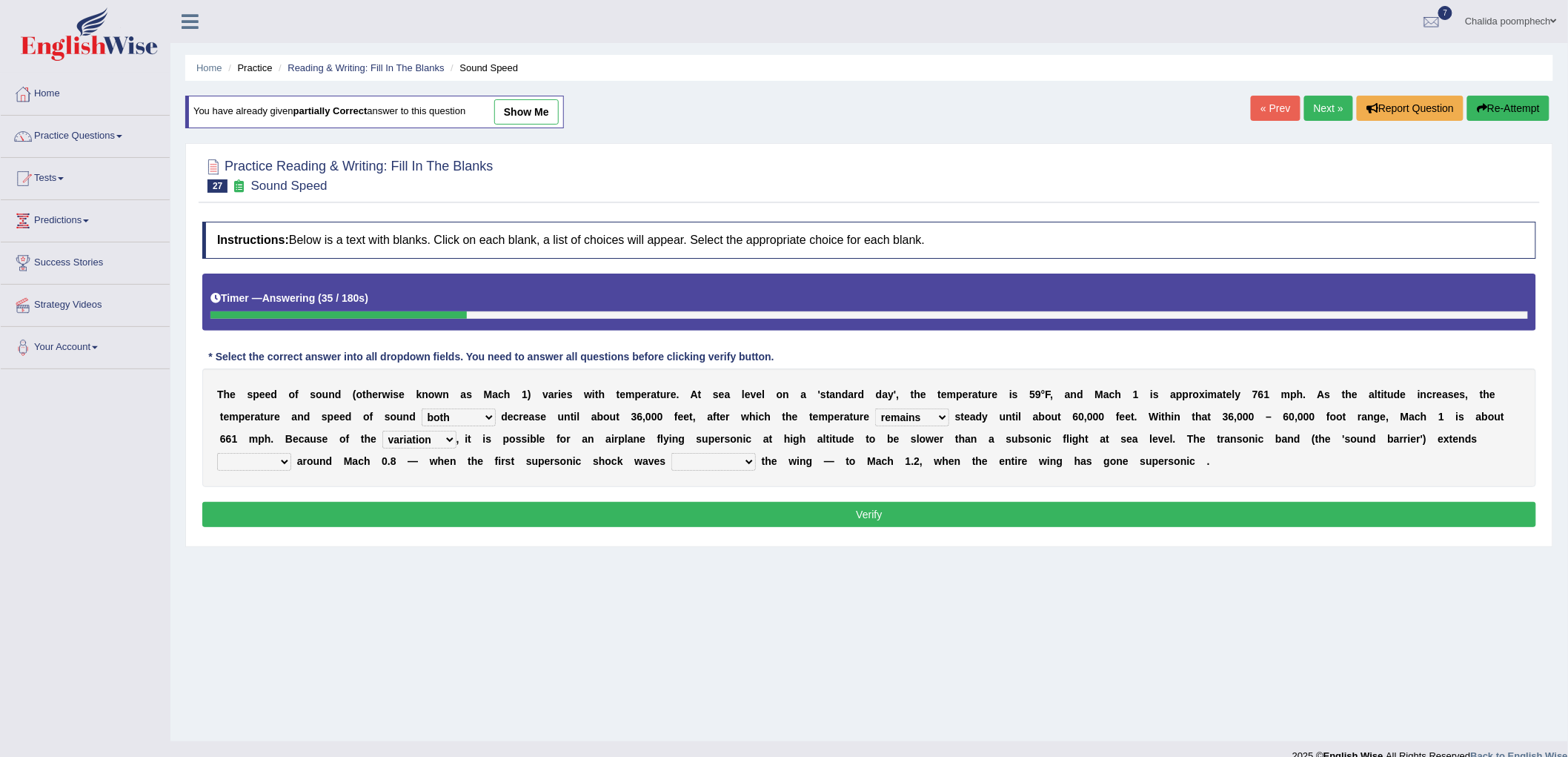
select select "from"
click at [217, 453] on select "near from with in" at bounding box center [254, 462] width 74 height 18
click at [736, 464] on select "diverge from form on add to prevent from" at bounding box center [714, 462] width 84 height 18
select select "form on"
click at [672, 453] on select "diverge from form on add to prevent from" at bounding box center [714, 462] width 84 height 18
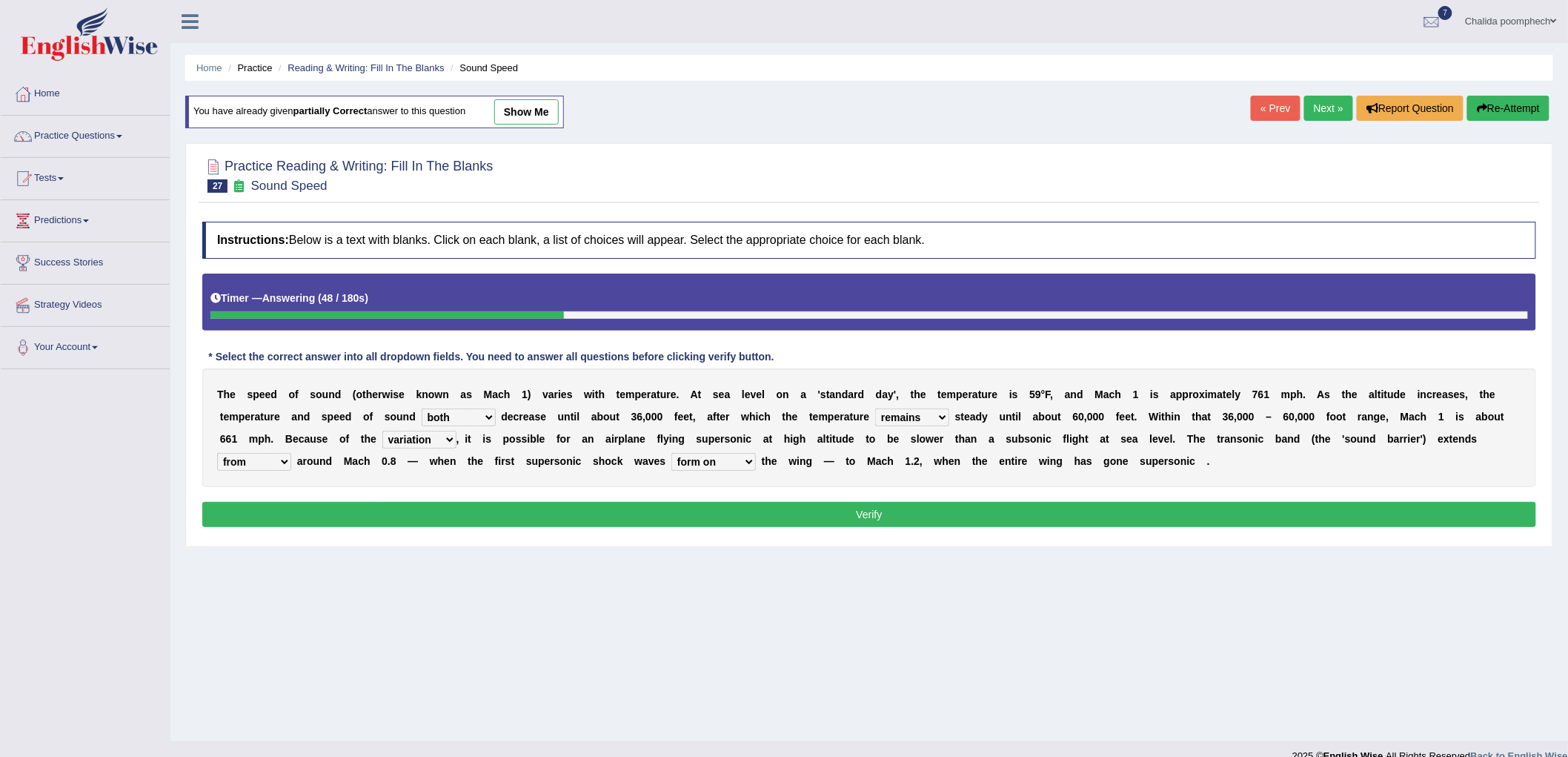
click at [732, 457] on select "diverge from form on add to prevent from" at bounding box center [714, 462] width 84 height 18
click at [987, 514] on button "Verify" at bounding box center [869, 514] width 1334 height 25
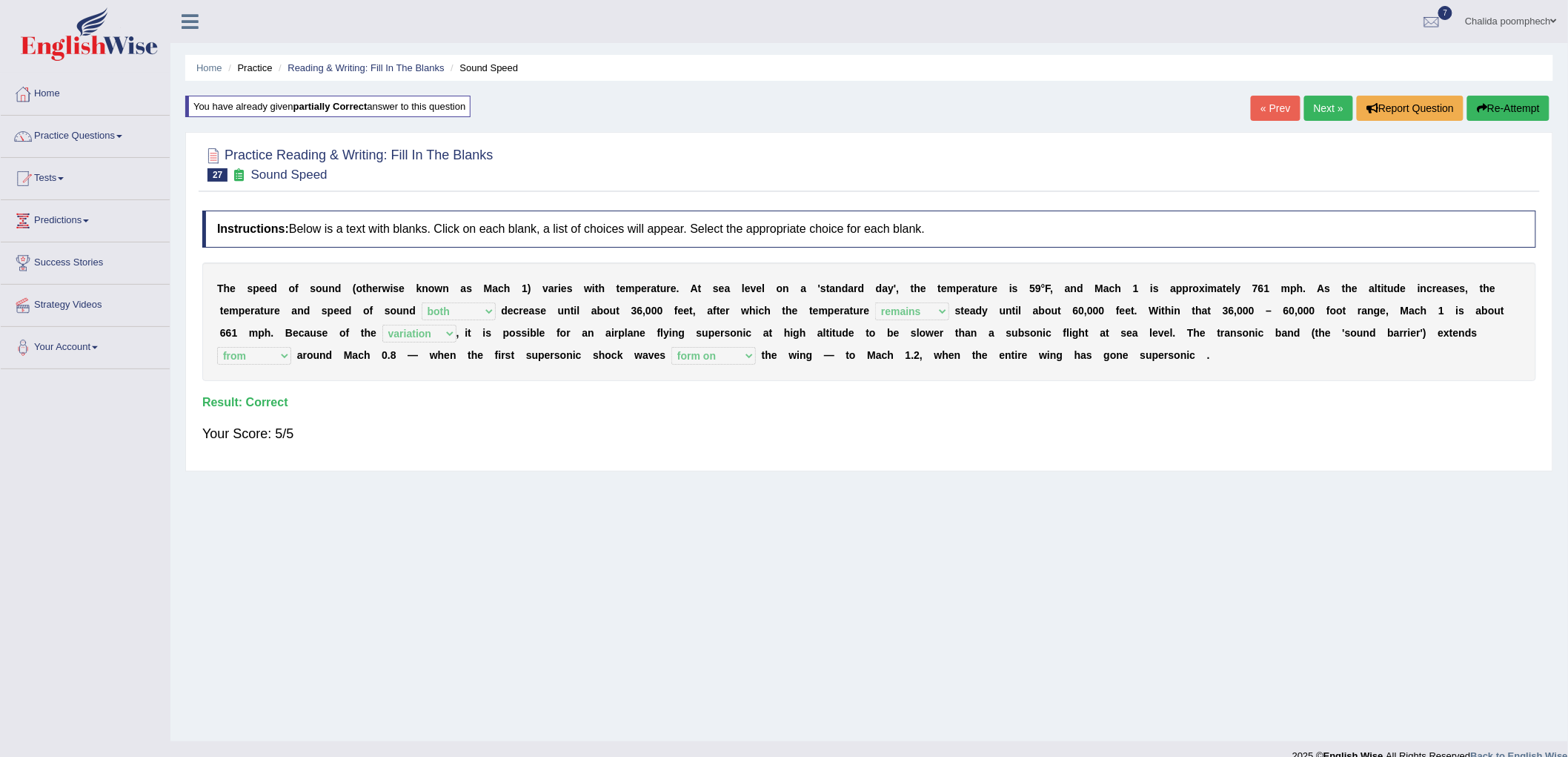
click at [1331, 104] on link "Next »" at bounding box center [1329, 108] width 49 height 25
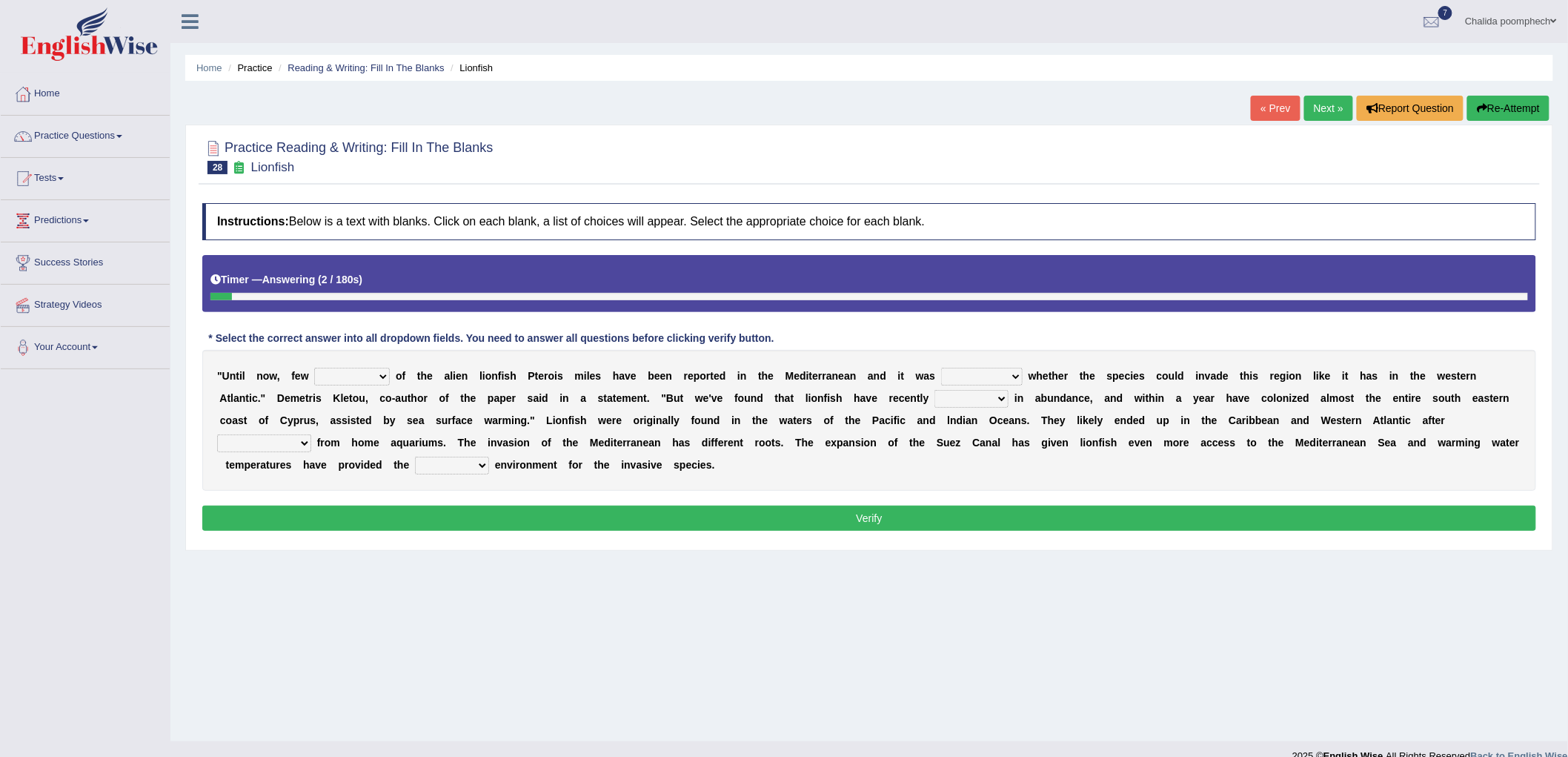
click at [361, 371] on select "collections sights views sightings" at bounding box center [351, 376] width 75 height 18
select select "sights"
click at [314, 368] on select "collections sights views sightings" at bounding box center [351, 376] width 75 height 18
click at [983, 379] on select "somehow although that quesionable" at bounding box center [982, 376] width 82 height 18
select select "quesionable"
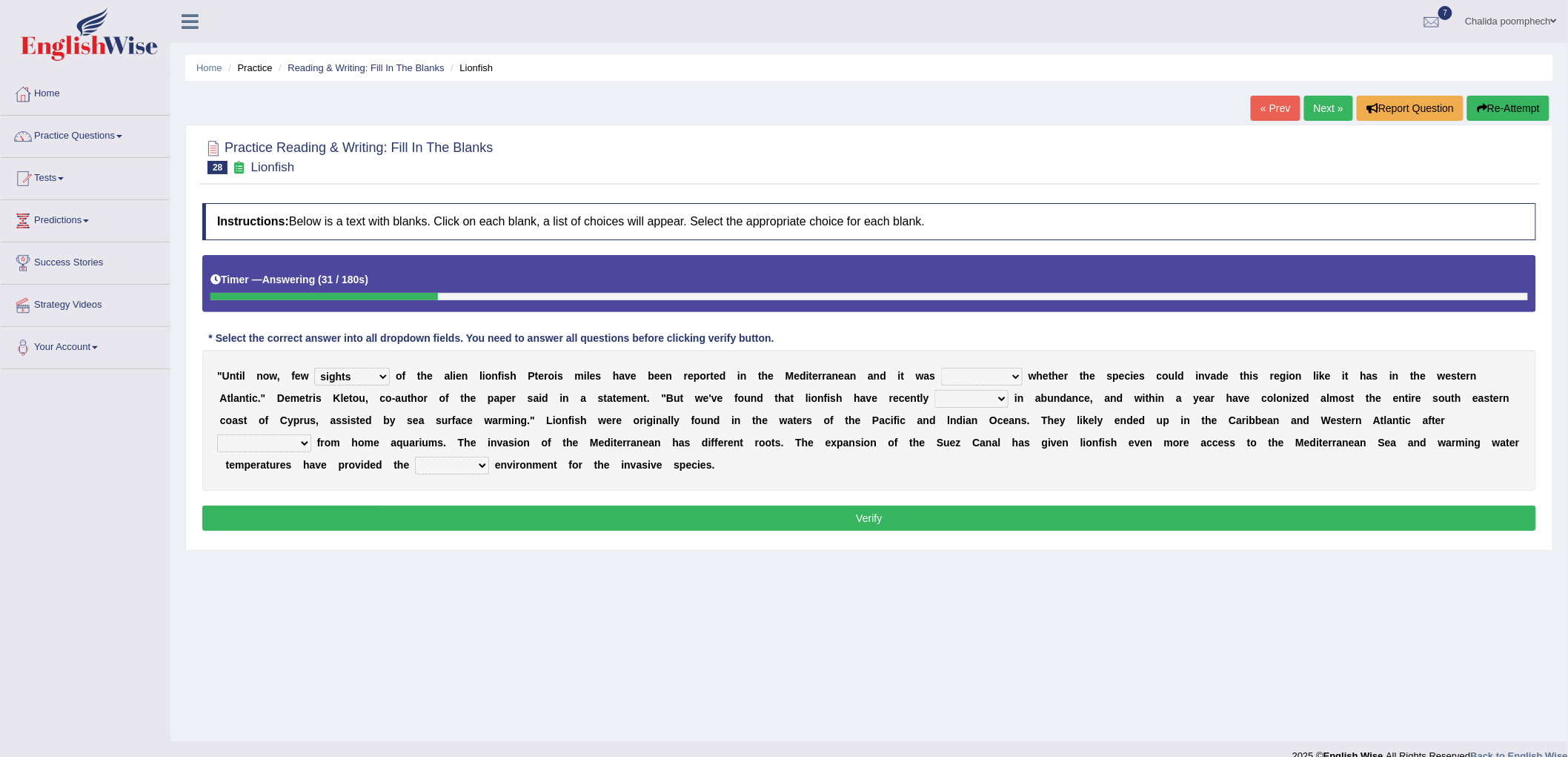
click at [941, 368] on select "somehow although that quesionable" at bounding box center [982, 376] width 82 height 18
click at [964, 399] on select "shown flatted stabled increased" at bounding box center [971, 399] width 74 height 18
select select "shown"
click at [935, 390] on select "shown flatted stabled increased" at bounding box center [971, 399] width 74 height 18
click at [294, 441] on select "release being released released releasing" at bounding box center [264, 443] width 94 height 18
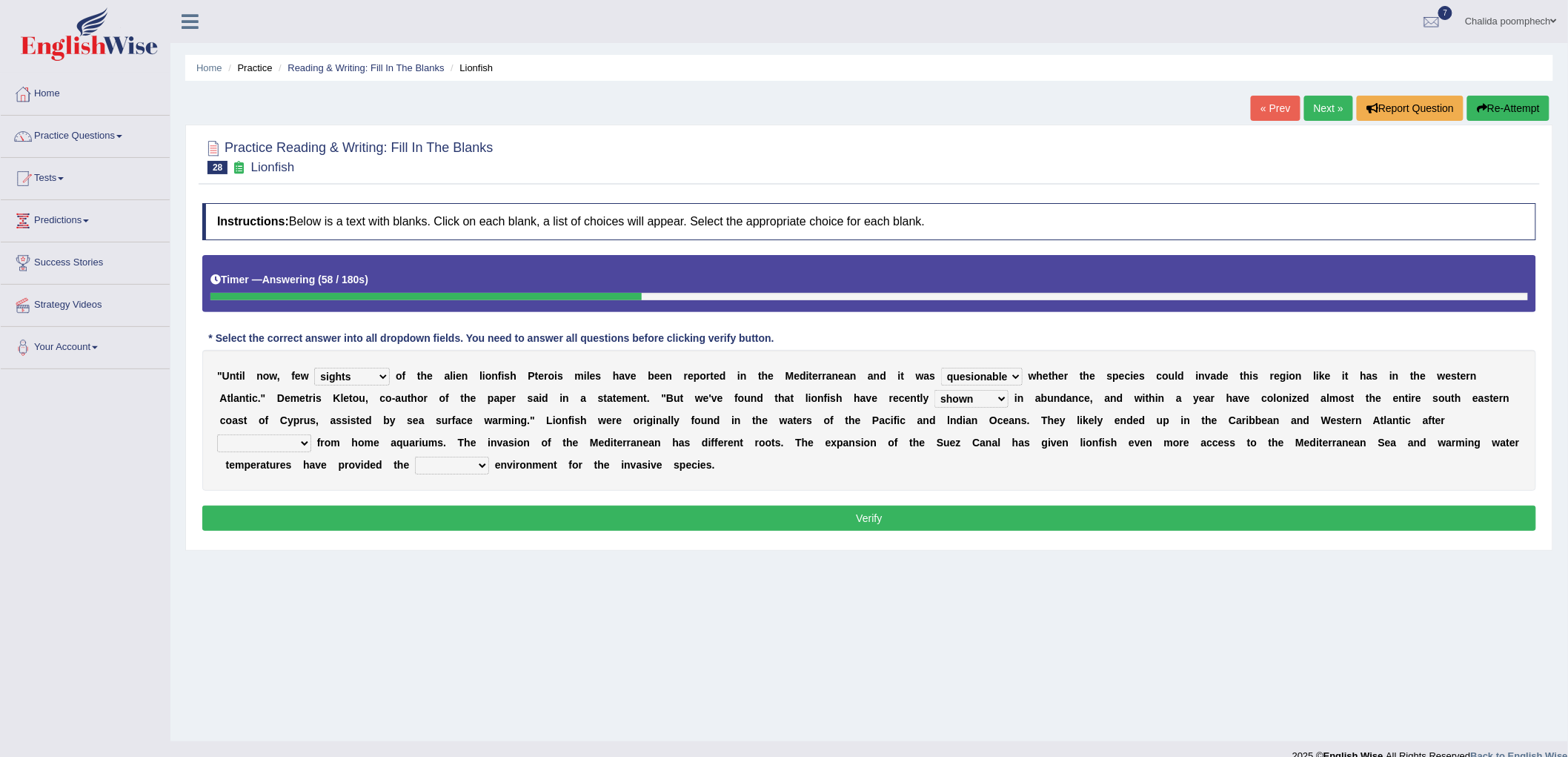
select select "being released"
click at [217, 434] on select "release being released released releasing" at bounding box center [264, 443] width 94 height 18
click at [456, 465] on select "whole overall partial perfect" at bounding box center [452, 466] width 74 height 18
select select "perfect"
click at [415, 457] on select "whole overall partial perfect" at bounding box center [452, 466] width 74 height 18
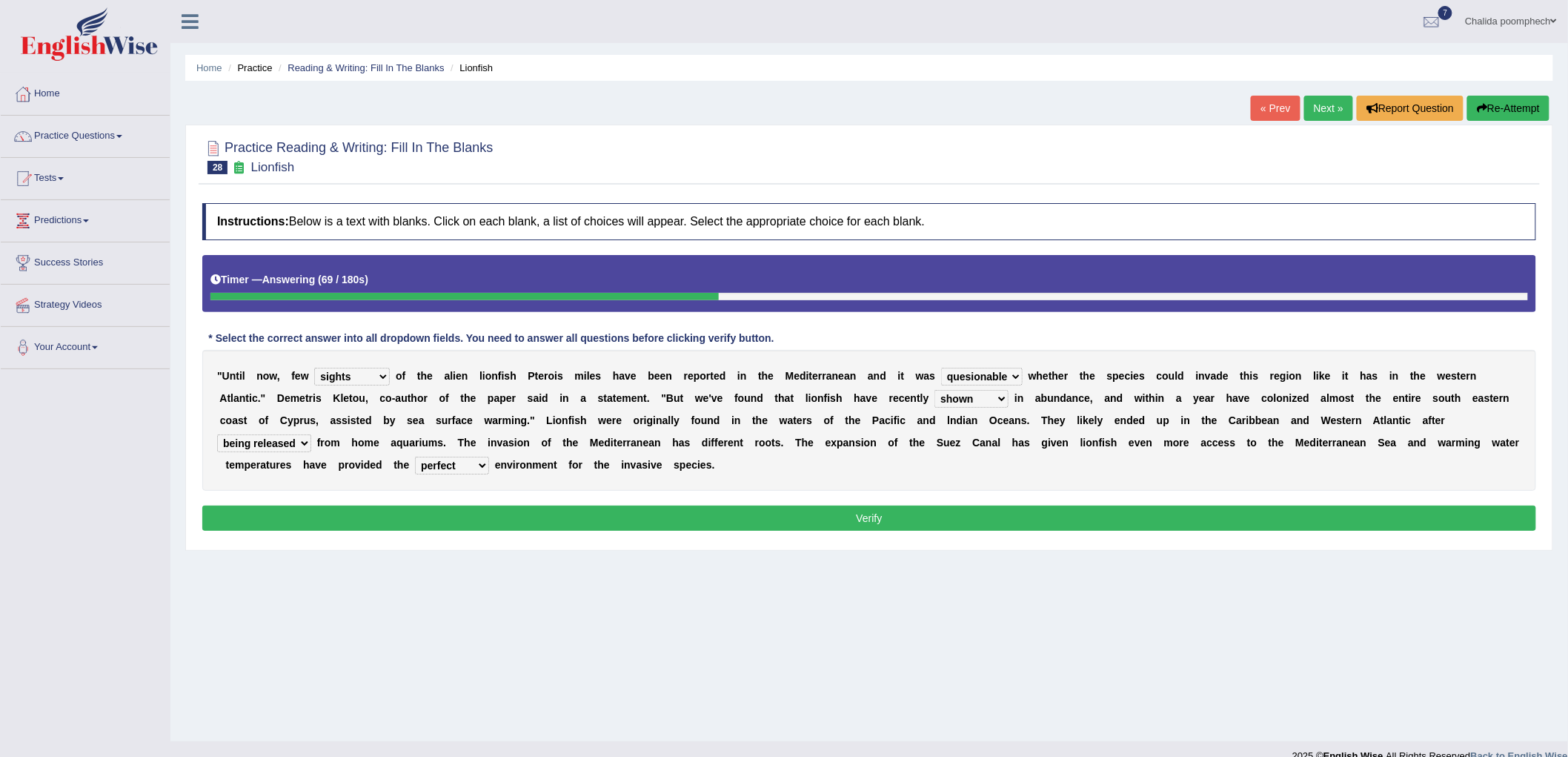
click at [534, 506] on button "Verify" at bounding box center [869, 518] width 1334 height 25
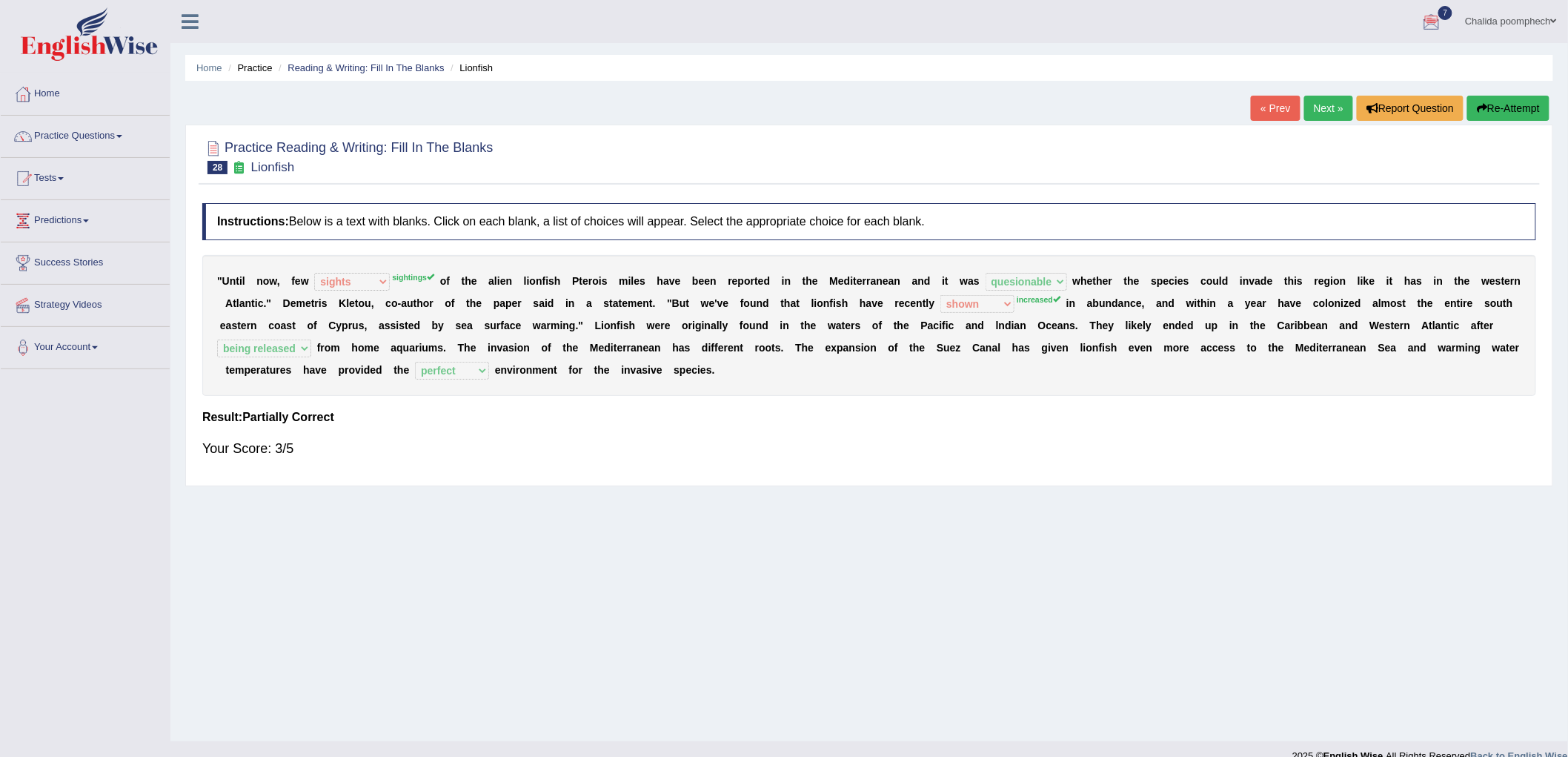
click at [1330, 110] on link "Next »" at bounding box center [1329, 108] width 49 height 25
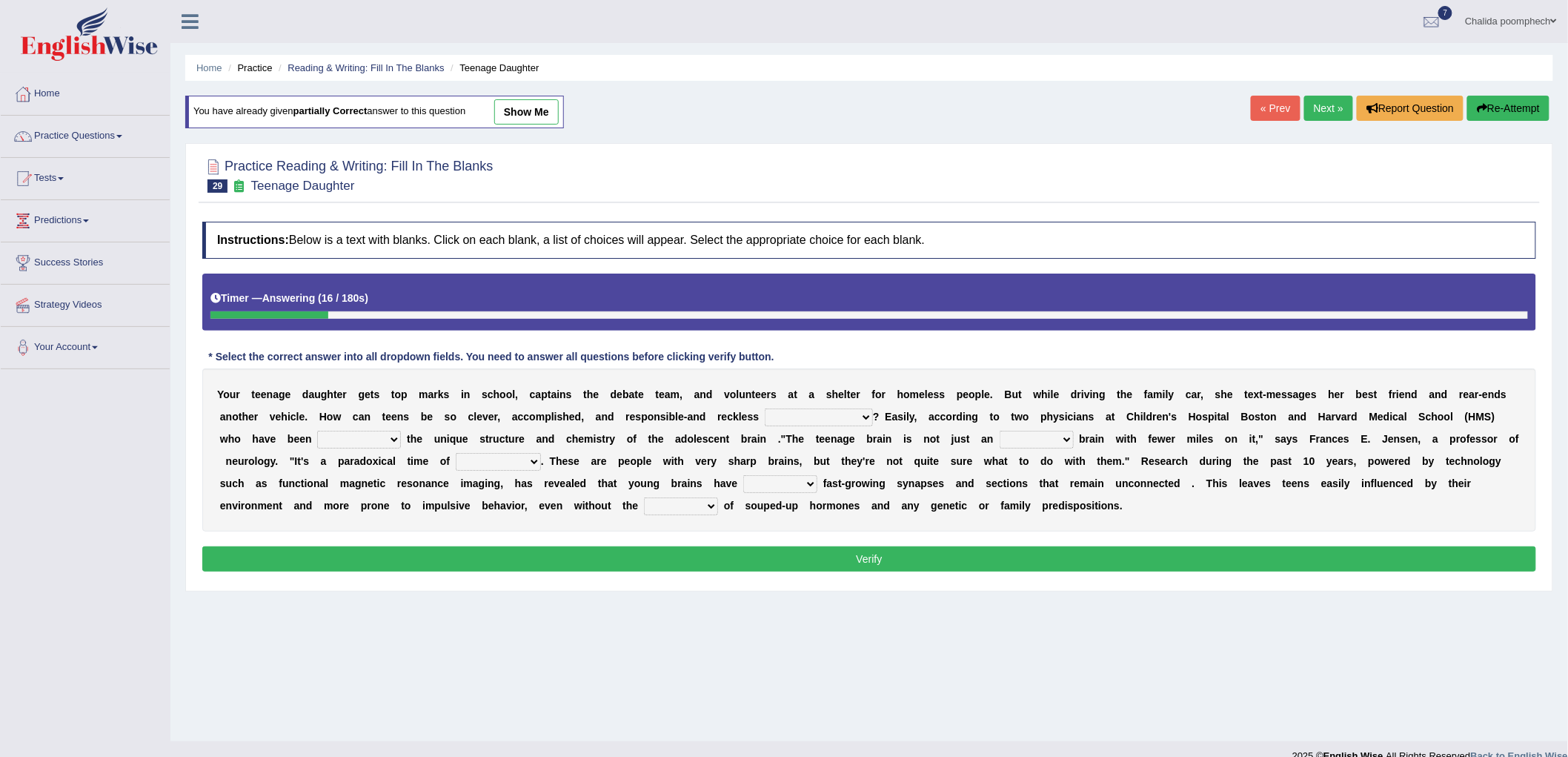
click at [824, 417] on select "for the time being at the same time as ever ingood time" at bounding box center [818, 417] width 108 height 18
select select "at the same time"
click at [765, 408] on select "for the time being at the same time as ever ingood time" at bounding box center [818, 417] width 108 height 18
click at [388, 432] on select "explaining exploring exposing enumerating" at bounding box center [359, 440] width 84 height 18
select select "exploring"
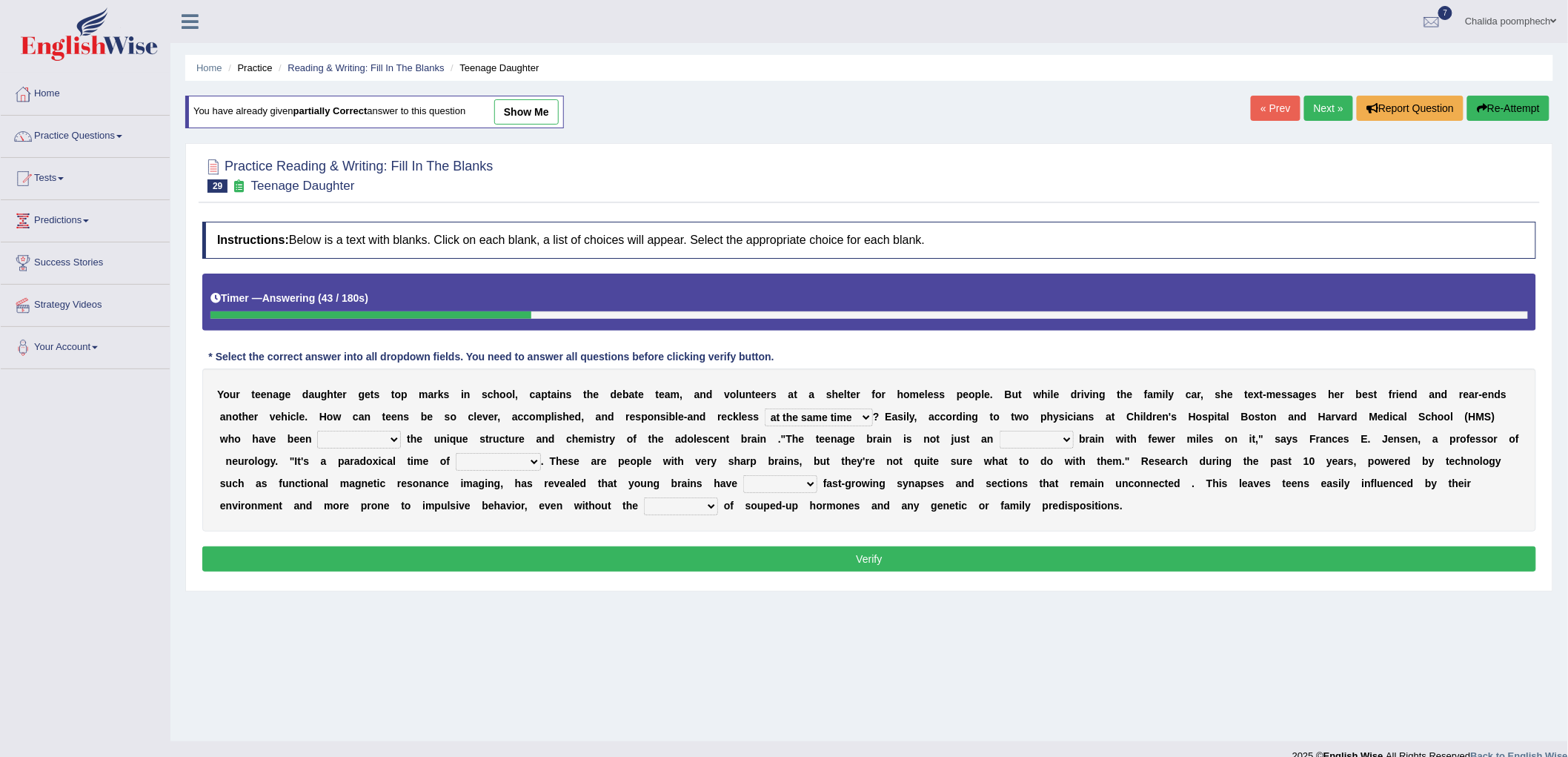
click at [317, 431] on select "explaining exploring exposing enumerating" at bounding box center [359, 440] width 84 height 18
click at [1019, 435] on select "ample adult adulthood abundant" at bounding box center [1037, 440] width 74 height 18
select select "adult"
click at [1000, 431] on select "ample adult adulthood abundant" at bounding box center [1037, 440] width 74 height 18
click at [509, 458] on select "enrichment development adornment adoration" at bounding box center [498, 462] width 85 height 18
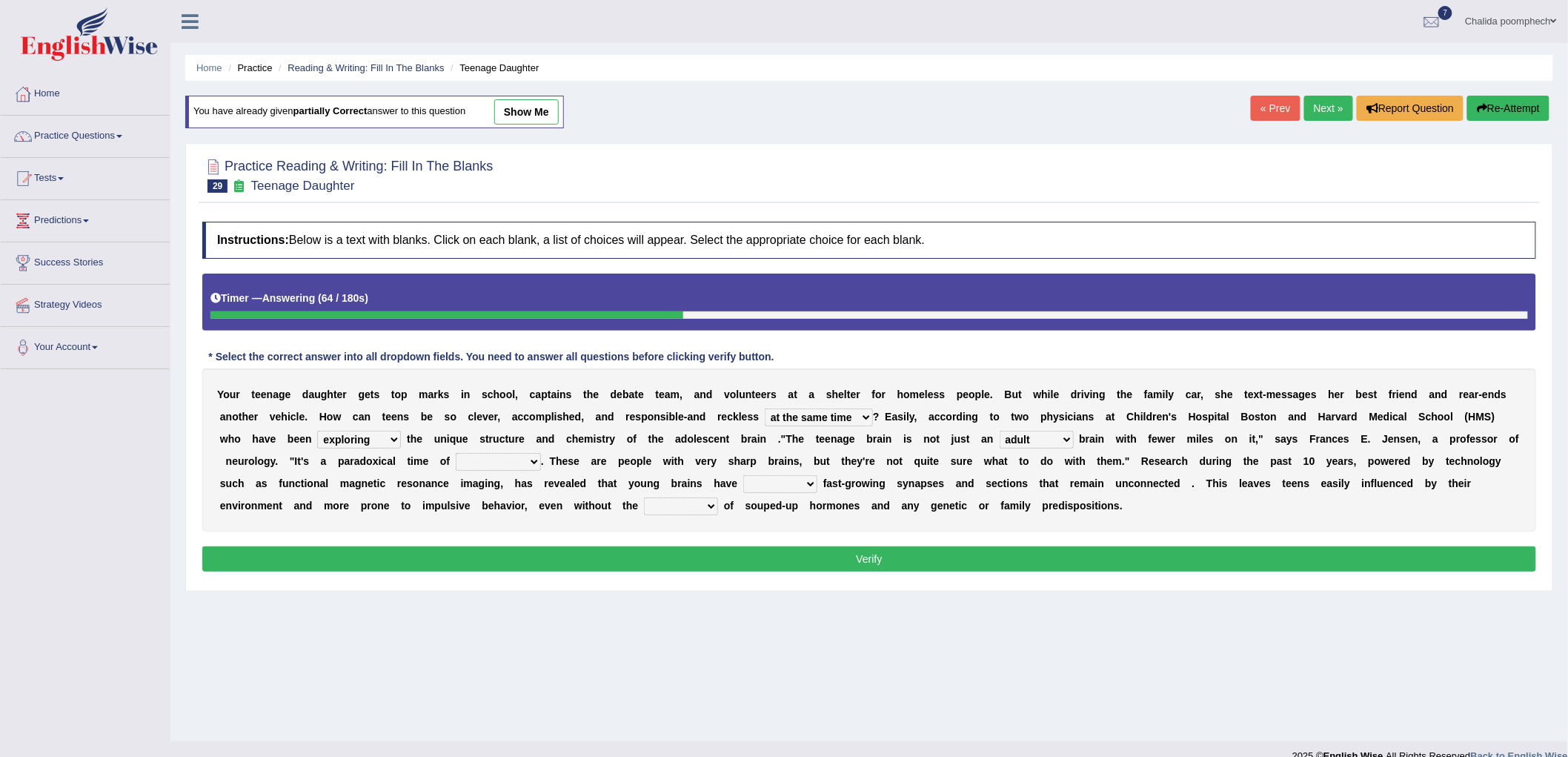
select select "development"
click at [456, 453] on select "enrichment development adornment adoration" at bounding box center [498, 462] width 85 height 18
click at [778, 479] on select "both either whole few" at bounding box center [780, 484] width 74 height 18
select select "both"
click at [743, 475] on select "both either whole few" at bounding box center [780, 484] width 74 height 18
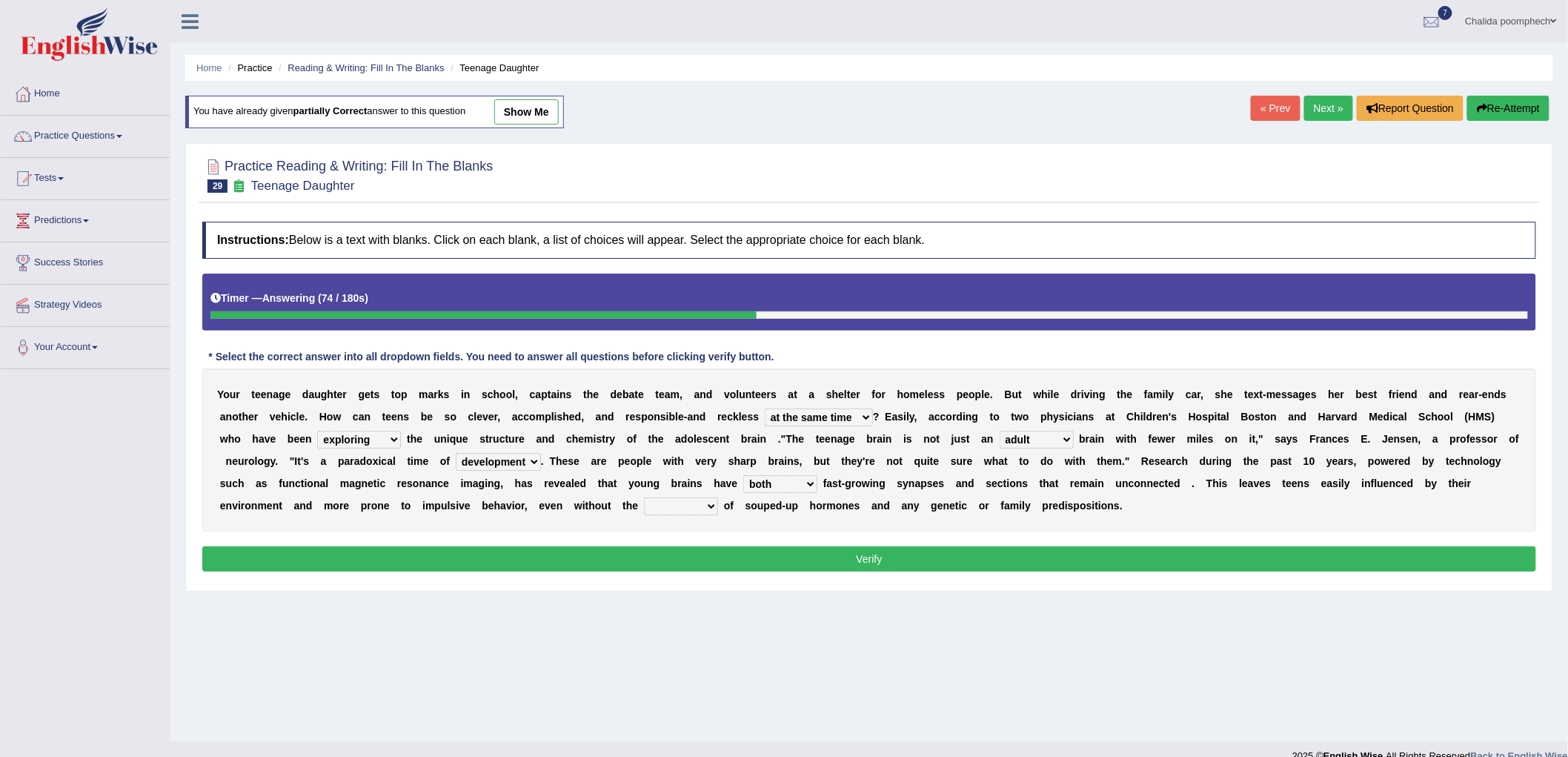
click at [672, 502] on select "impact impress impair impose" at bounding box center [681, 506] width 74 height 18
select select "impress"
click at [644, 497] on select "impact impress impair impose" at bounding box center [681, 506] width 74 height 18
click at [717, 557] on button "Verify" at bounding box center [869, 558] width 1334 height 25
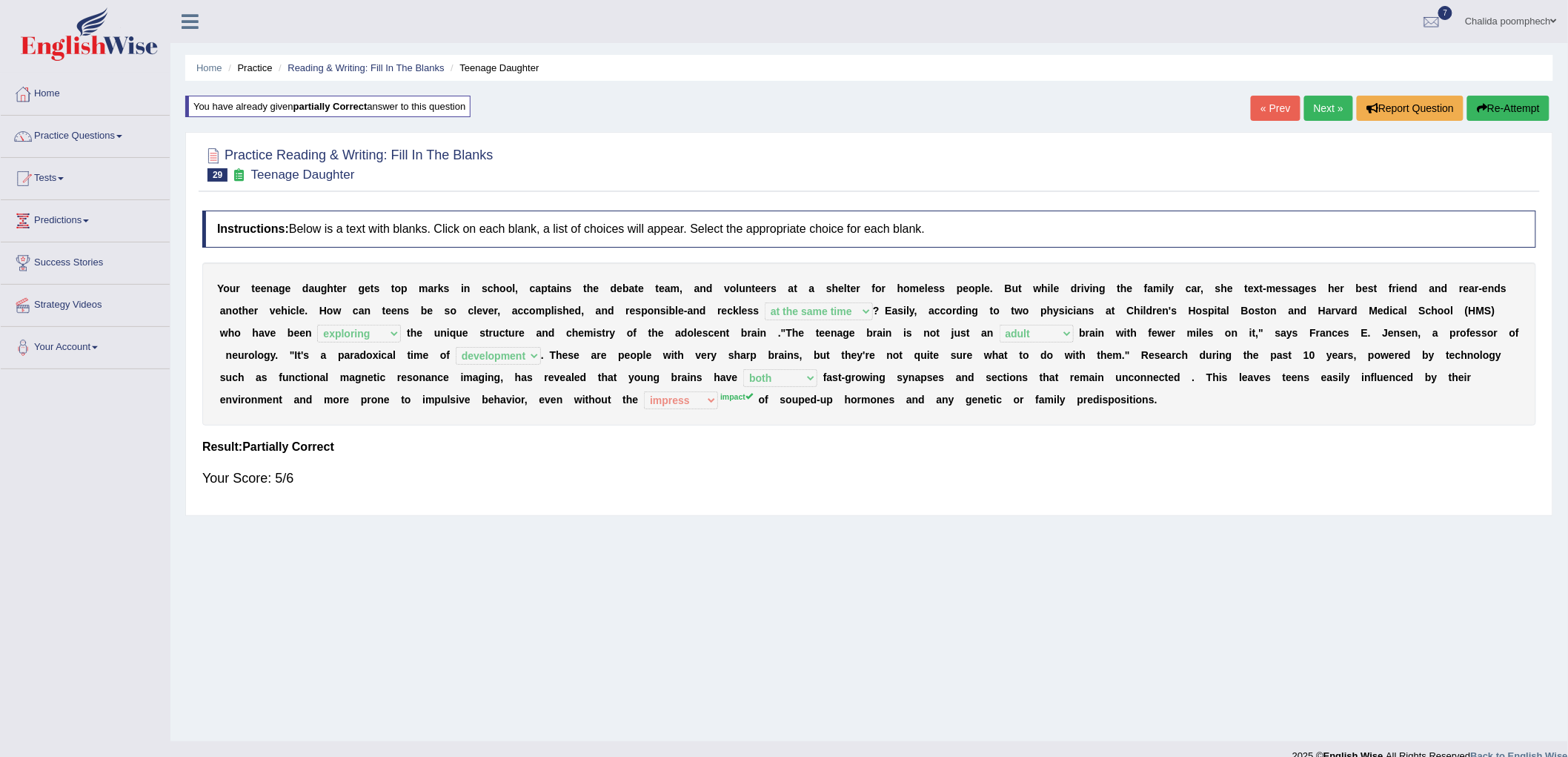
click at [1324, 106] on link "Next »" at bounding box center [1329, 108] width 49 height 25
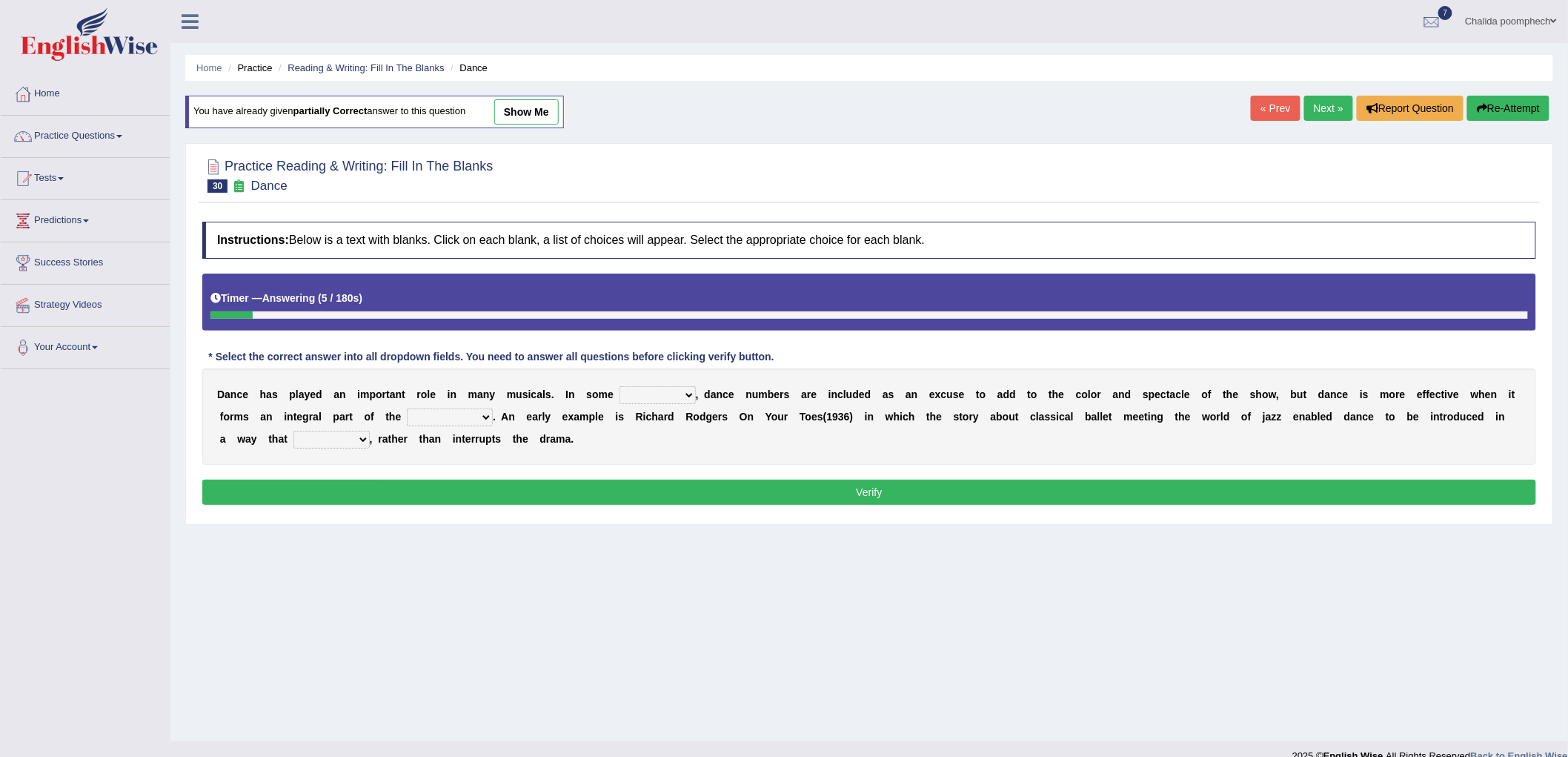
click at [642, 394] on select "dimentions cases brief extent" at bounding box center [658, 395] width 76 height 18
select select "cases"
click at [620, 386] on select "dimentions cases brief extent" at bounding box center [658, 395] width 76 height 18
click at [486, 416] on select "prowess plot phenomenon round about" at bounding box center [450, 417] width 86 height 18
select select "plot"
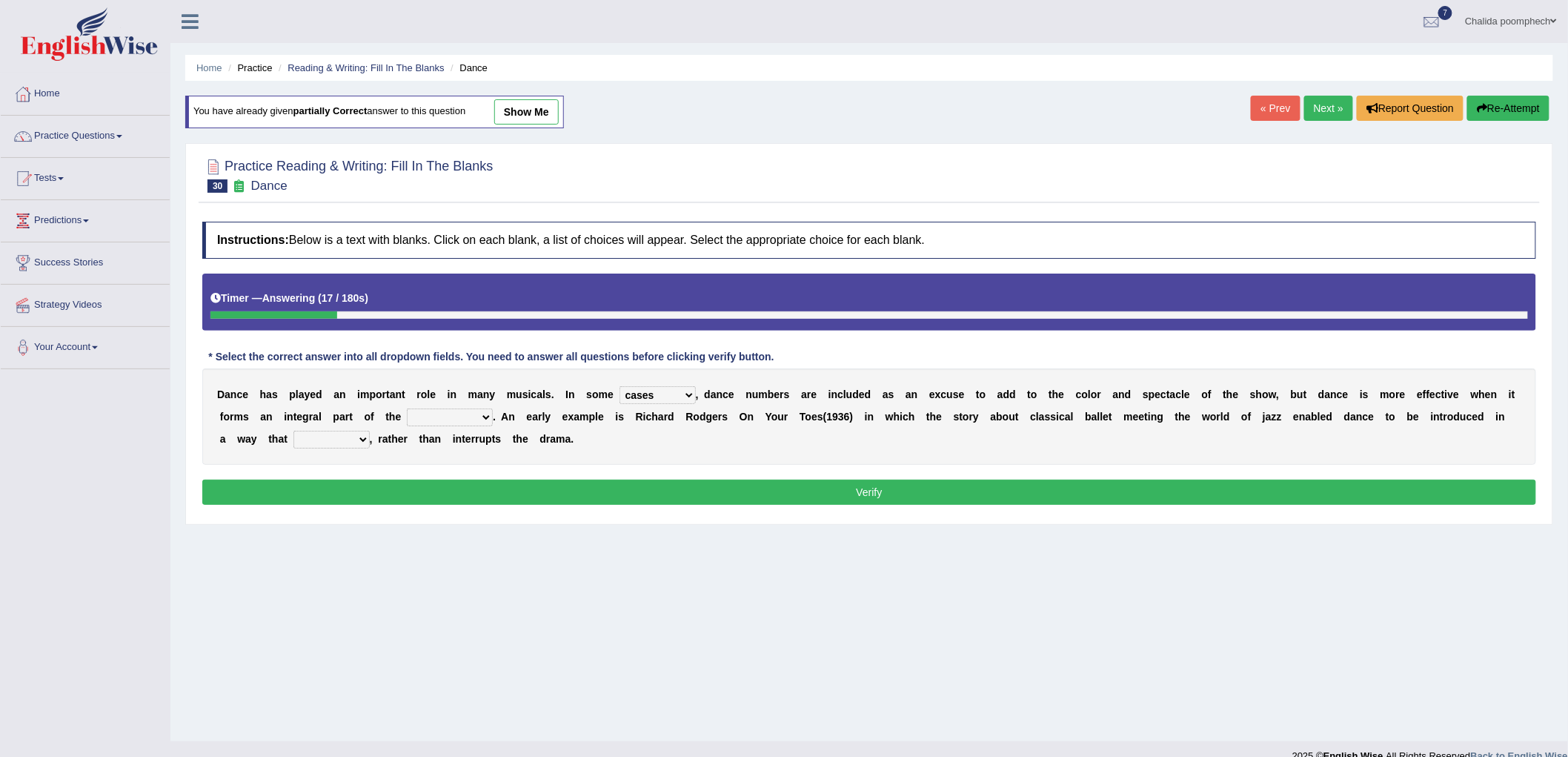
click at [413, 408] on select "prowess plot phenomenon round about" at bounding box center [450, 417] width 86 height 18
click at [346, 435] on select "crumples enhances encumbers levels" at bounding box center [332, 440] width 76 height 18
select select "enhances"
click at [294, 431] on select "crumples enhances encumbers levels" at bounding box center [332, 440] width 76 height 18
click at [369, 489] on button "Verify" at bounding box center [869, 492] width 1334 height 25
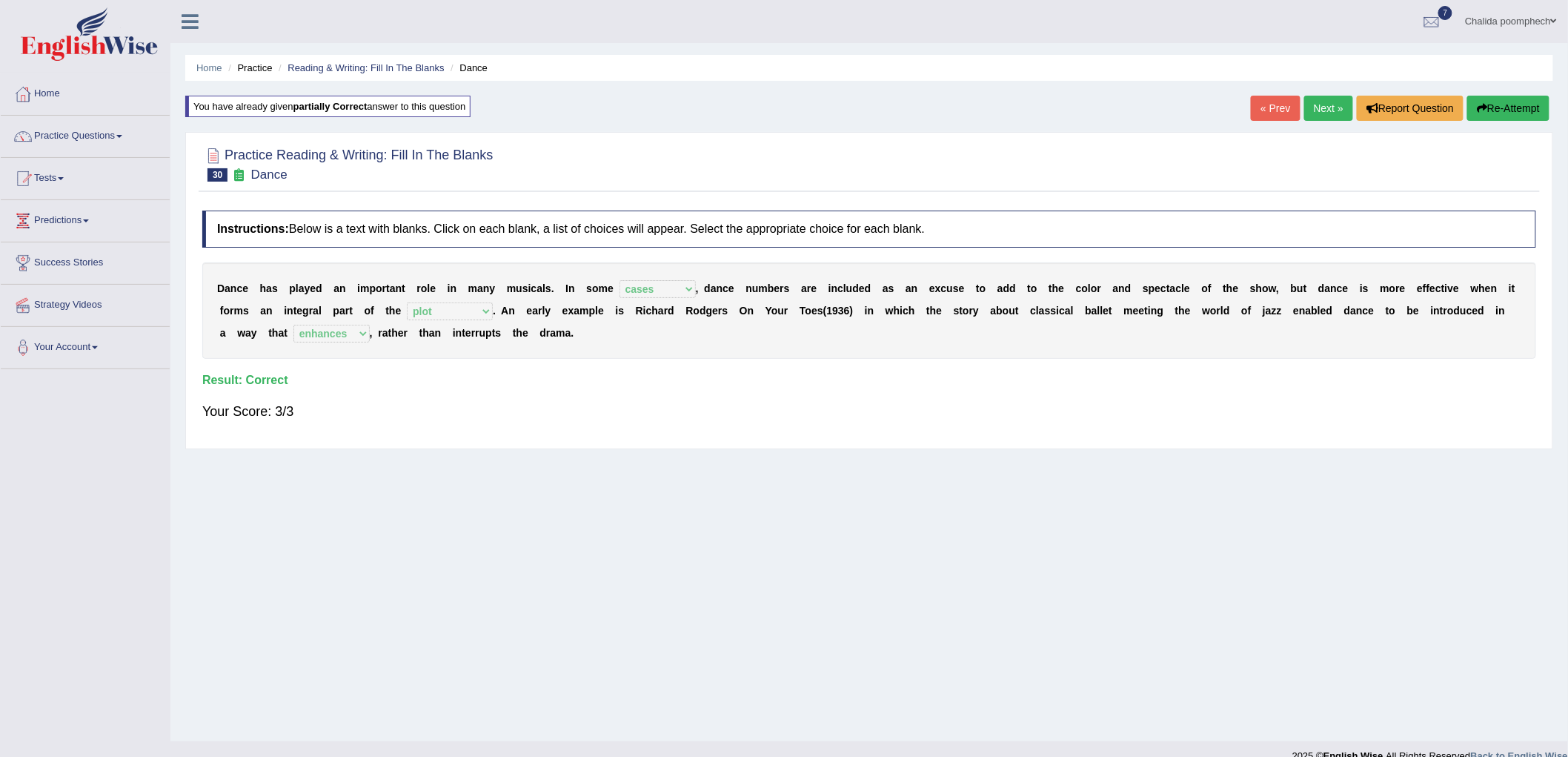
click at [1330, 113] on link "Next »" at bounding box center [1329, 108] width 49 height 25
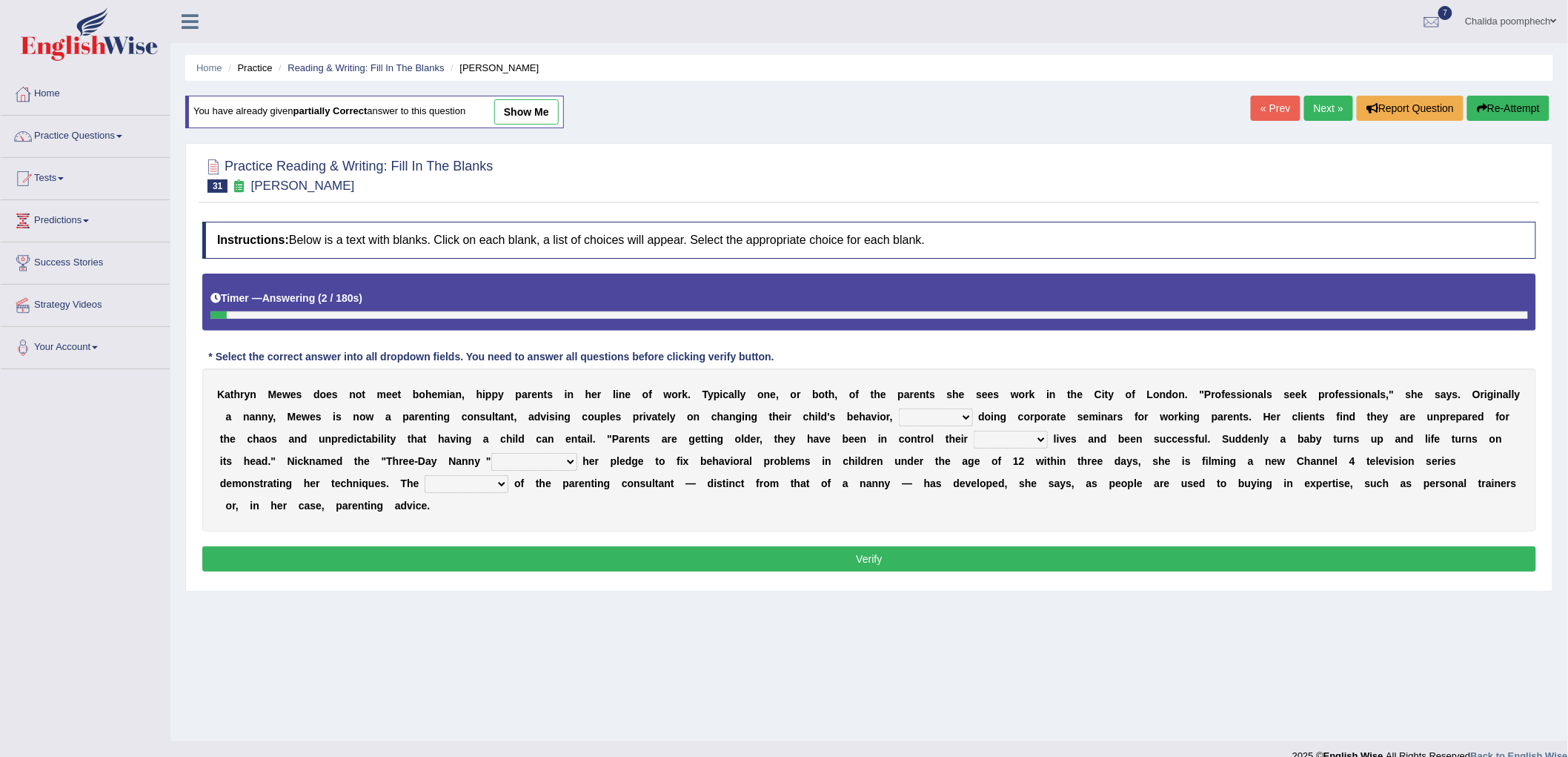
click at [926, 411] on select "as long as in order to in spite of as well as" at bounding box center [935, 417] width 74 height 18
click at [998, 269] on div "Instructions: Below is a text with blanks. Click on each blank, a list of choic…" at bounding box center [870, 398] width 1342 height 369
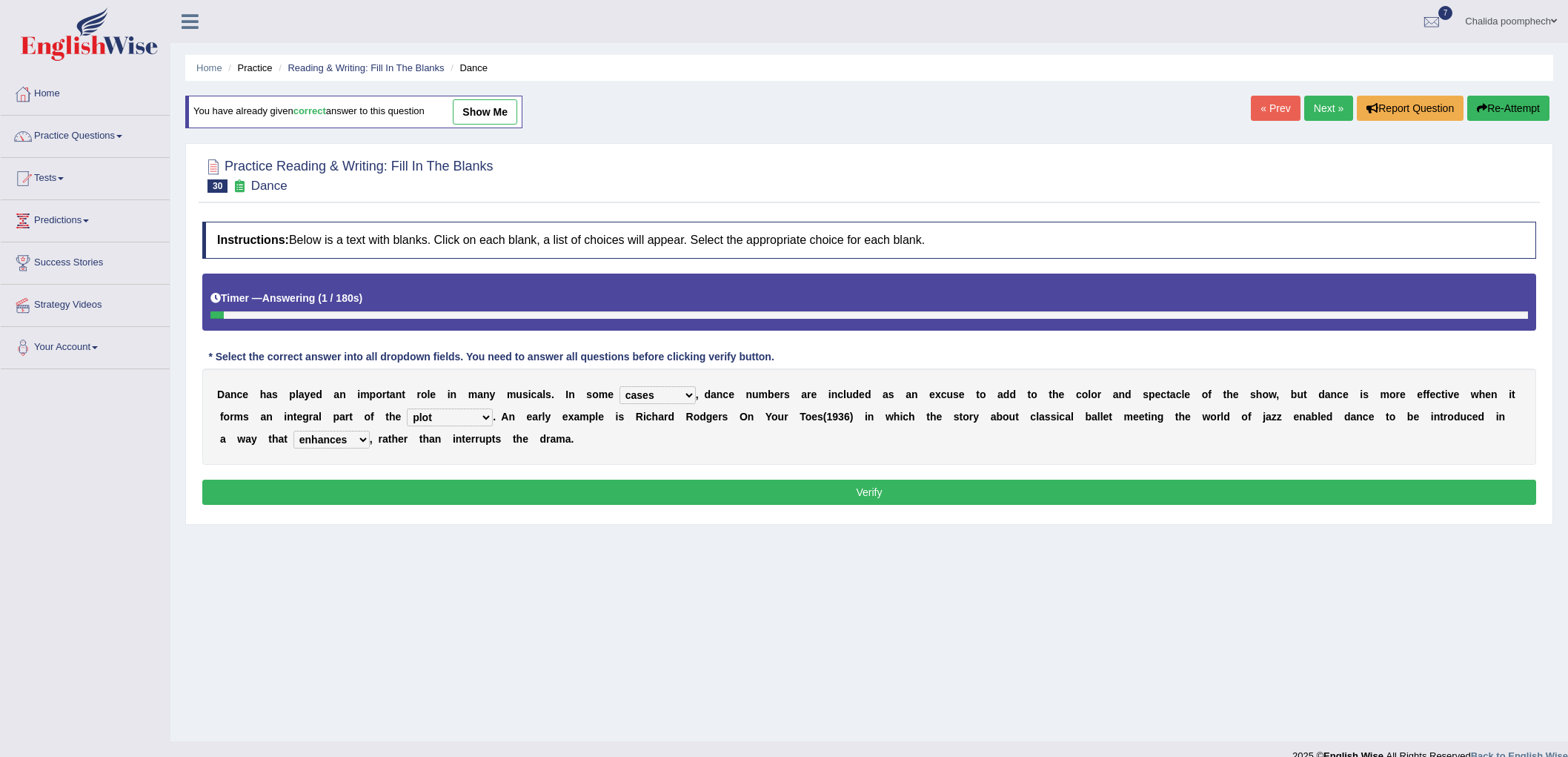
select select "cases"
select select "plot"
select select "enhances"
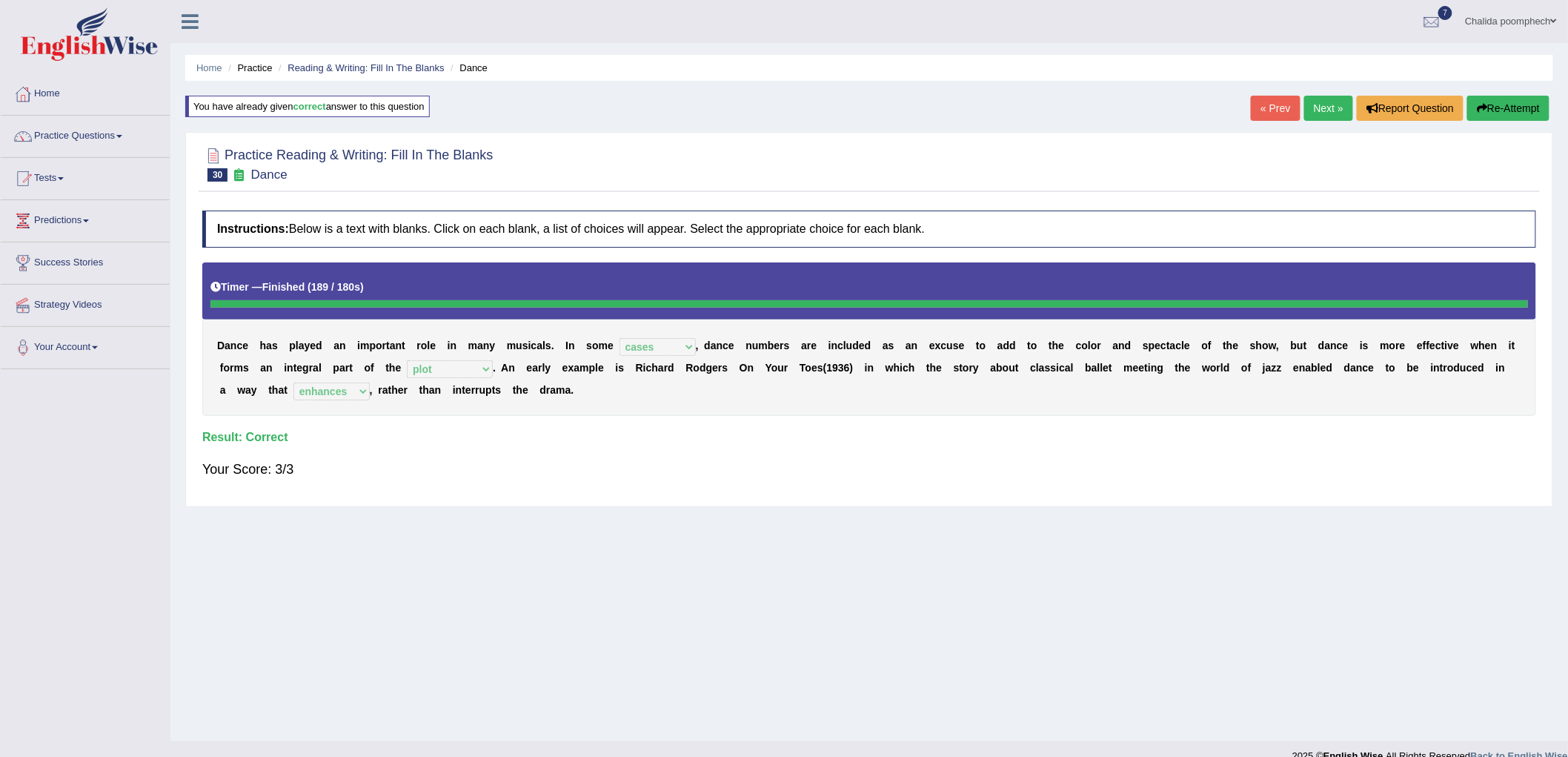
click at [1325, 107] on link "Next »" at bounding box center [1329, 108] width 49 height 25
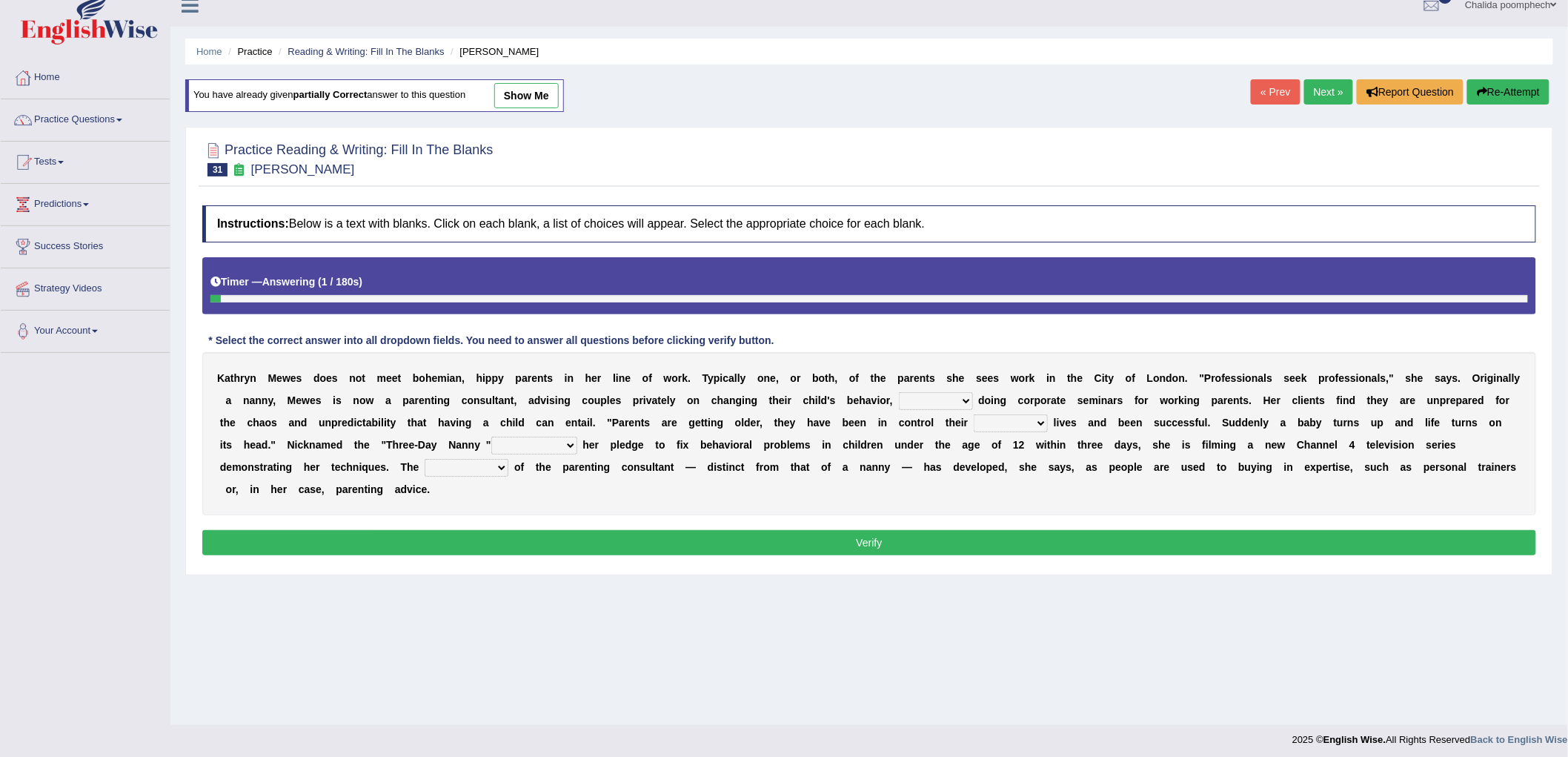
scroll to position [21, 0]
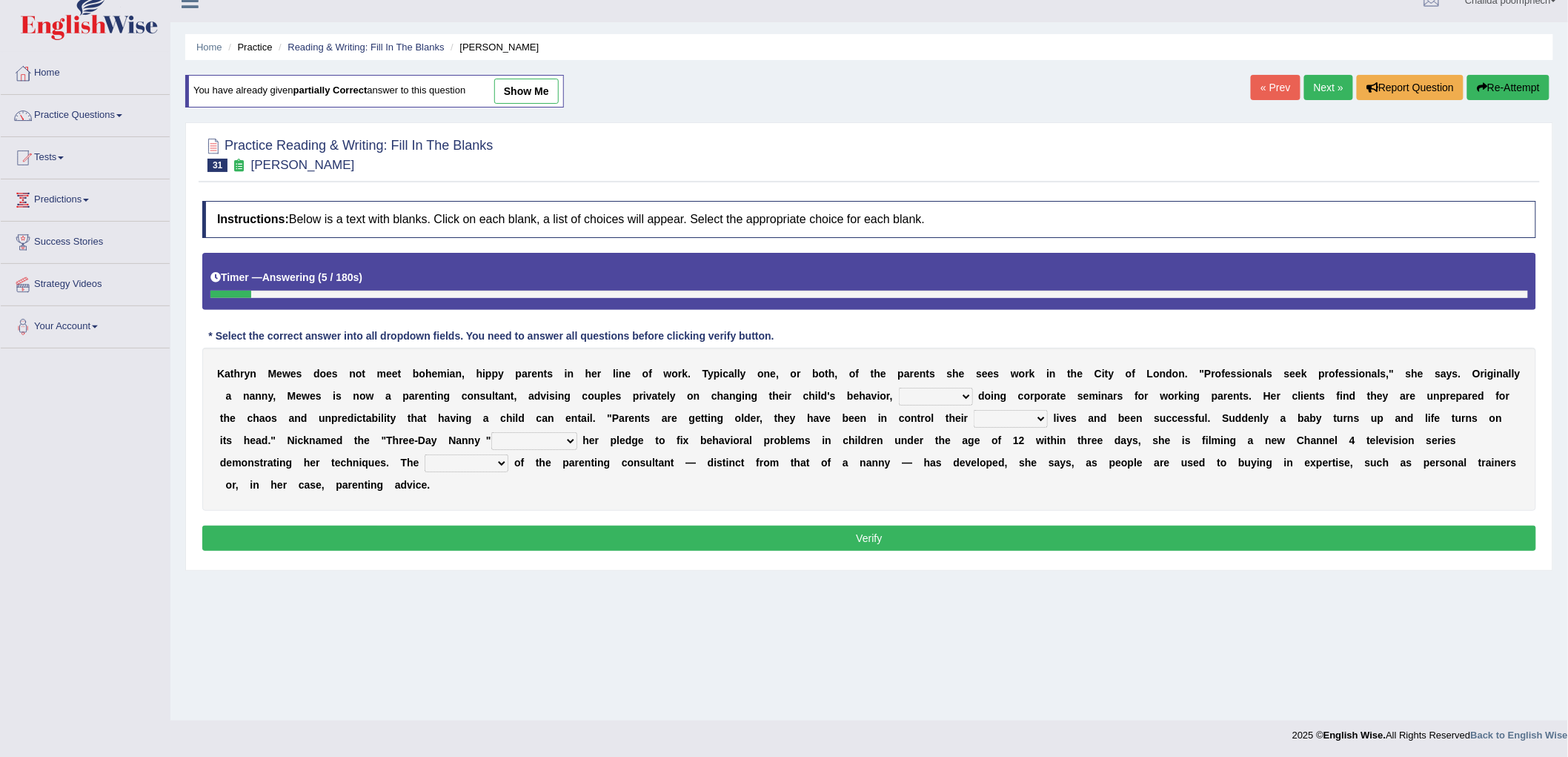
click at [954, 391] on select "as long as in order to in spite of as well as" at bounding box center [935, 397] width 74 height 18
click at [874, 638] on div "Home Practice Reading & Writing: Fill In The Blanks Kathryn Mewes You have alre…" at bounding box center [869, 350] width 1398 height 742
click at [959, 396] on select "as long as in order to in spite of as well as" at bounding box center [935, 397] width 74 height 18
select select "as well as"
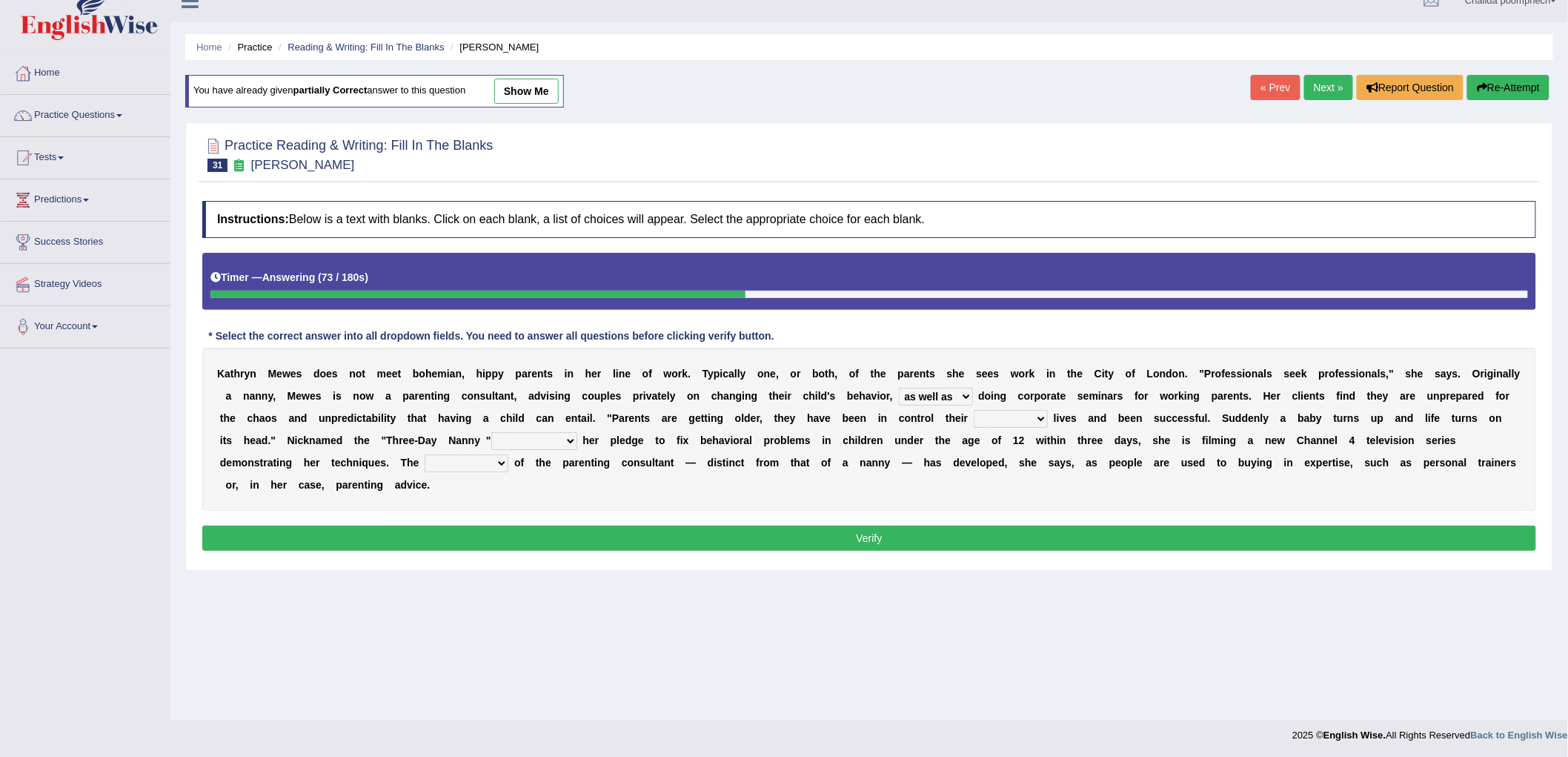
click at [899, 388] on select "as long as in order to in spite of as well as" at bounding box center [935, 397] width 74 height 18
click at [1003, 416] on select "whole all full every" at bounding box center [1011, 419] width 74 height 18
select select "whole"
click at [975, 410] on select "whole all full every" at bounding box center [1011, 419] width 74 height 18
click at [566, 443] on select "related with together with because of according to" at bounding box center [535, 441] width 86 height 18
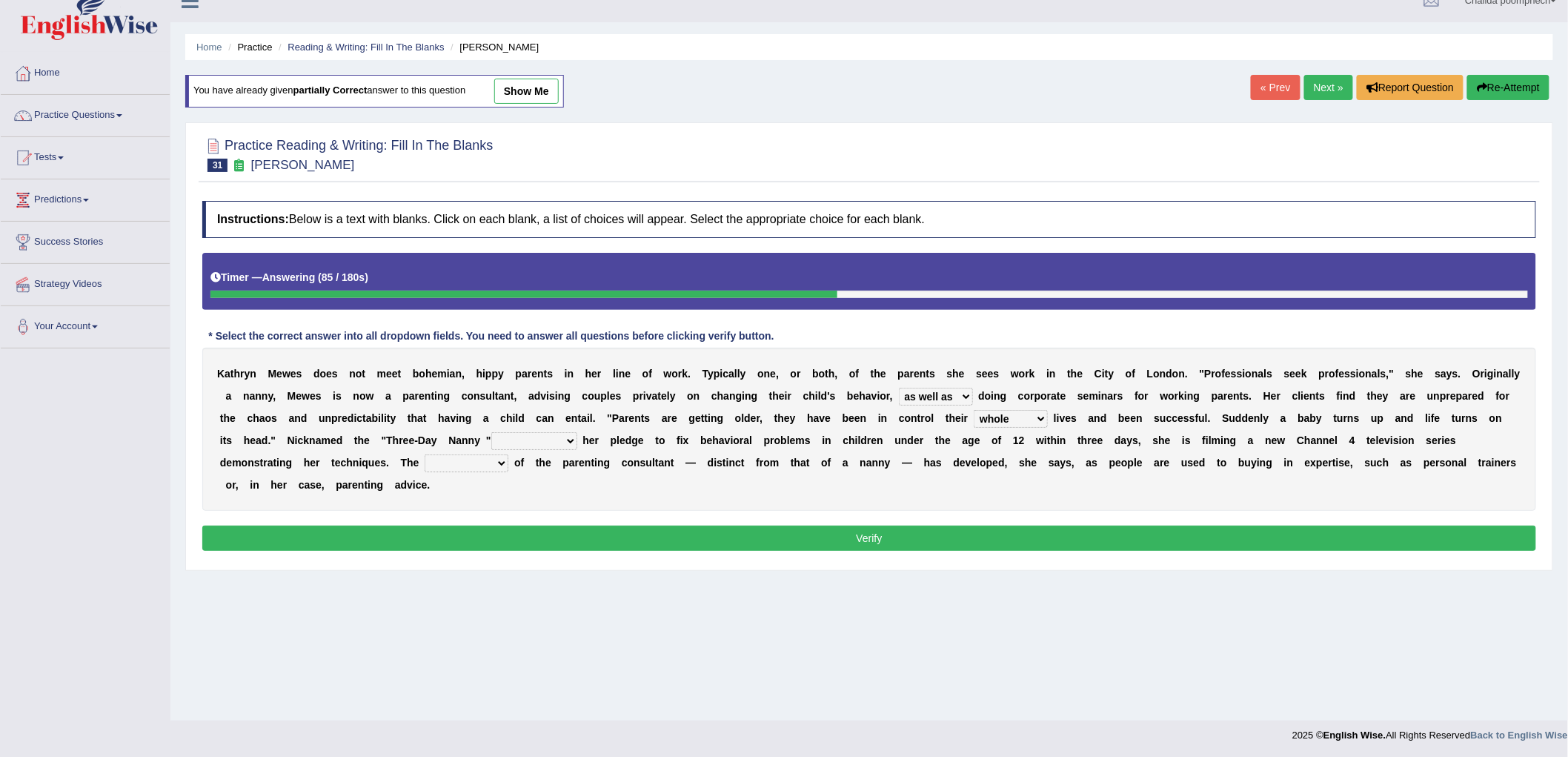
select select "together with"
click at [492, 432] on select "related with together with because of according to" at bounding box center [535, 441] width 86 height 18
click at [497, 461] on select "percentage performance role belief" at bounding box center [466, 463] width 84 height 18
select select "role"
click at [425, 454] on select "percentage performance role belief" at bounding box center [466, 463] width 84 height 18
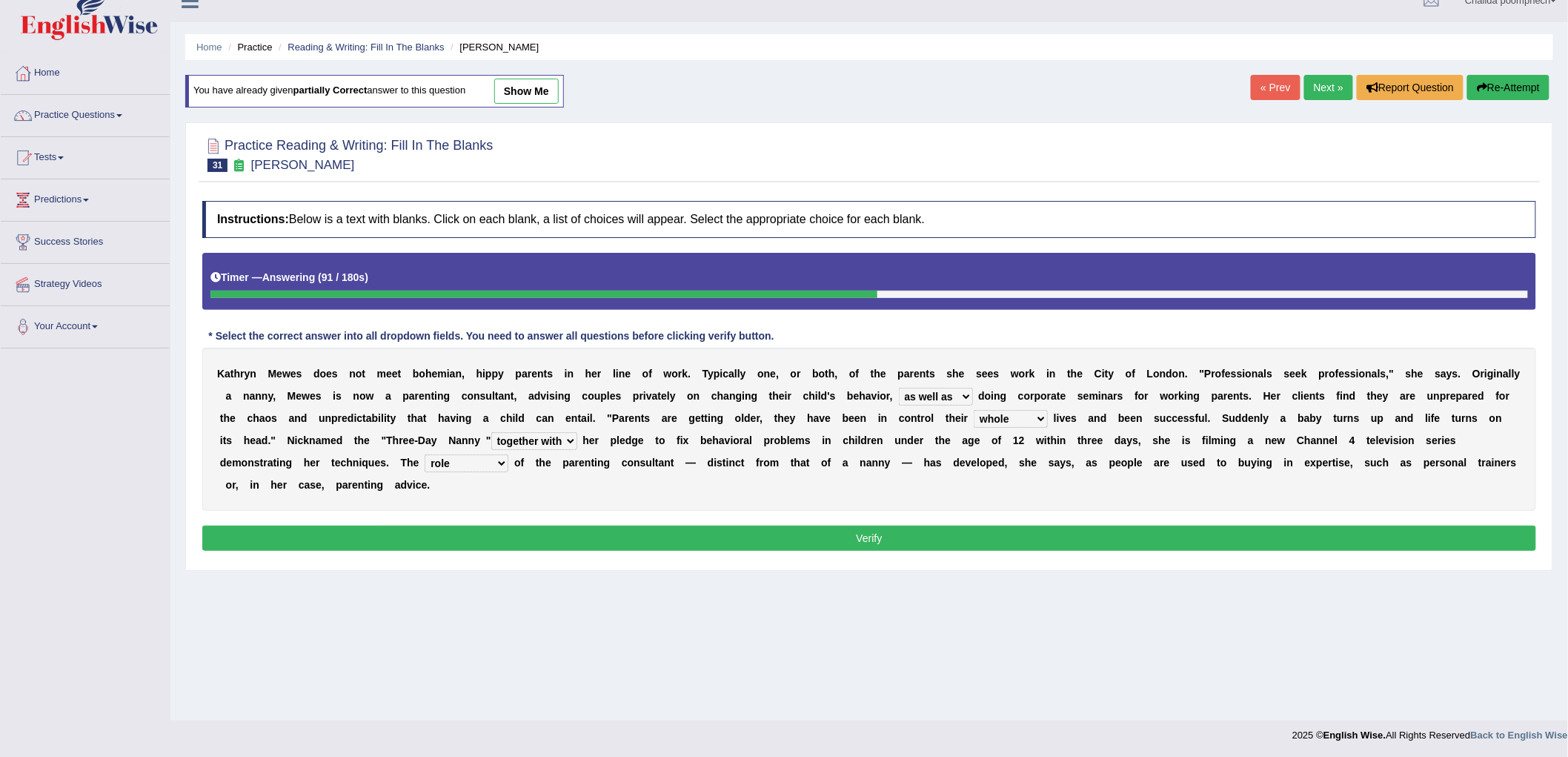
click at [957, 545] on button "Verify" at bounding box center [869, 538] width 1334 height 25
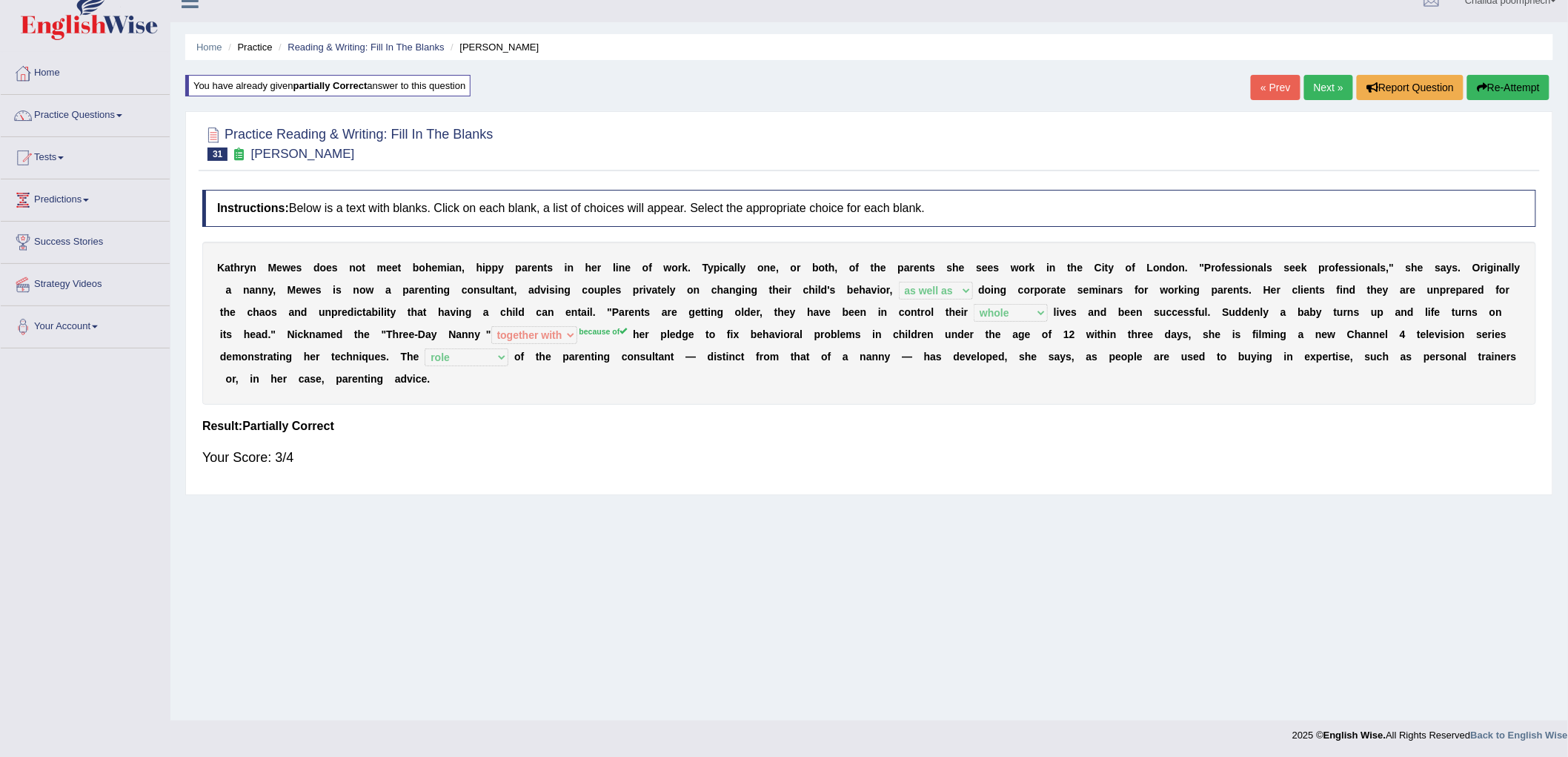
click at [1318, 80] on link "Next »" at bounding box center [1329, 87] width 49 height 25
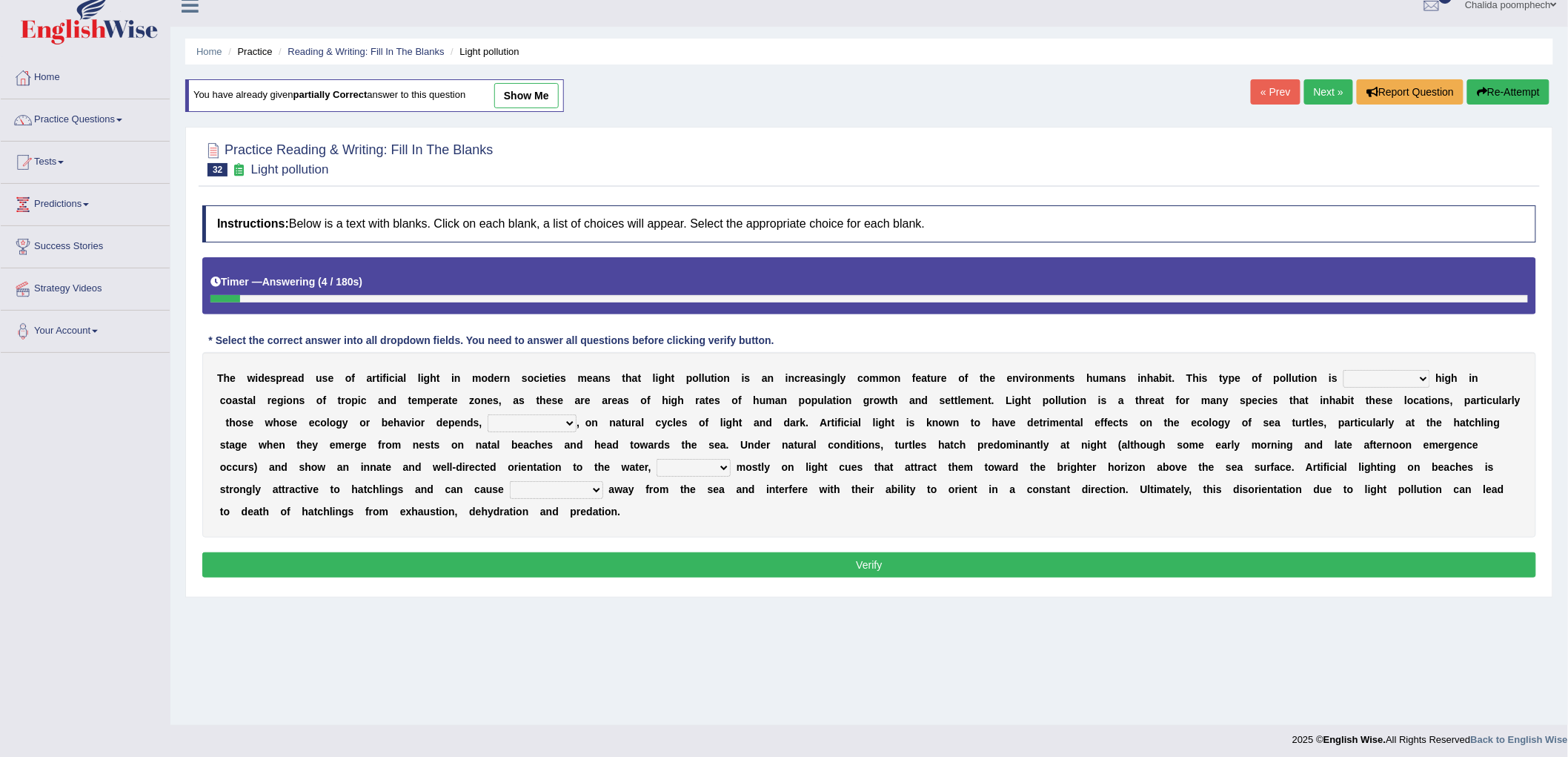
scroll to position [21, 0]
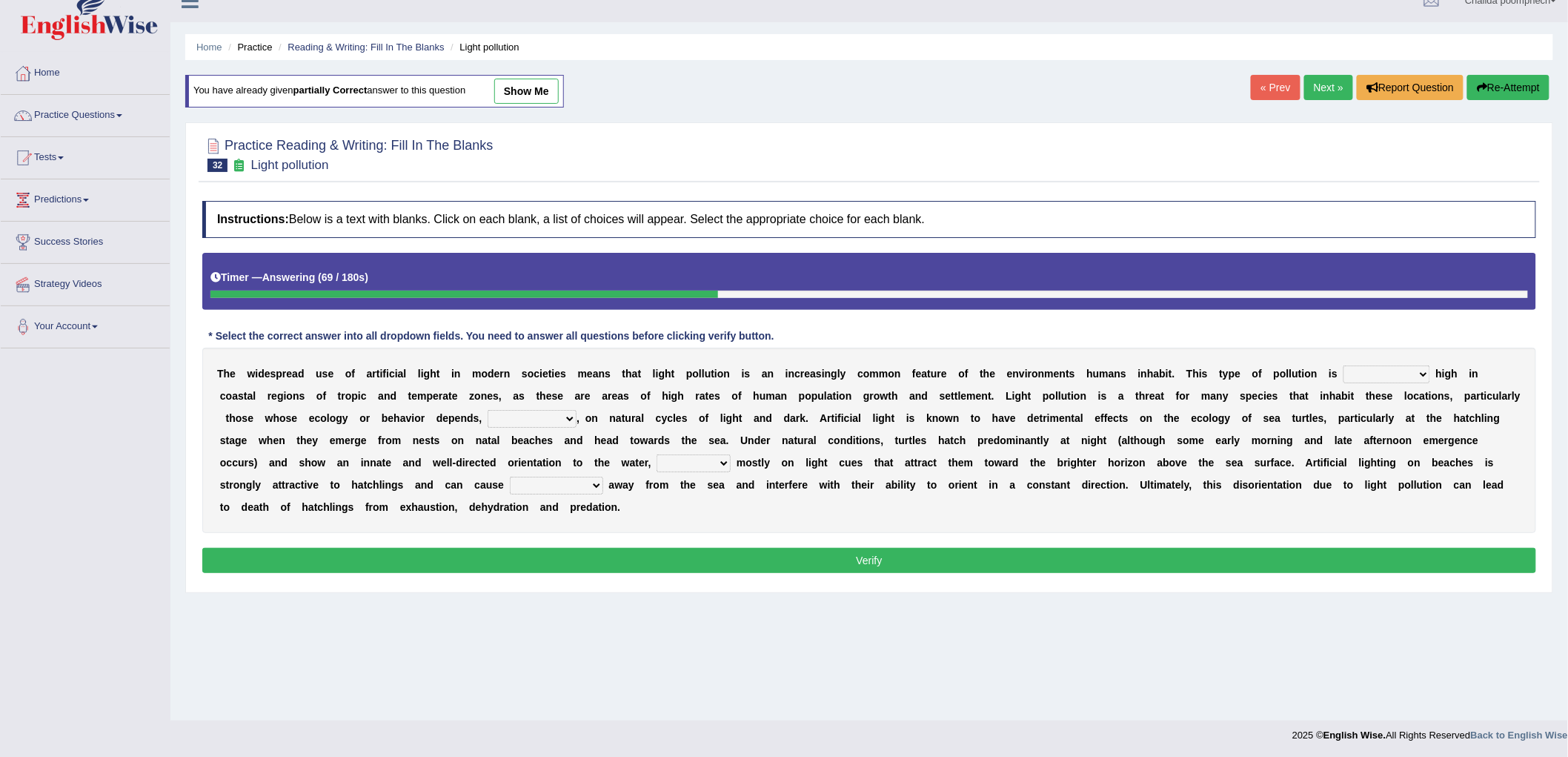
click at [1420, 372] on select "exceptionally absolutely completely rarely" at bounding box center [1387, 374] width 87 height 18
click at [1454, 348] on div "T h e w i d e s p r e a d u s e o f a r t i f i c i a l l i g h t i n m o d e r…" at bounding box center [869, 441] width 1334 height 185
click at [1419, 369] on select "exceptionally absolutely completely rarely" at bounding box center [1387, 374] width 87 height 18
select select "absolutely"
click at [1344, 365] on select "exceptionally absolutely completely rarely" at bounding box center [1387, 374] width 87 height 18
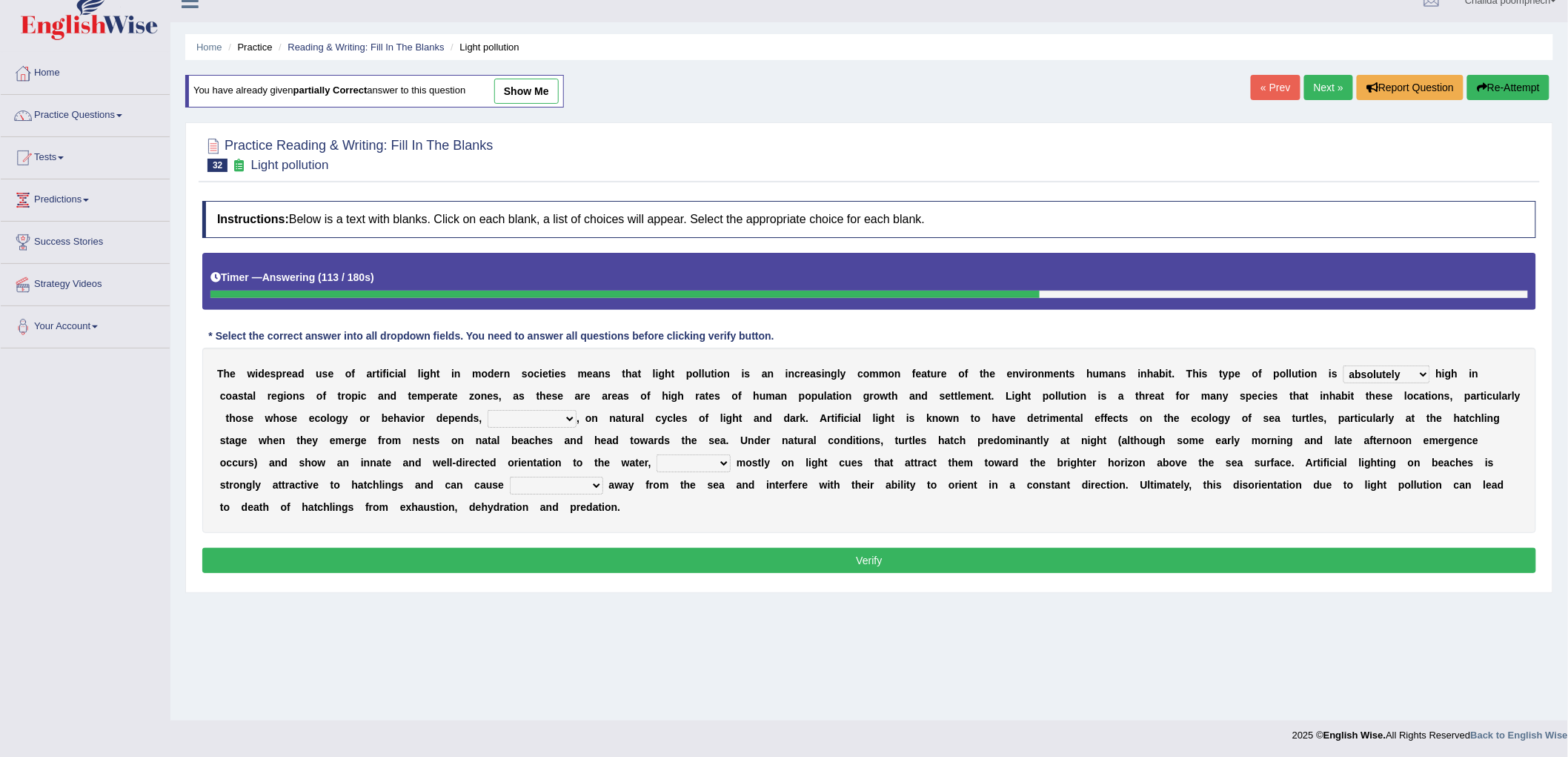
click at [549, 415] on select "in no way in some way by the wy in some ways" at bounding box center [532, 419] width 89 height 18
select select "in some way"
click at [488, 410] on select "in no way in some way by the wy in some ways" at bounding box center [532, 419] width 89 height 18
click at [685, 462] on select "imposing figuring relying pouring" at bounding box center [694, 463] width 74 height 18
select select "relying"
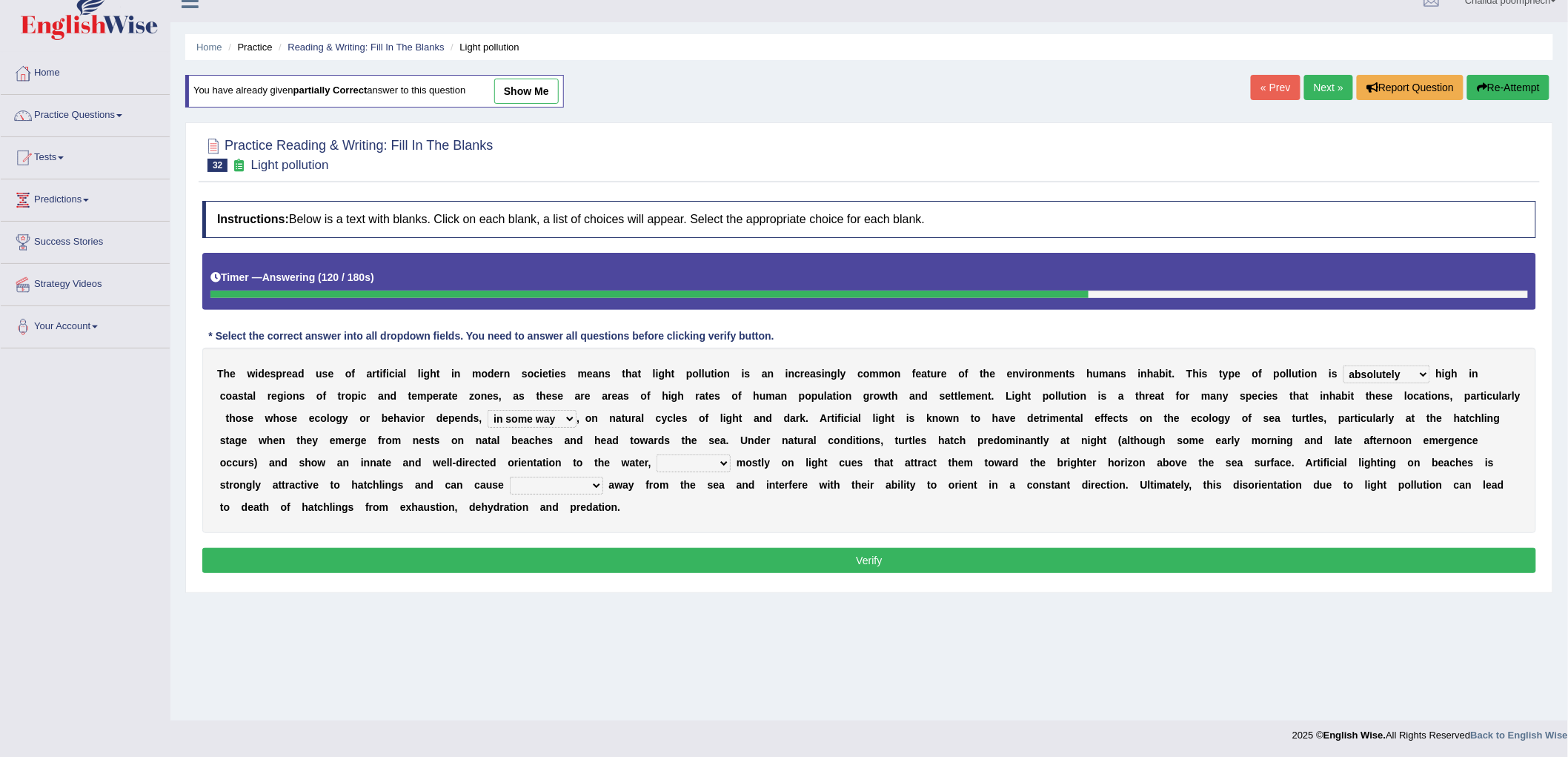
click at [657, 454] on select "imposing figuring relying pouring" at bounding box center [694, 463] width 74 height 18
click at [523, 485] on select "them to move it to move which to move that to move" at bounding box center [556, 486] width 93 height 18
select select "which to move"
click at [510, 477] on select "them to move it to move which to move that to move" at bounding box center [556, 486] width 93 height 18
click at [537, 559] on button "Verify" at bounding box center [869, 560] width 1334 height 25
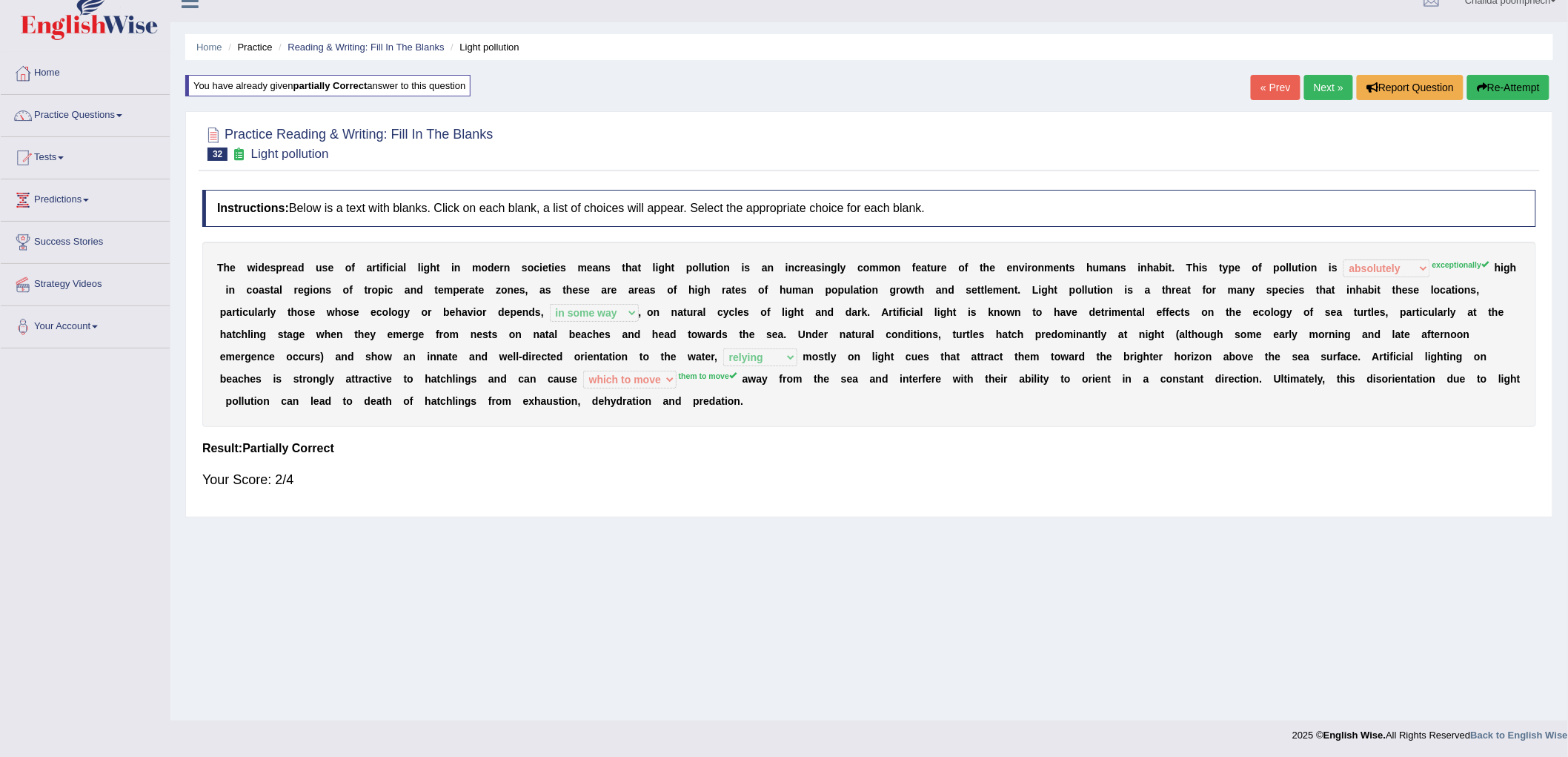
click at [1321, 90] on link "Next »" at bounding box center [1329, 87] width 49 height 25
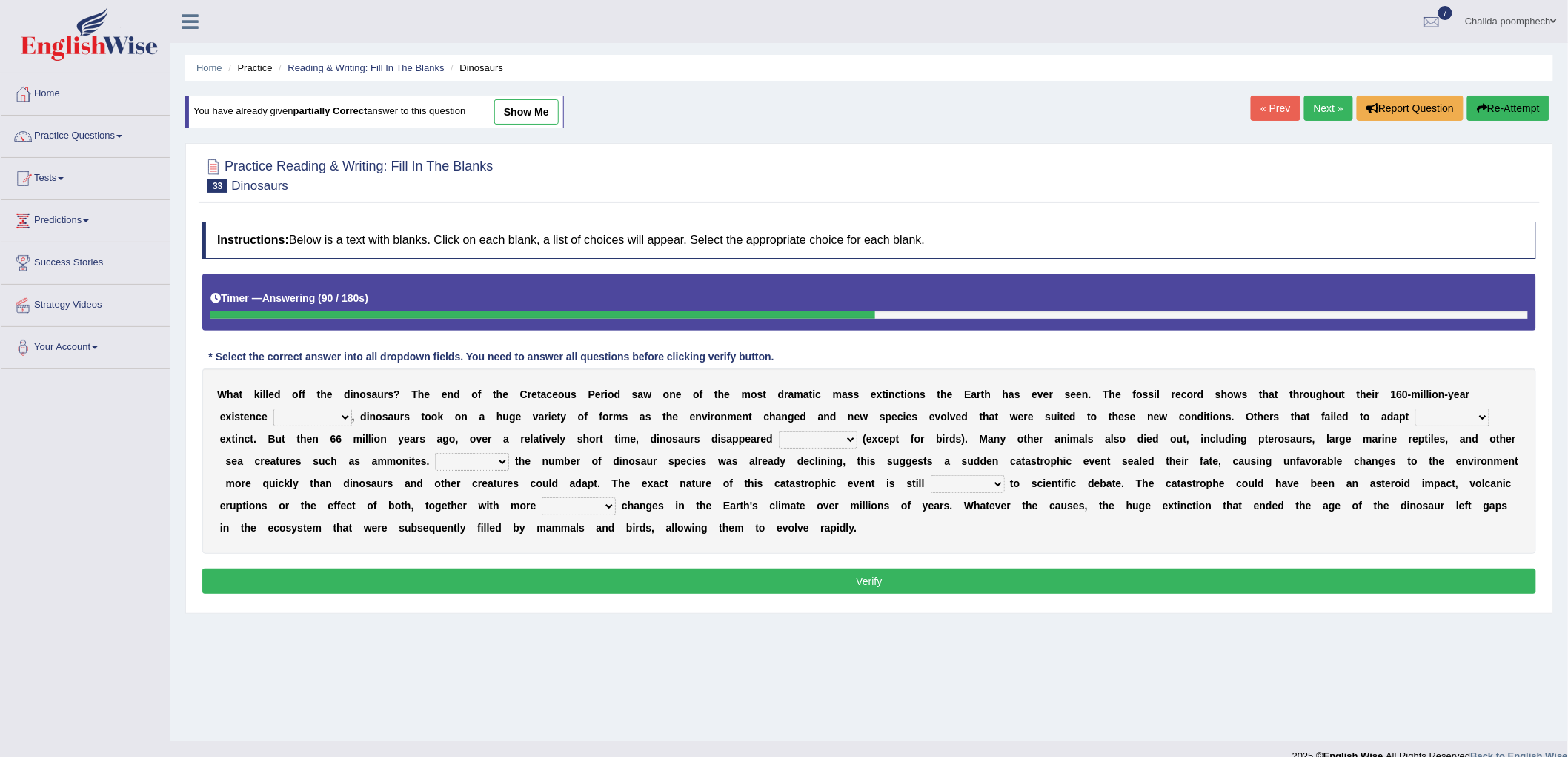
click at [1510, 106] on button "Re-Attempt" at bounding box center [1508, 108] width 82 height 25
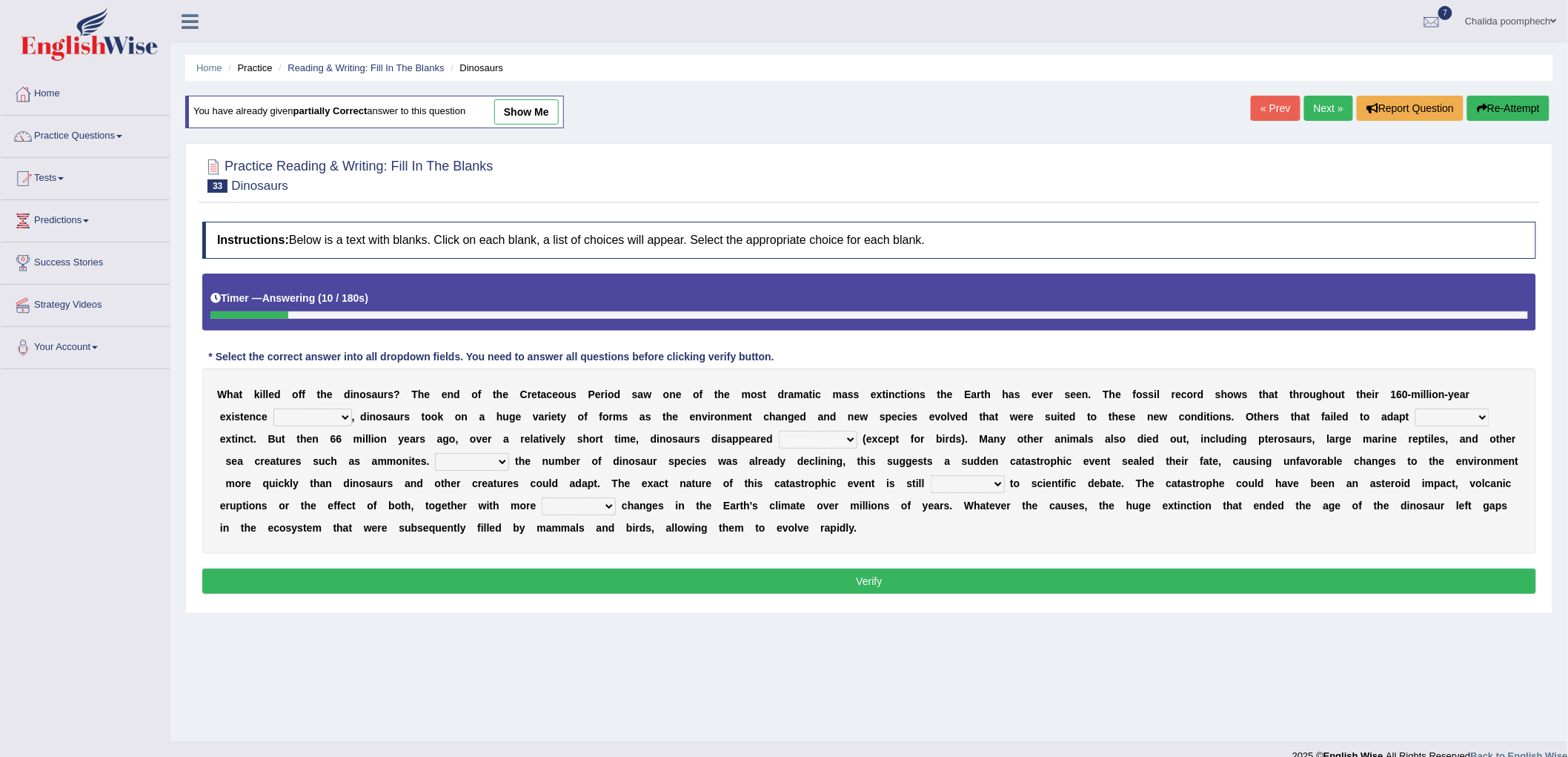
click at [339, 411] on select "existence continuous extent expectation" at bounding box center [312, 417] width 79 height 18
select select "expectation"
click at [273, 408] on select "existence continuous extent expectation" at bounding box center [312, 417] width 79 height 18
click at [1465, 416] on select "went to go going go" at bounding box center [1452, 417] width 74 height 18
select select "went"
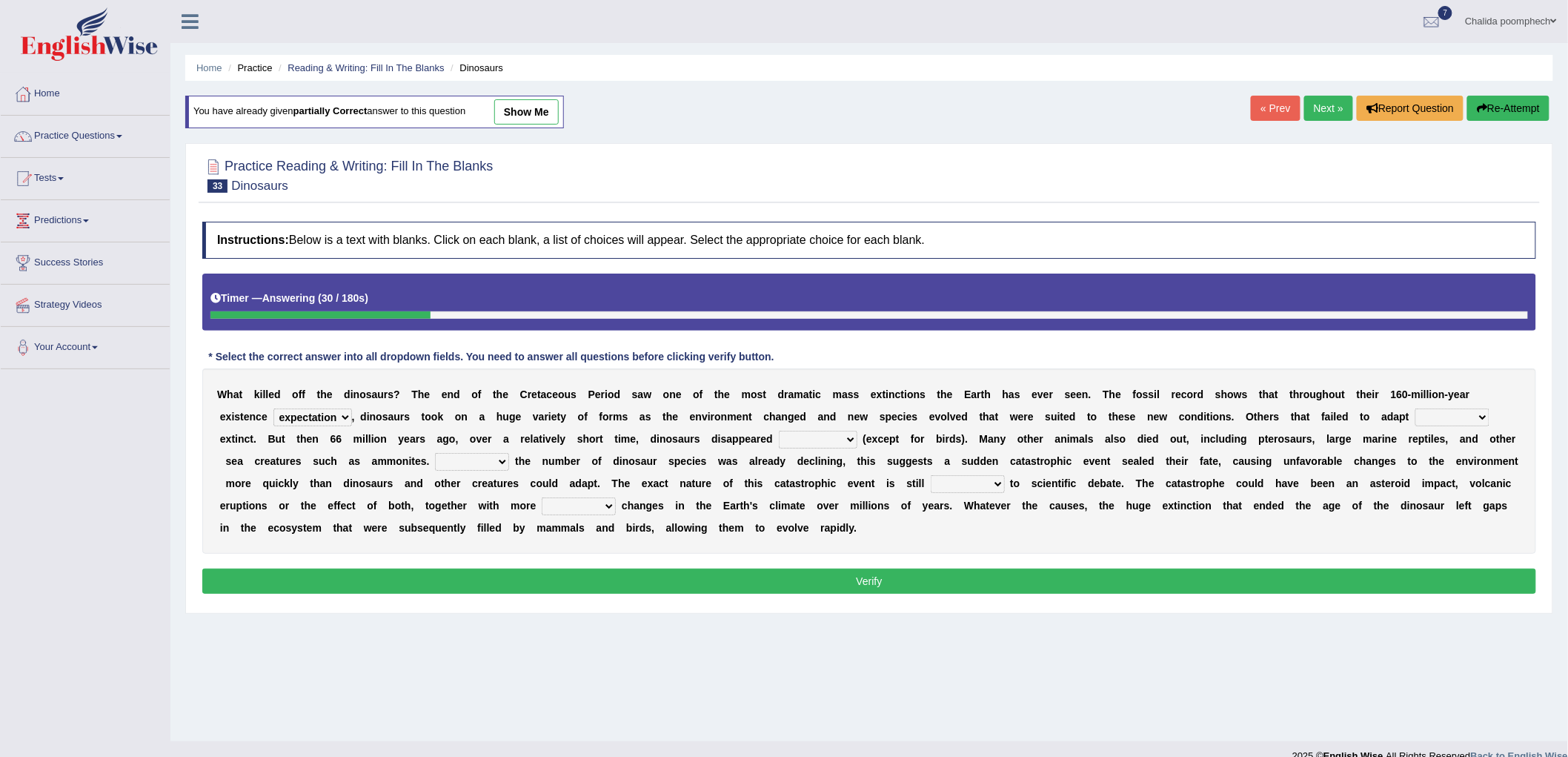
click at [1416, 408] on select "went to go going go" at bounding box center [1452, 417] width 74 height 18
click at [796, 434] on select "partially gradually completely excessively" at bounding box center [818, 440] width 79 height 18
select select "gradually"
click at [779, 431] on select "partially gradually completely excessively" at bounding box center [818, 440] width 79 height 18
click at [485, 462] on select "However Because Although Unless" at bounding box center [471, 462] width 74 height 18
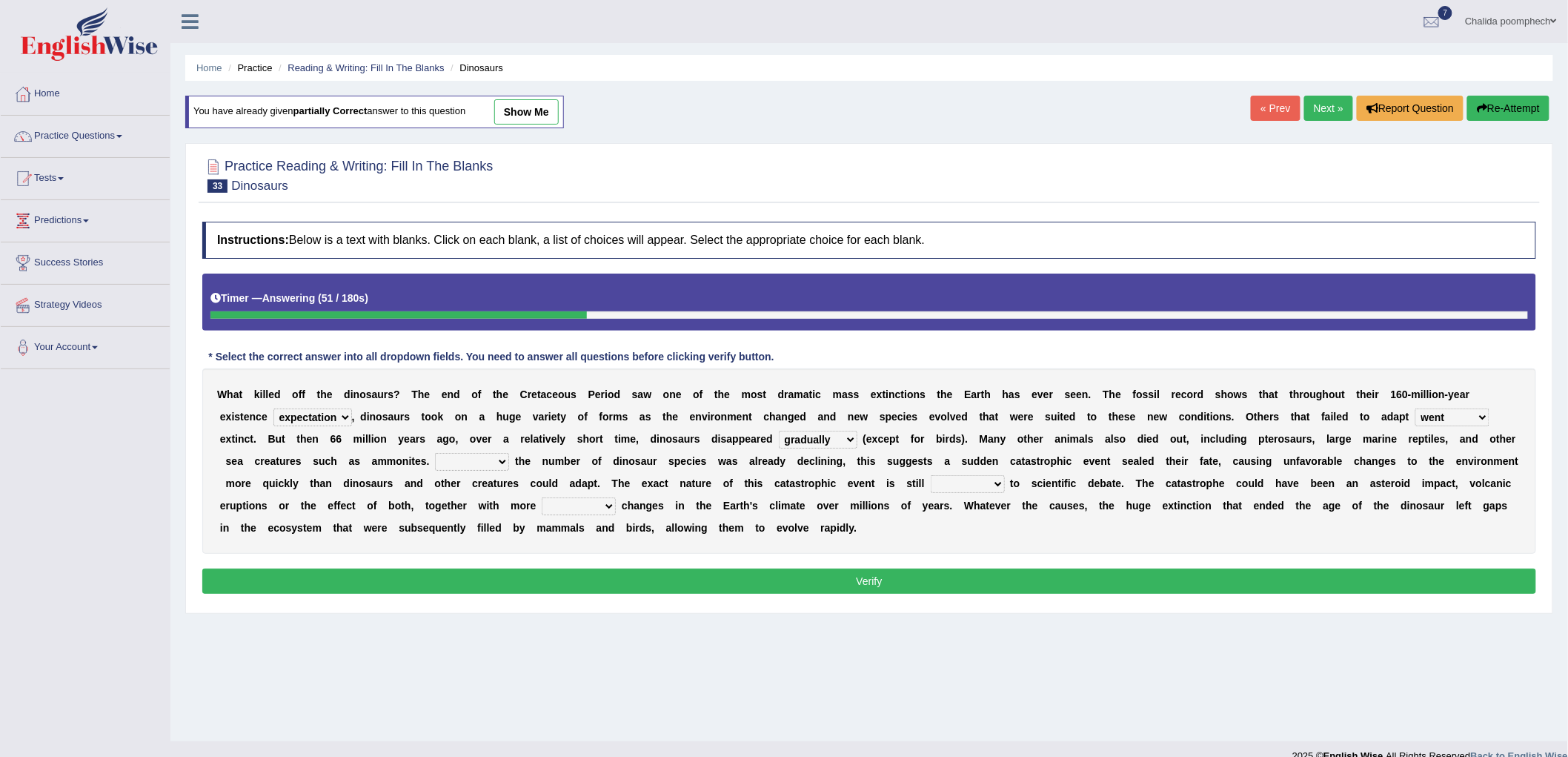
select select "Although"
click at [435, 453] on select "However Because Although Unless" at bounding box center [471, 462] width 74 height 18
click at [982, 483] on select "relative open additional focused" at bounding box center [968, 484] width 74 height 18
select select "open"
click at [931, 475] on select "relative open additional focused" at bounding box center [968, 484] width 74 height 18
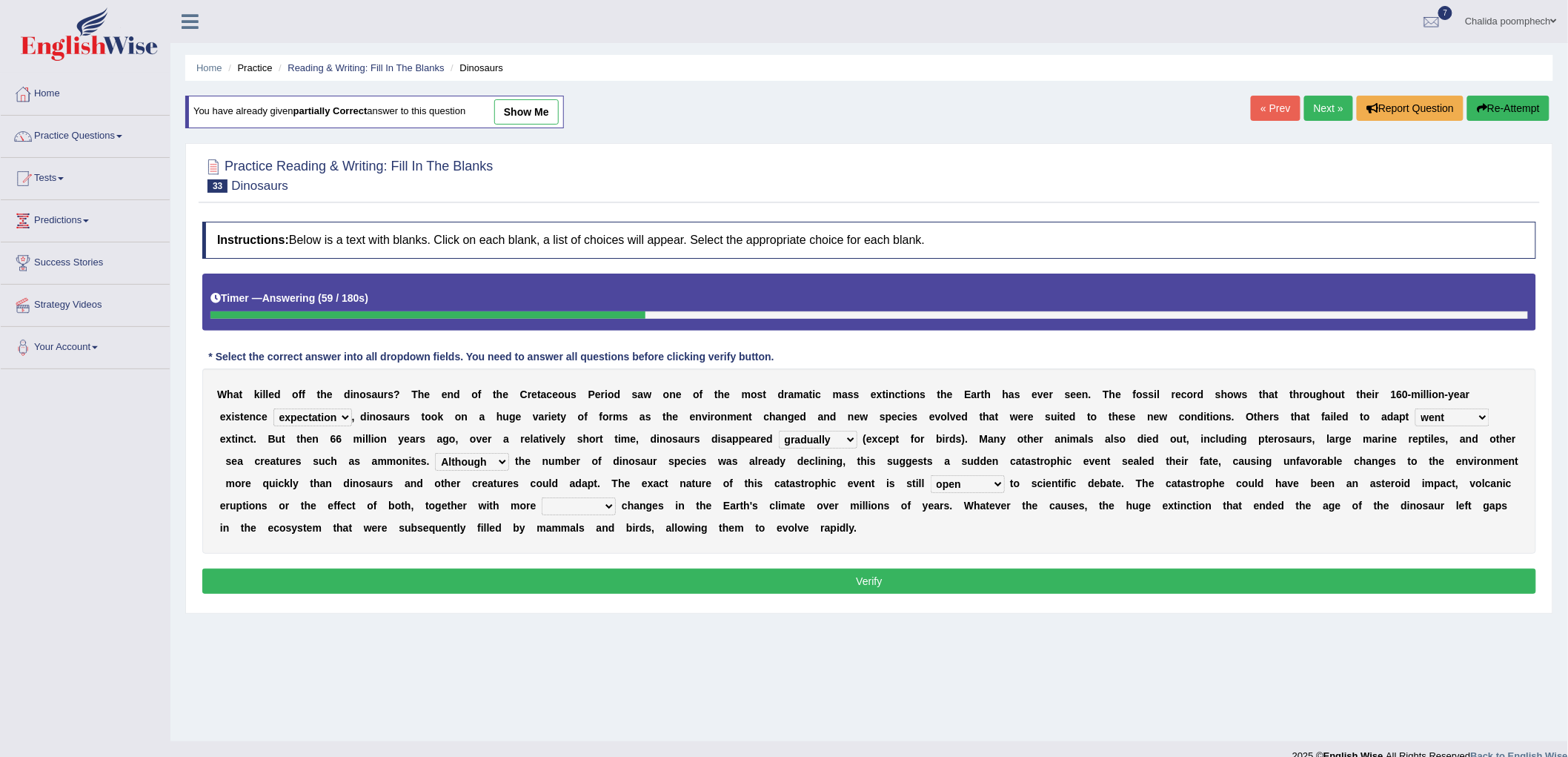
click at [574, 505] on select "irregular gradual spiritual positive" at bounding box center [578, 506] width 74 height 18
select select "positive"
click at [542, 497] on select "irregular gradual spiritual positive" at bounding box center [578, 506] width 74 height 18
click at [593, 570] on button "Verify" at bounding box center [869, 581] width 1334 height 25
